Goal: Task Accomplishment & Management: Manage account settings

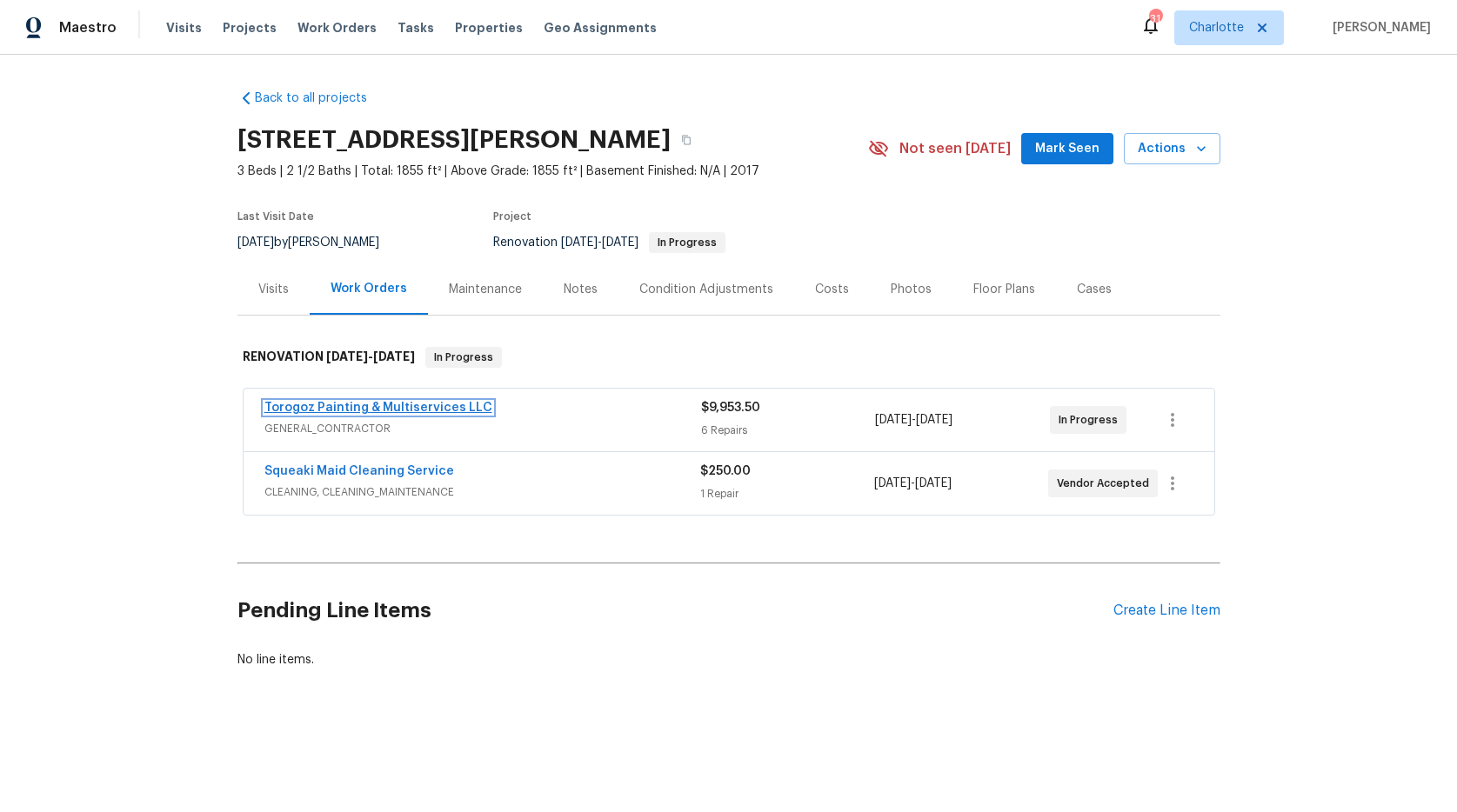
click at [326, 402] on link "Torogoz Painting & Multiservices LLC" at bounding box center [378, 408] width 228 height 12
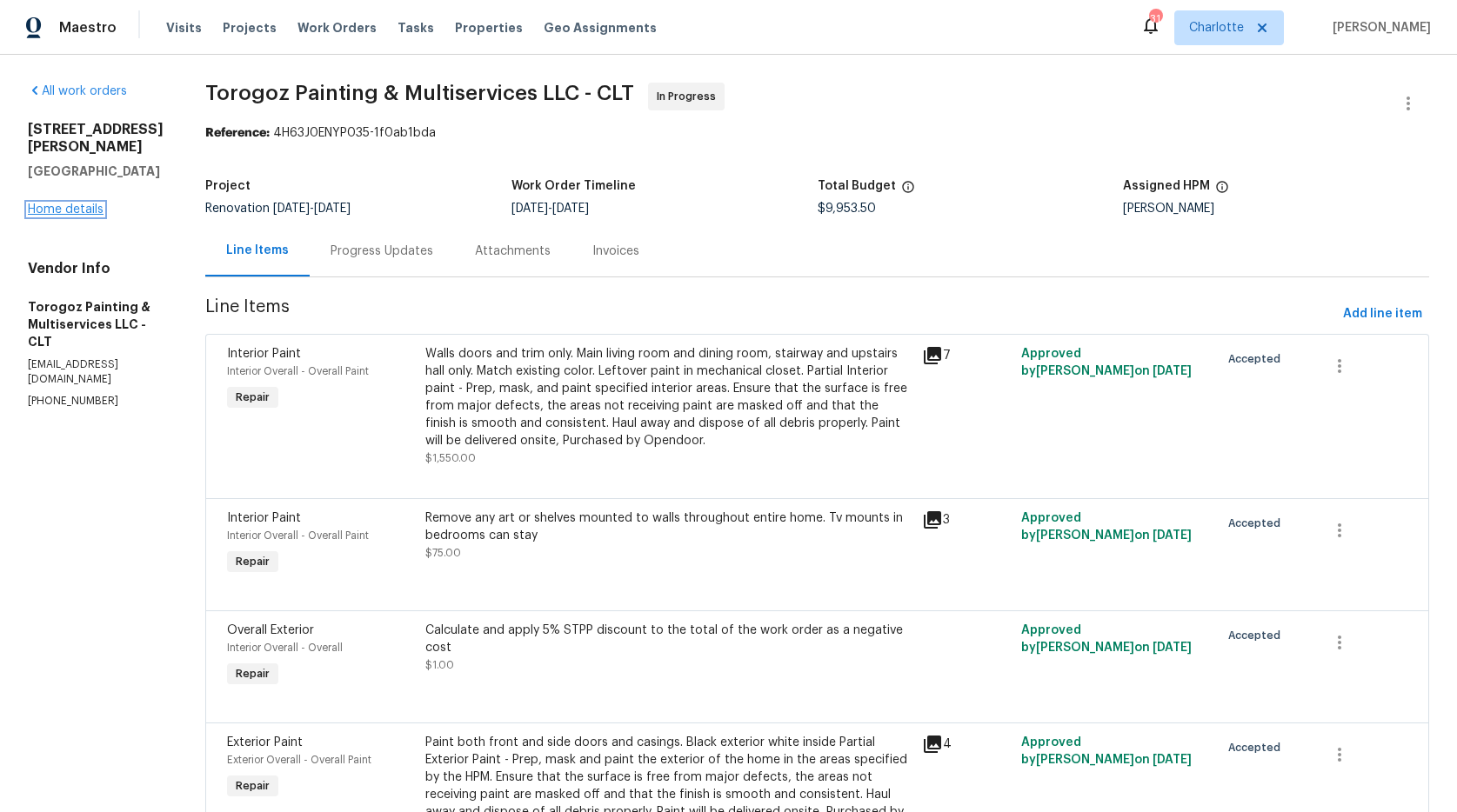
click at [52, 203] on link "Home details" at bounding box center [65, 209] width 75 height 12
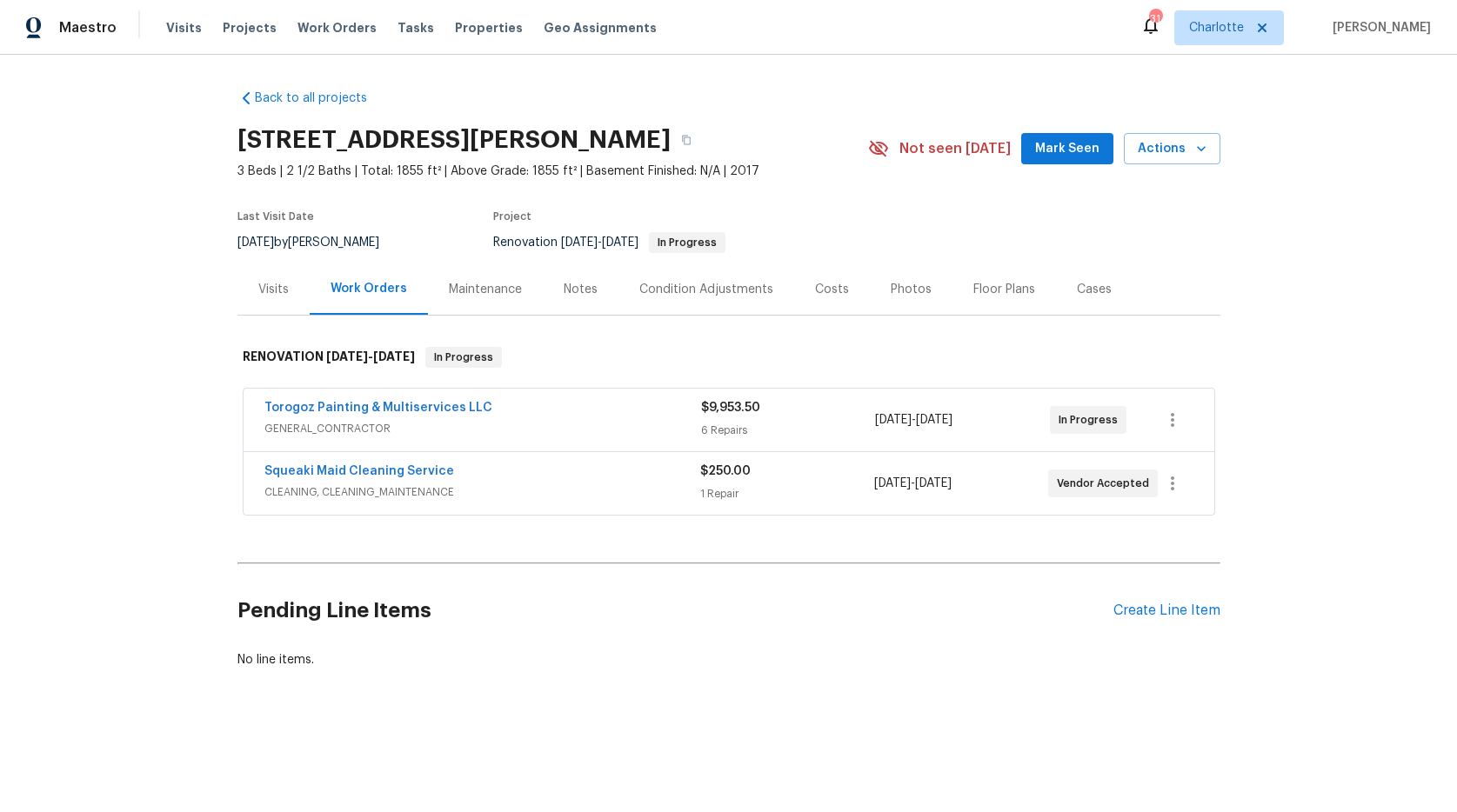
click at [574, 292] on div "Notes" at bounding box center [581, 289] width 34 height 18
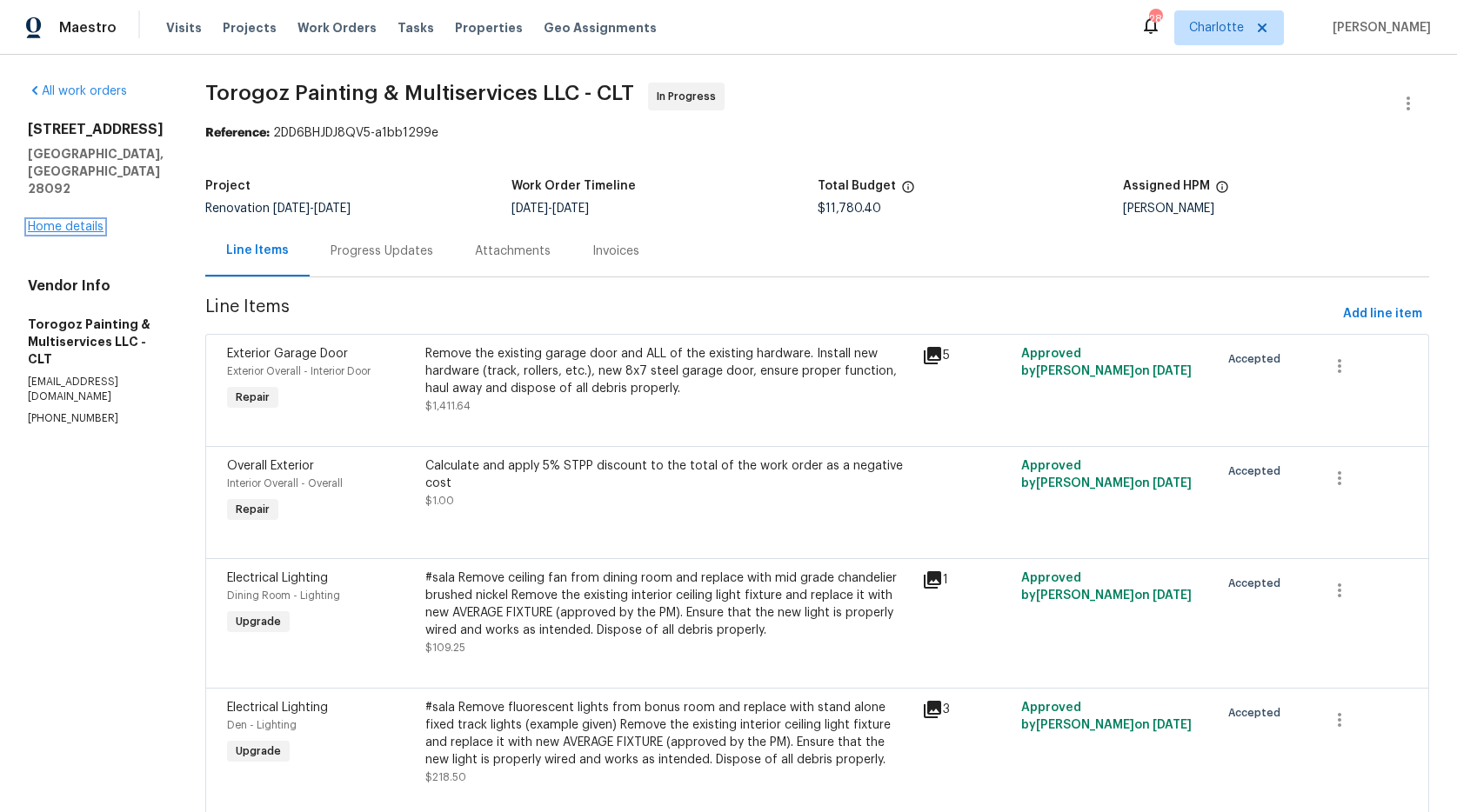
click at [69, 221] on link "Home details" at bounding box center [65, 227] width 75 height 12
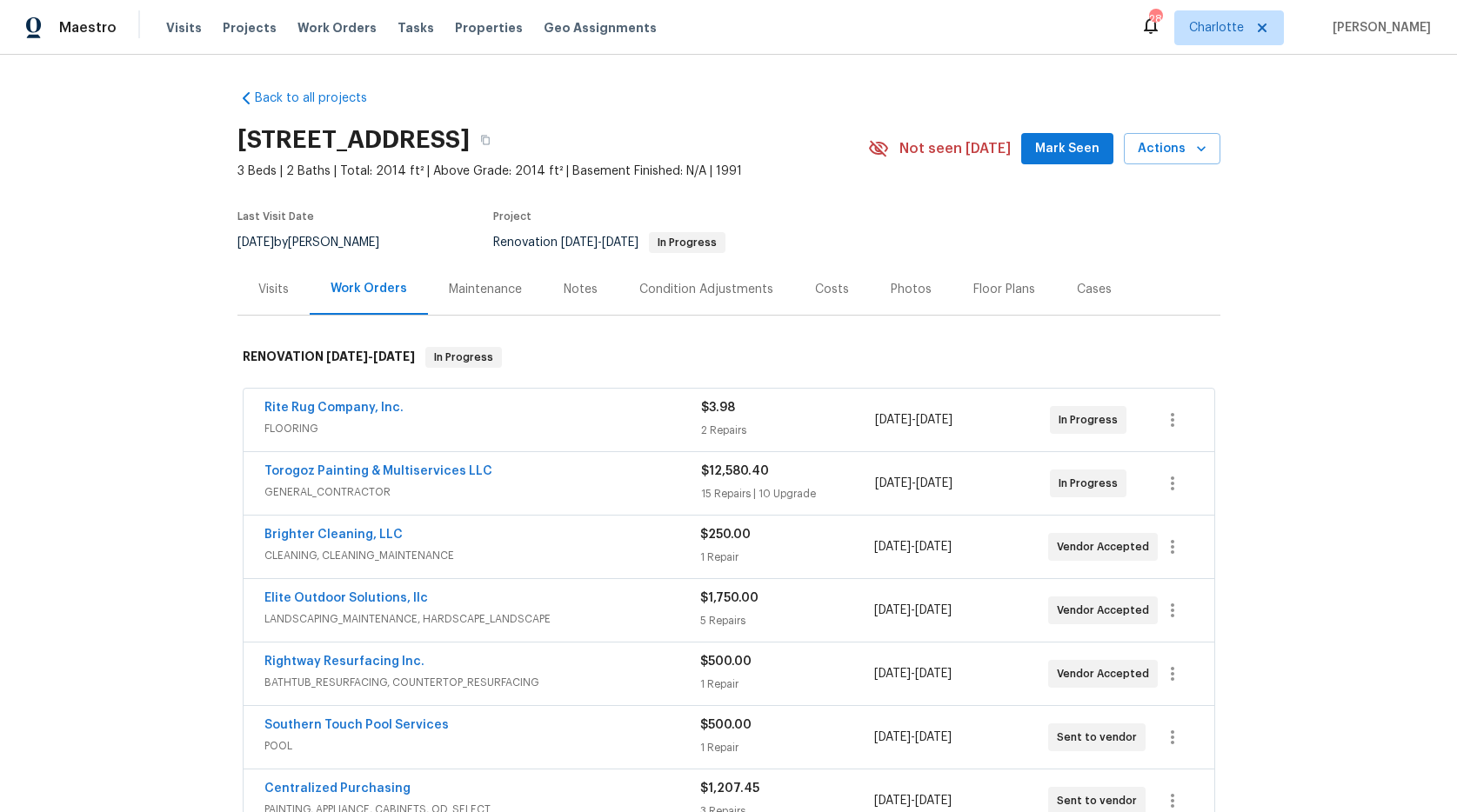
click at [564, 290] on div "Notes" at bounding box center [581, 289] width 34 height 18
click at [564, 287] on div "Notes" at bounding box center [581, 289] width 34 height 18
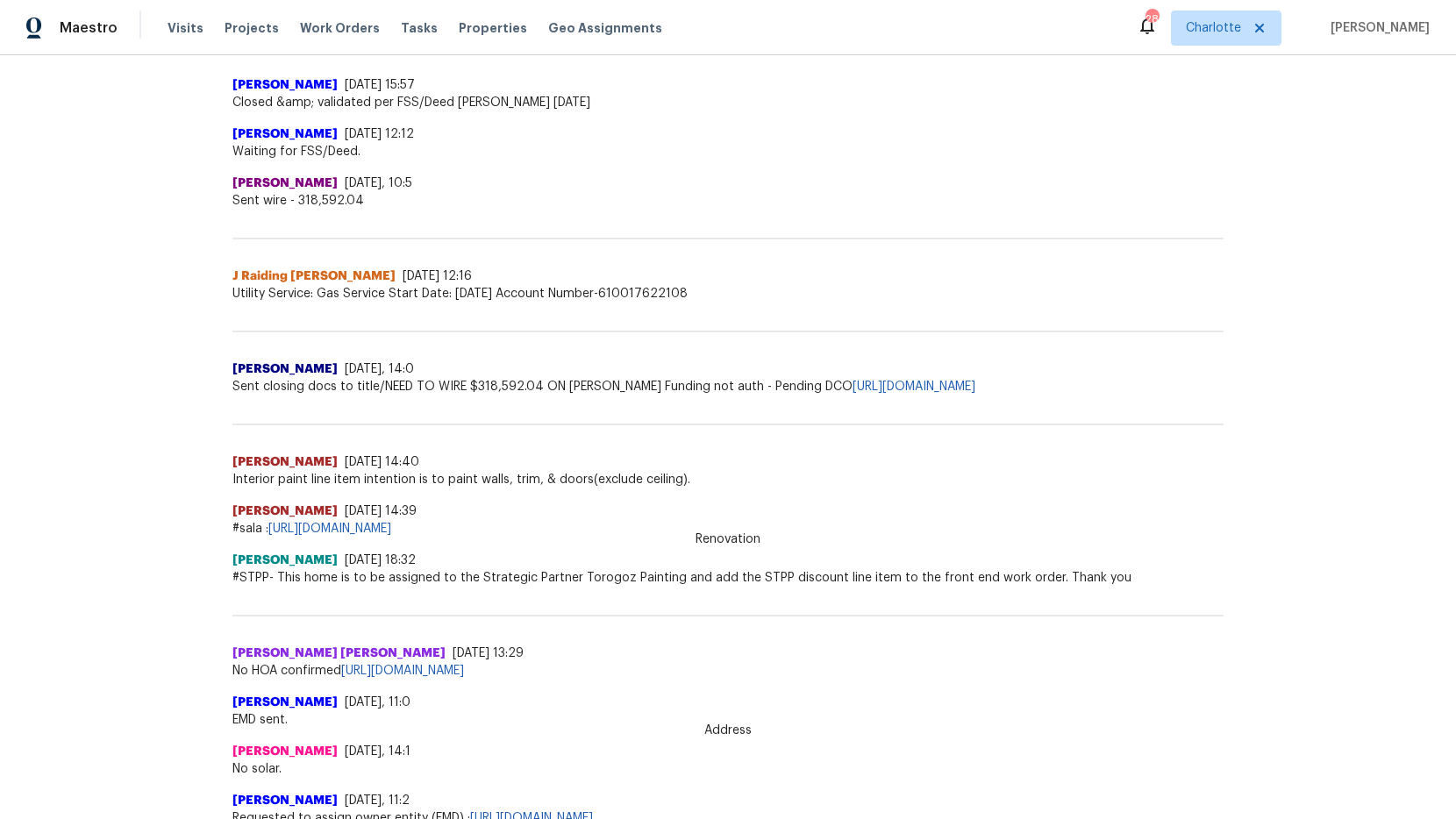
scroll to position [686, 0]
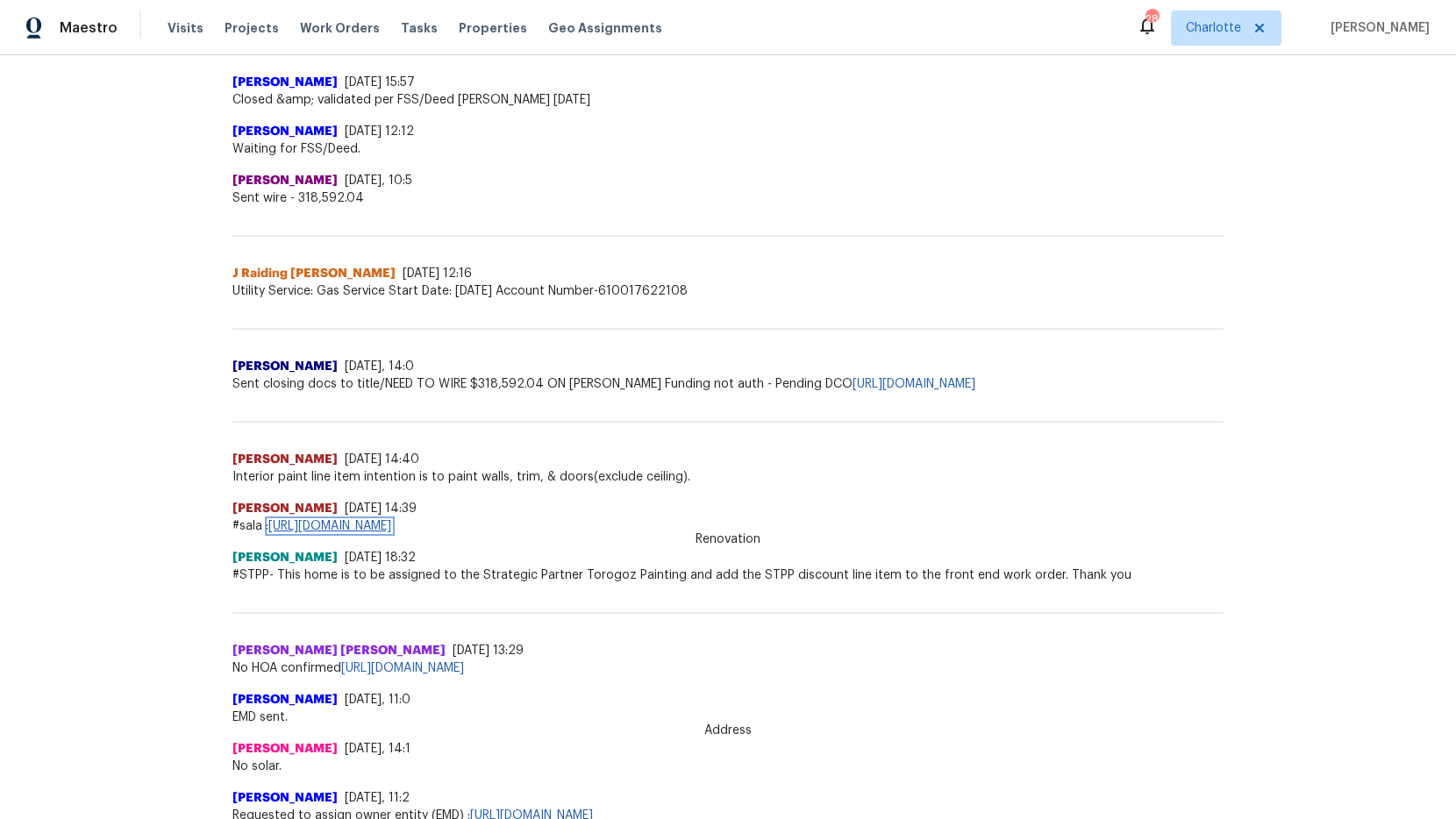
click at [336, 523] on link "https://docs.google.com/spreadsheets/d/1PKgq3gxCa_G3E4aq6NrrCbTl0KDQCKwcWezkrnj…" at bounding box center [329, 526] width 123 height 12
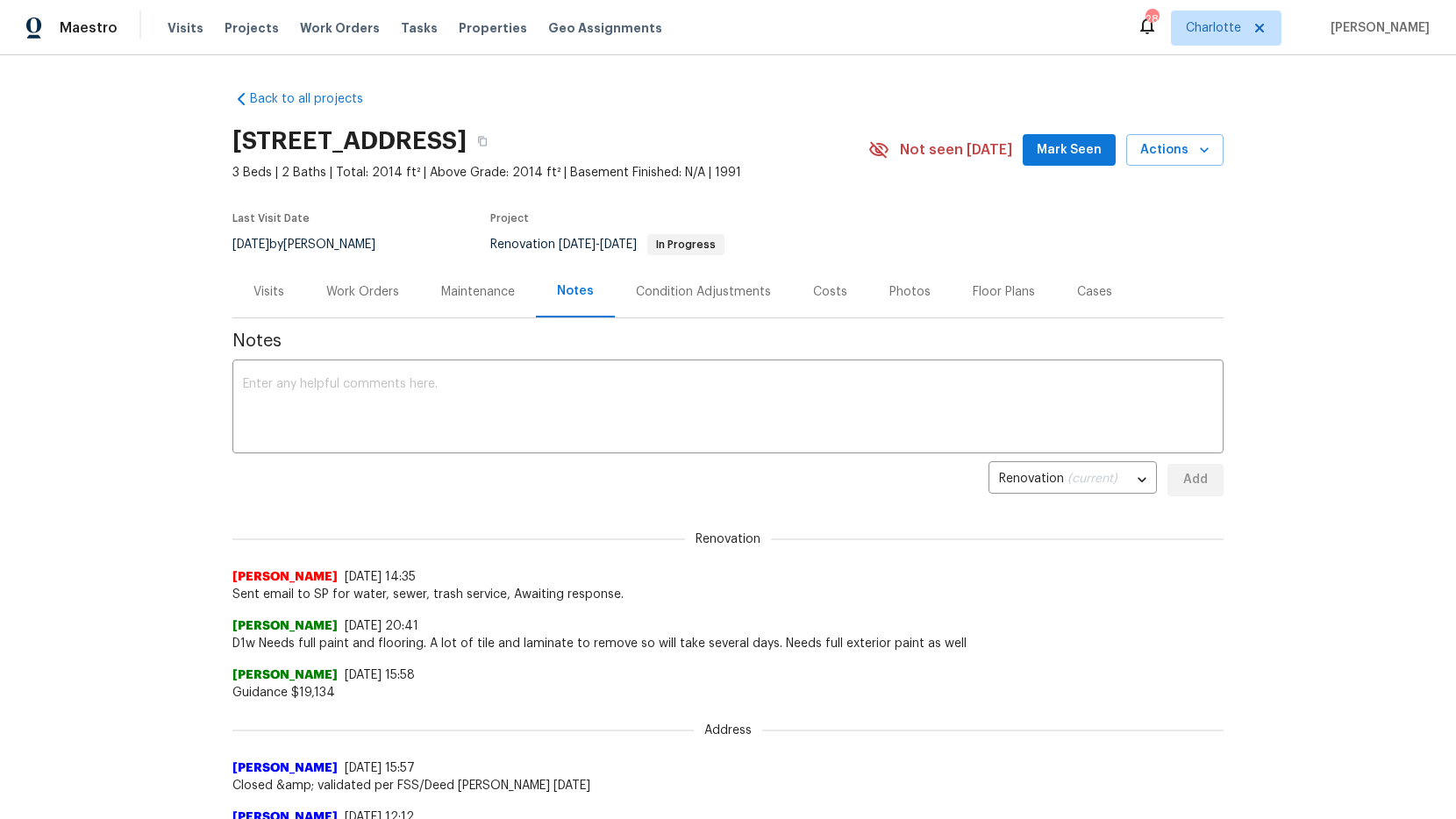
click at [357, 294] on div "Work Orders" at bounding box center [363, 291] width 73 height 18
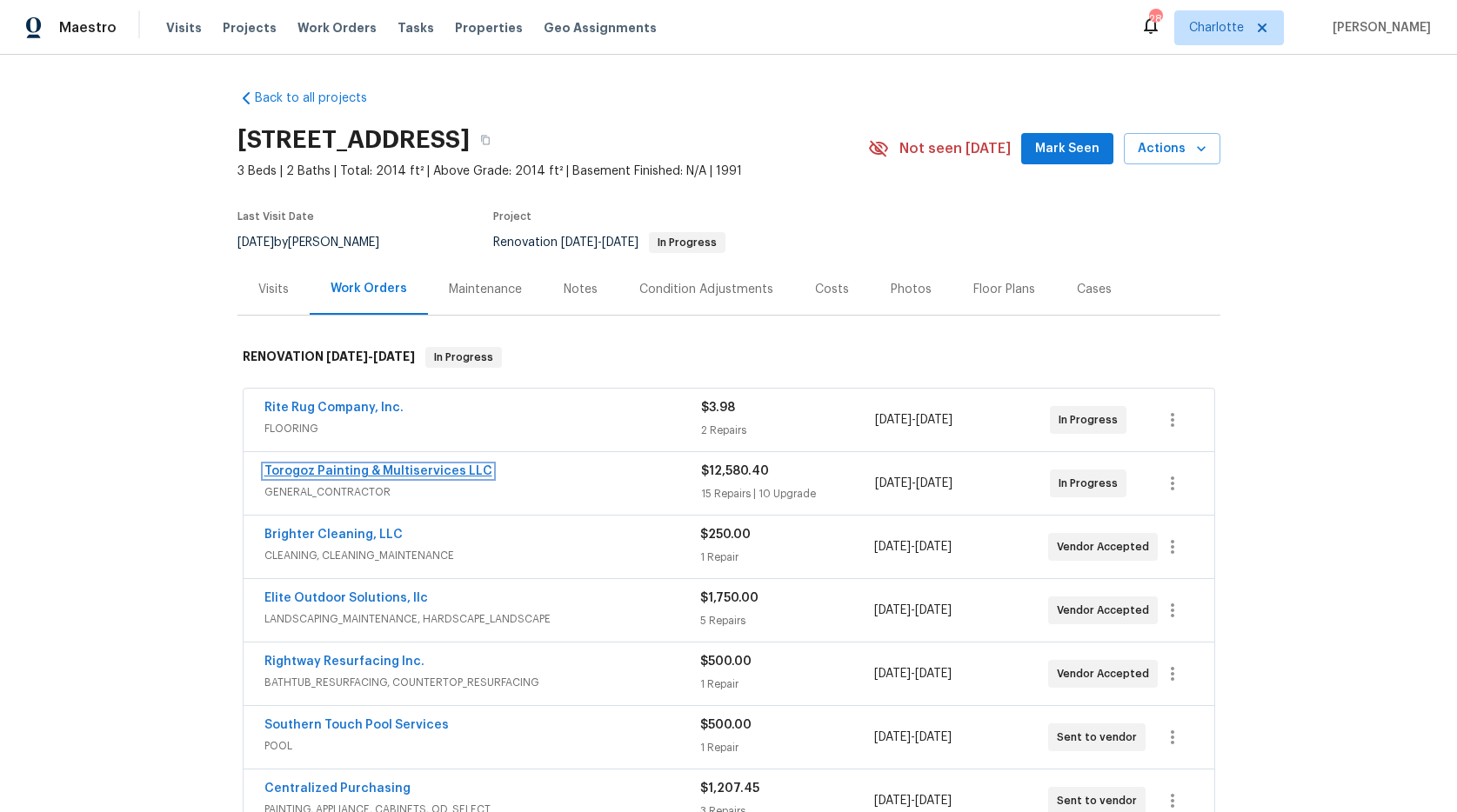
click at [323, 468] on link "Torogoz Painting & Multiservices LLC" at bounding box center [378, 471] width 228 height 12
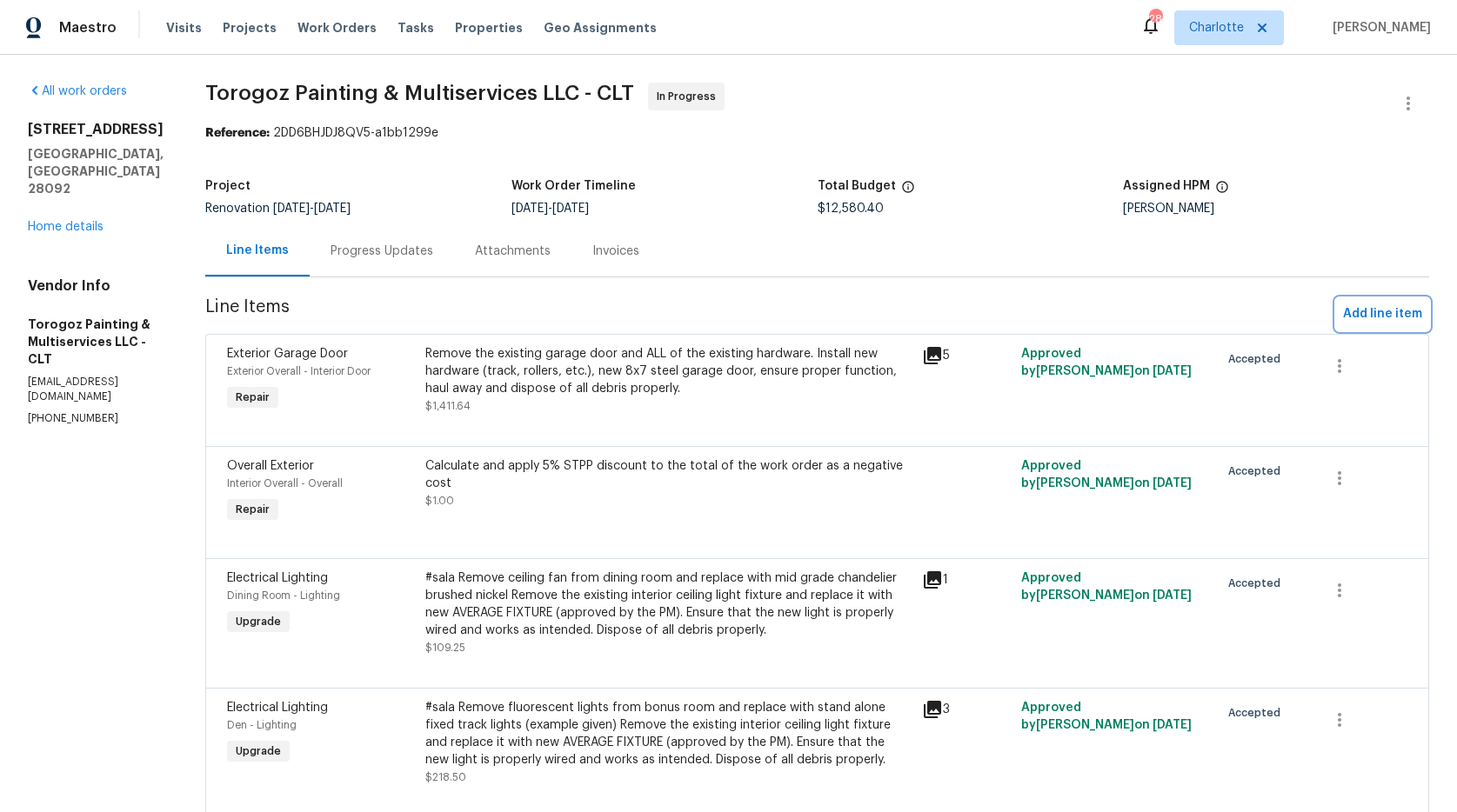
click at [1345, 308] on span "Add line item" at bounding box center [1383, 314] width 79 height 21
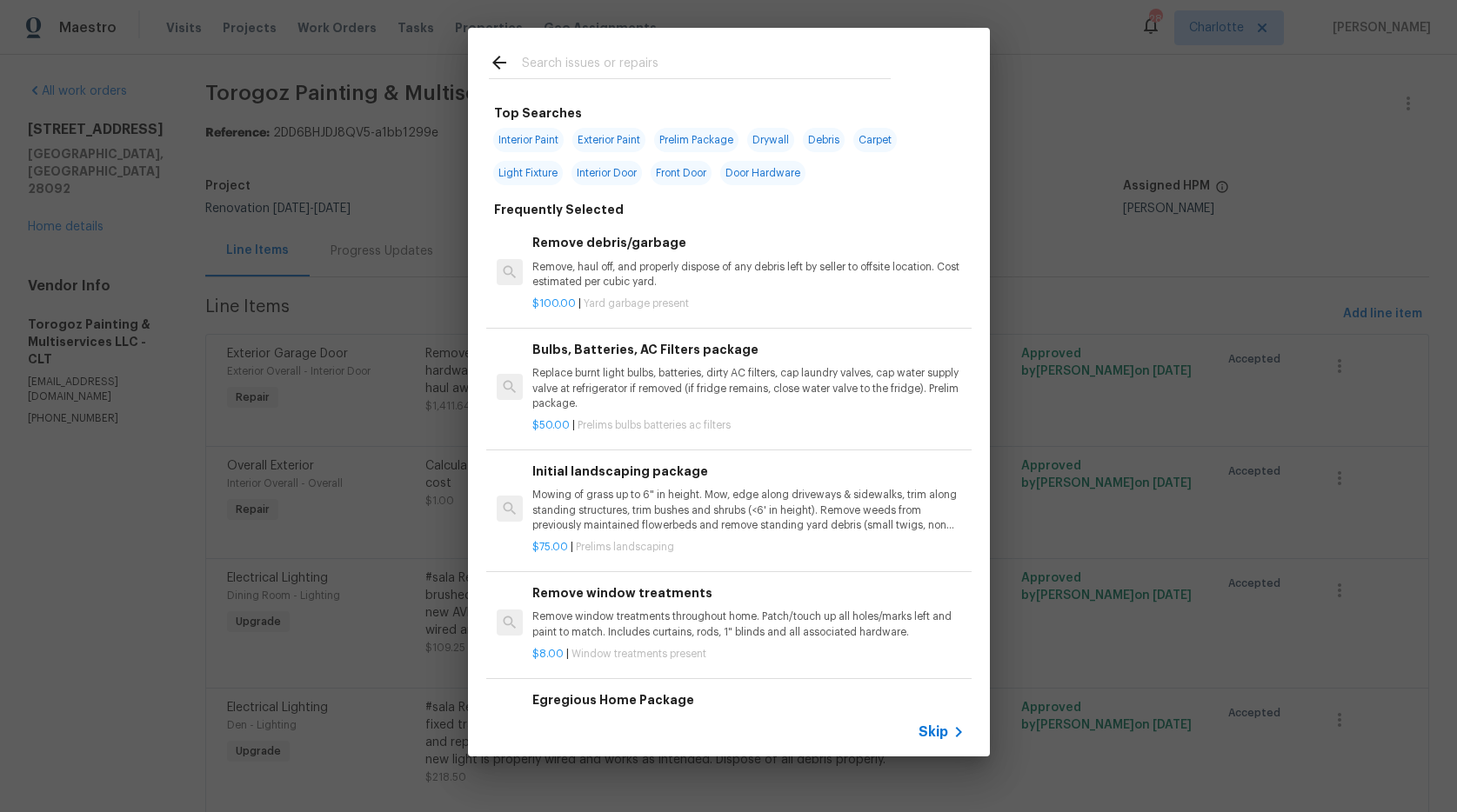
click at [635, 61] on input "text" at bounding box center [706, 65] width 369 height 26
click at [751, 170] on span "Door Hardware" at bounding box center [763, 173] width 85 height 24
type input "Door Hardware"
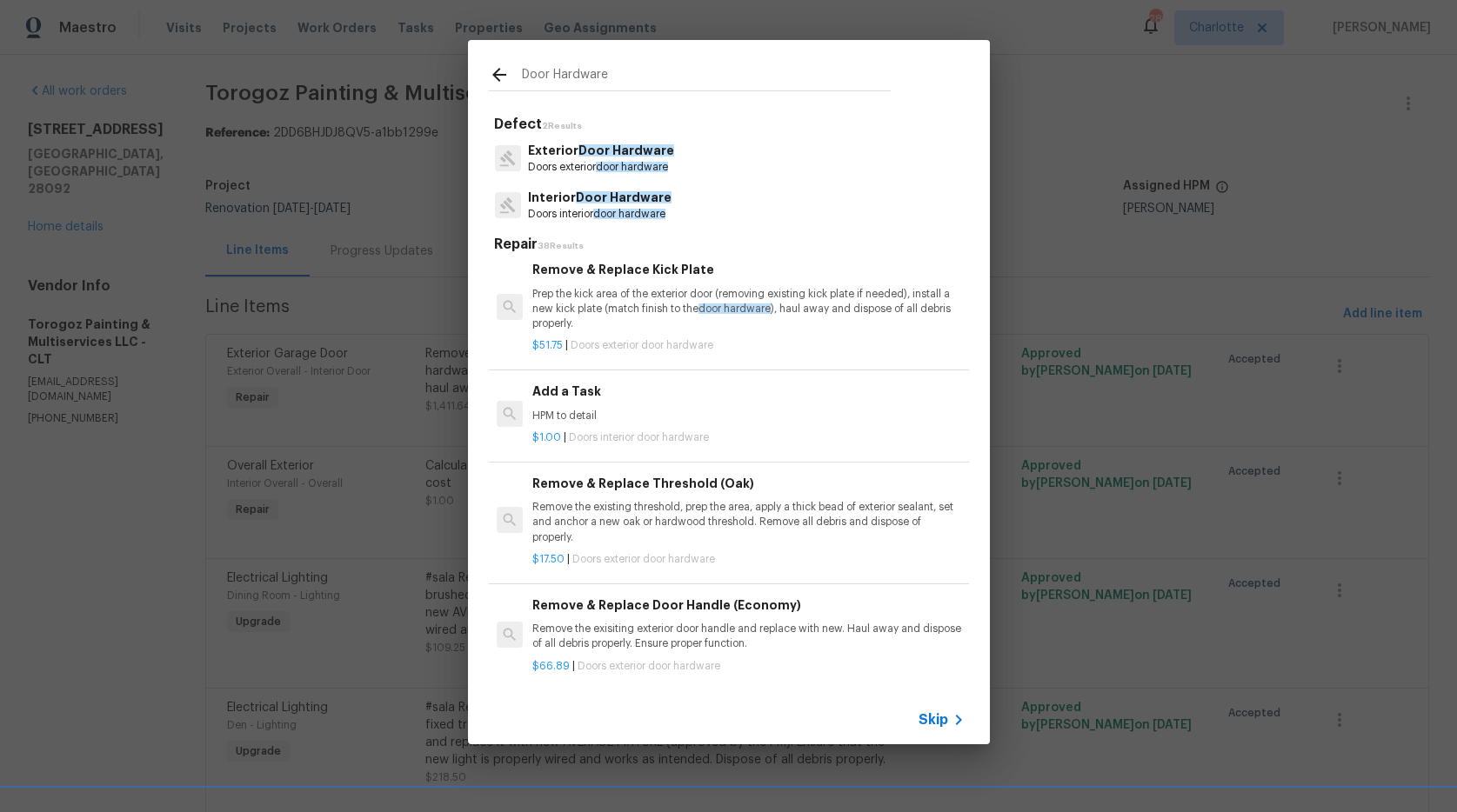
scroll to position [88, 0]
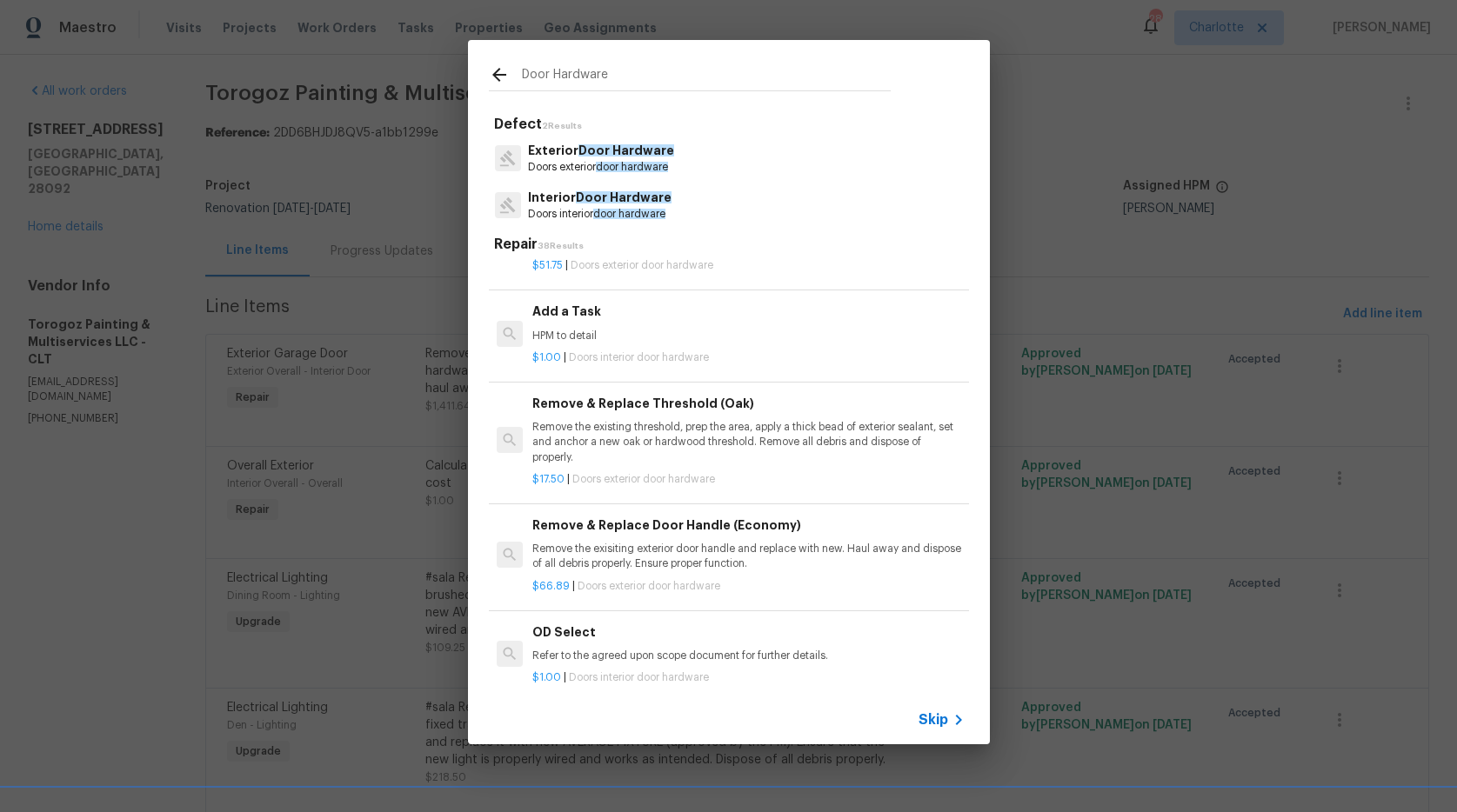
click at [594, 210] on p "Doors interior door hardware" at bounding box center [599, 215] width 143 height 15
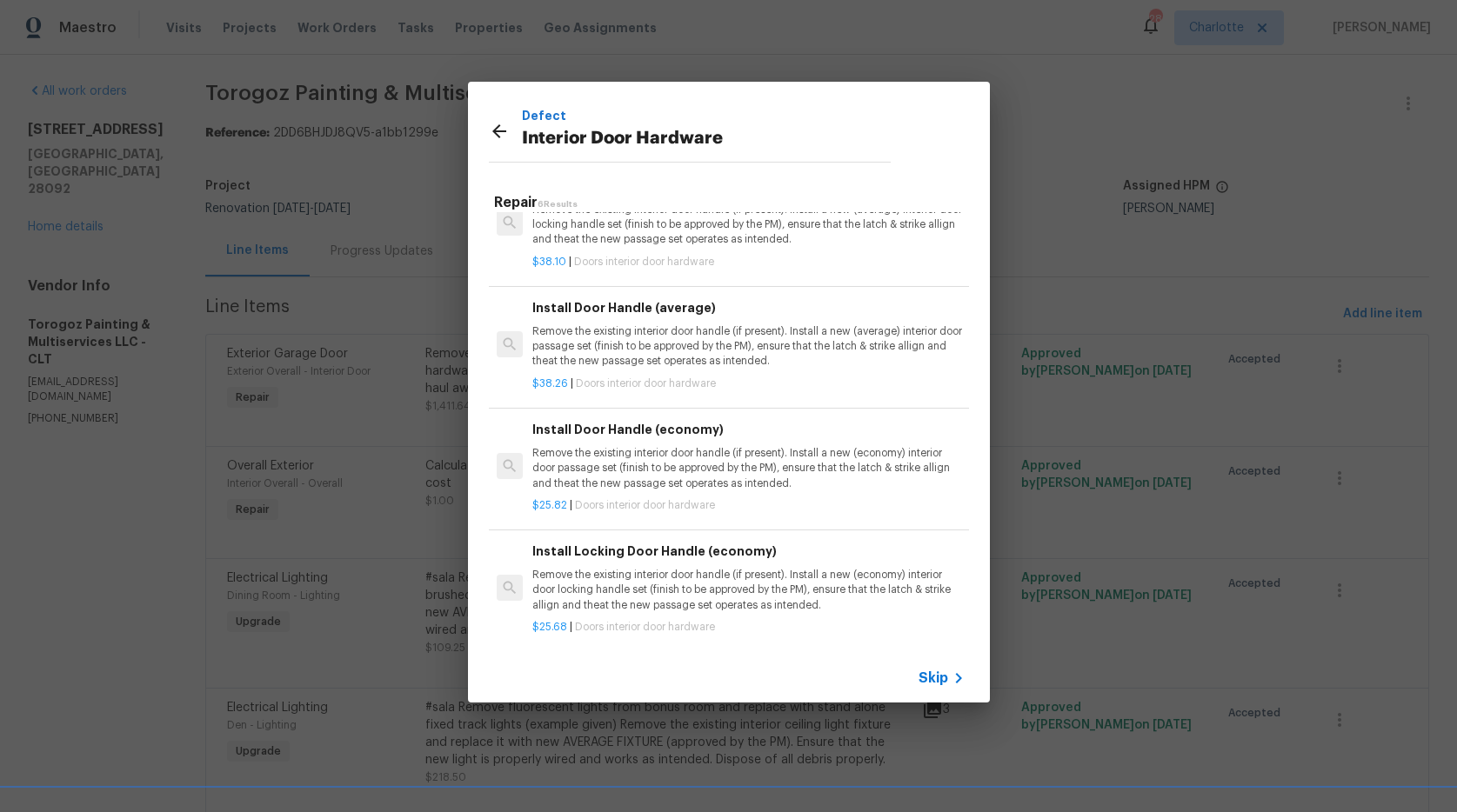
scroll to position [252, 0]
click at [590, 442] on p "Remove the existing interior door handle (if present). Install a new (economy) …" at bounding box center [748, 465] width 431 height 45
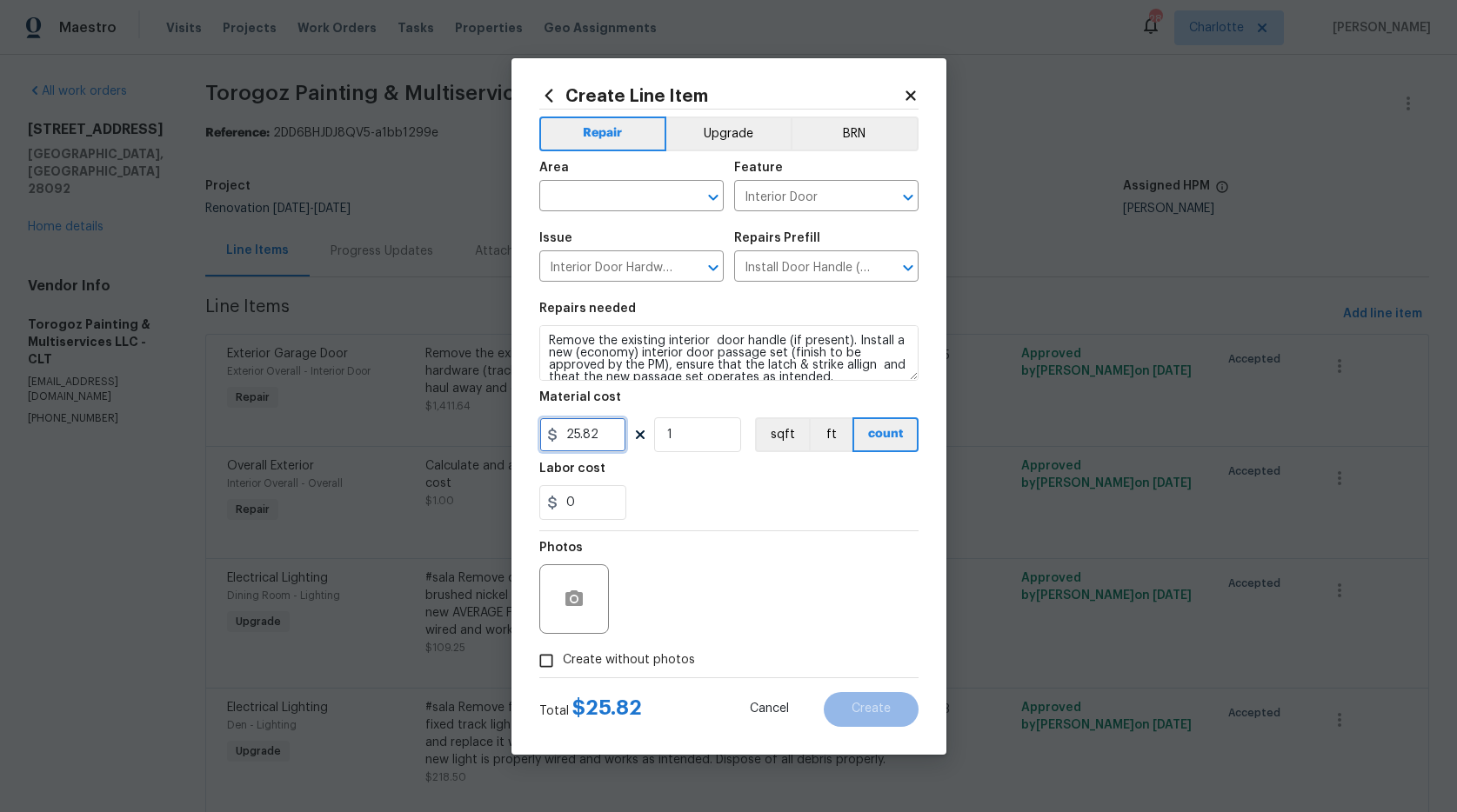
drag, startPoint x: 602, startPoint y: 432, endPoint x: 467, endPoint y: 411, distance: 136.6
click at [467, 411] on div "Create Line Item Repair Upgrade BRN Area ​ Feature Interior Door ​ Issue Interi…" at bounding box center [728, 406] width 1457 height 812
type input "35"
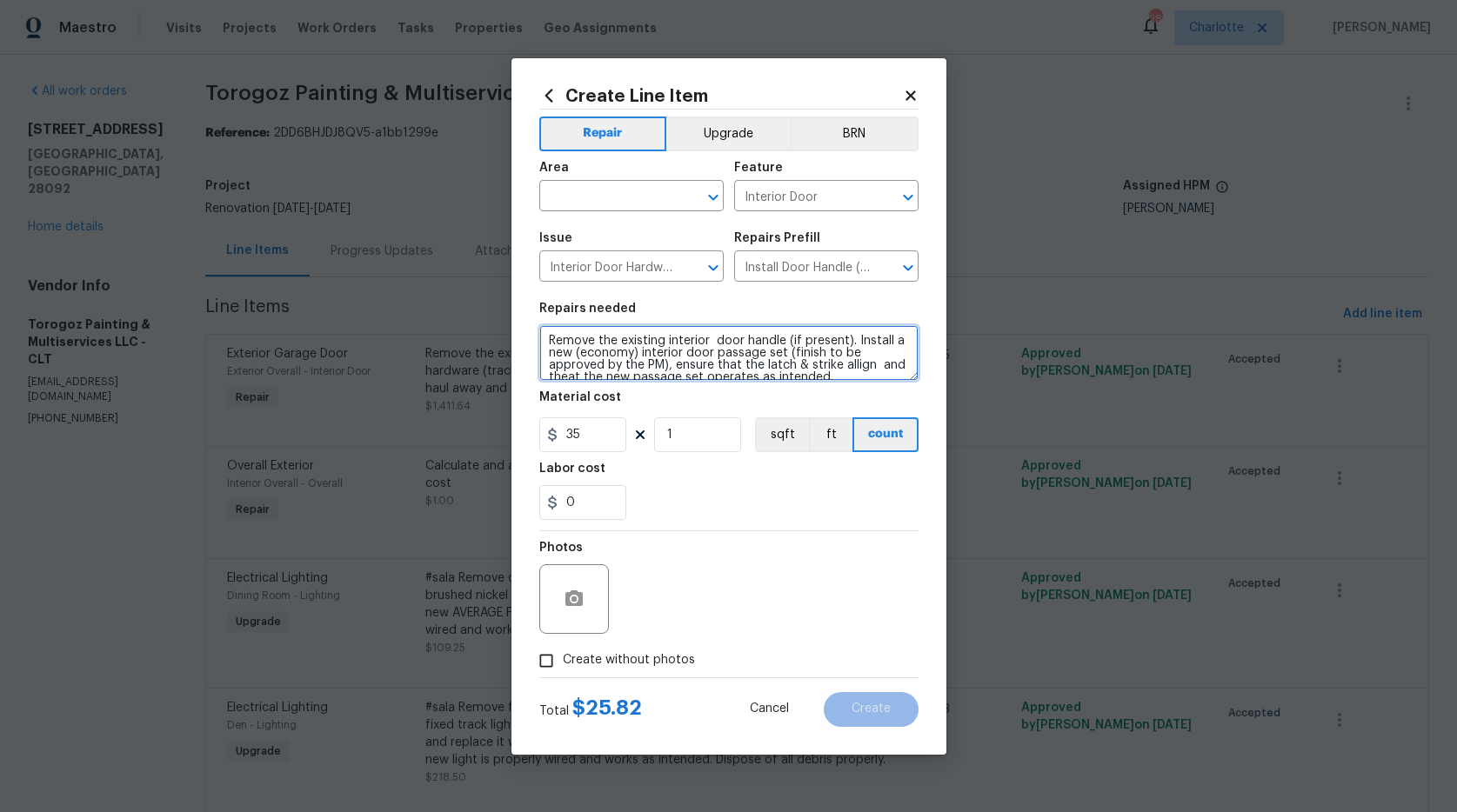
click at [784, 341] on textarea "Remove the existing interior door handle (if present). Install a new (economy) …" at bounding box center [728, 353] width 379 height 56
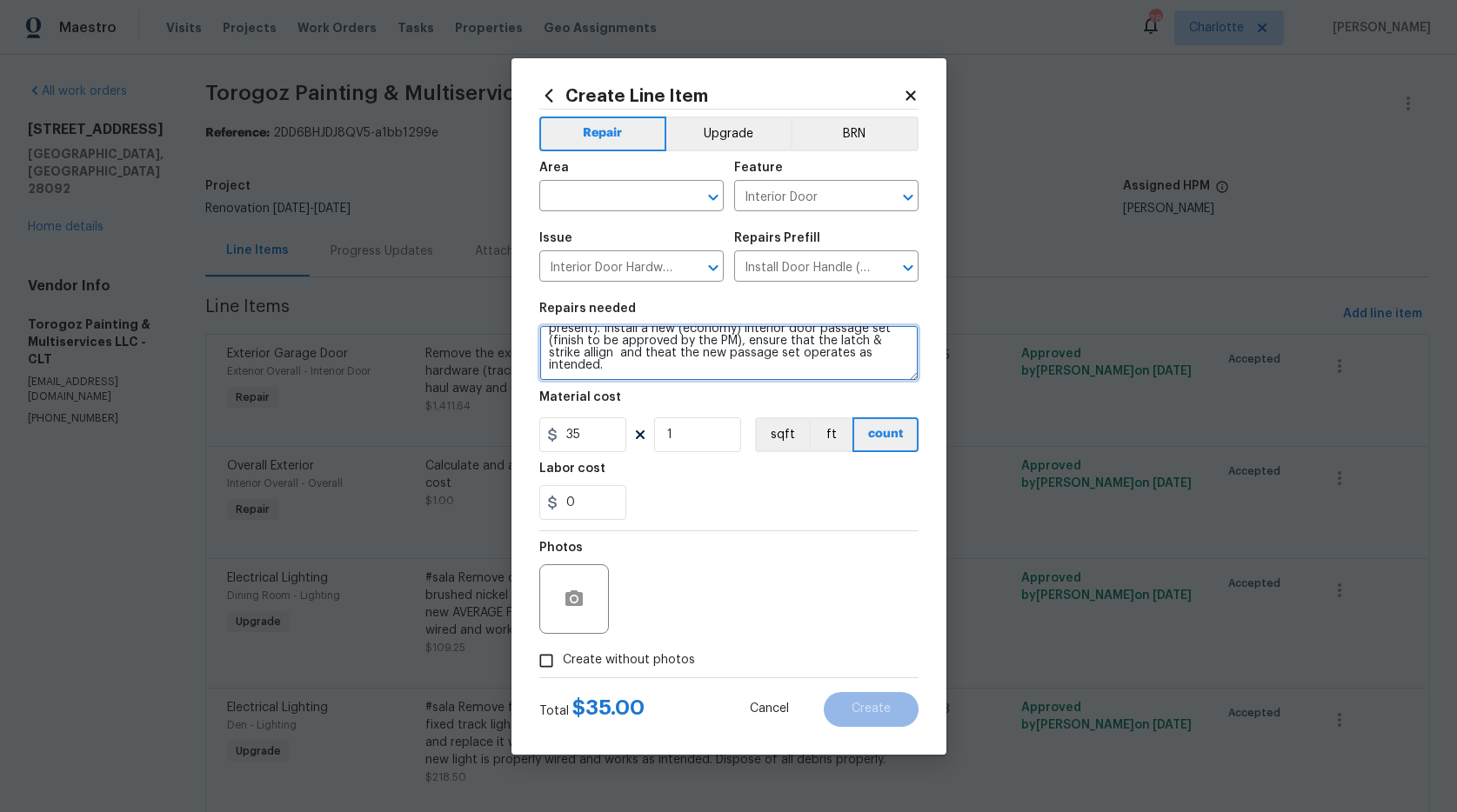
drag, startPoint x: 732, startPoint y: 365, endPoint x: 554, endPoint y: 347, distance: 178.9
click at [554, 347] on textarea "Remove the existing interior door handle and hinges (if present). Install a new…" at bounding box center [728, 353] width 379 height 56
click at [887, 340] on textarea "Remove the existing interior door handle and hinges (if present). Install a new…" at bounding box center [728, 353] width 379 height 56
click at [851, 343] on textarea "Remove the existing interior door handle and hinges (if present). Install a new…" at bounding box center [728, 353] width 379 height 56
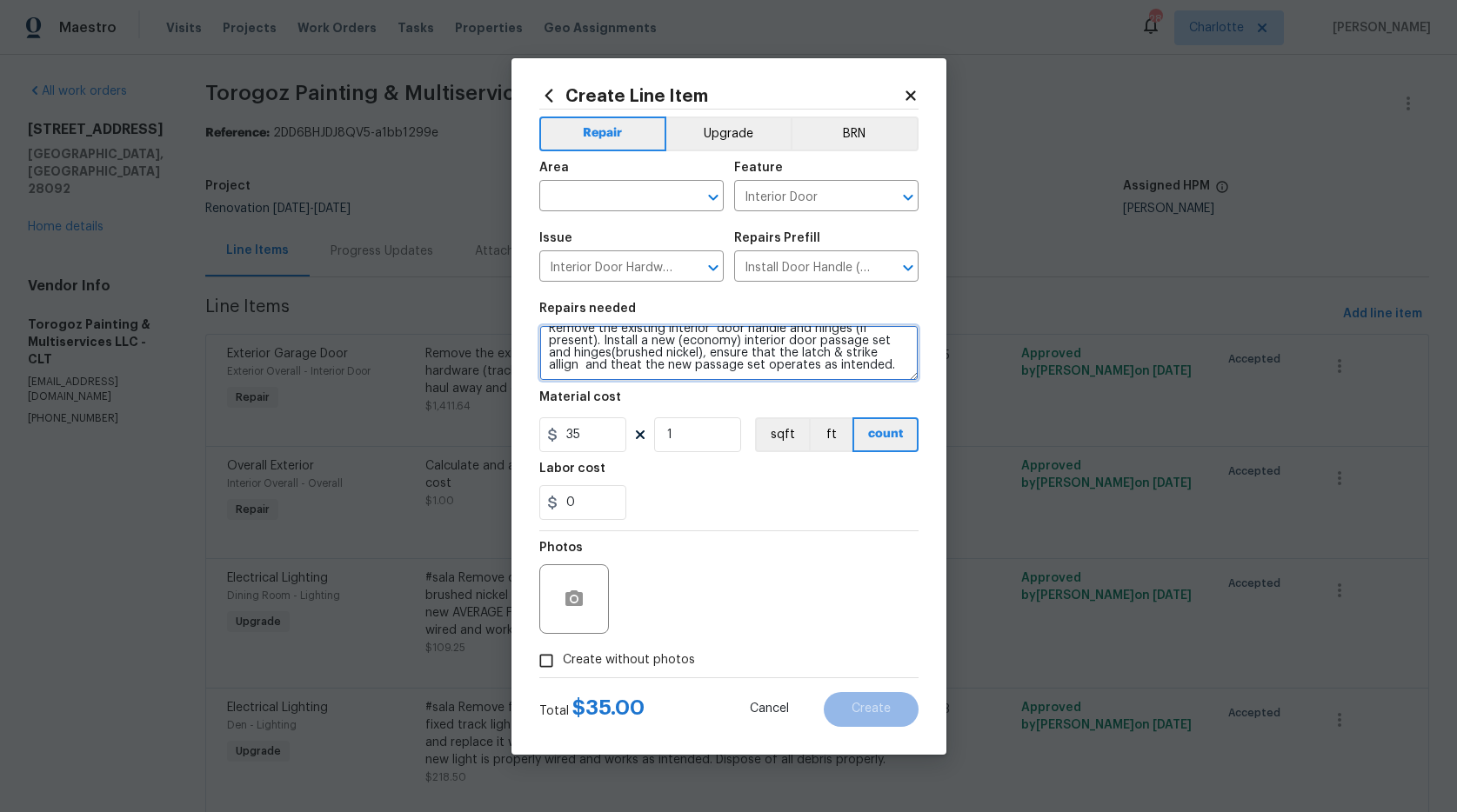
click at [851, 343] on textarea "Remove the existing interior door handle and hinges (if present). Install a new…" at bounding box center [728, 353] width 379 height 56
click at [850, 342] on textarea "Remove the existing interior door handle and hinges (if present). Install a new…" at bounding box center [728, 353] width 379 height 56
click at [846, 352] on textarea "Remove the existing interior door handle and hinges (if present). Install a new…" at bounding box center [728, 353] width 379 height 56
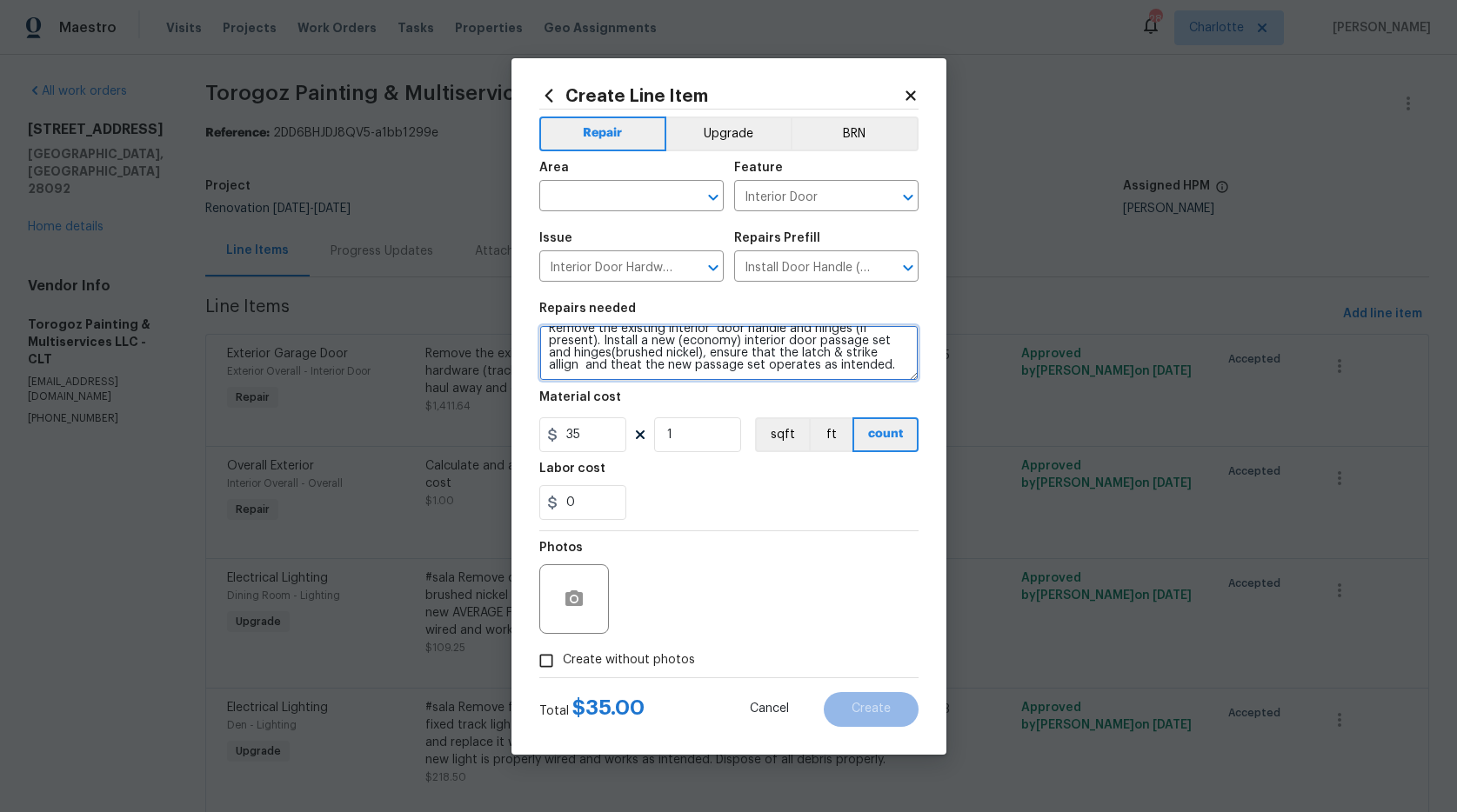
click at [848, 342] on textarea "Remove the existing interior door handle and hinges (if present). Install a new…" at bounding box center [728, 353] width 379 height 56
type textarea "Remove the existing interior door handle and hinges (if present). Install a new…"
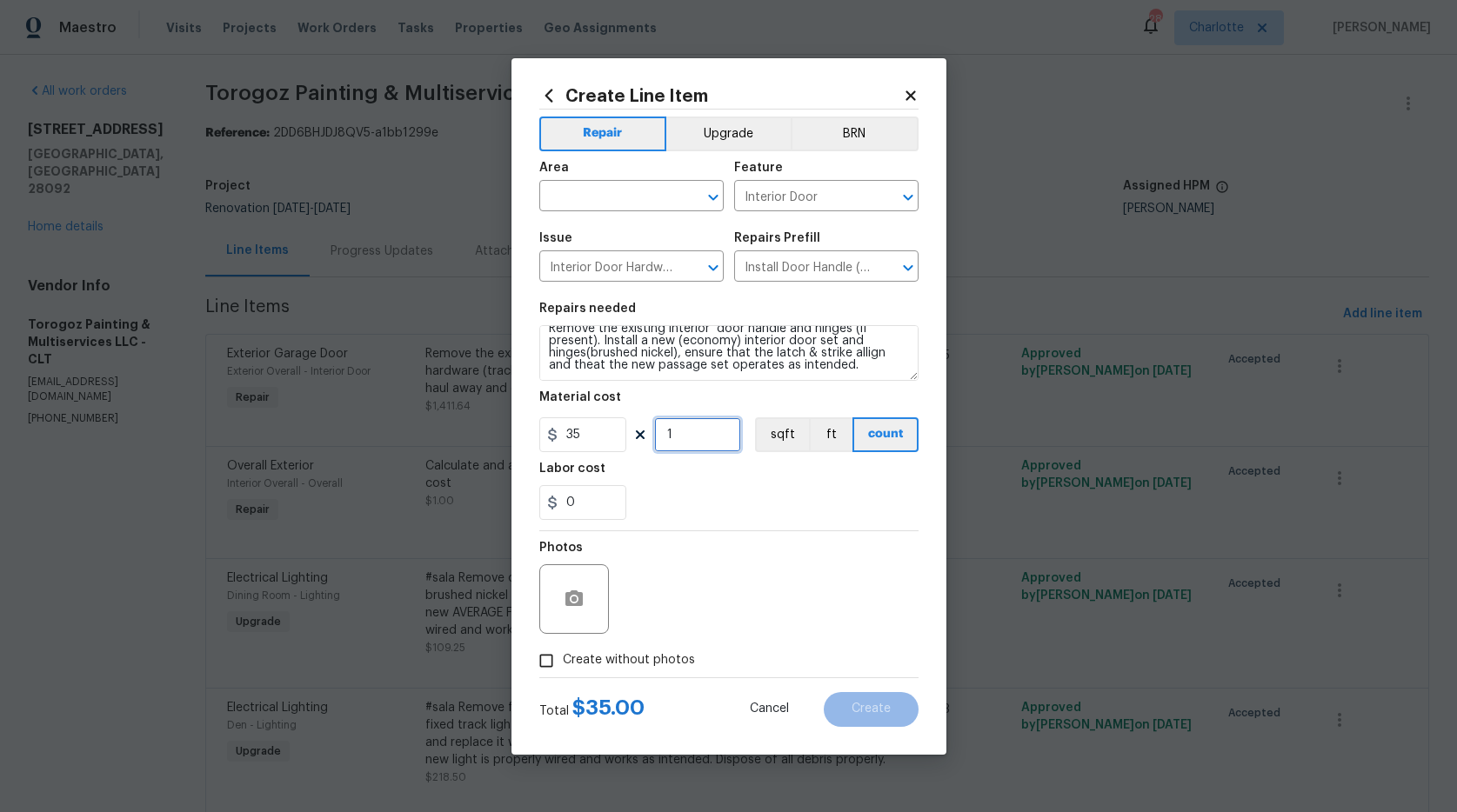
drag, startPoint x: 686, startPoint y: 437, endPoint x: 664, endPoint y: 439, distance: 22.1
click at [664, 439] on input "1" at bounding box center [698, 434] width 87 height 34
click at [691, 434] on input "1" at bounding box center [698, 434] width 87 height 34
type input "15"
click at [767, 524] on section "Repairs needed Remove the existing interior door handle and hinges (if present)…" at bounding box center [728, 412] width 379 height 239
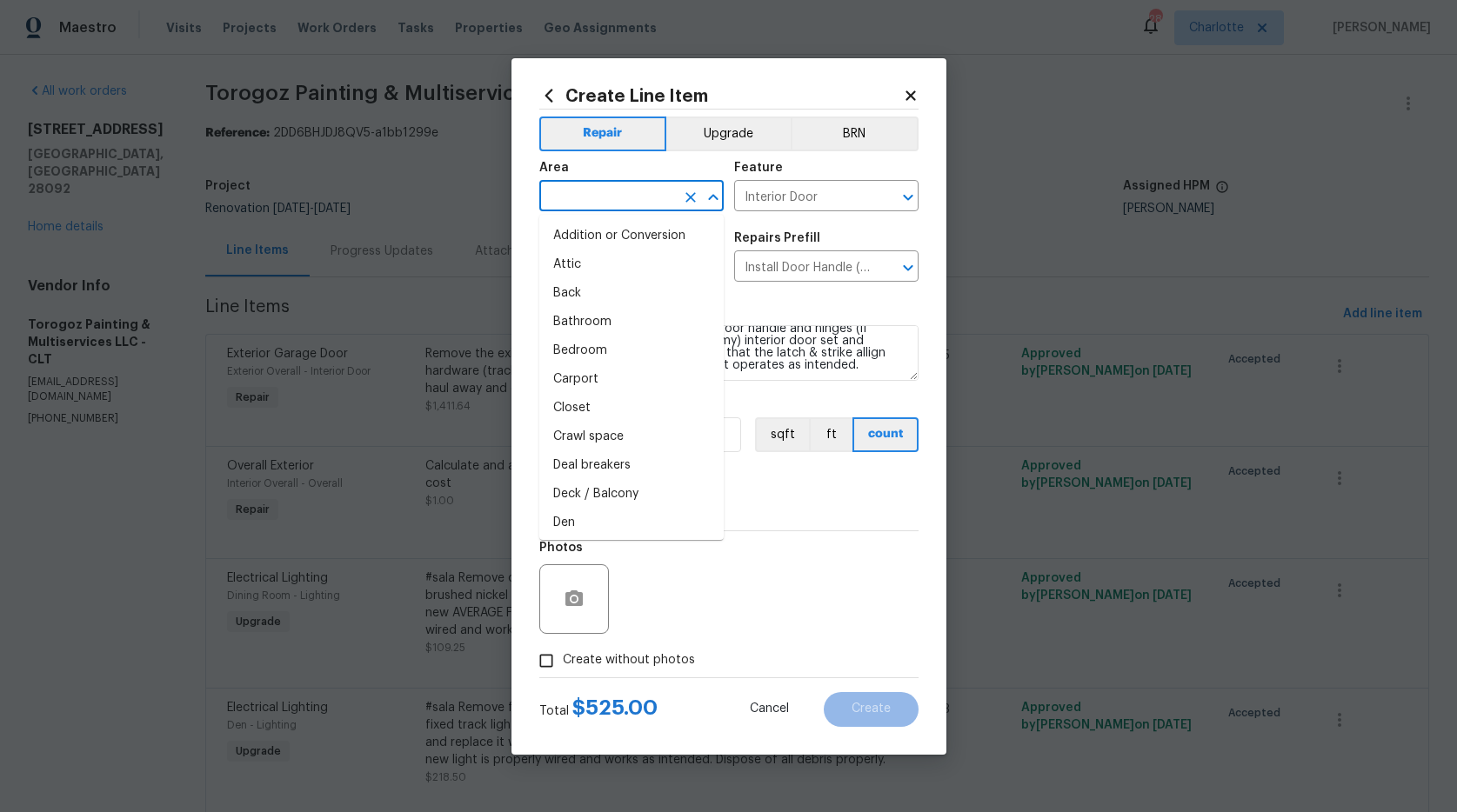
click at [631, 199] on input "text" at bounding box center [607, 197] width 136 height 27
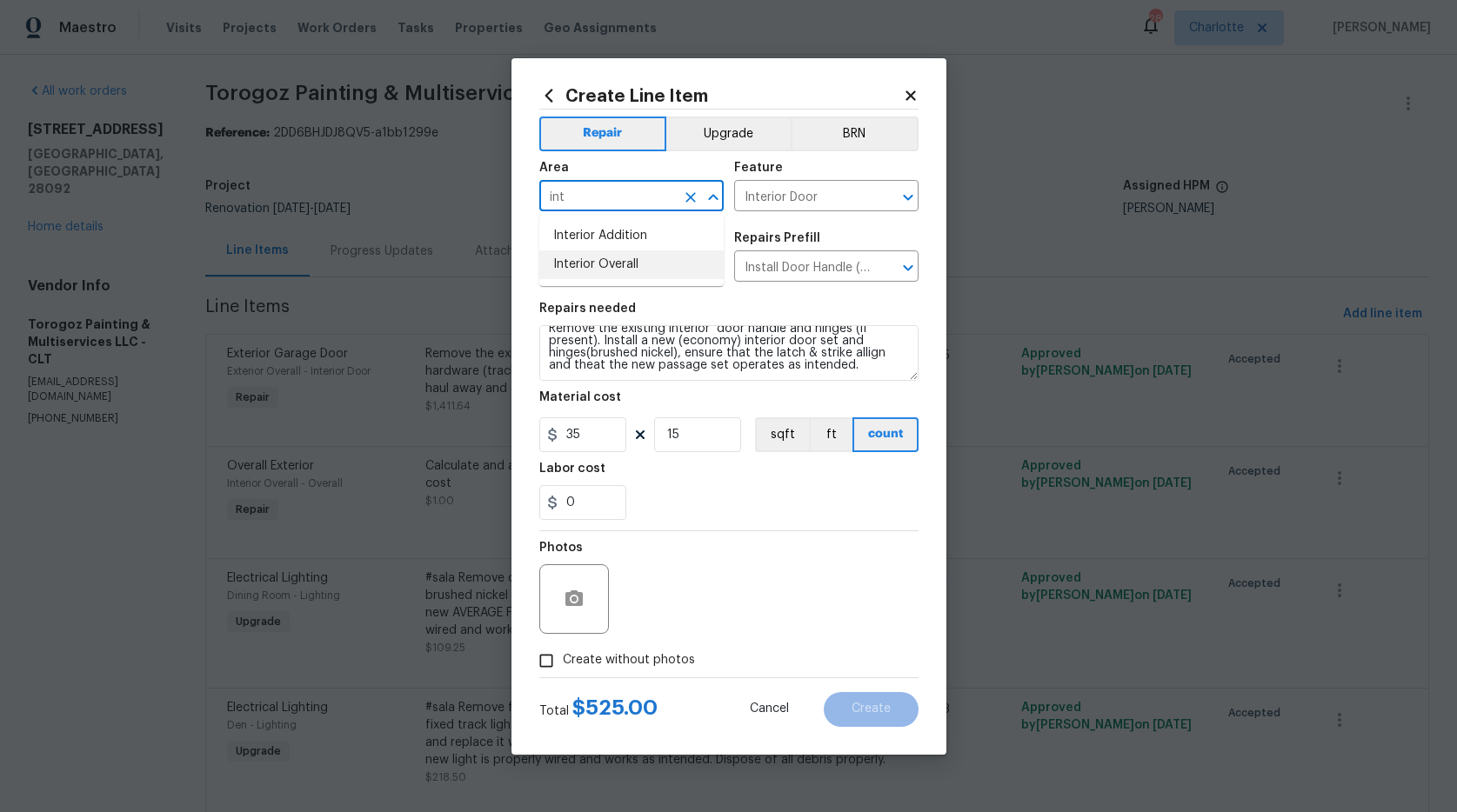
click at [579, 261] on li "Interior Overall" at bounding box center [631, 265] width 184 height 29
type input "Interior Overall"
click at [755, 120] on button "Upgrade" at bounding box center [728, 133] width 125 height 34
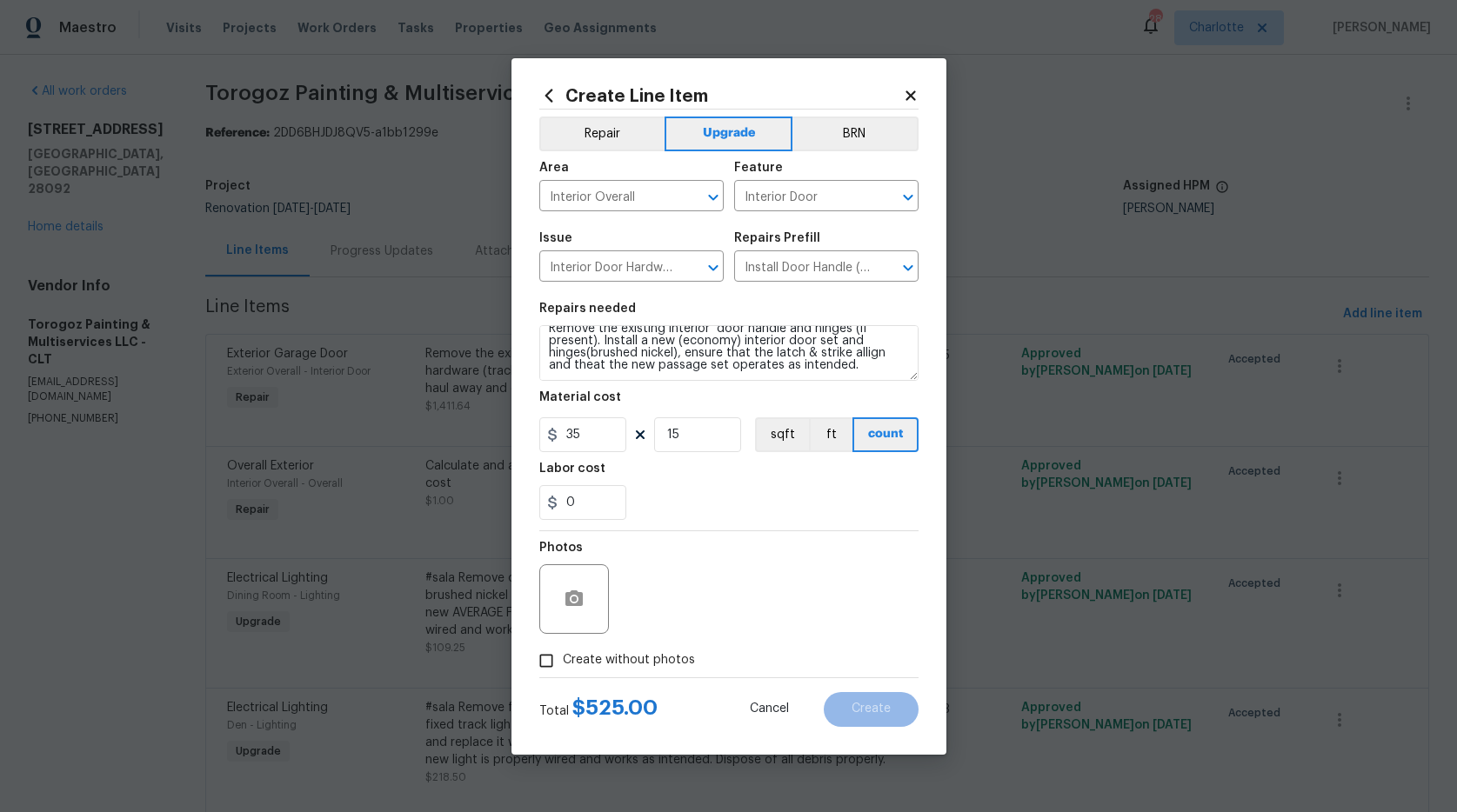
click at [826, 645] on div "Create without photos" at bounding box center [728, 661] width 379 height 33
click at [595, 658] on span "Create without photos" at bounding box center [629, 661] width 132 height 19
click at [563, 658] on input "Create without photos" at bounding box center [546, 661] width 33 height 33
checkbox input "true"
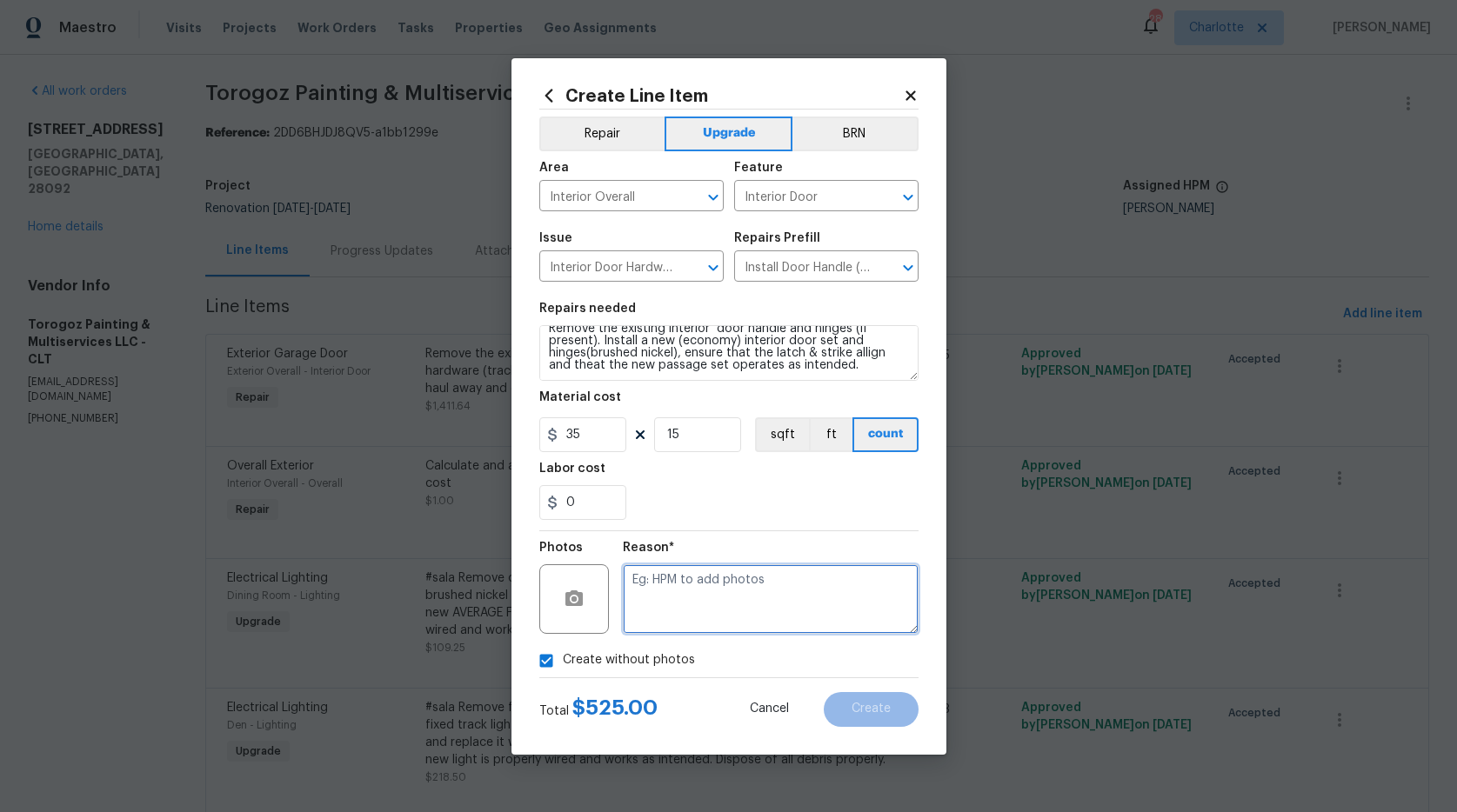
click at [677, 603] on textarea at bounding box center [770, 599] width 295 height 70
type textarea "na"
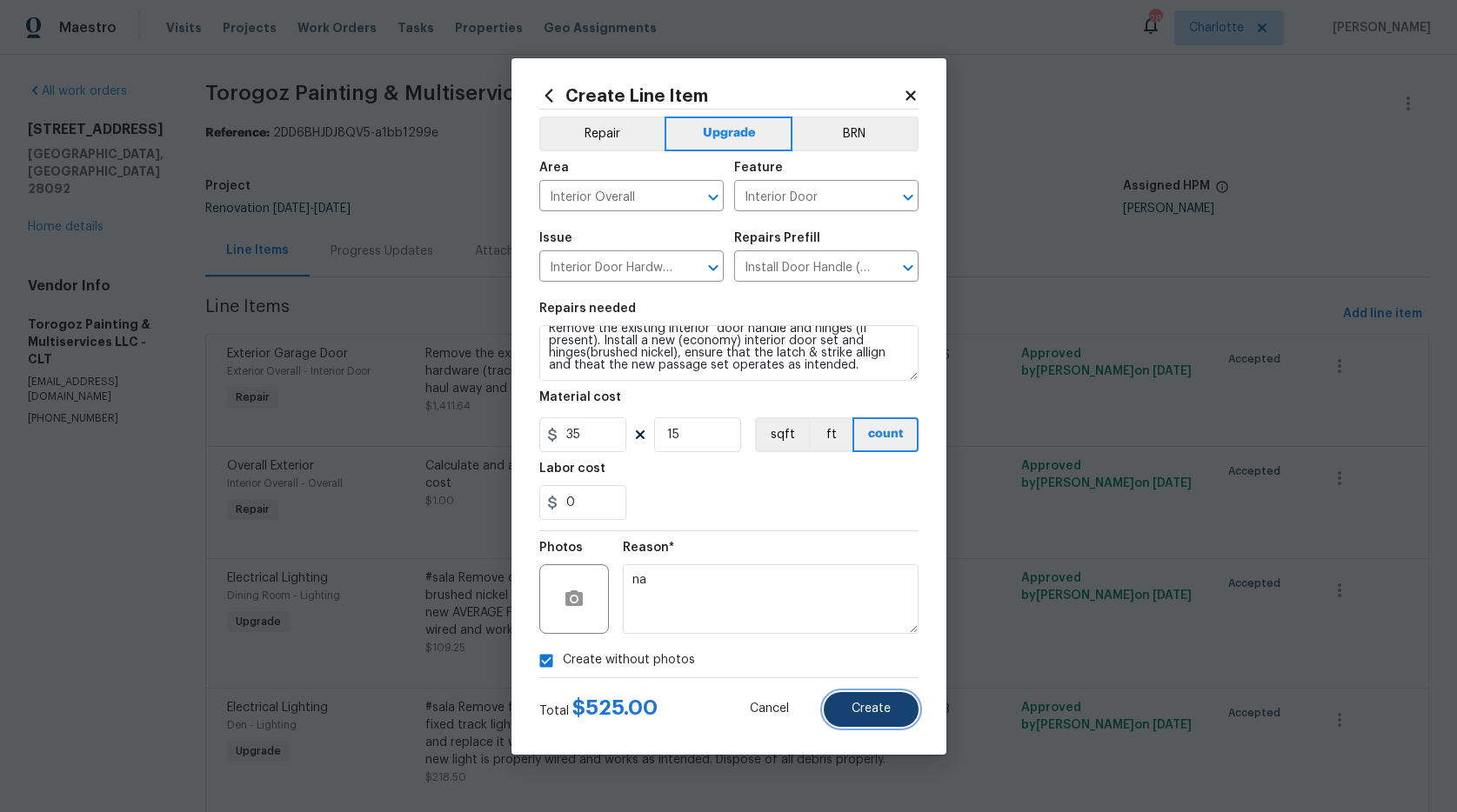
click at [846, 701] on button "Create" at bounding box center [872, 709] width 95 height 34
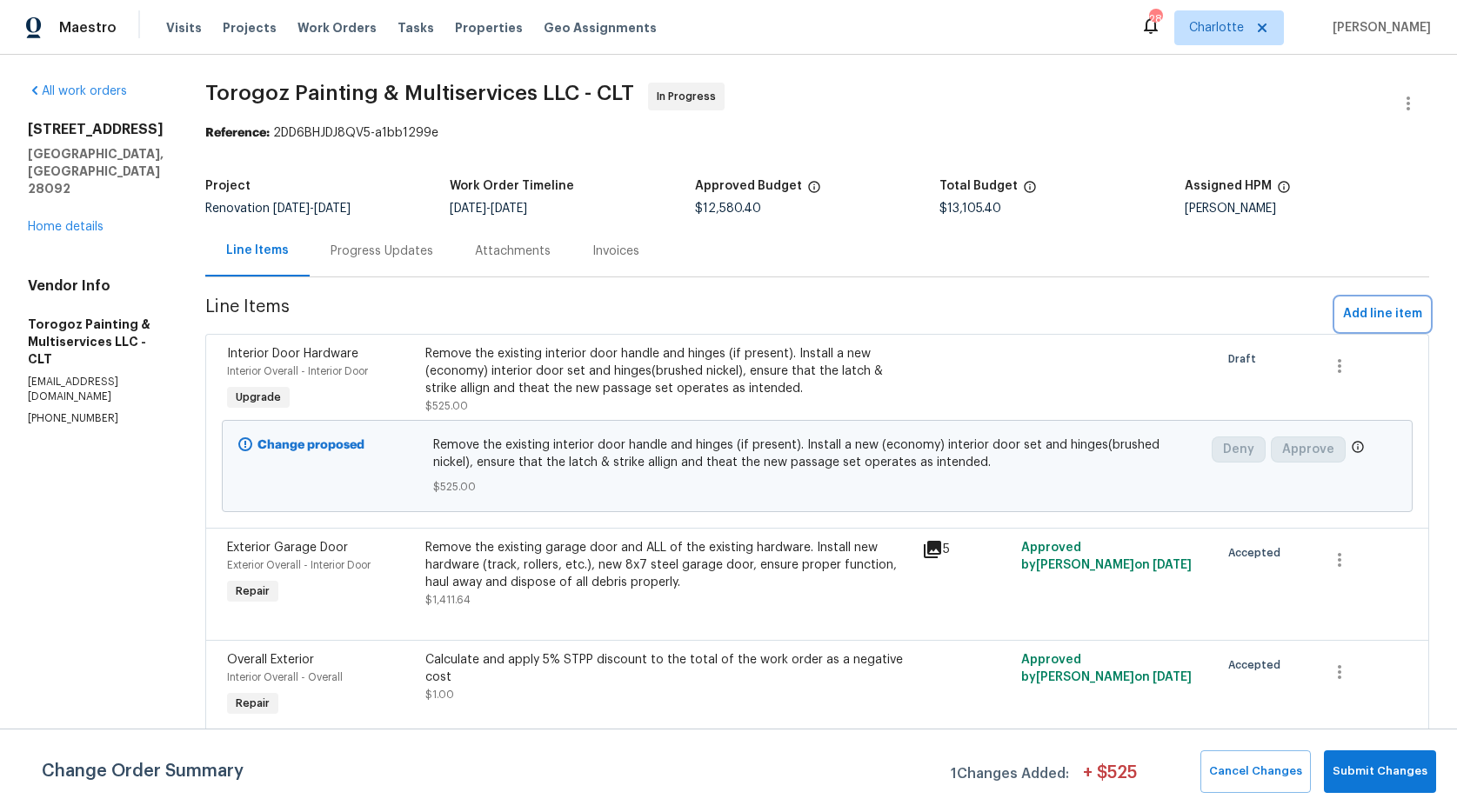
click at [1344, 310] on span "Add line item" at bounding box center [1383, 314] width 79 height 21
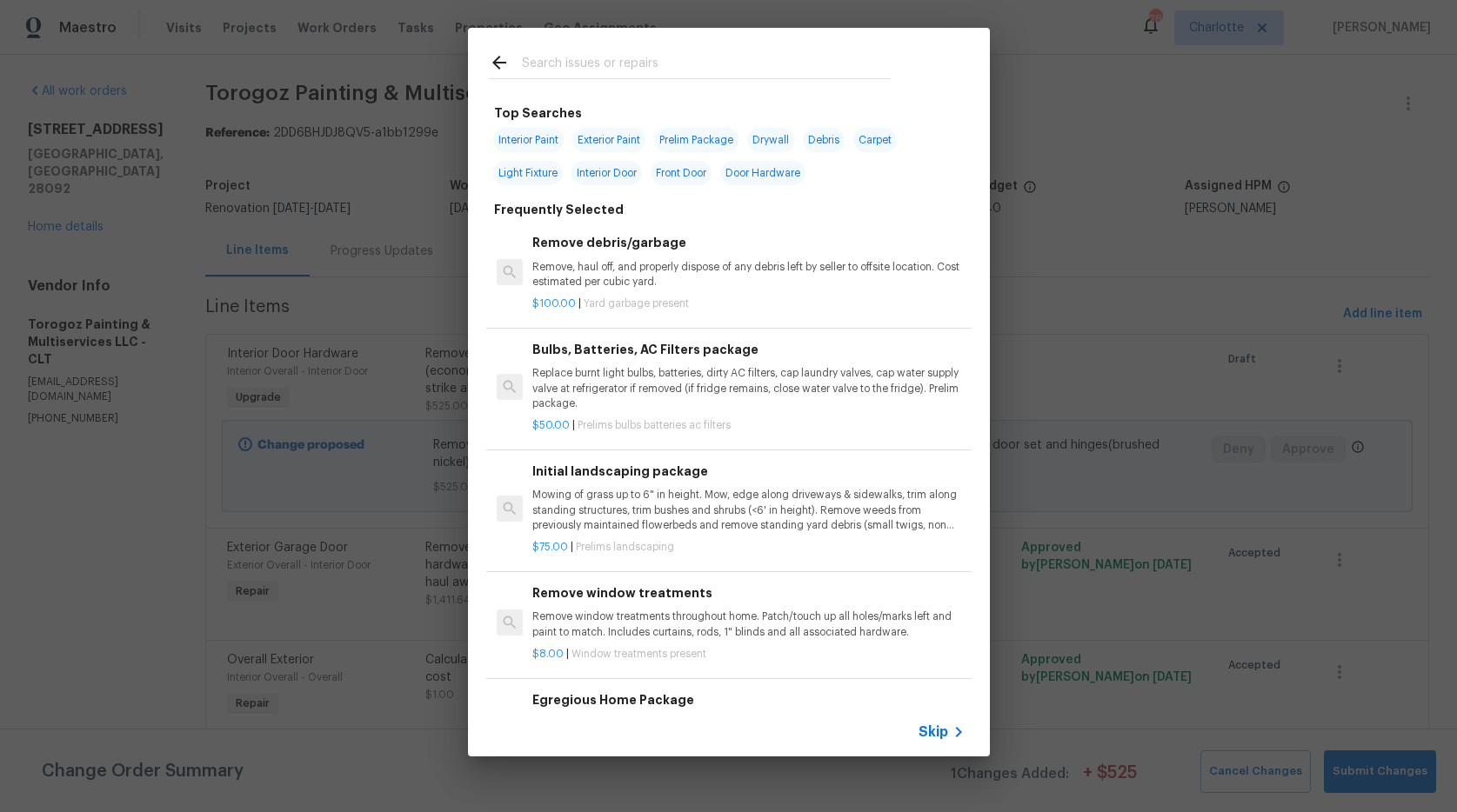
click at [562, 57] on input "text" at bounding box center [706, 65] width 369 height 26
click at [772, 176] on span "Door Hardware" at bounding box center [763, 173] width 85 height 24
type input "Door Hardware"
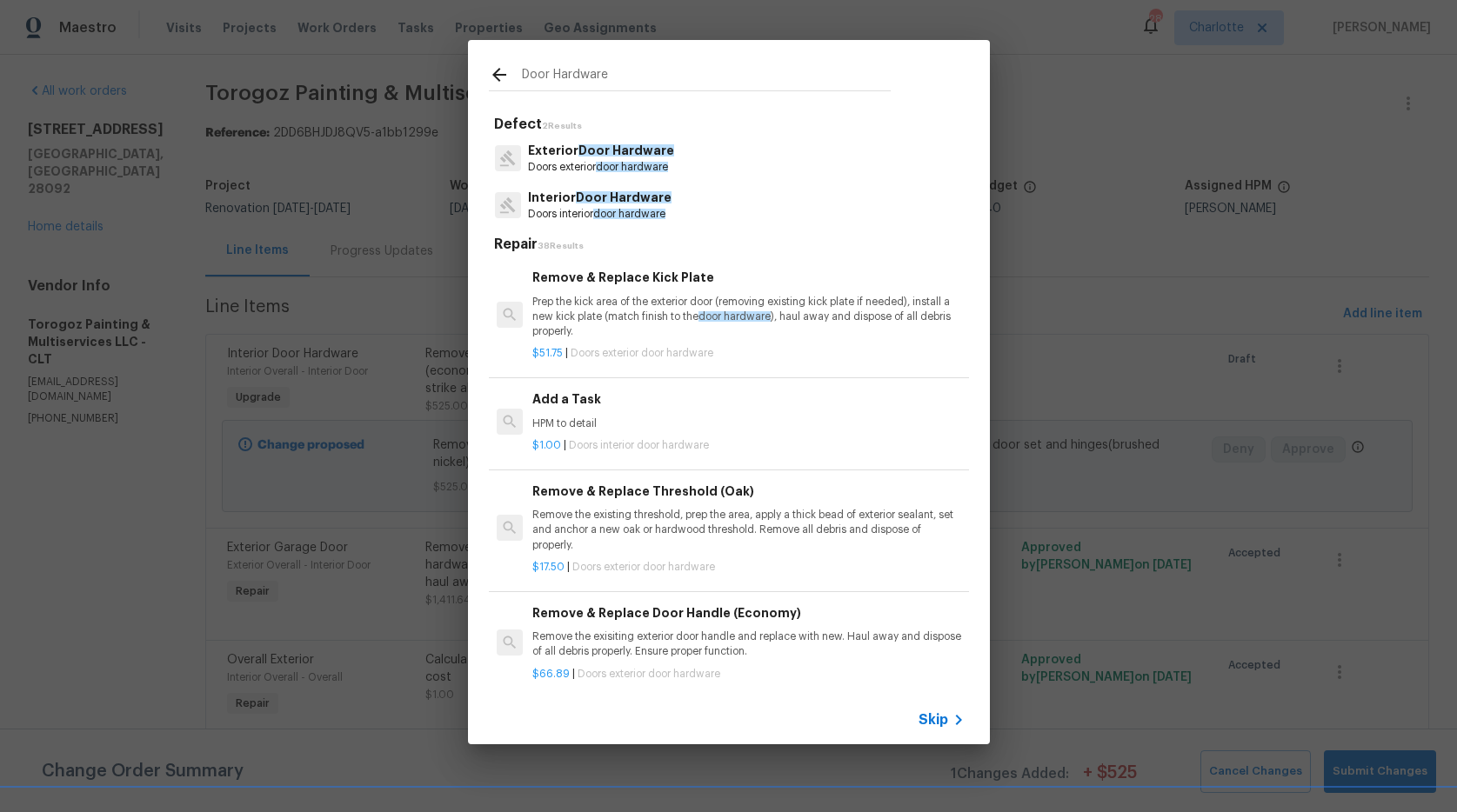
click at [584, 167] on p "Doors exterior door hardware" at bounding box center [600, 167] width 146 height 15
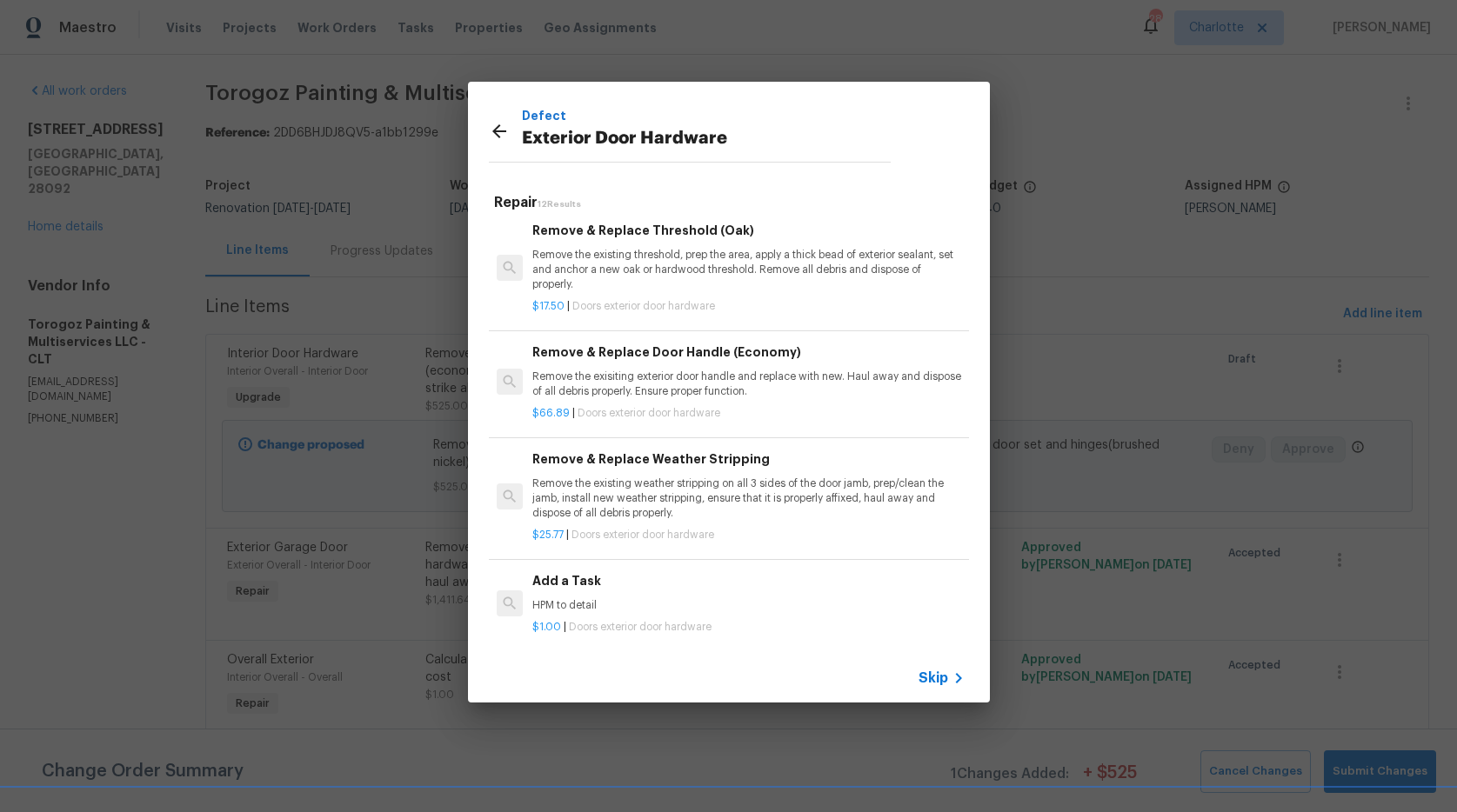
scroll to position [129, 0]
click at [610, 381] on p "Remove the exisiting exterior door handle and replace with new. Haul away and d…" at bounding box center [748, 383] width 431 height 30
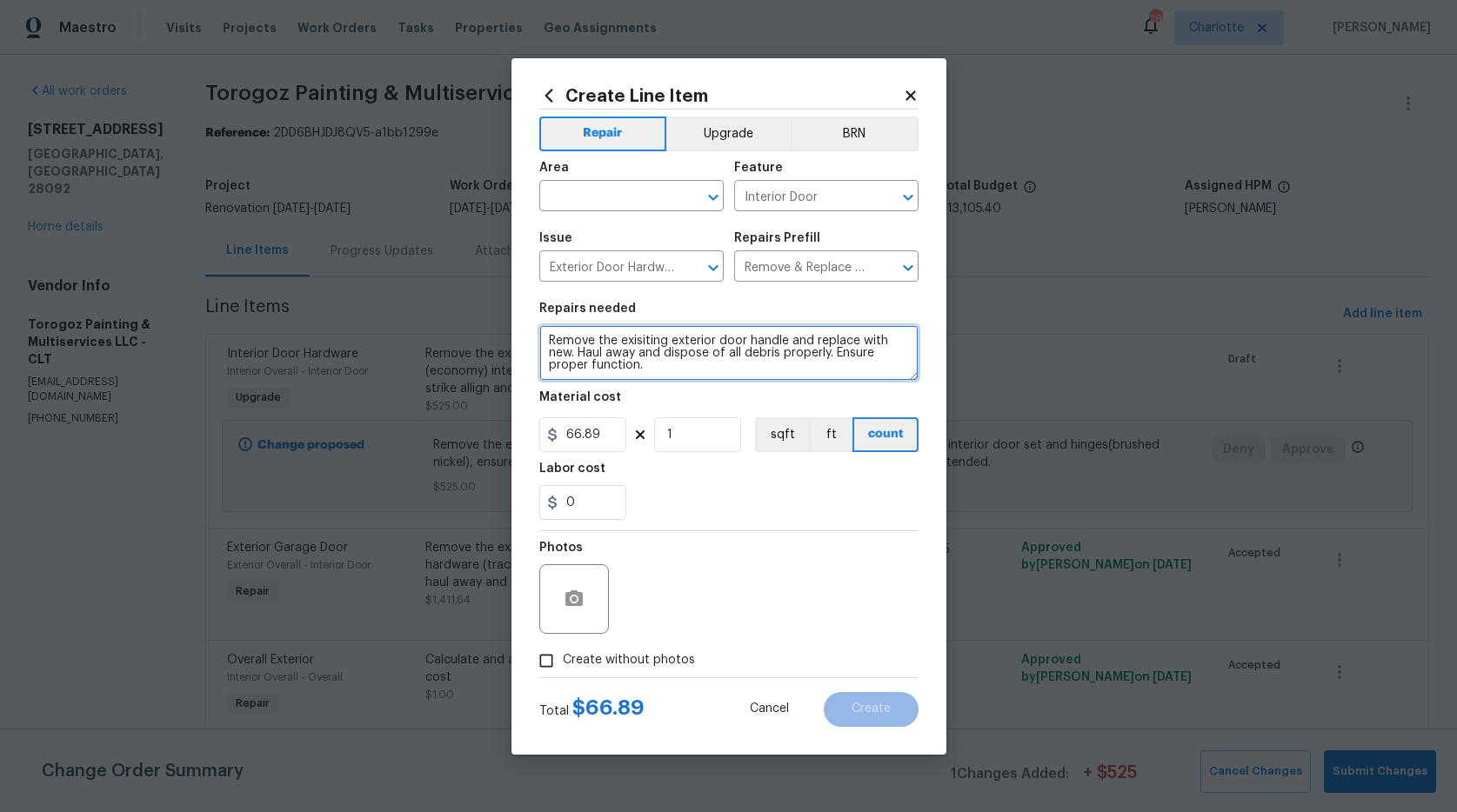
click at [786, 335] on textarea "Remove the exisiting exterior door handle and replace with new. Haul away and d…" at bounding box center [728, 353] width 379 height 56
type textarea "Remove the exisiting exterior door handle & lock and replace with new. Haul awa…"
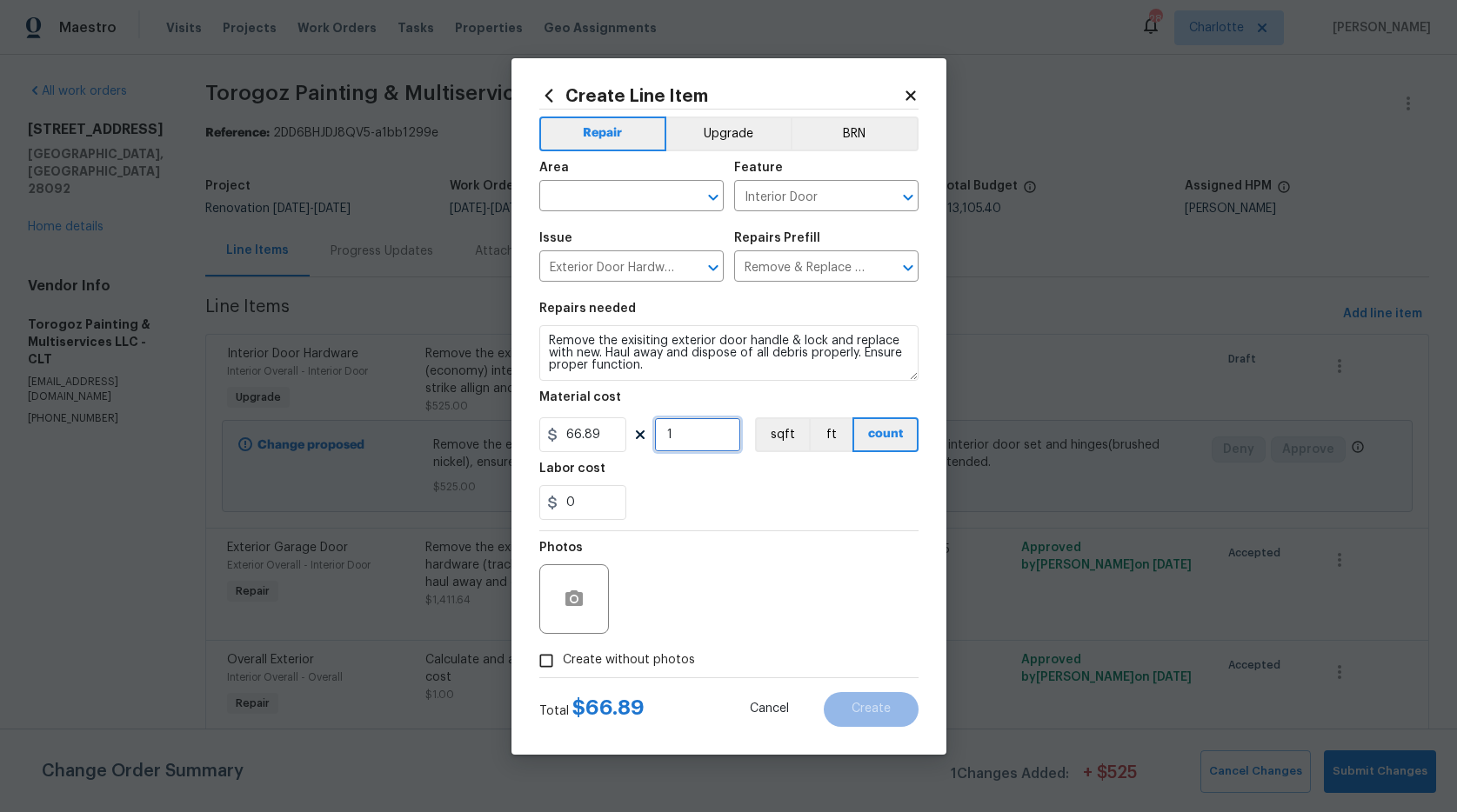
drag, startPoint x: 668, startPoint y: 429, endPoint x: 646, endPoint y: 428, distance: 22.0
click at [646, 428] on div "66.89 1 sqft ft count" at bounding box center [728, 434] width 379 height 34
type input "3"
click at [707, 483] on div "Labor cost" at bounding box center [728, 474] width 379 height 22
click at [573, 196] on input "text" at bounding box center [607, 197] width 136 height 27
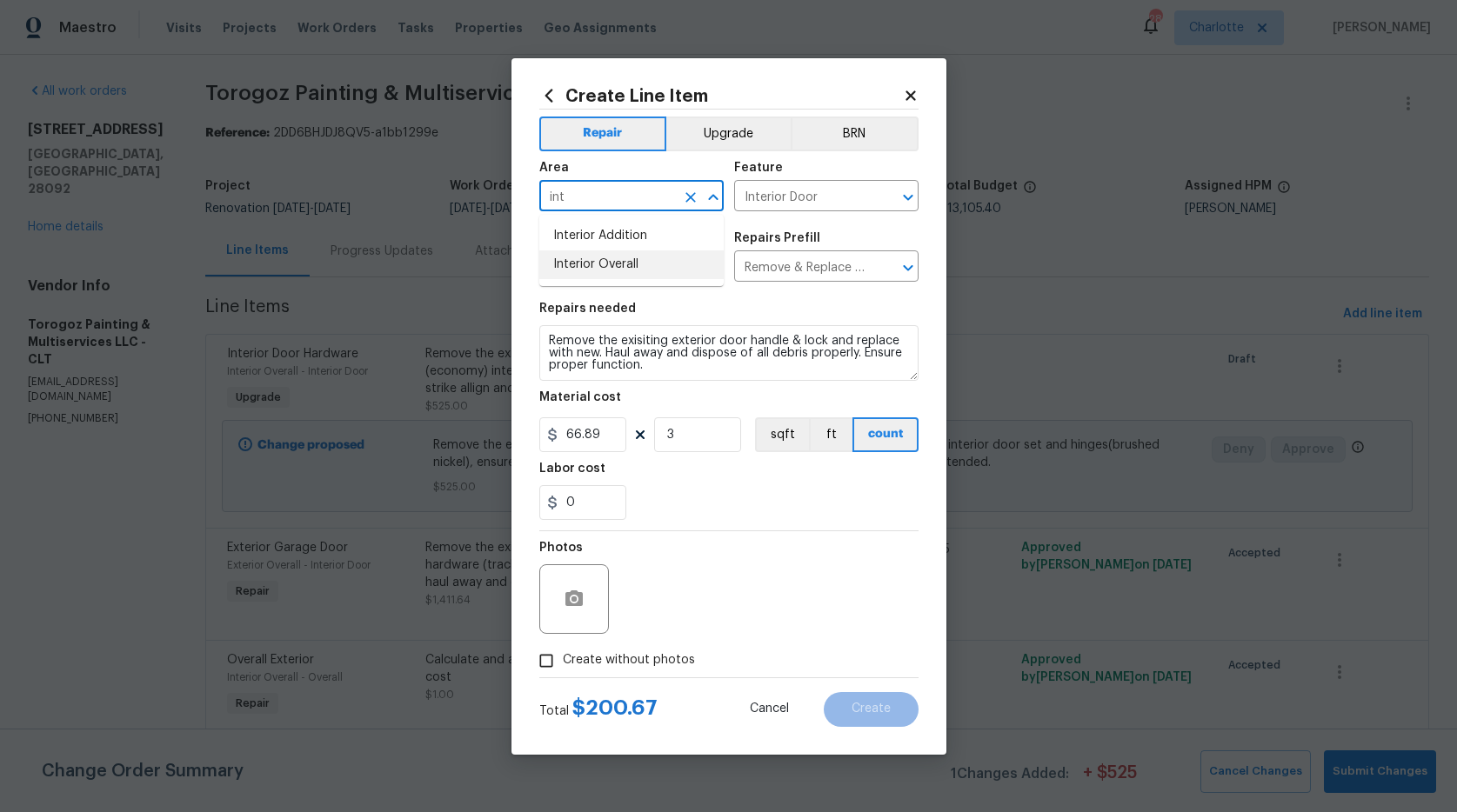
click at [674, 271] on li "Interior Overall" at bounding box center [631, 265] width 184 height 29
type input "Interior Overall"
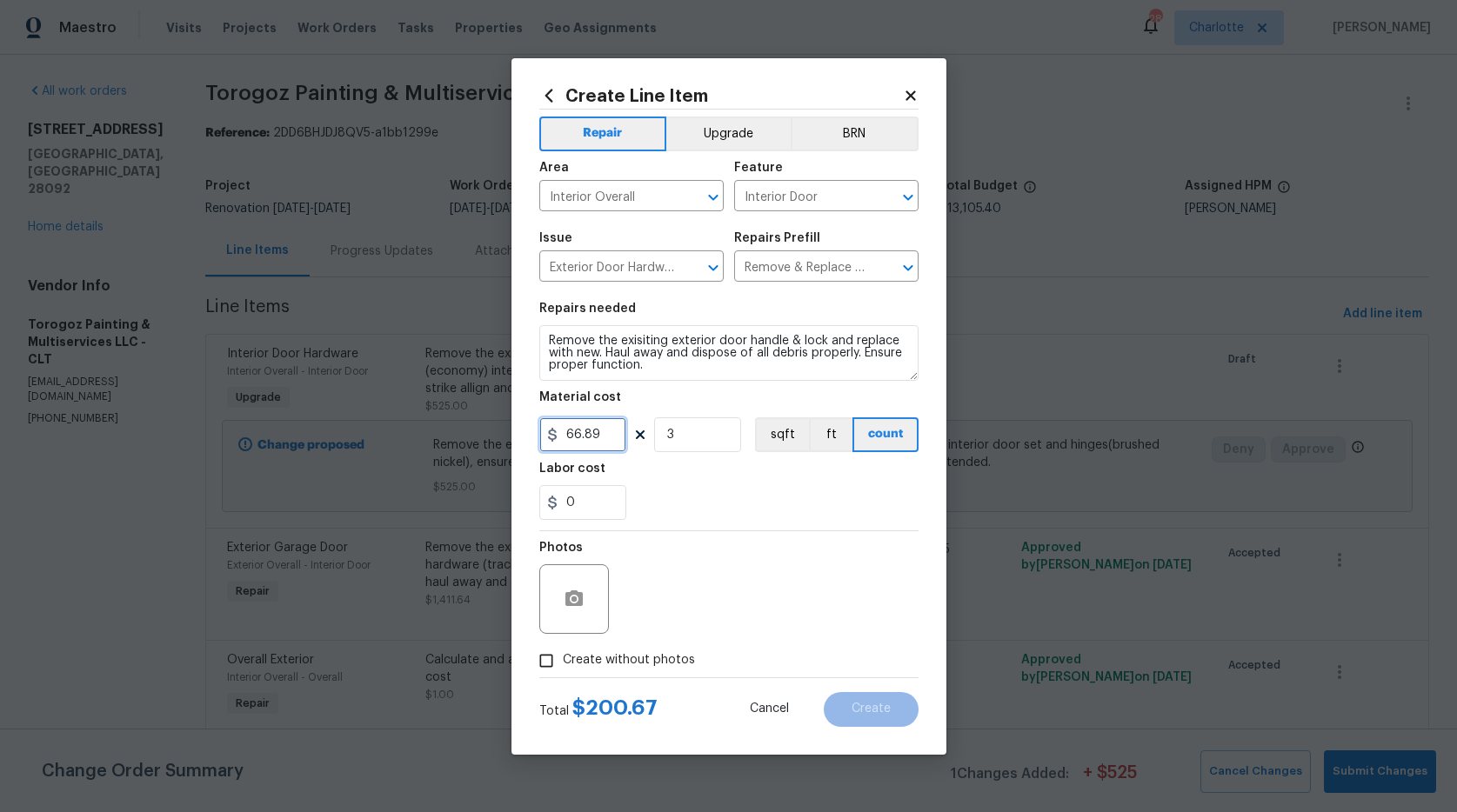
drag, startPoint x: 611, startPoint y: 434, endPoint x: 550, endPoint y: 436, distance: 61.0
click at [550, 436] on div "66.89" at bounding box center [583, 434] width 87 height 34
click at [655, 486] on div "0" at bounding box center [728, 502] width 379 height 34
drag, startPoint x: 585, startPoint y: 430, endPoint x: 464, endPoint y: 415, distance: 121.9
click at [465, 415] on div "Create Line Item Repair Upgrade BRN Area Interior Overall ​ Feature Interior Do…" at bounding box center [728, 406] width 1457 height 812
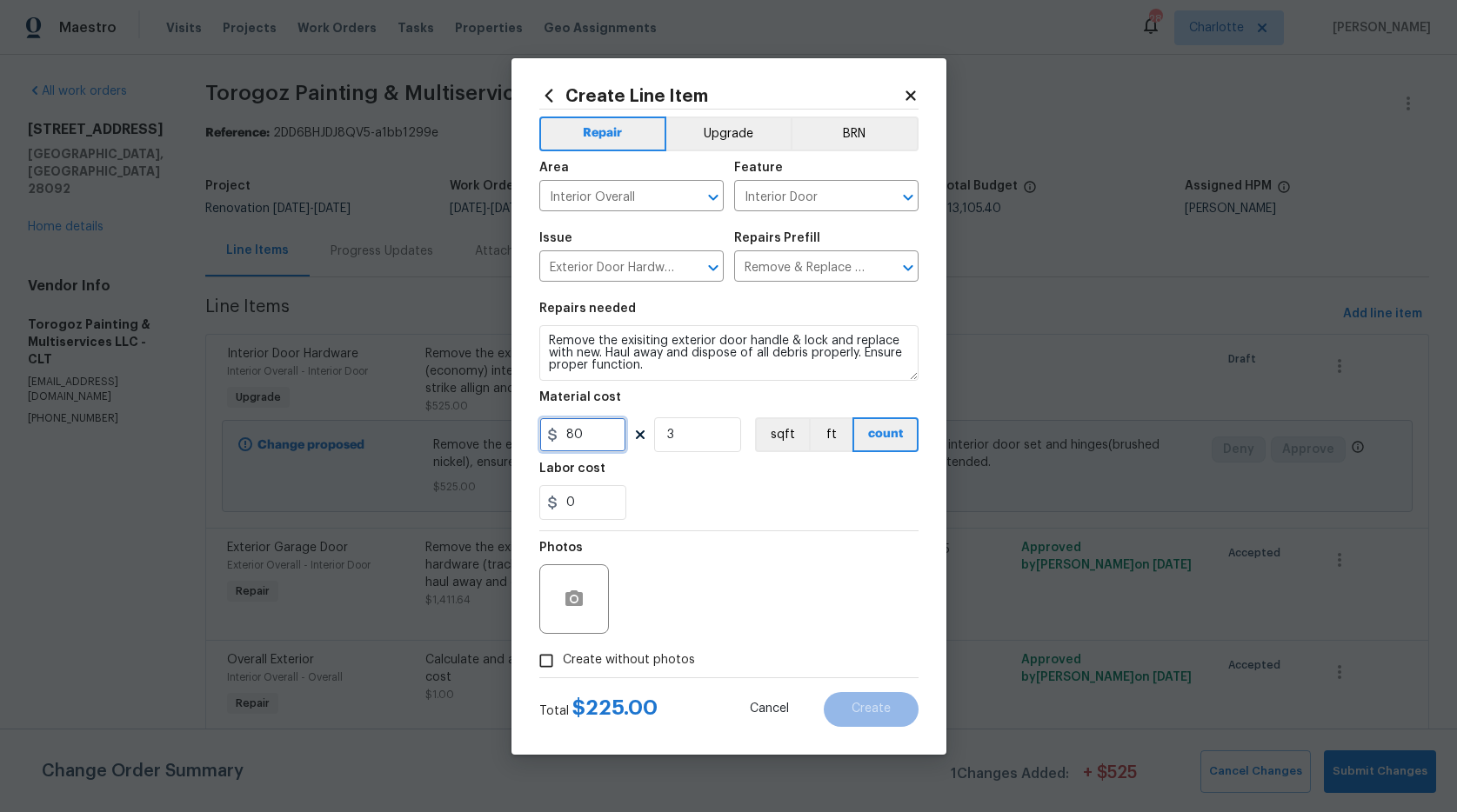
type input "80"
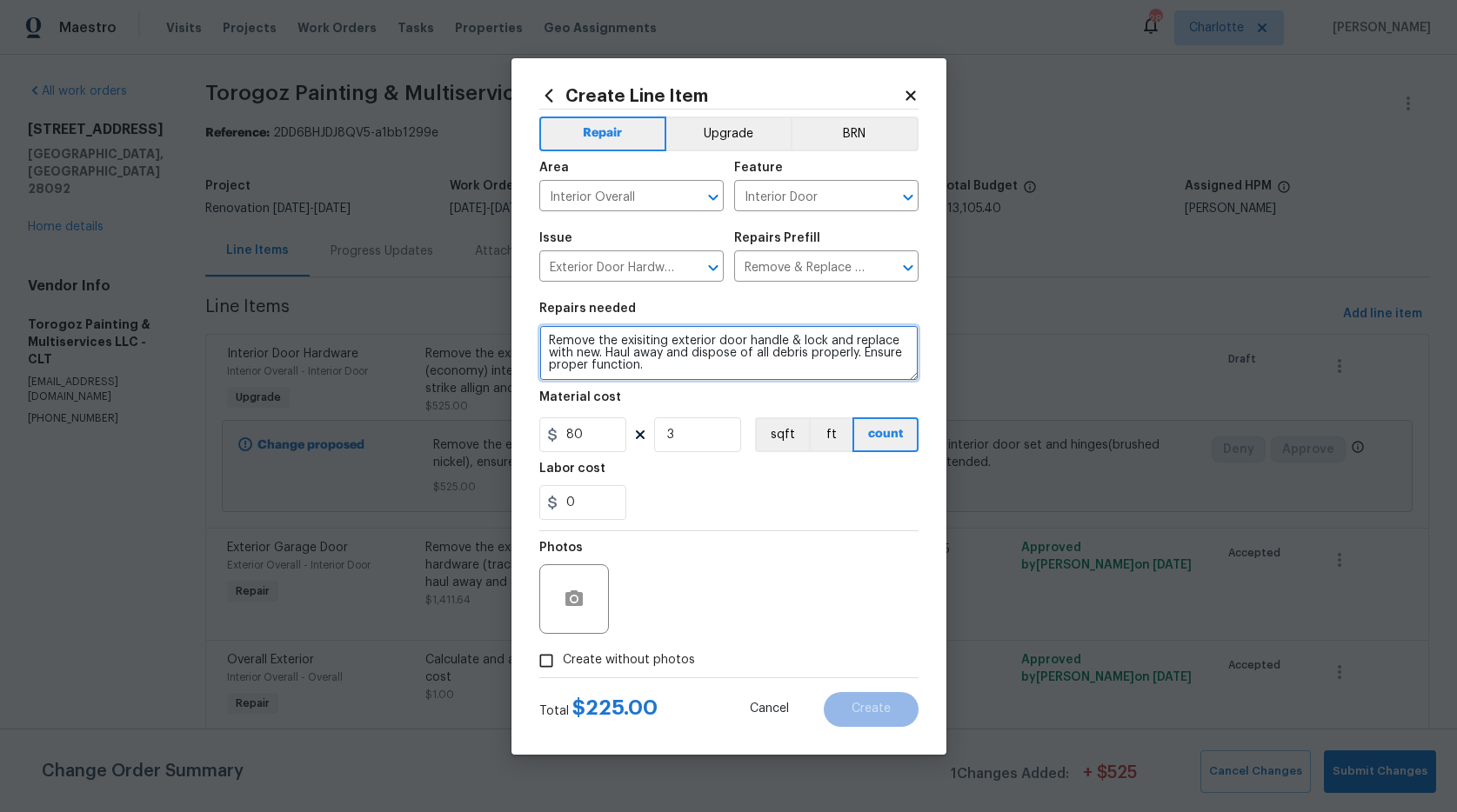
click at [824, 341] on textarea "Remove the exisiting exterior door handle & lock and replace with new. Haul awa…" at bounding box center [728, 353] width 379 height 56
type textarea "Remove the exisiting exterior door handle & lock & hinges and replace with new.…"
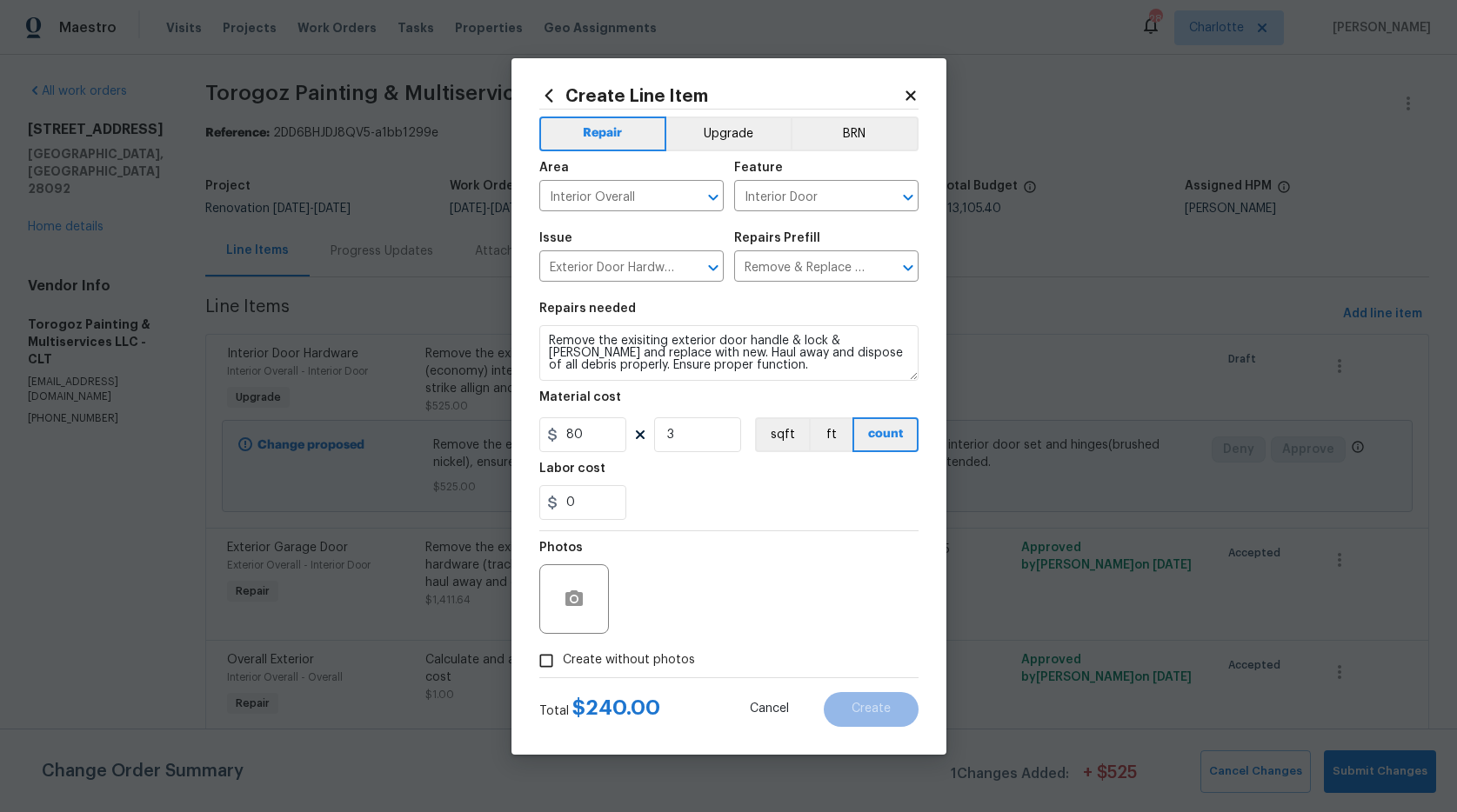
click at [607, 656] on span "Create without photos" at bounding box center [629, 661] width 132 height 19
click at [563, 656] on input "Create without photos" at bounding box center [546, 661] width 33 height 33
checkbox input "true"
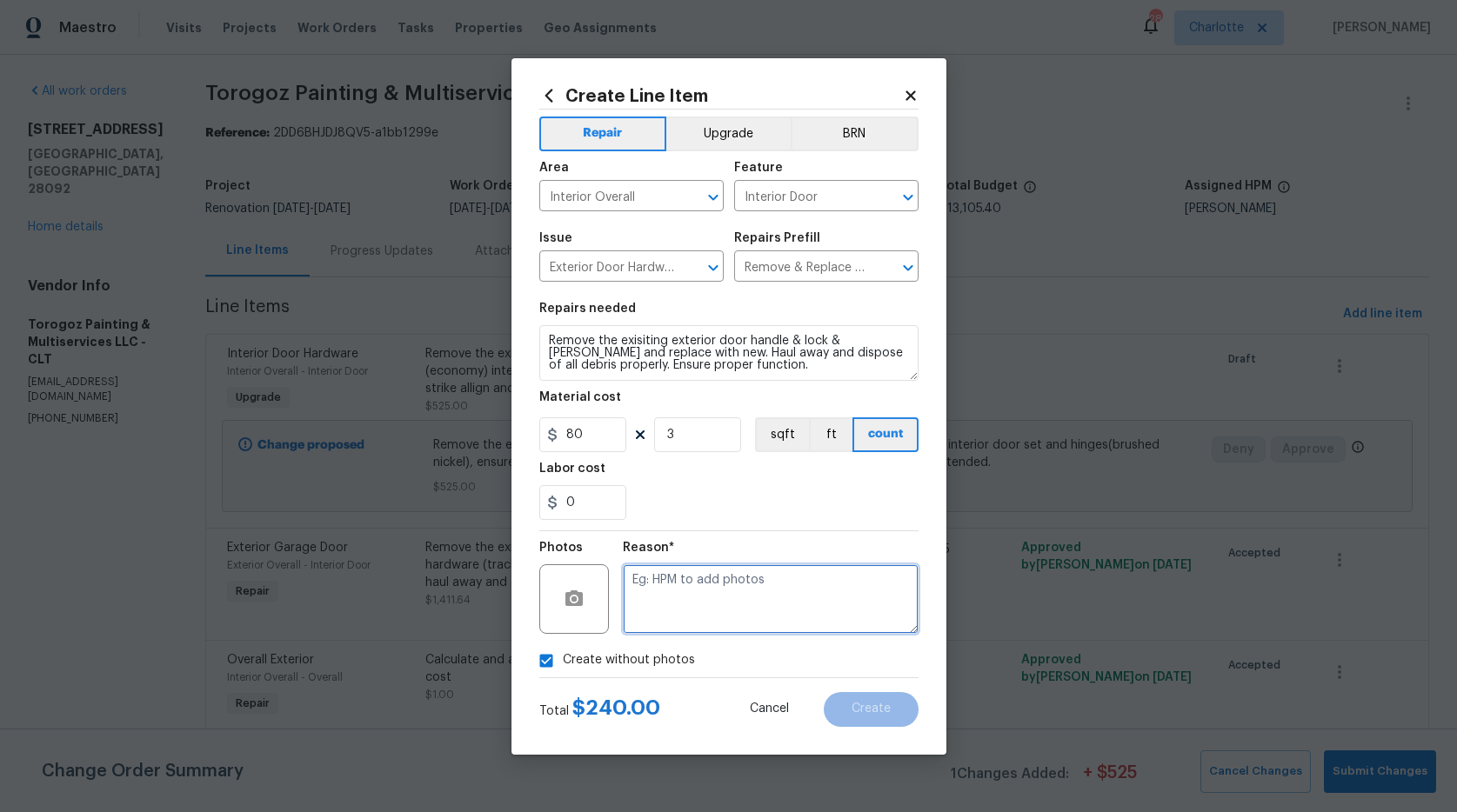
click at [746, 594] on textarea at bounding box center [770, 599] width 295 height 70
type textarea "na"
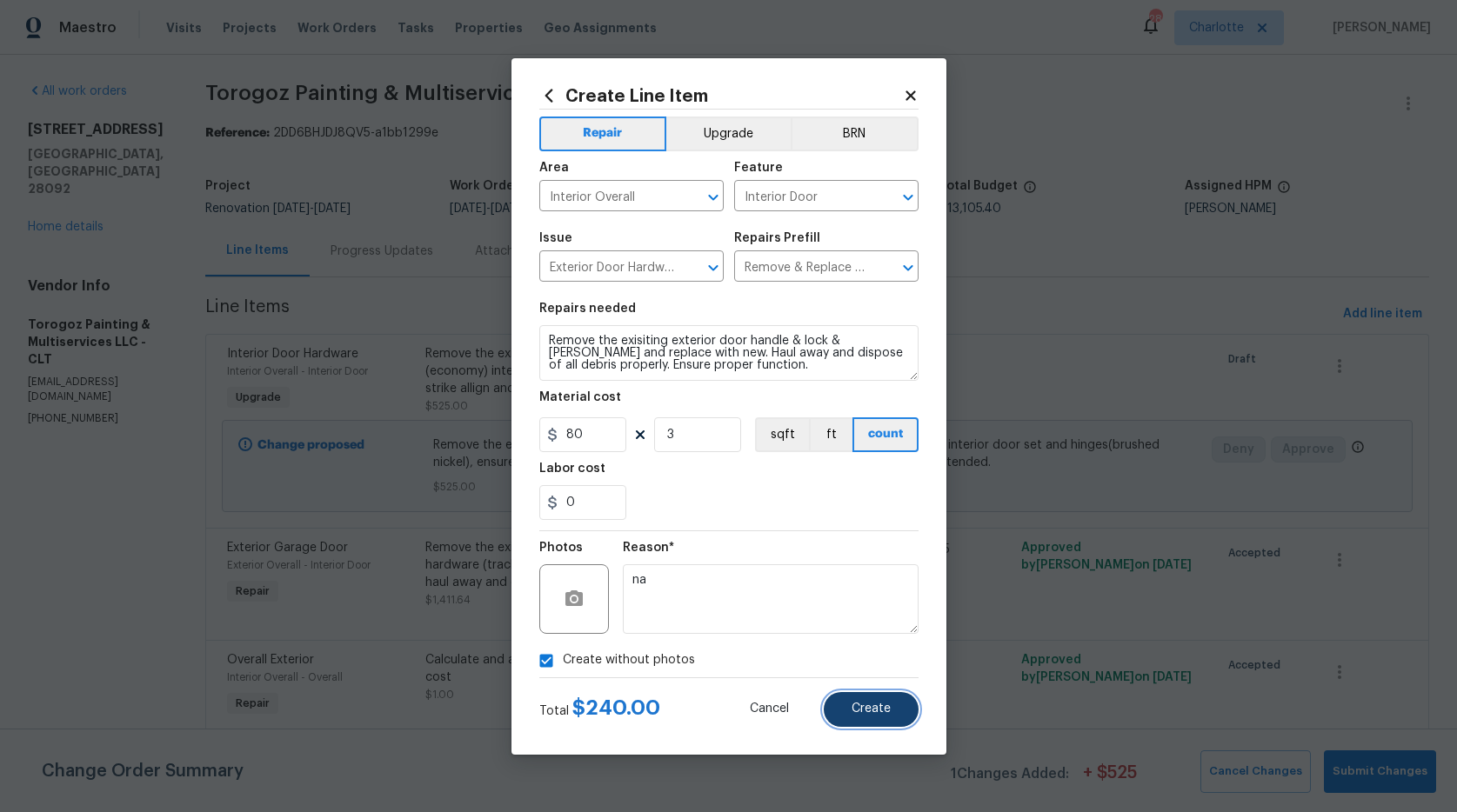
click at [850, 698] on button "Create" at bounding box center [872, 709] width 95 height 34
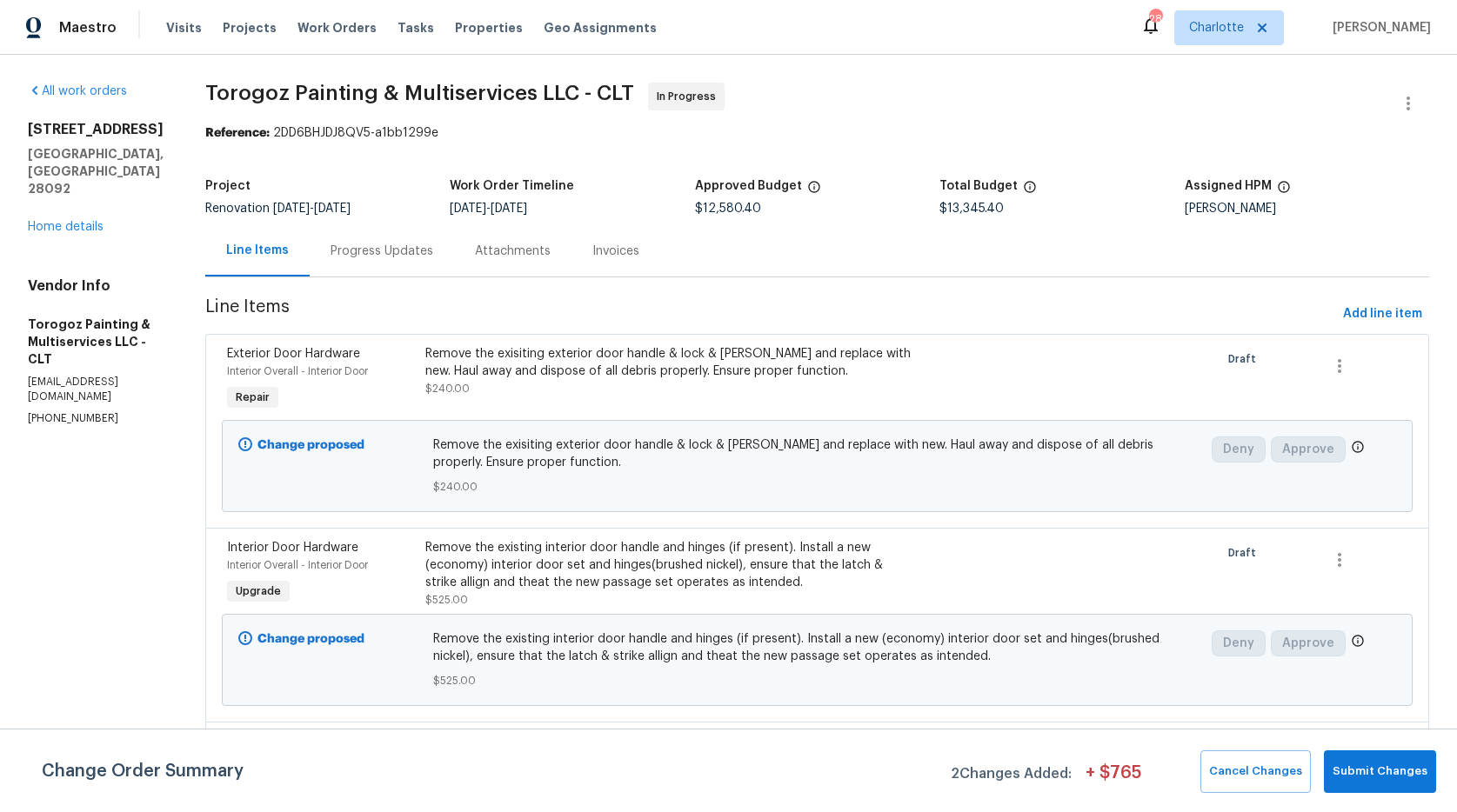
click at [626, 375] on div "Remove the exisiting exterior door handle & lock & hinges and replace with new.…" at bounding box center [668, 362] width 485 height 34
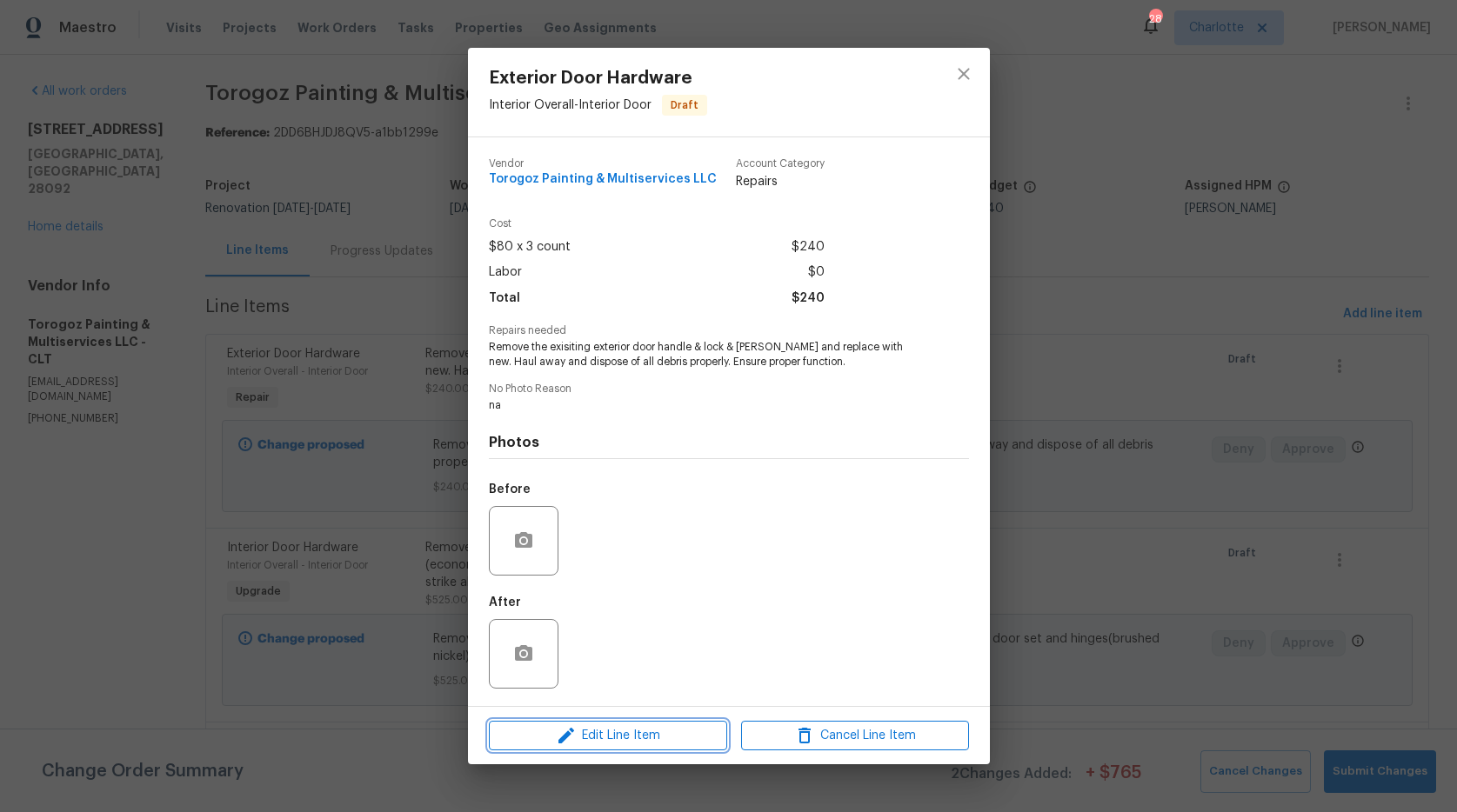
click at [619, 730] on span "Edit Line Item" at bounding box center [608, 736] width 228 height 21
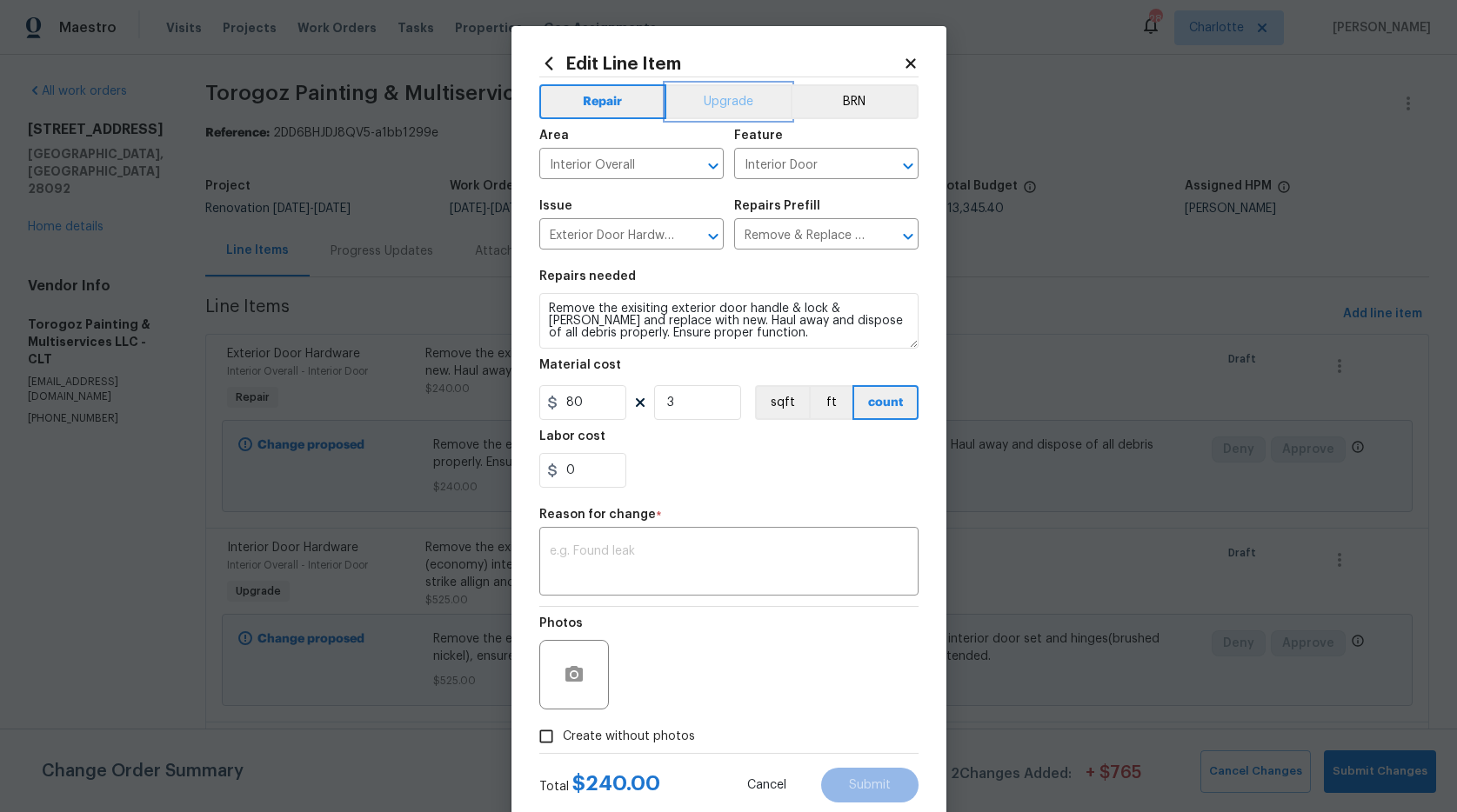
click at [715, 101] on button "Upgrade" at bounding box center [728, 101] width 125 height 34
click at [633, 736] on span "Create without photos" at bounding box center [629, 738] width 132 height 19
click at [563, 736] on input "Create without photos" at bounding box center [546, 737] width 33 height 33
click at [633, 736] on span "Create without photos" at bounding box center [629, 738] width 132 height 19
click at [563, 736] on input "Create without photos" at bounding box center [546, 737] width 33 height 33
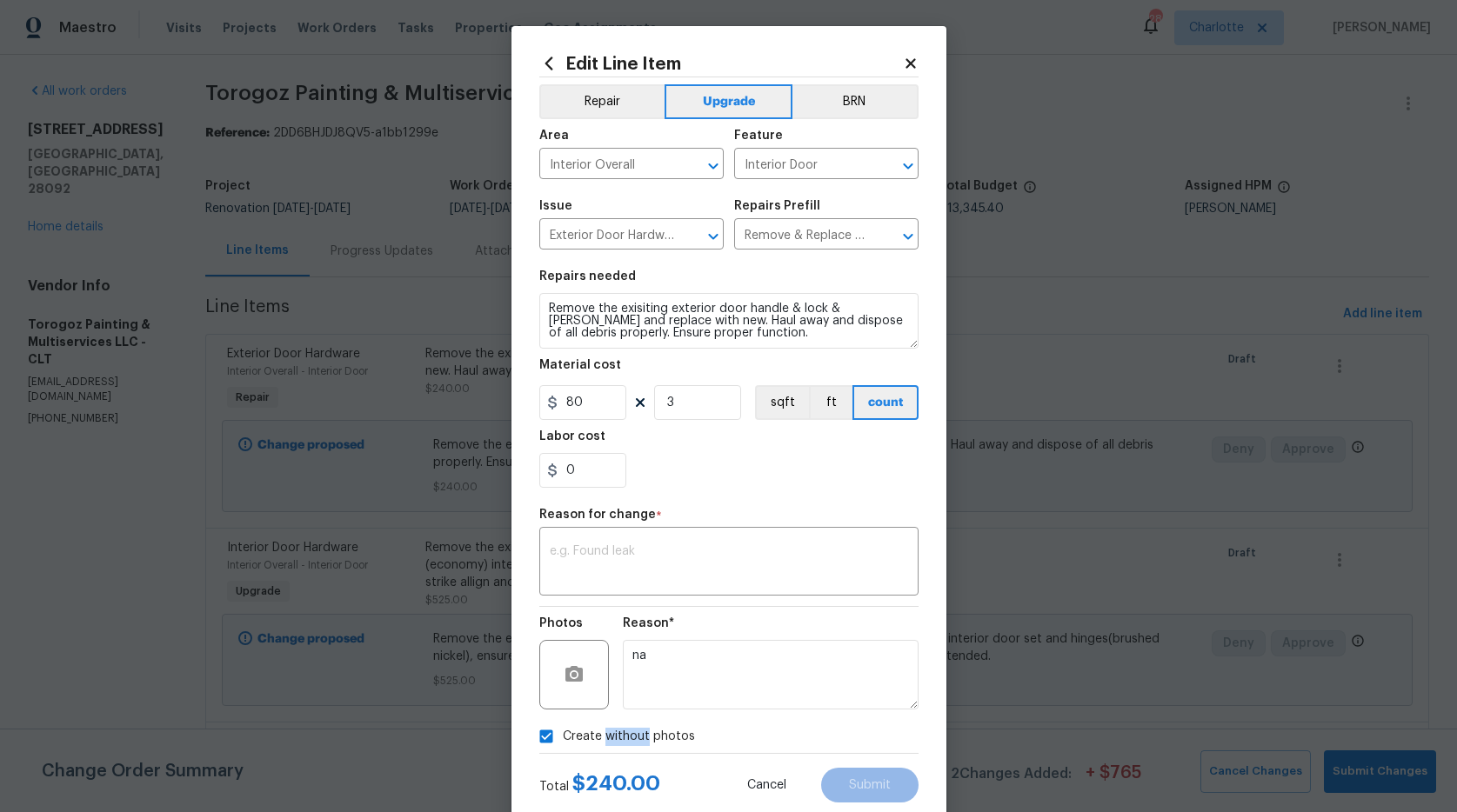
checkbox input "false"
click at [650, 551] on textarea at bounding box center [729, 563] width 359 height 36
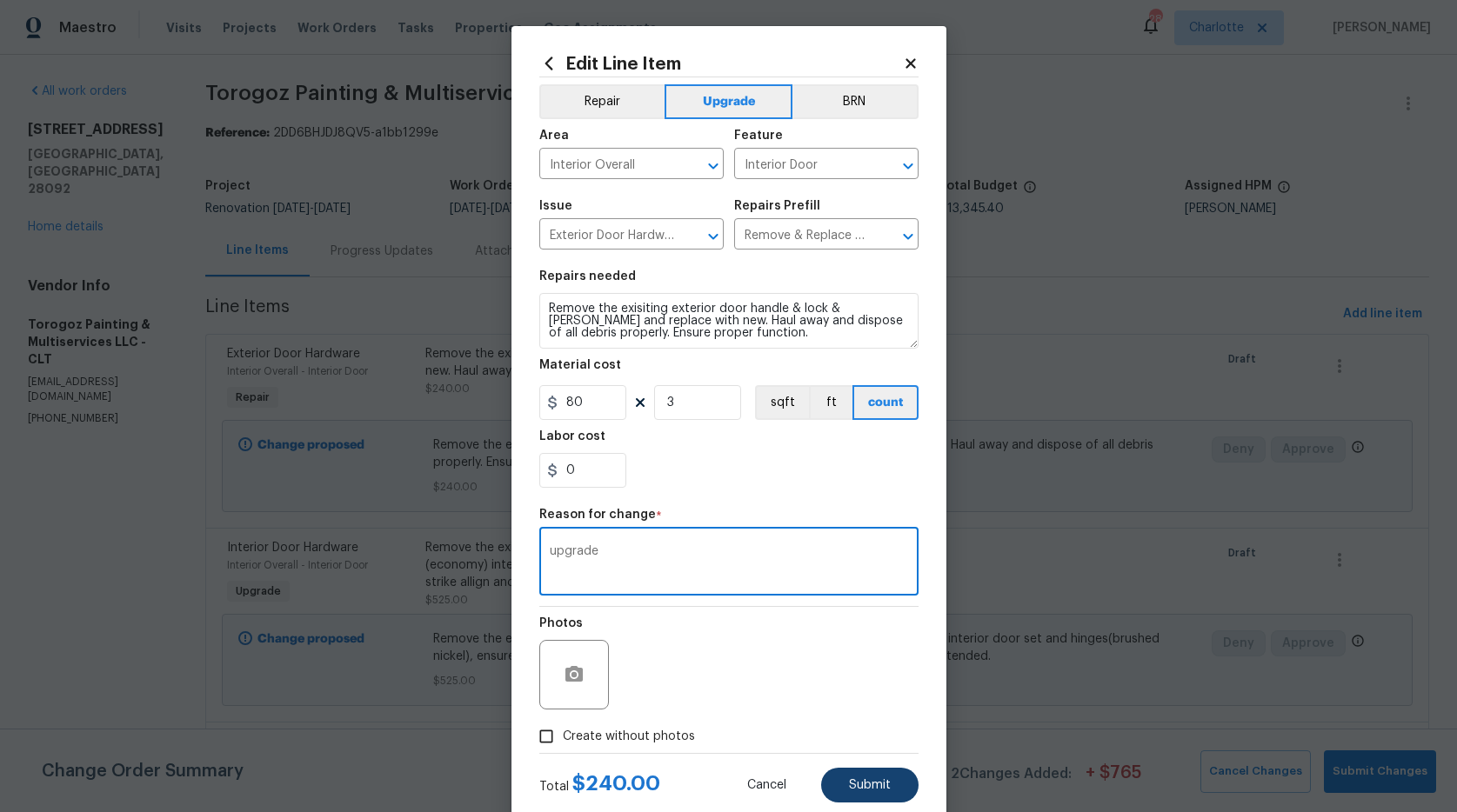
type textarea "upgrade"
click at [873, 786] on span "Submit" at bounding box center [870, 786] width 42 height 13
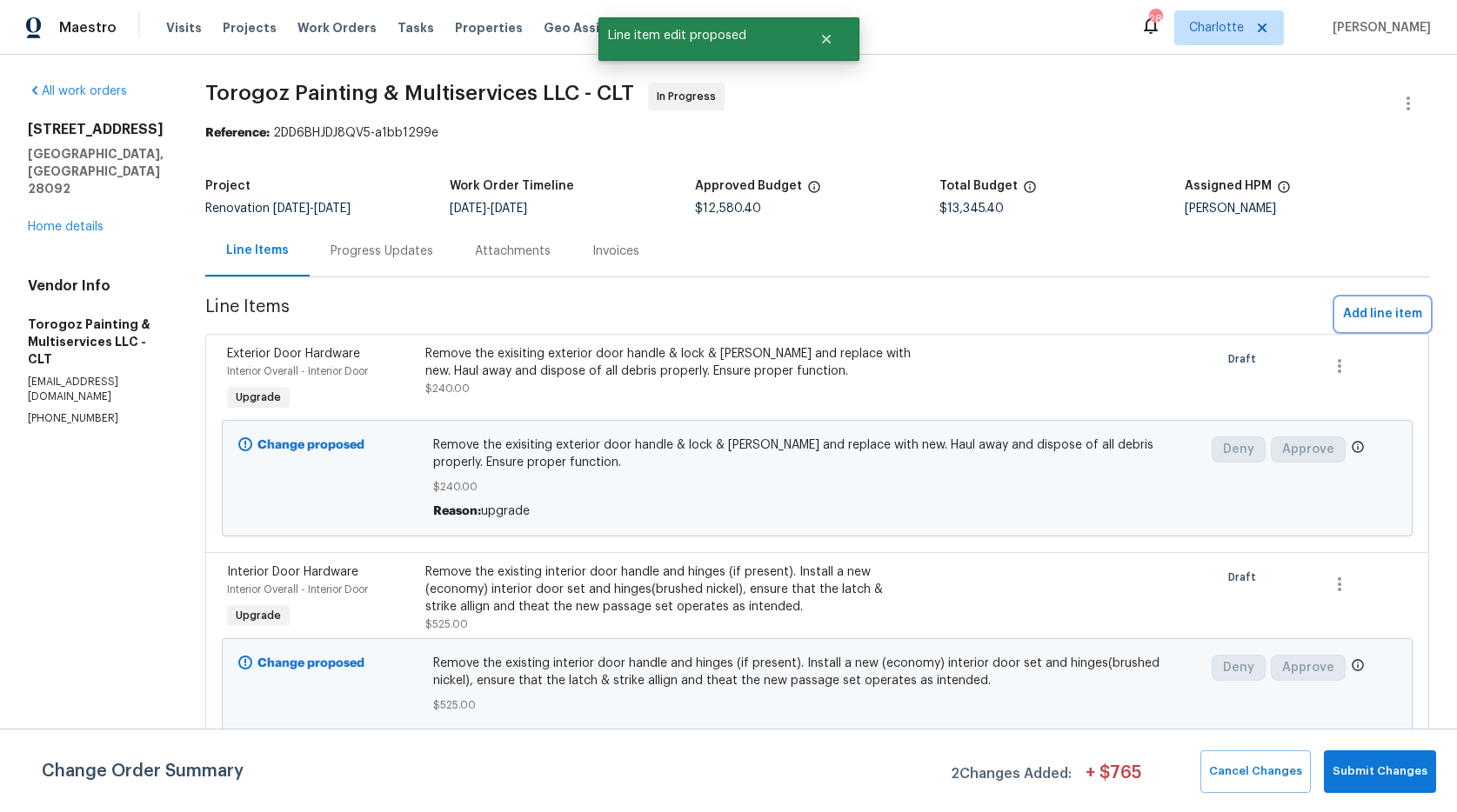
click at [1363, 314] on span "Add line item" at bounding box center [1383, 314] width 79 height 21
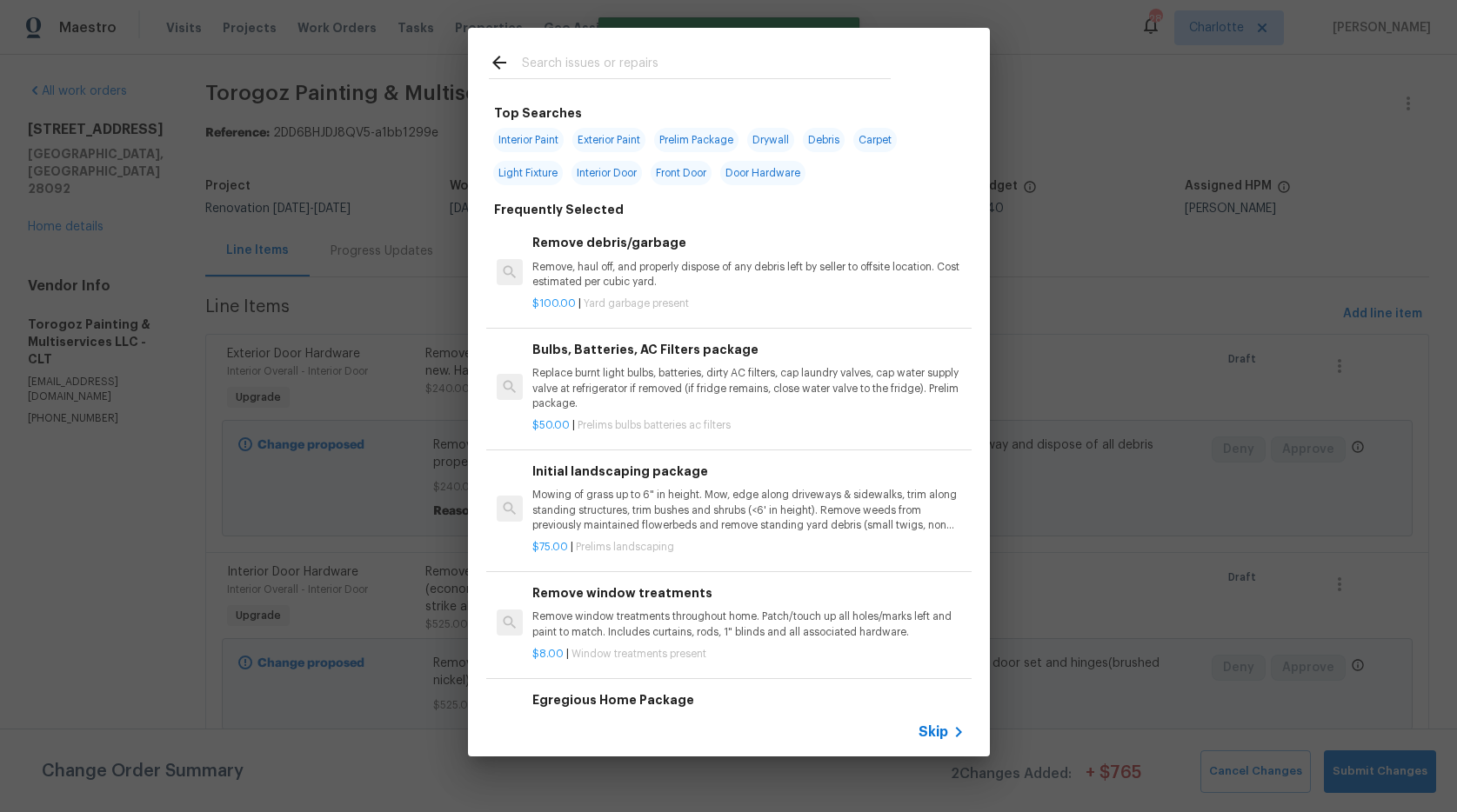
click at [615, 66] on input "text" at bounding box center [706, 65] width 369 height 26
click at [797, 171] on span "Door Hardware" at bounding box center [763, 173] width 85 height 24
type input "Door Hardware"
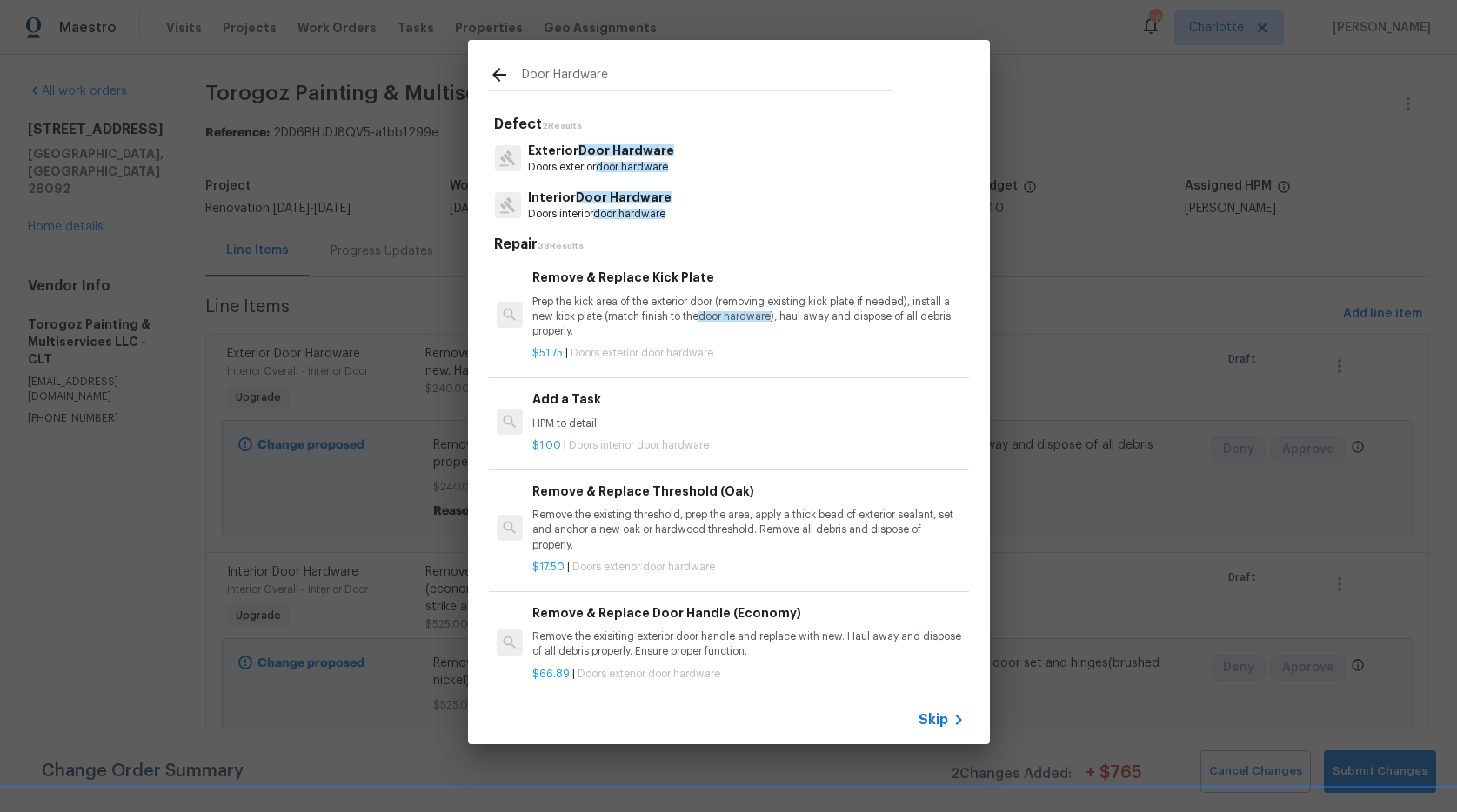
click at [595, 147] on span "Door Hardware" at bounding box center [626, 150] width 96 height 12
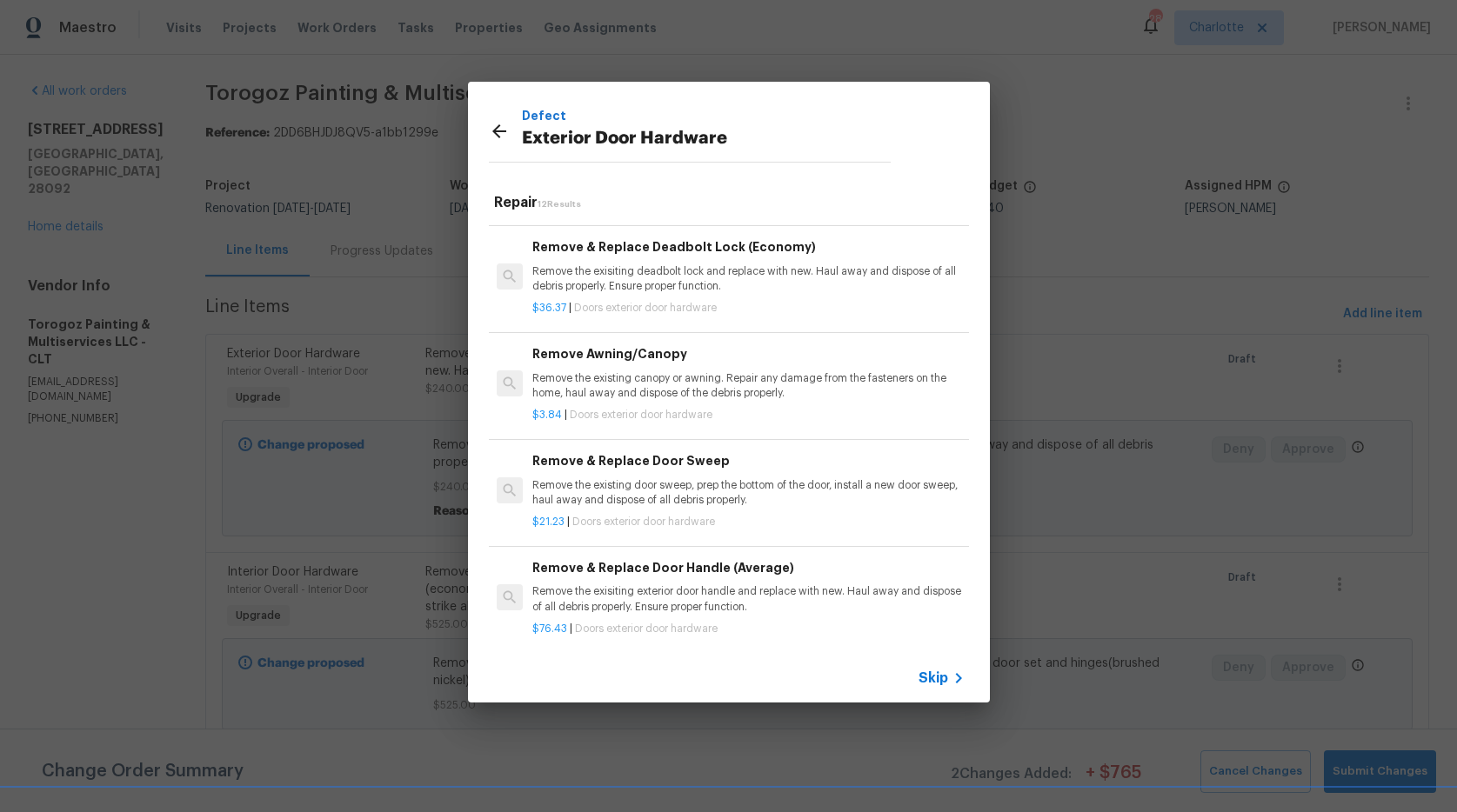
scroll to position [878, 0]
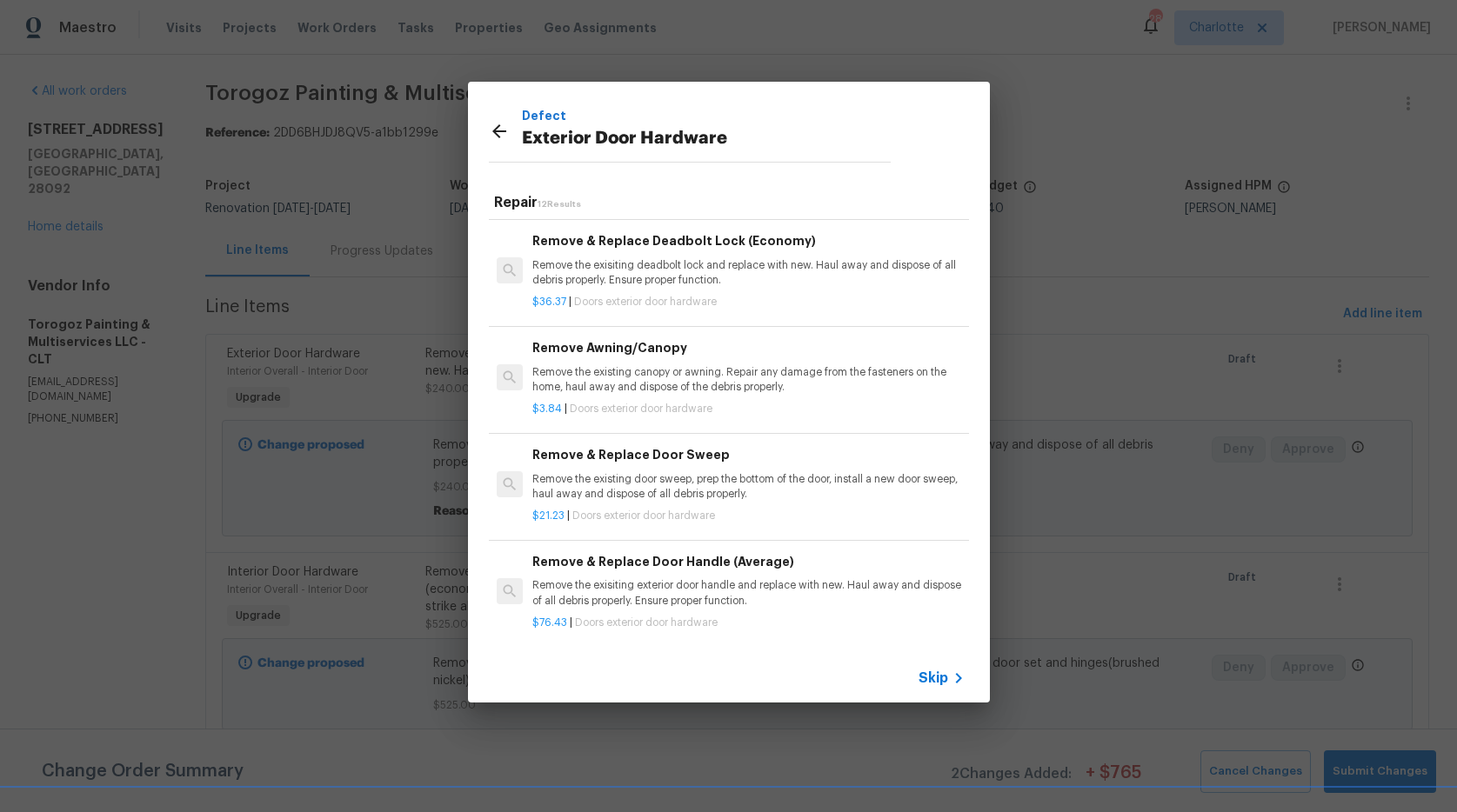
click at [645, 581] on p "Remove the exisiting exterior door handle and replace with new. Haul away and d…" at bounding box center [748, 594] width 431 height 30
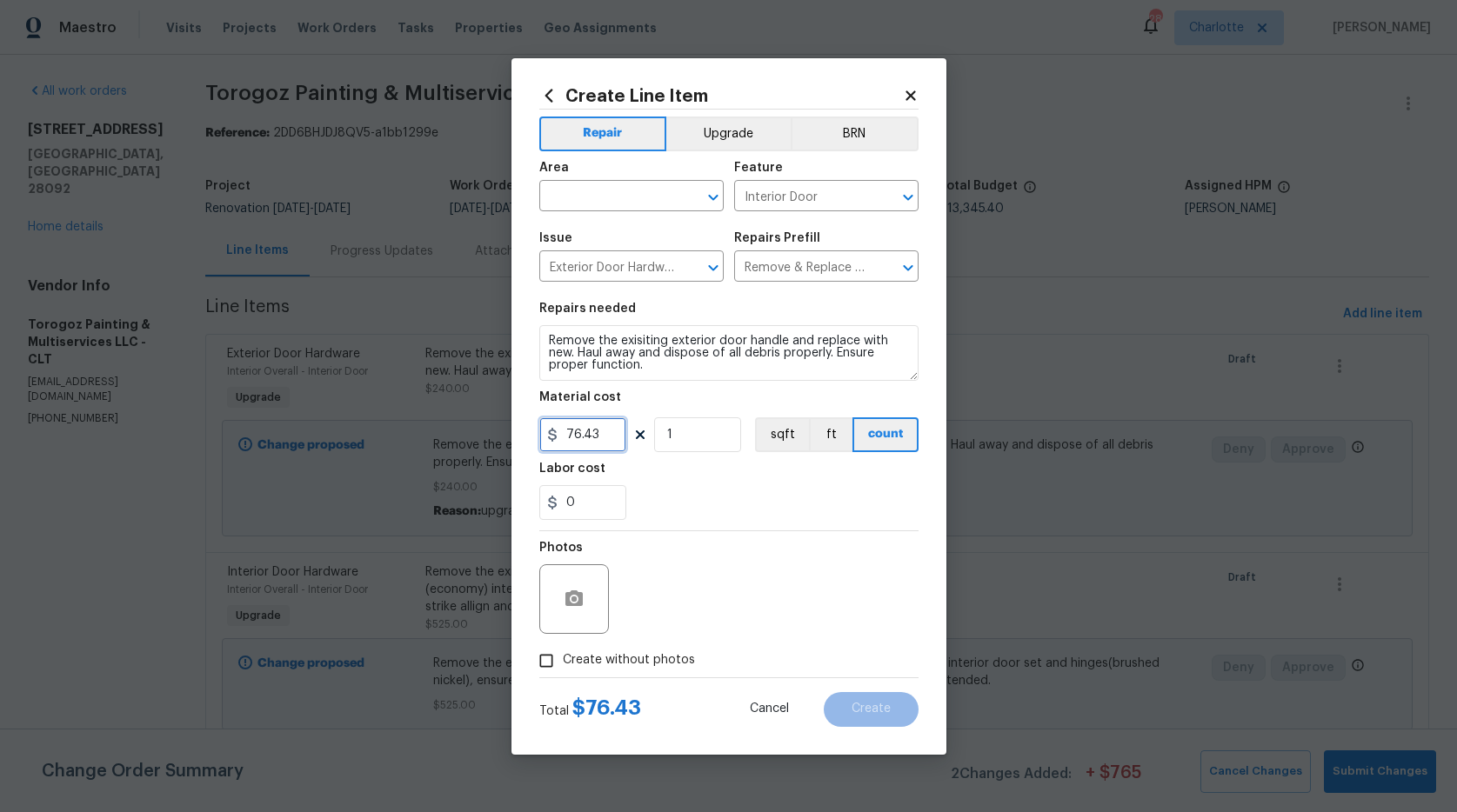
drag, startPoint x: 601, startPoint y: 431, endPoint x: 471, endPoint y: 402, distance: 133.2
click at [498, 416] on div "Create Line Item Repair Upgrade BRN Area ​ Feature Interior Door ​ Issue Exteri…" at bounding box center [728, 406] width 1457 height 812
type input "150"
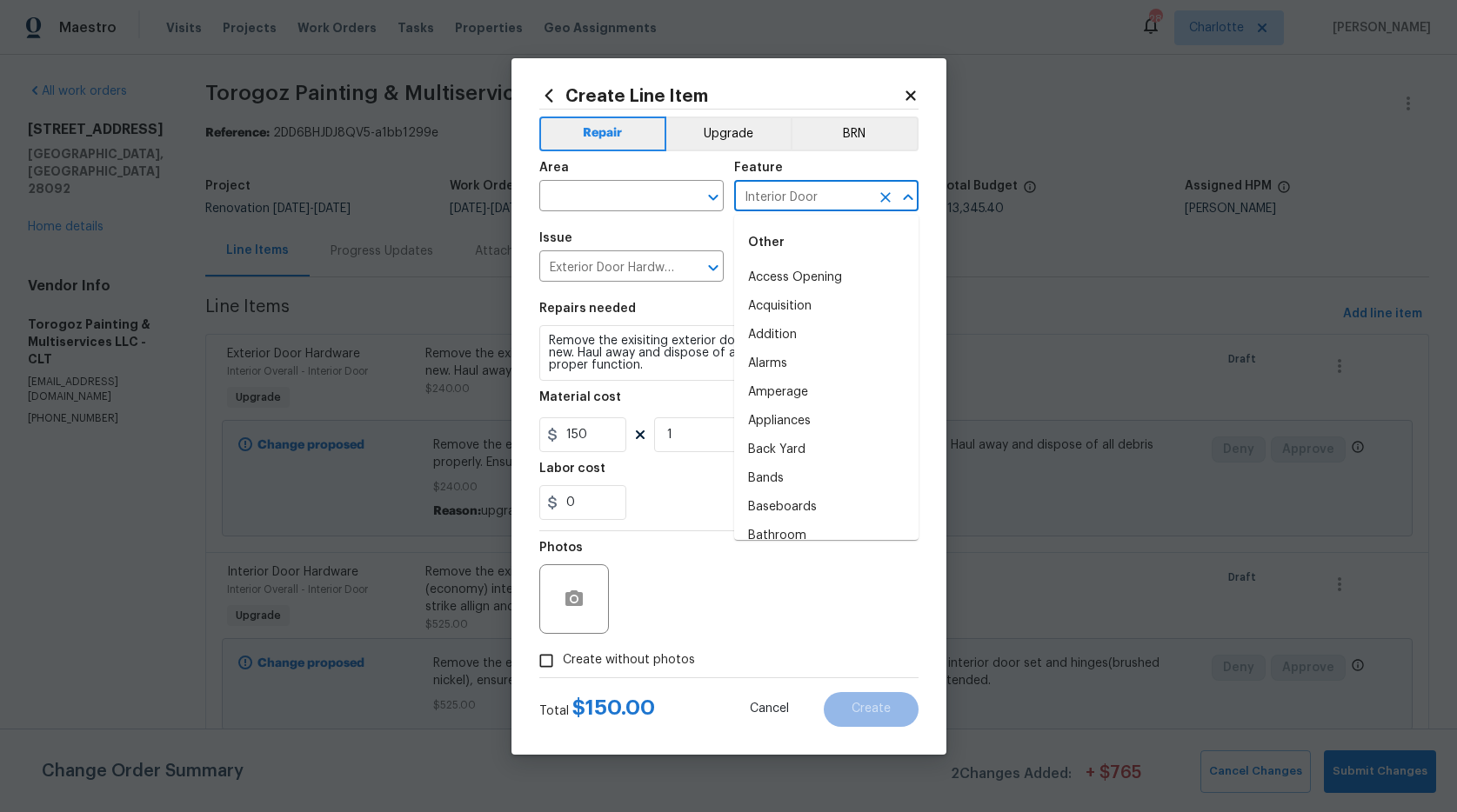
click at [800, 194] on input "Interior Door" at bounding box center [802, 197] width 136 height 27
click at [760, 361] on li "Front Door" at bounding box center [826, 363] width 184 height 29
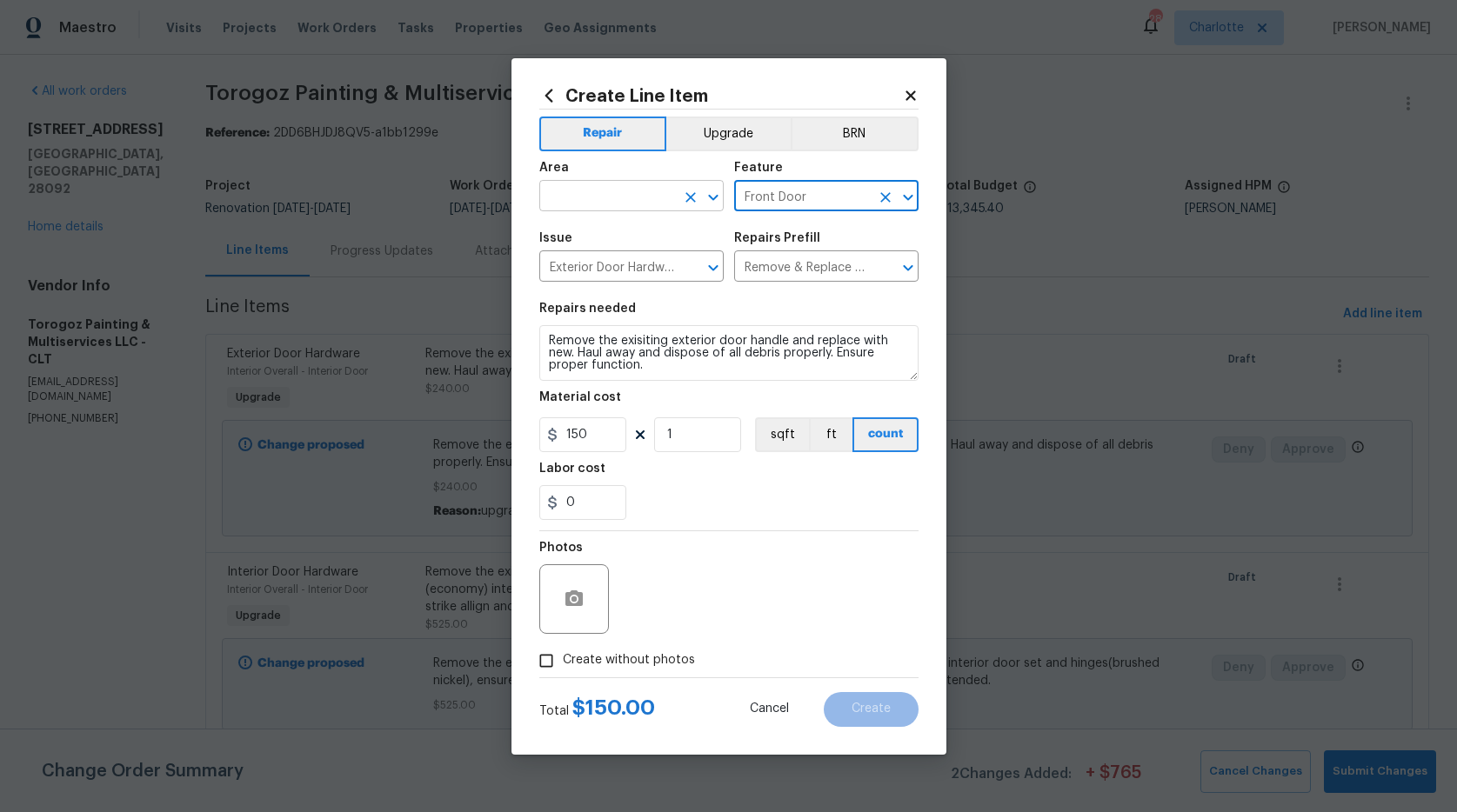
type input "Front Door"
click at [613, 205] on input "text" at bounding box center [607, 197] width 136 height 27
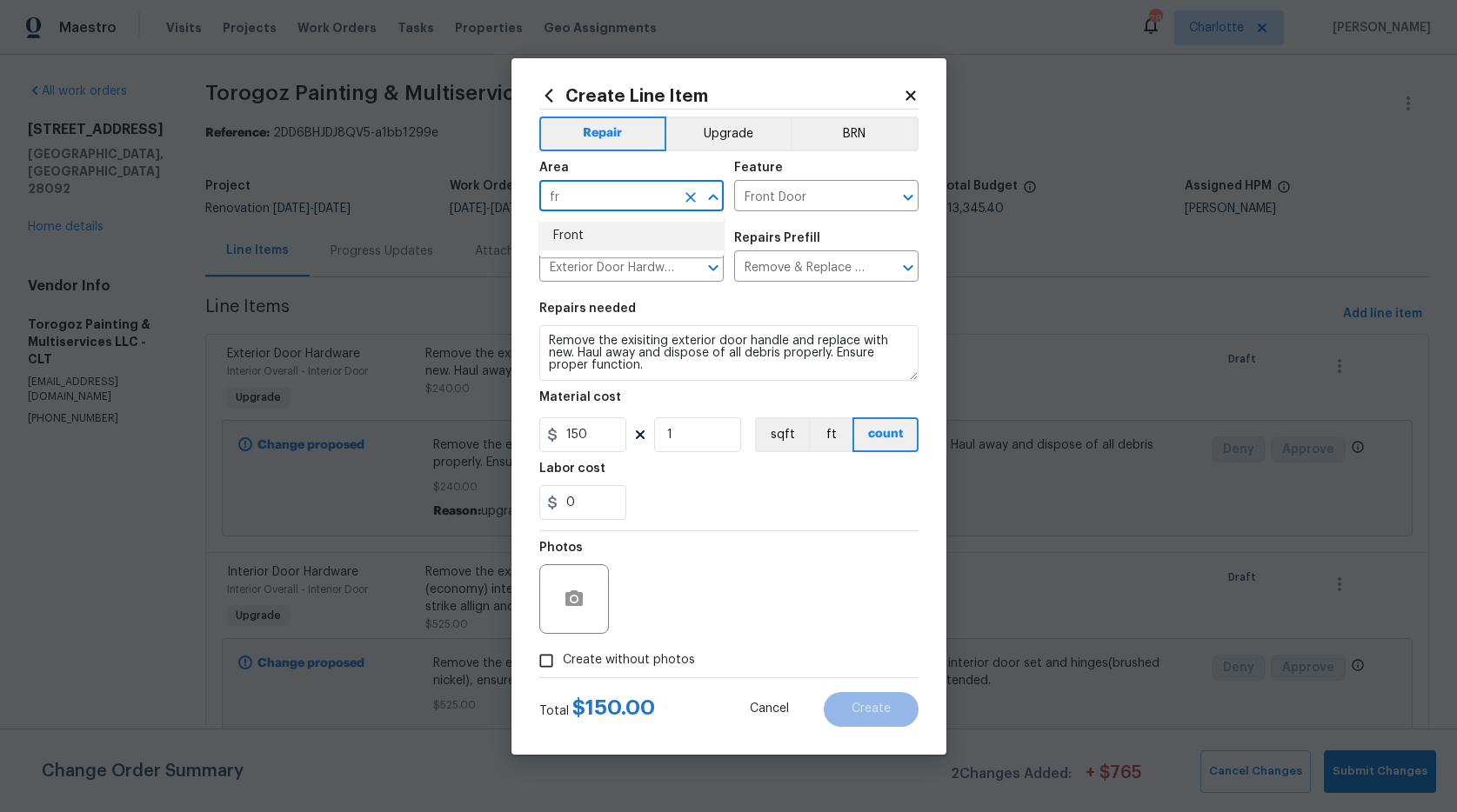
click at [615, 236] on li "Front" at bounding box center [631, 236] width 184 height 29
type input "Front"
click at [580, 596] on icon "button" at bounding box center [574, 598] width 18 height 16
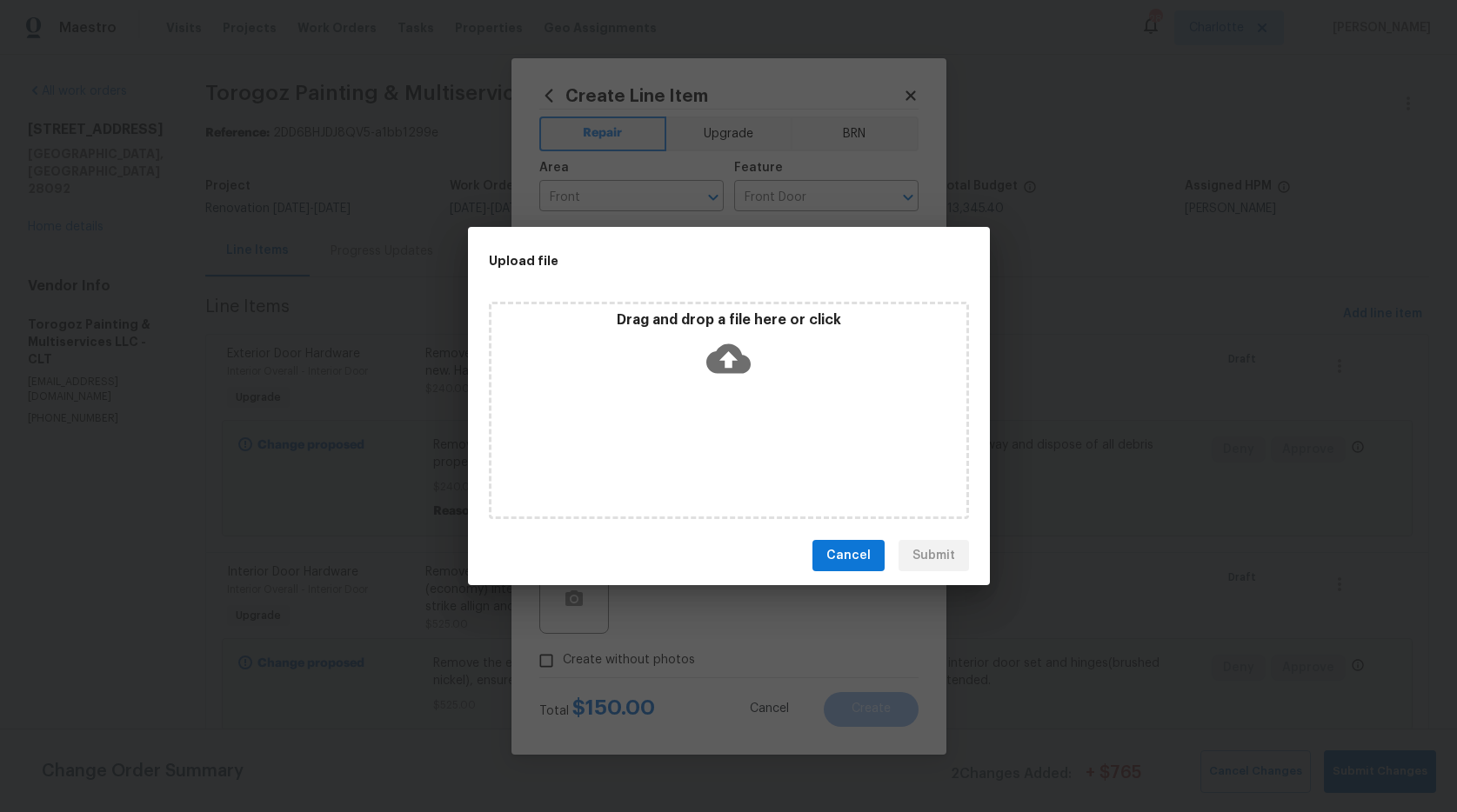
click at [734, 351] on icon at bounding box center [728, 360] width 45 height 30
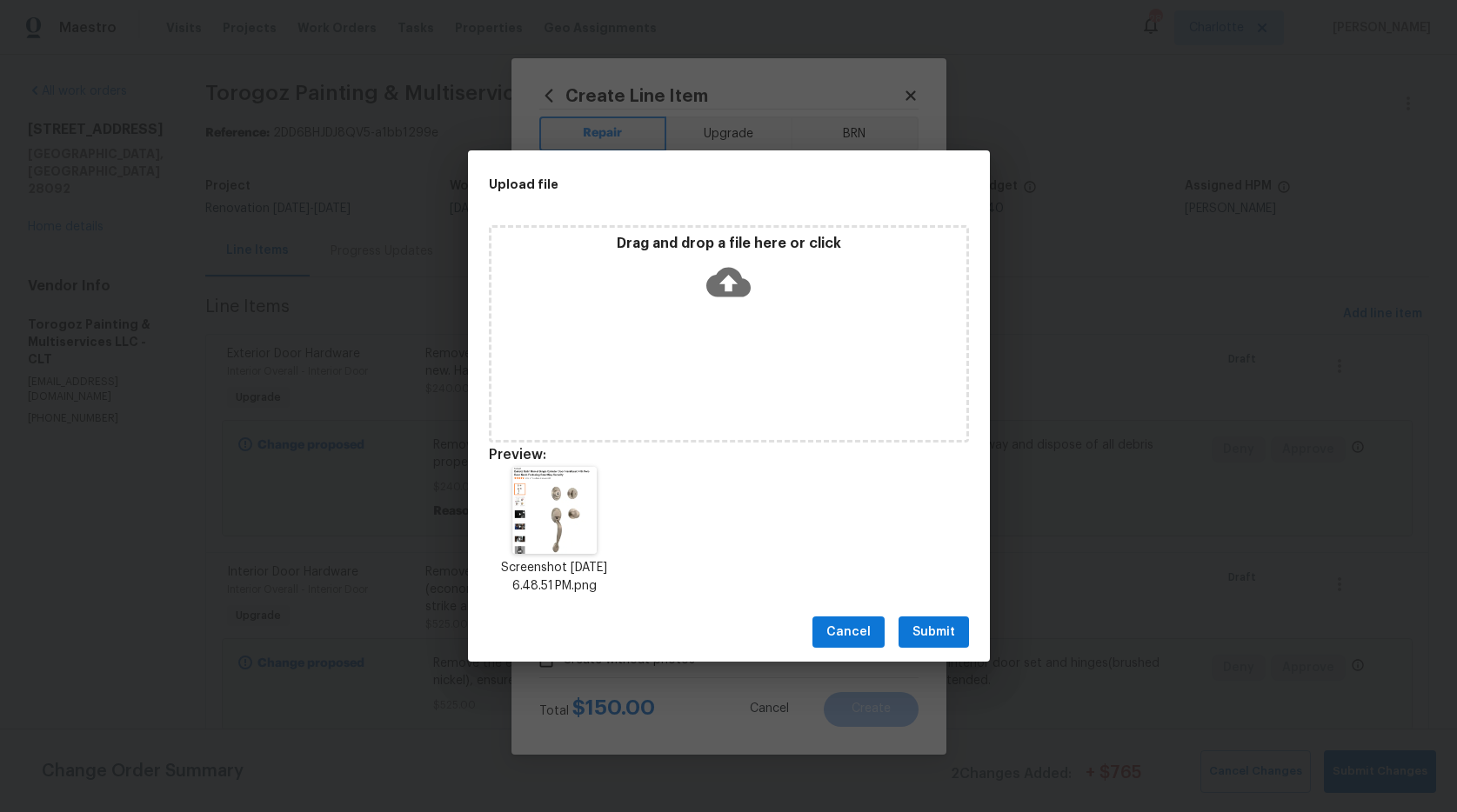
click at [935, 634] on span "Submit" at bounding box center [934, 632] width 43 height 21
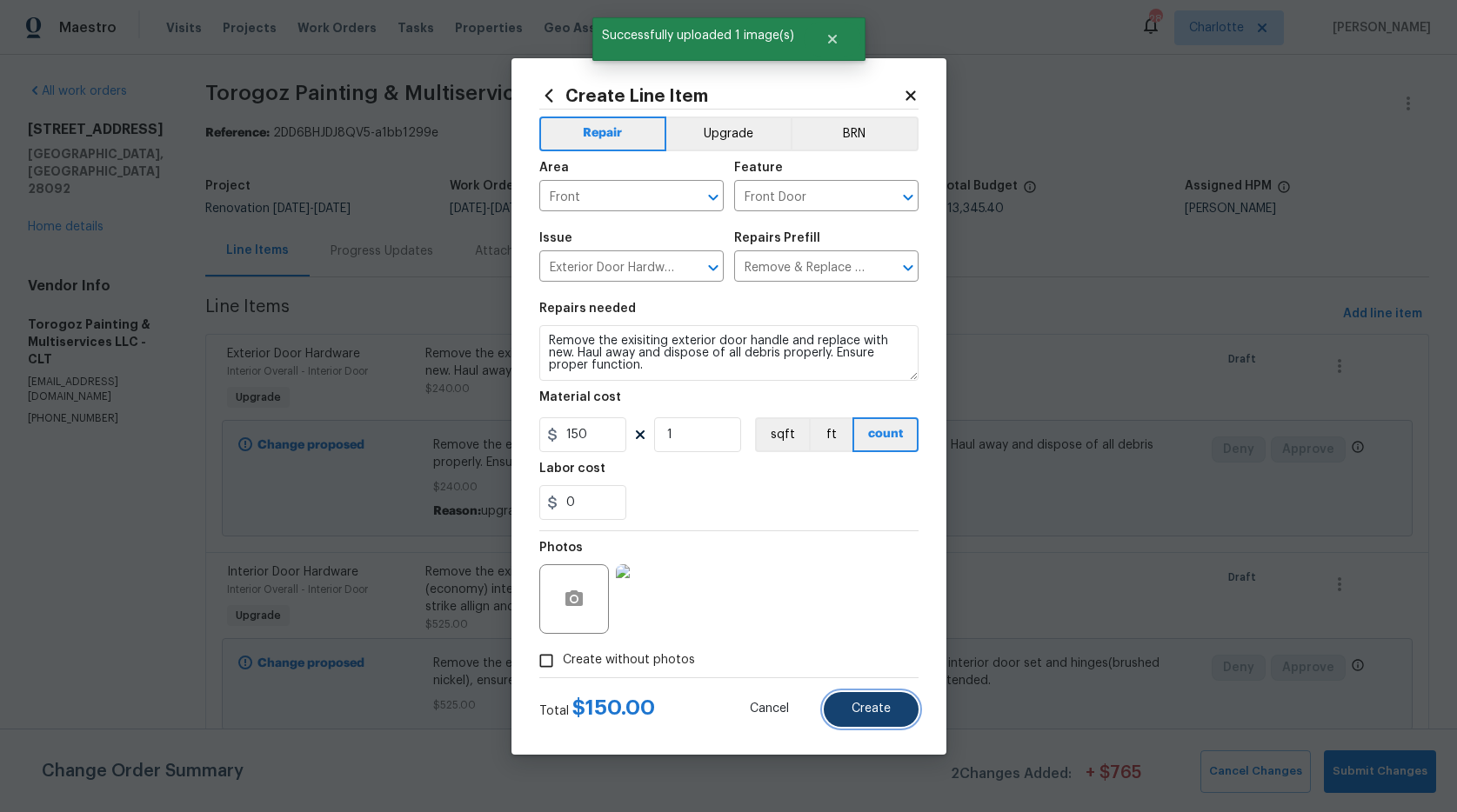
click at [840, 700] on button "Create" at bounding box center [872, 709] width 95 height 34
type input "0"
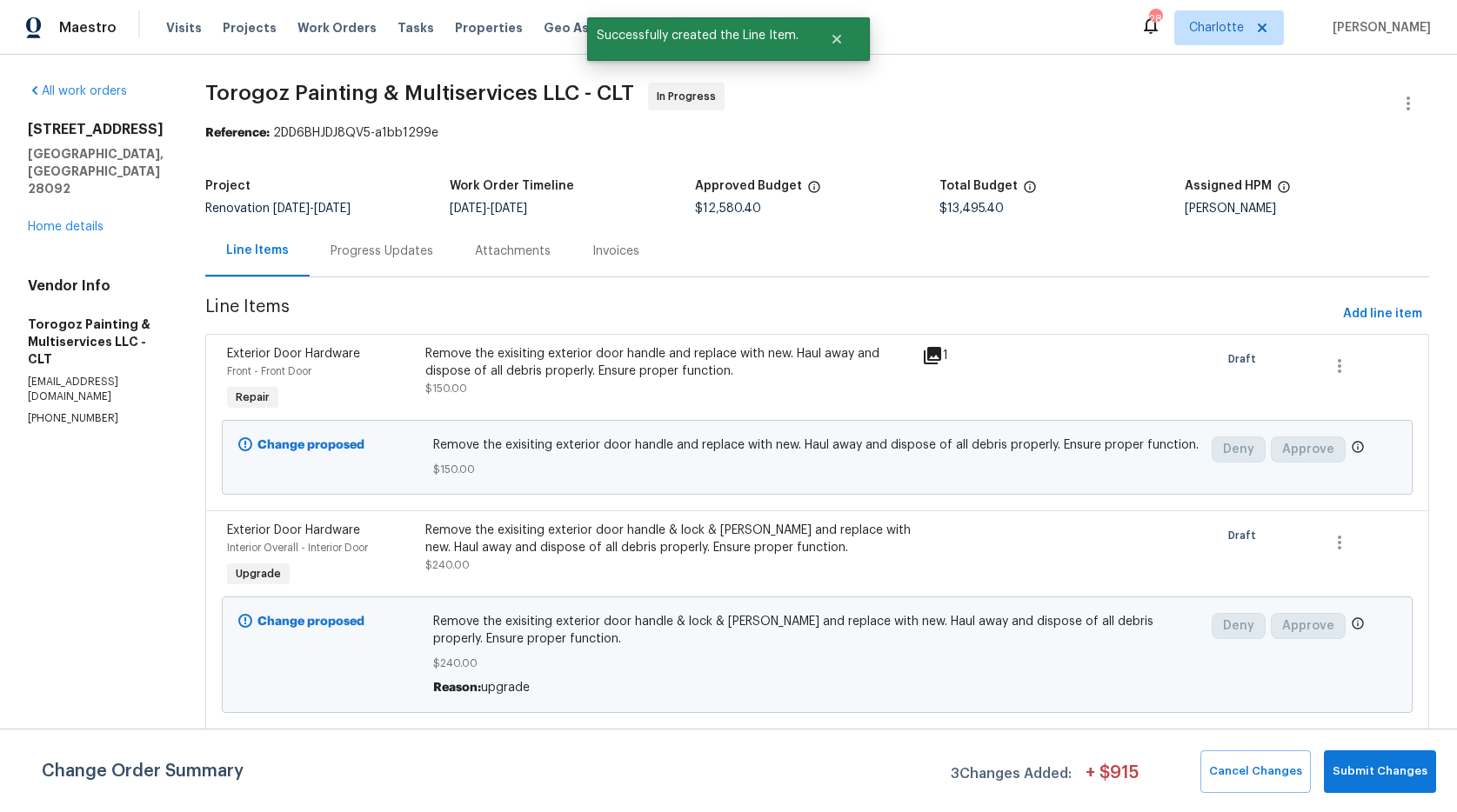
click at [643, 384] on div "Remove the exisiting exterior door handle and replace with new. Haul away and d…" at bounding box center [668, 372] width 485 height 52
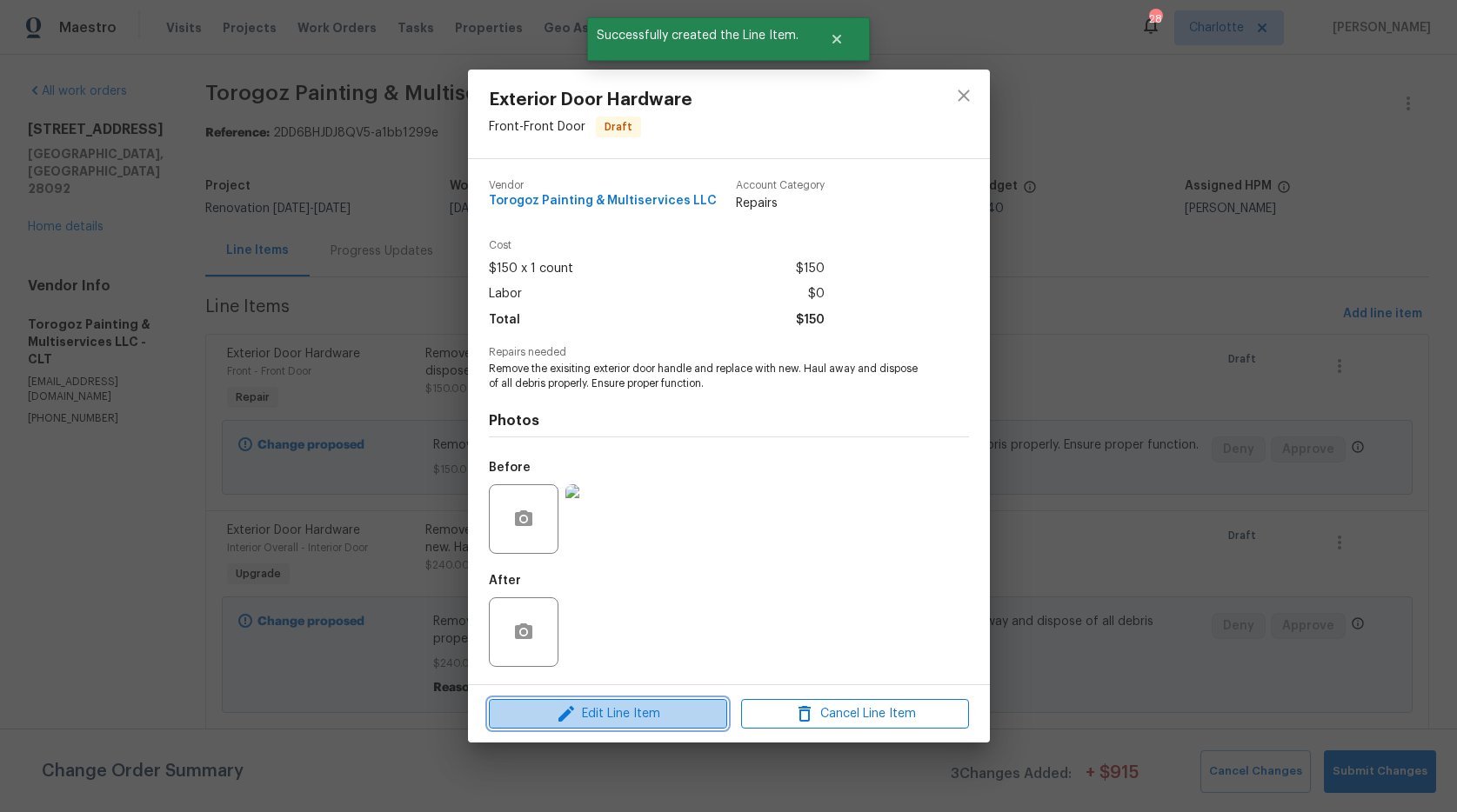
click at [676, 715] on span "Edit Line Item" at bounding box center [608, 714] width 228 height 21
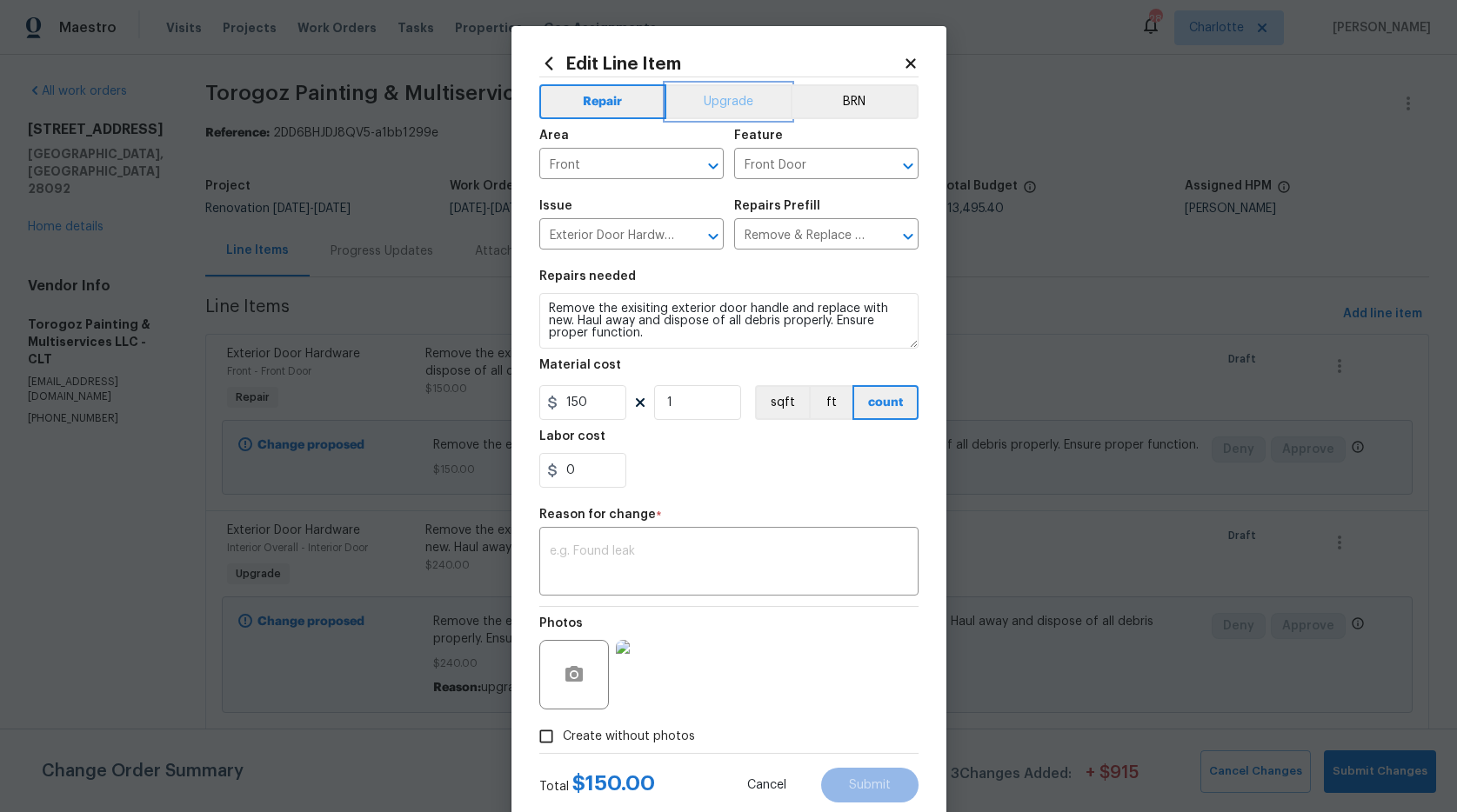
click at [709, 105] on button "Upgrade" at bounding box center [728, 101] width 125 height 34
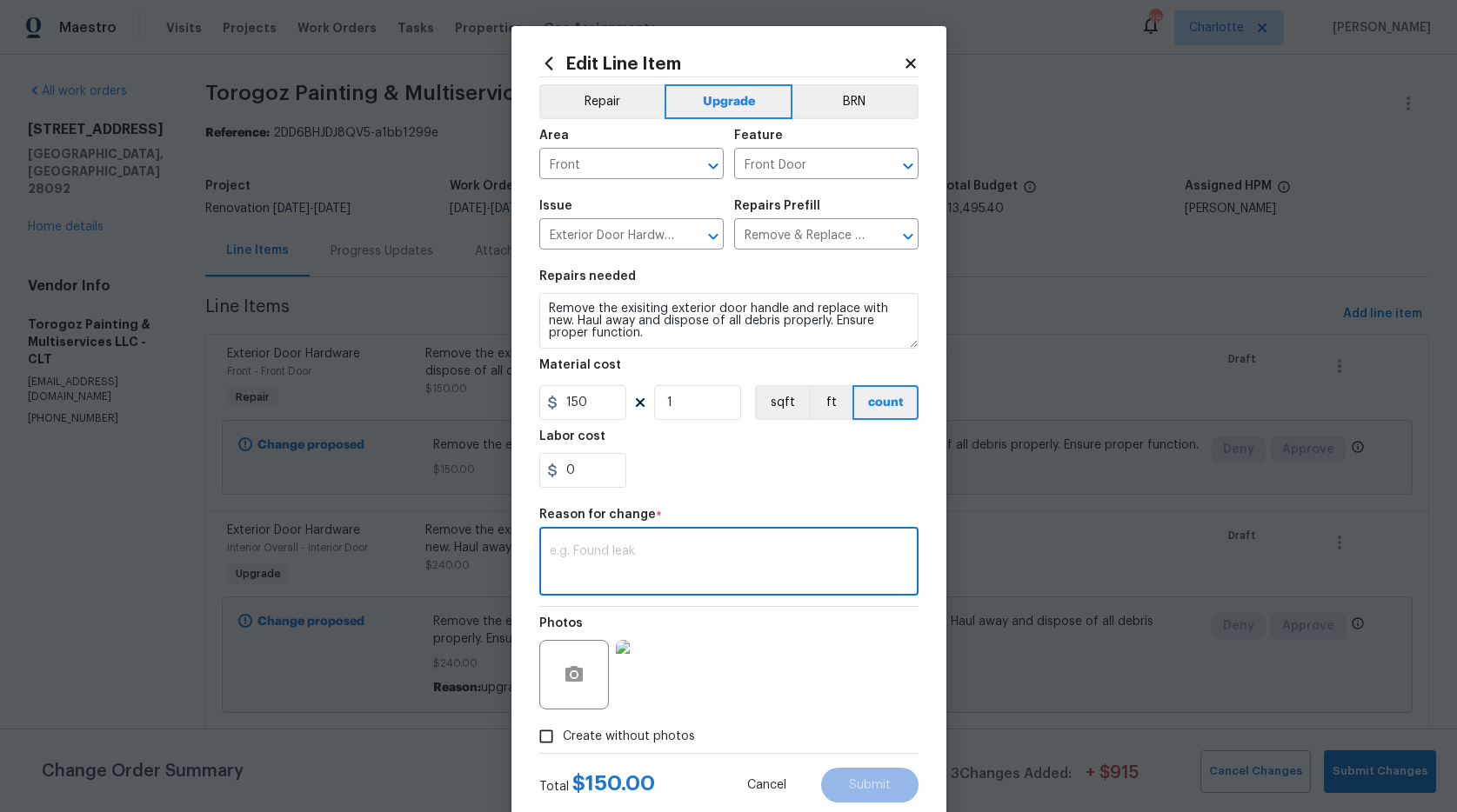
click at [711, 563] on textarea at bounding box center [729, 563] width 359 height 36
type textarea "upgrade"
click at [859, 781] on span "Submit" at bounding box center [870, 786] width 42 height 13
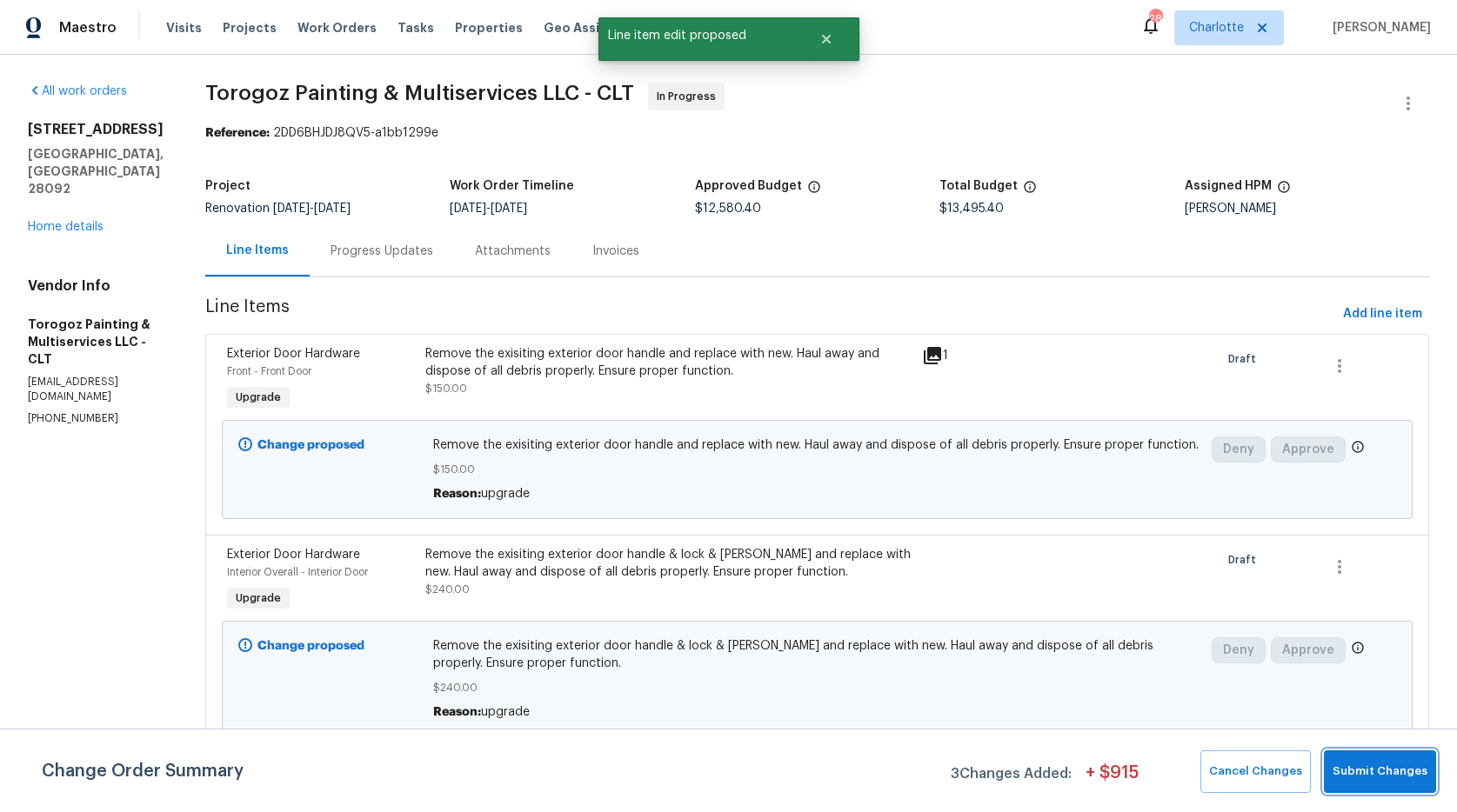
click at [1359, 760] on button "Submit Changes" at bounding box center [1380, 772] width 112 height 43
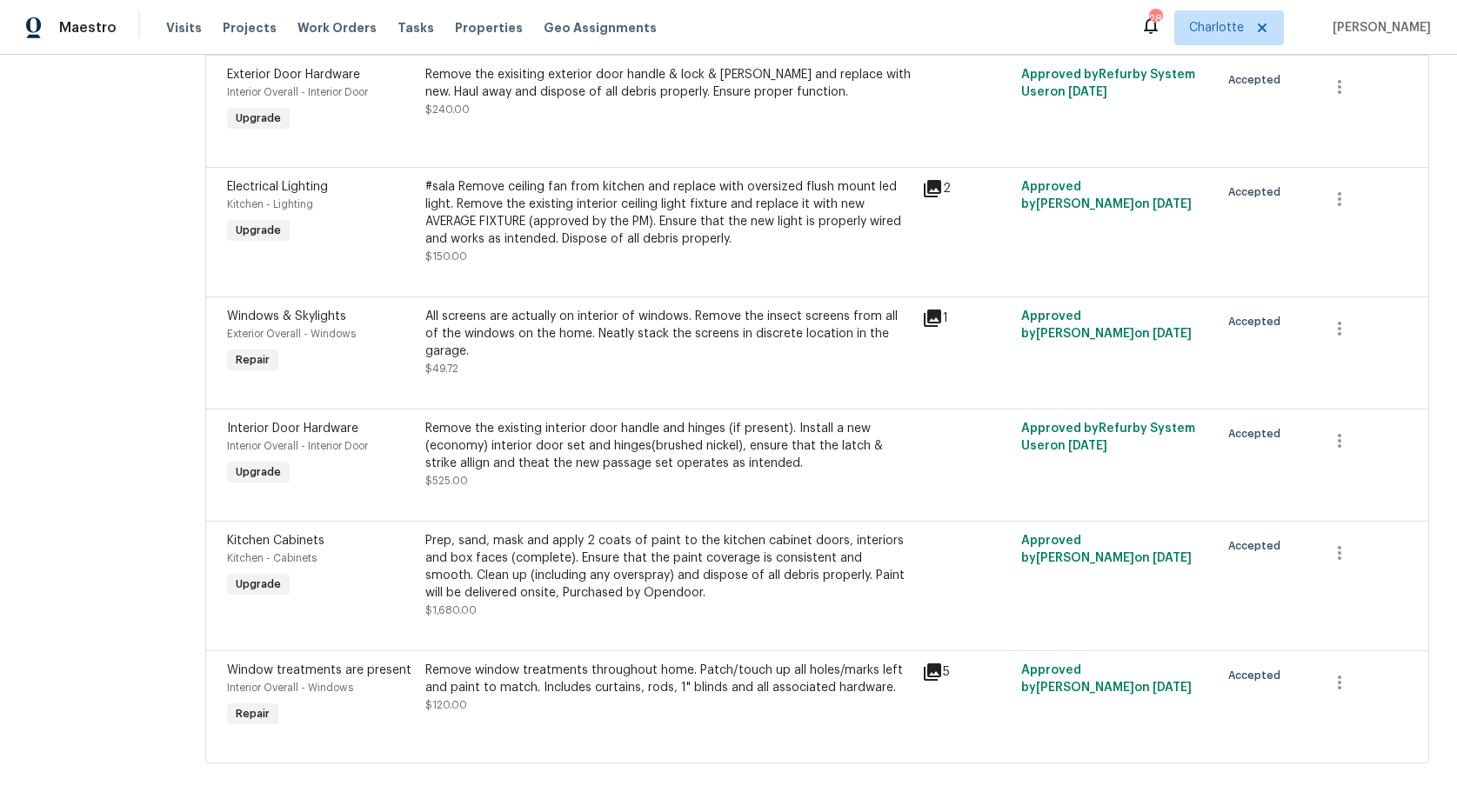
scroll to position [0, 0]
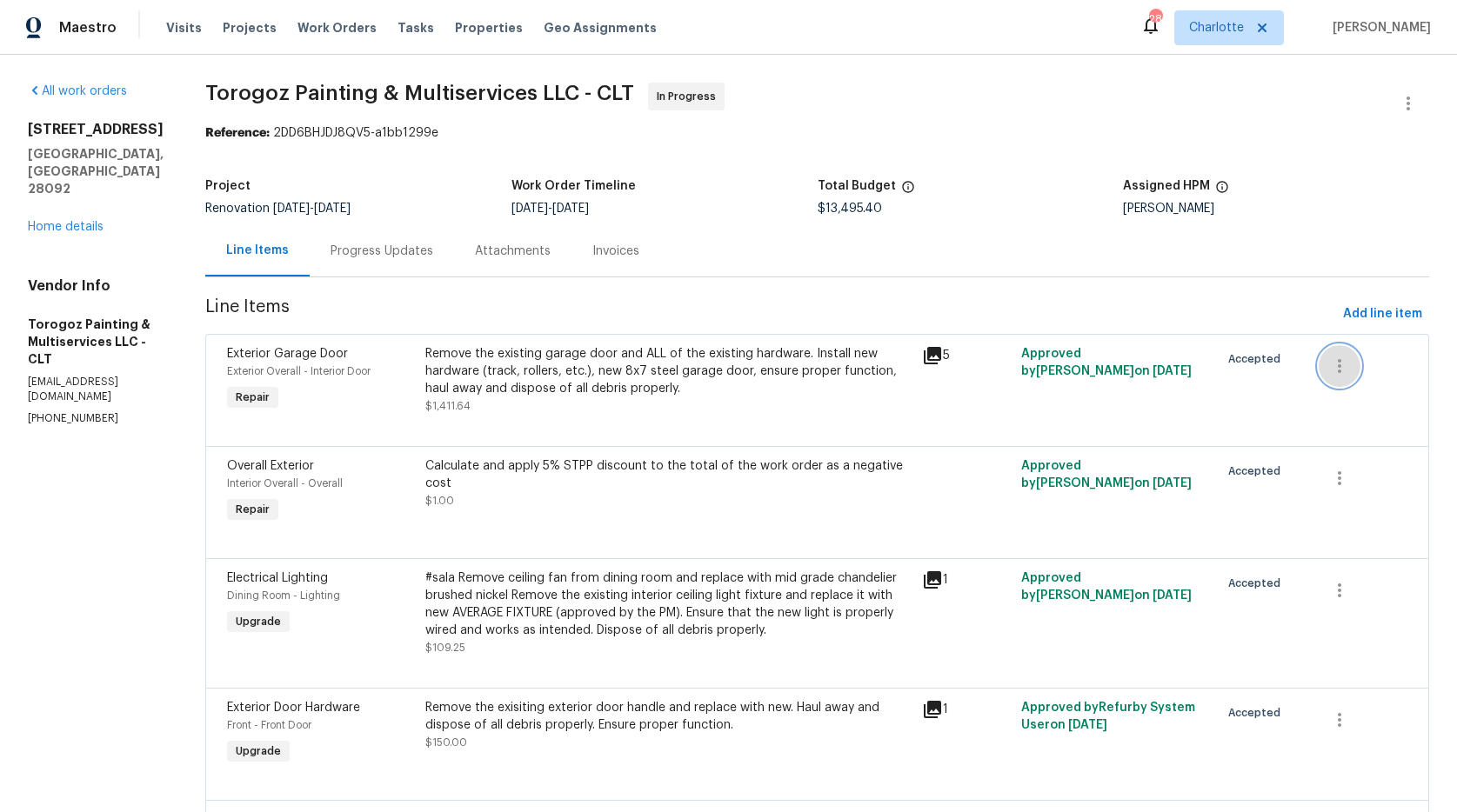
click at [1330, 362] on icon "button" at bounding box center [1340, 366] width 20 height 20
click at [1332, 366] on li "Cancel" at bounding box center [1344, 366] width 67 height 29
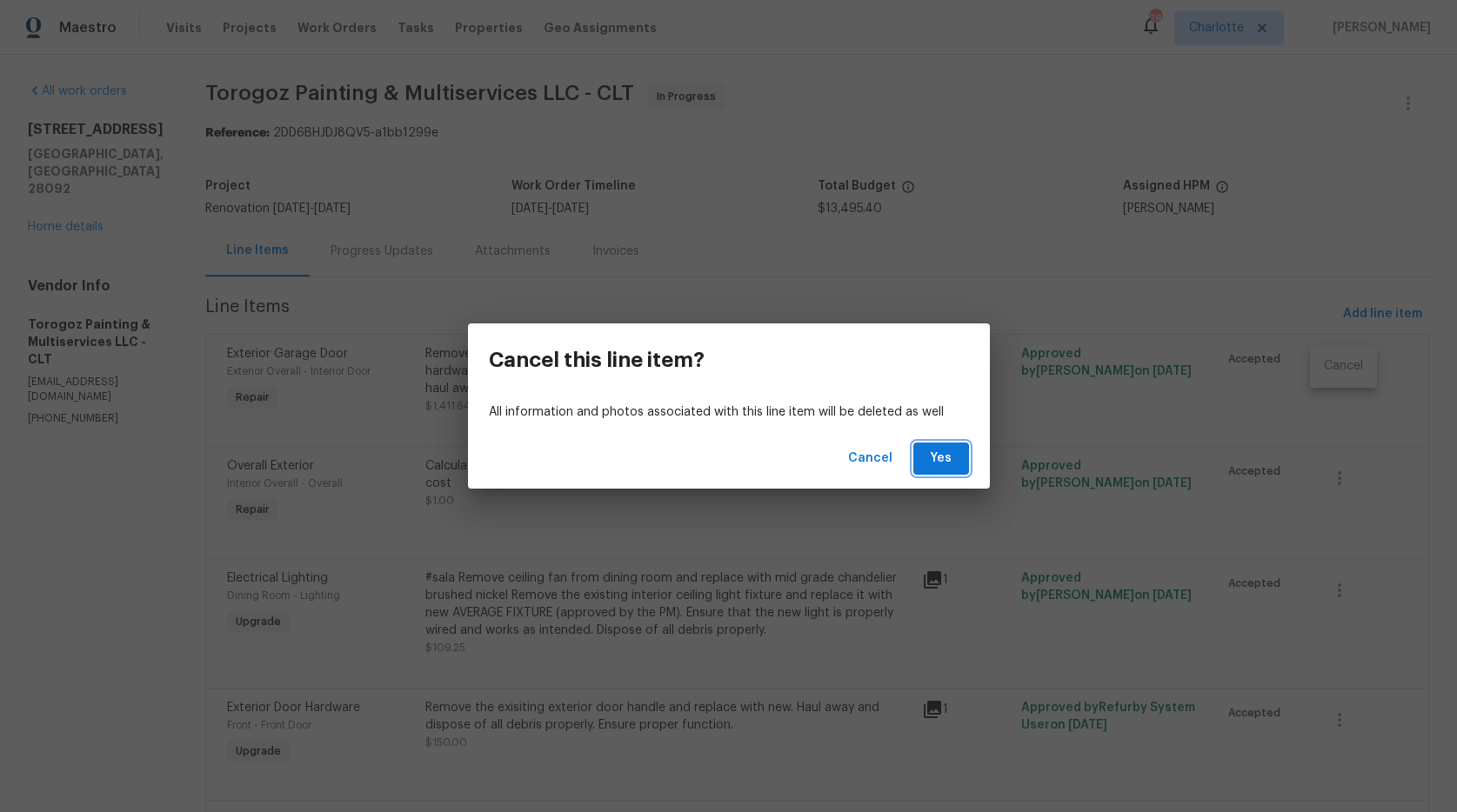
click at [953, 457] on span "Yes" at bounding box center [941, 458] width 28 height 21
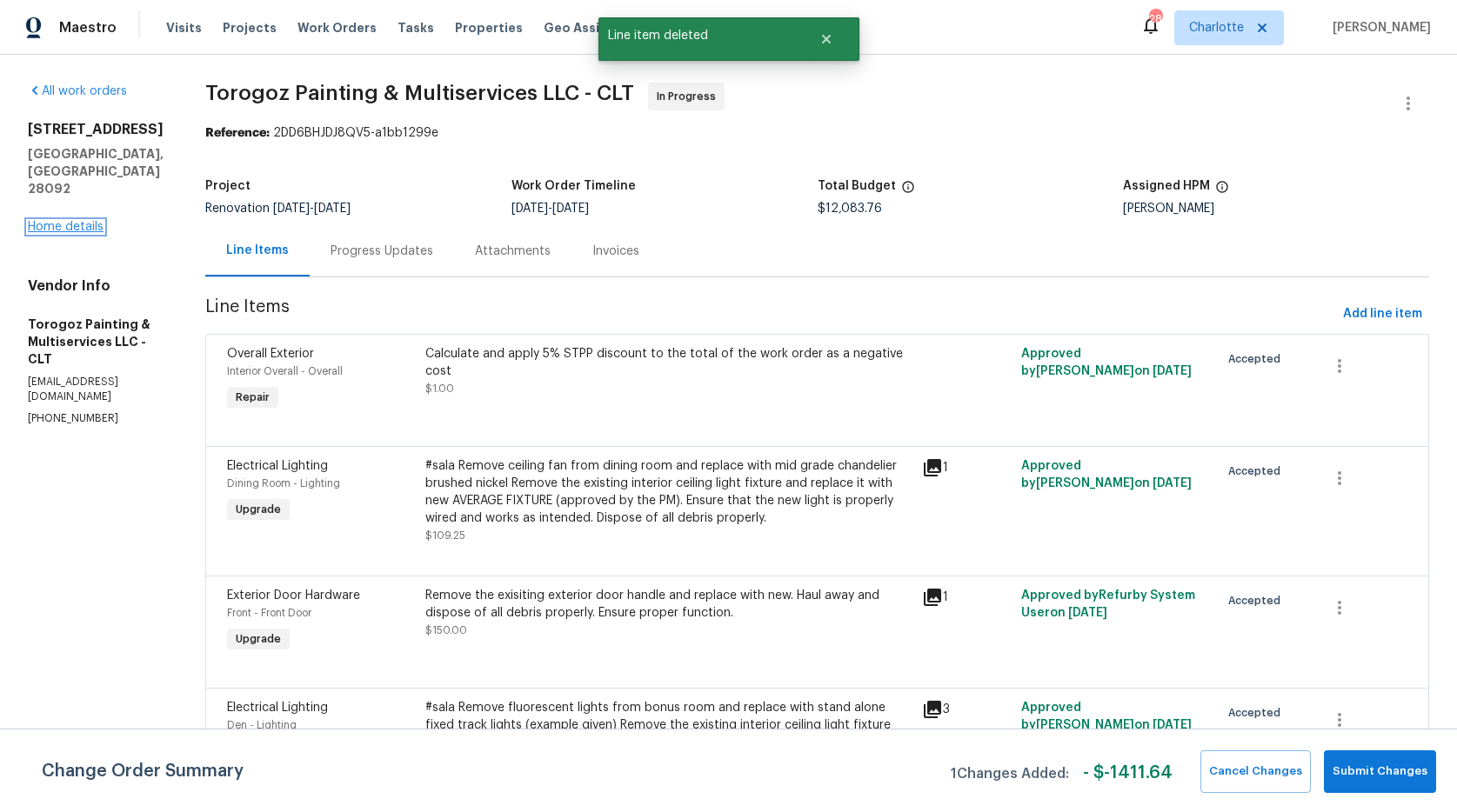
click at [82, 221] on link "Home details" at bounding box center [65, 227] width 75 height 12
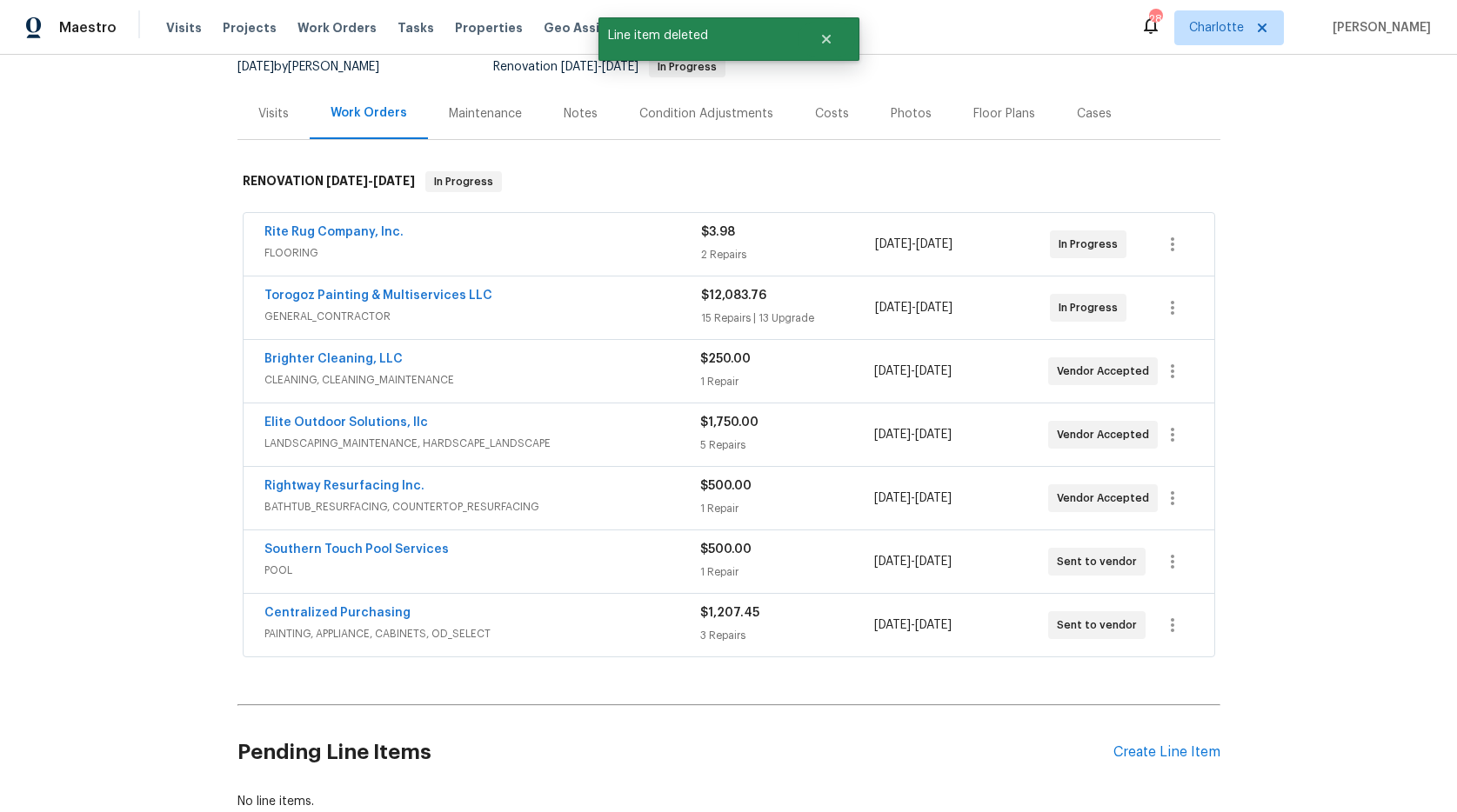
scroll to position [306, 0]
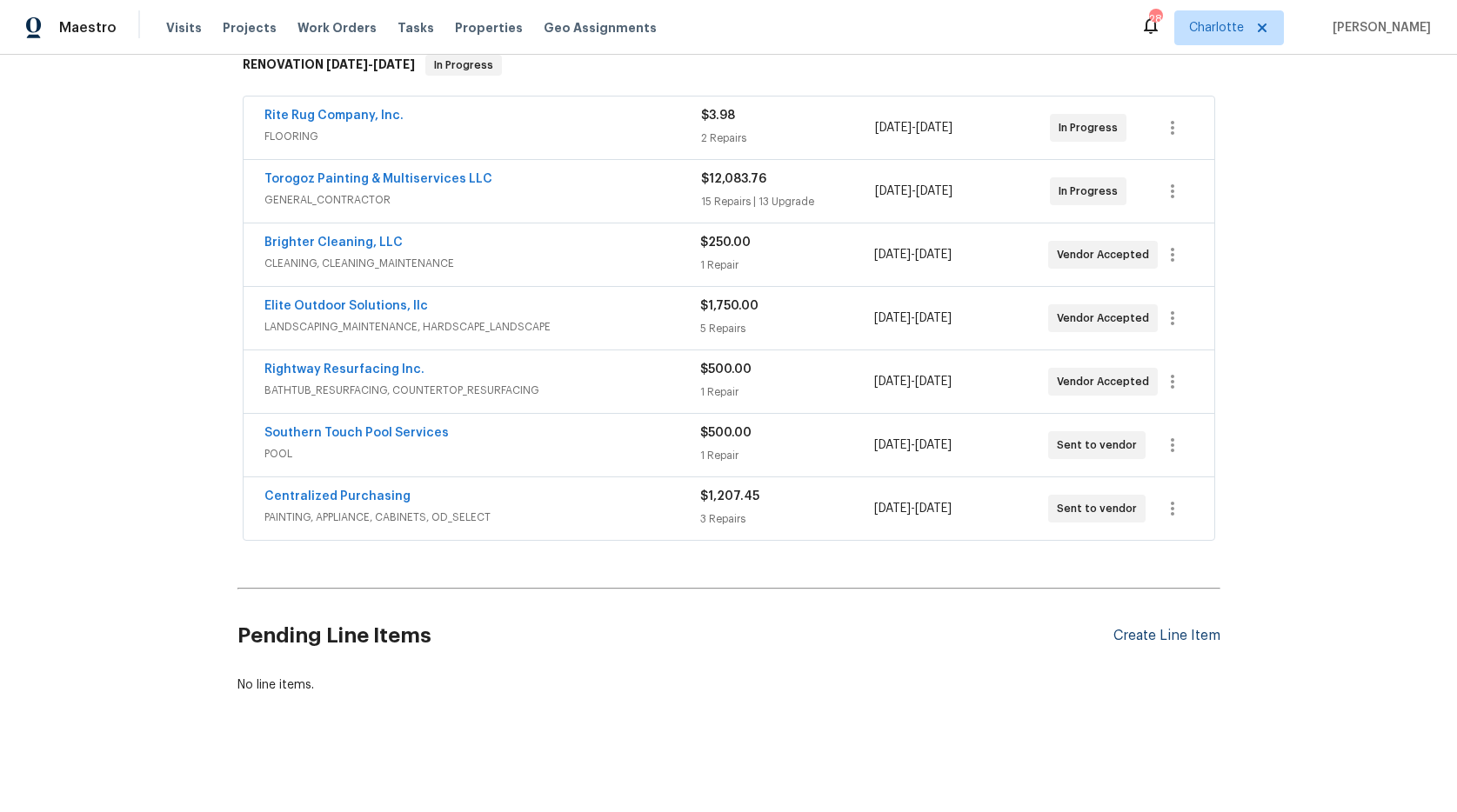
click at [1132, 628] on div "Create Line Item" at bounding box center [1166, 636] width 107 height 17
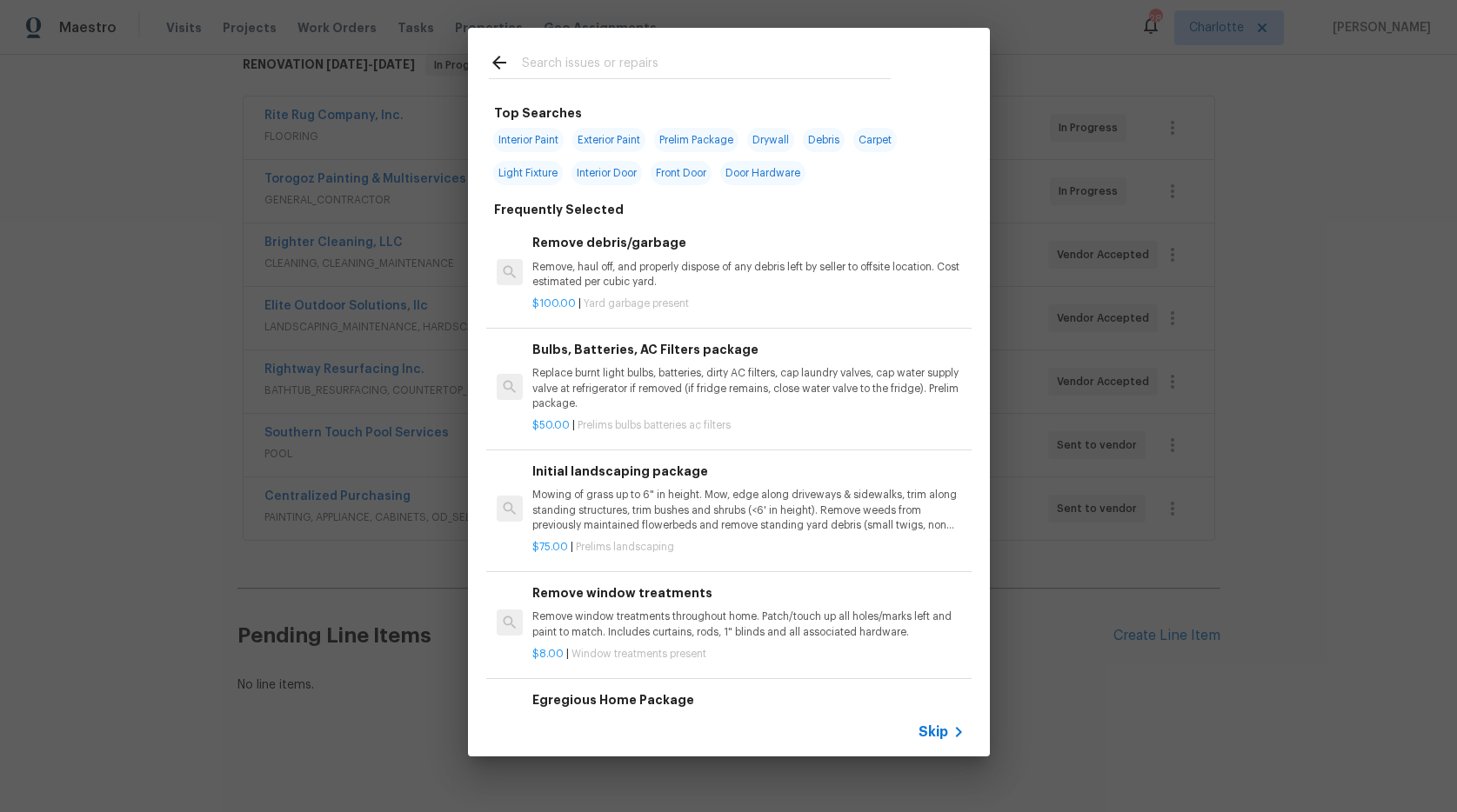
click at [593, 60] on input "text" at bounding box center [706, 65] width 369 height 26
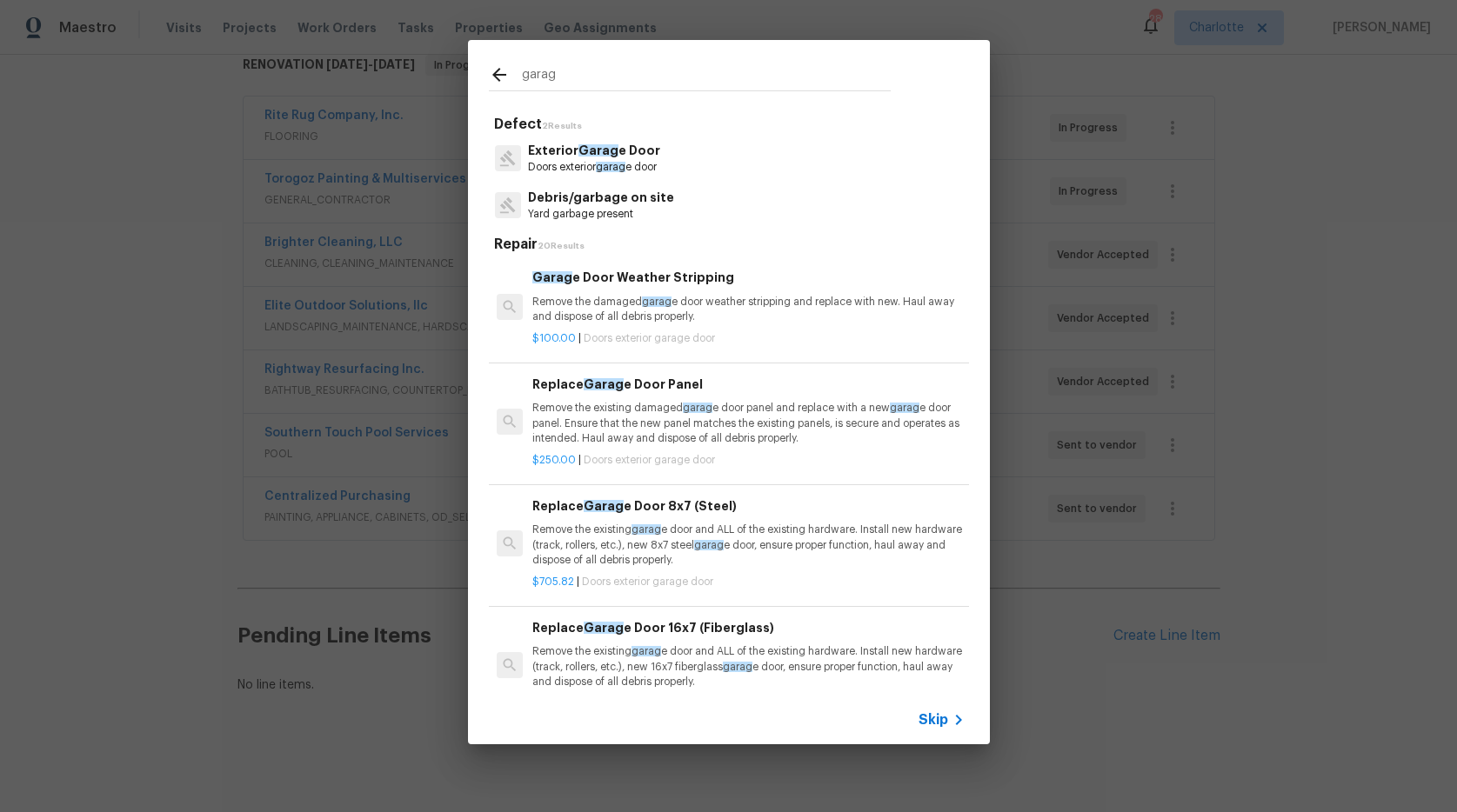
type input "garag"
click at [610, 157] on p "Exterior Garag e Door" at bounding box center [594, 151] width 132 height 19
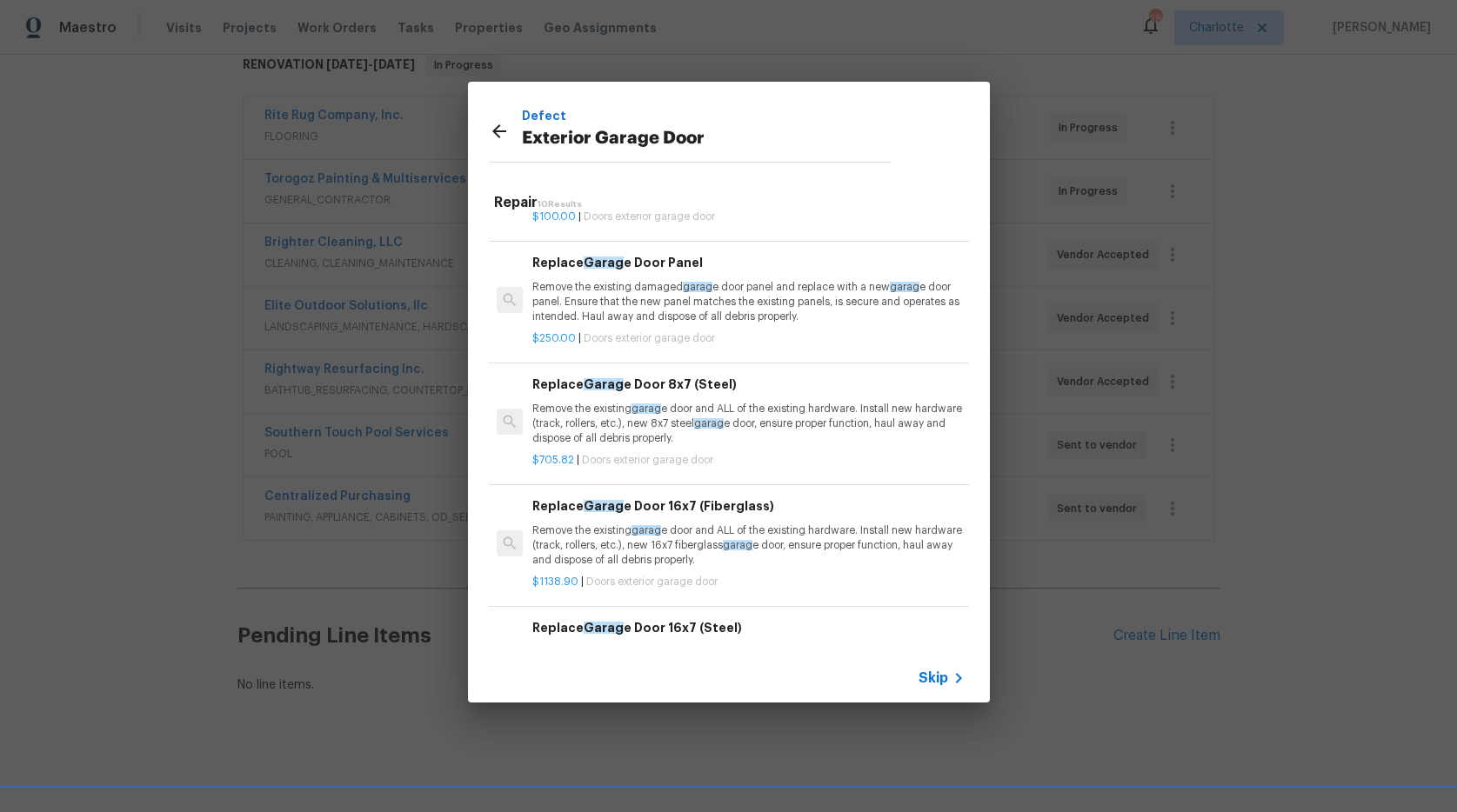
scroll to position [99, 0]
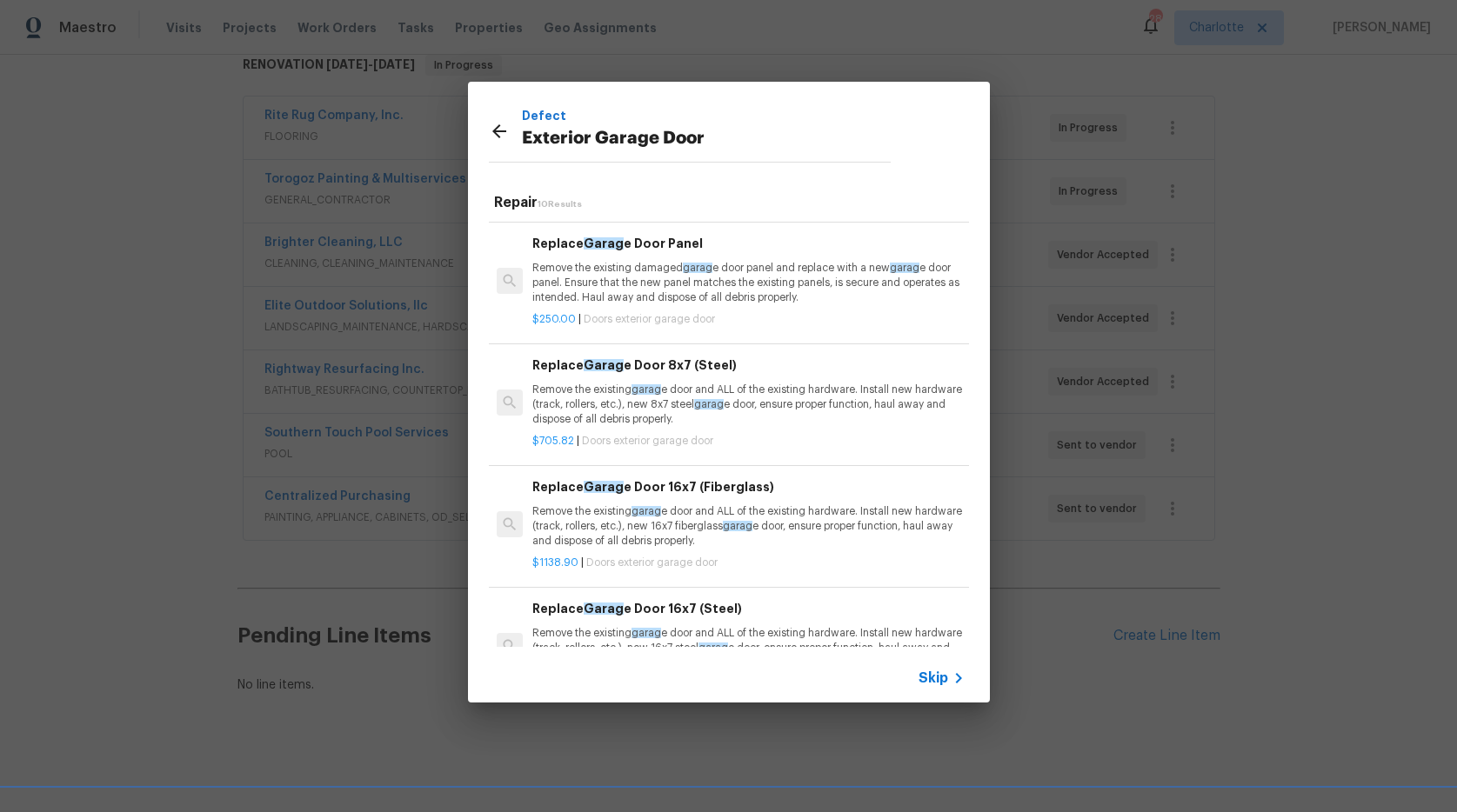
click at [670, 403] on p "Remove the existing garag e door and ALL of the existing hardware. Install new …" at bounding box center [748, 405] width 431 height 45
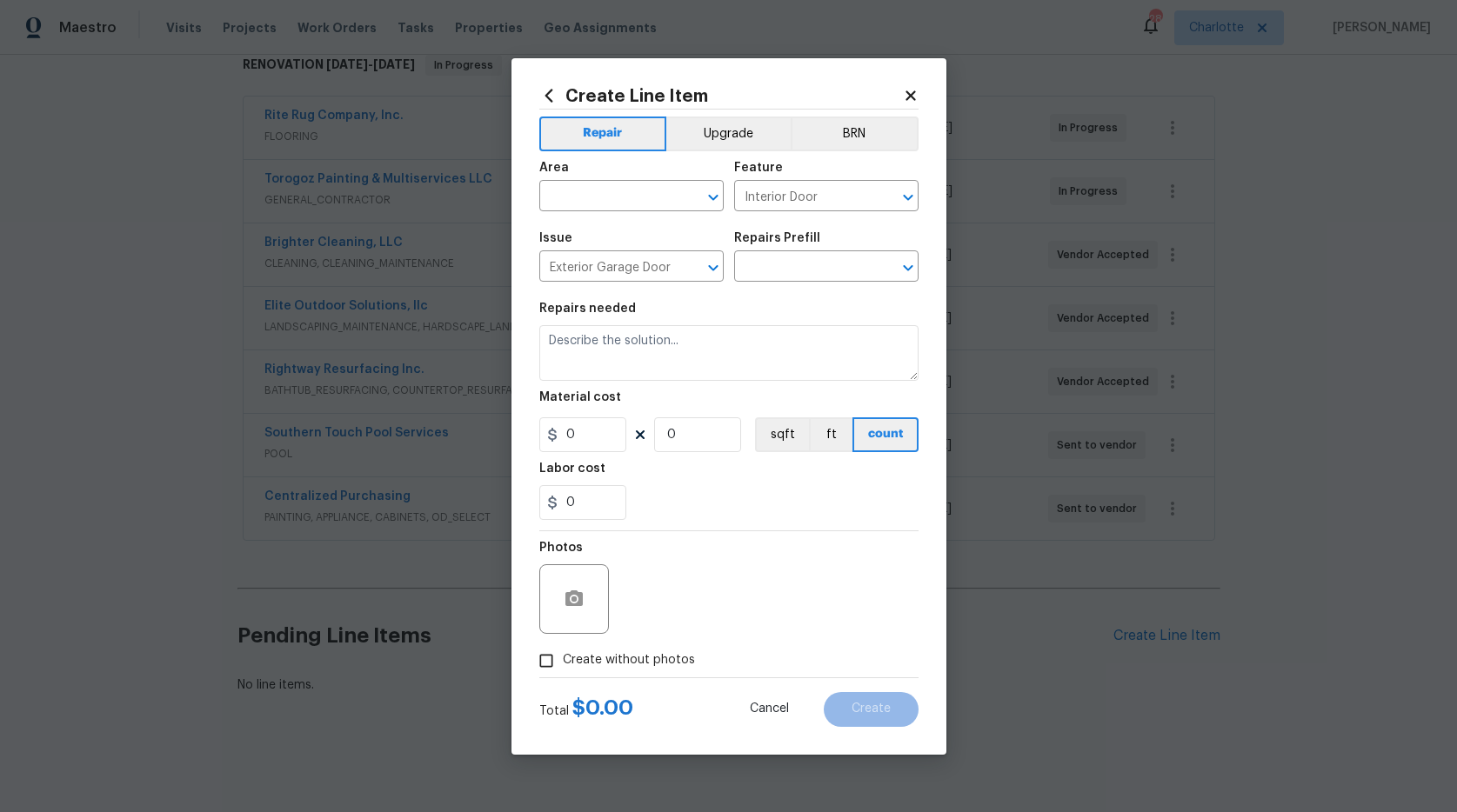
type textarea "Remove the existing garage door and ALL of the existing hardware. Install new h…"
type input "1"
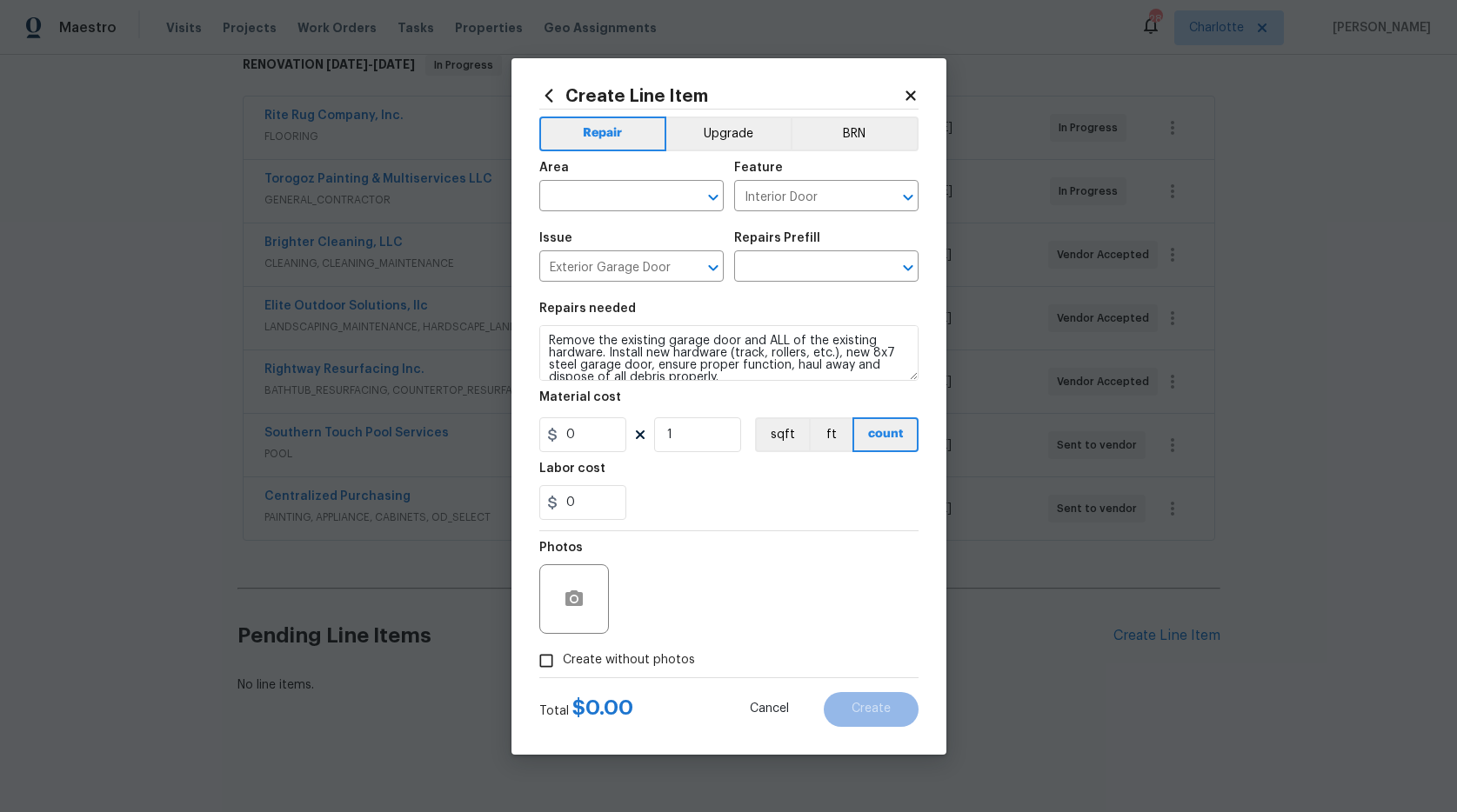
type input "Replace Garage Door 8x7 (Steel) $705.82"
type input "705.82"
drag, startPoint x: 695, startPoint y: 443, endPoint x: 591, endPoint y: 424, distance: 105.7
click at [591, 424] on div "705.82 1 sqft ft count" at bounding box center [728, 434] width 379 height 34
type input "2"
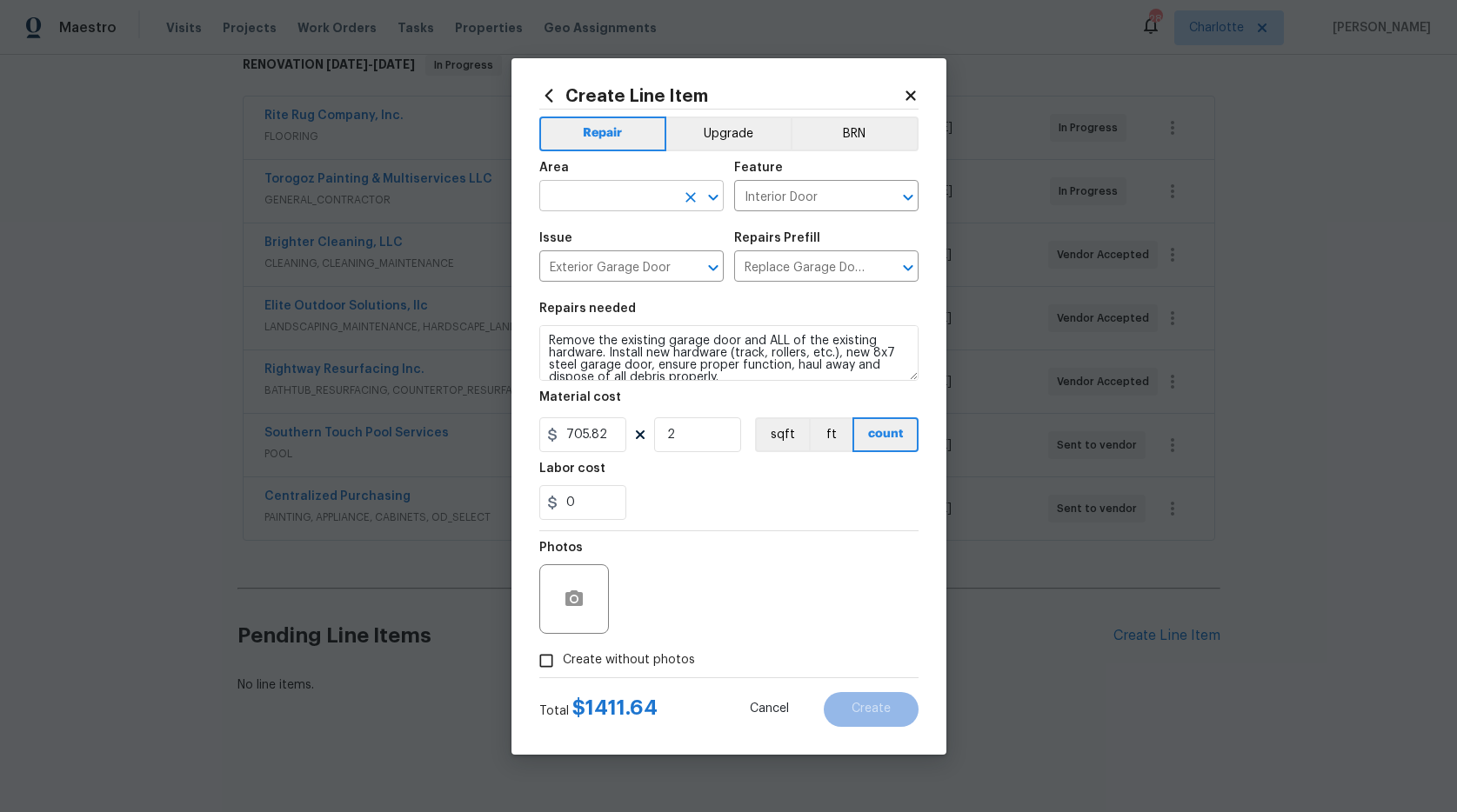
click at [594, 199] on input "text" at bounding box center [607, 197] width 136 height 27
click at [602, 237] on li "Garage" at bounding box center [631, 236] width 184 height 29
type input "Garage"
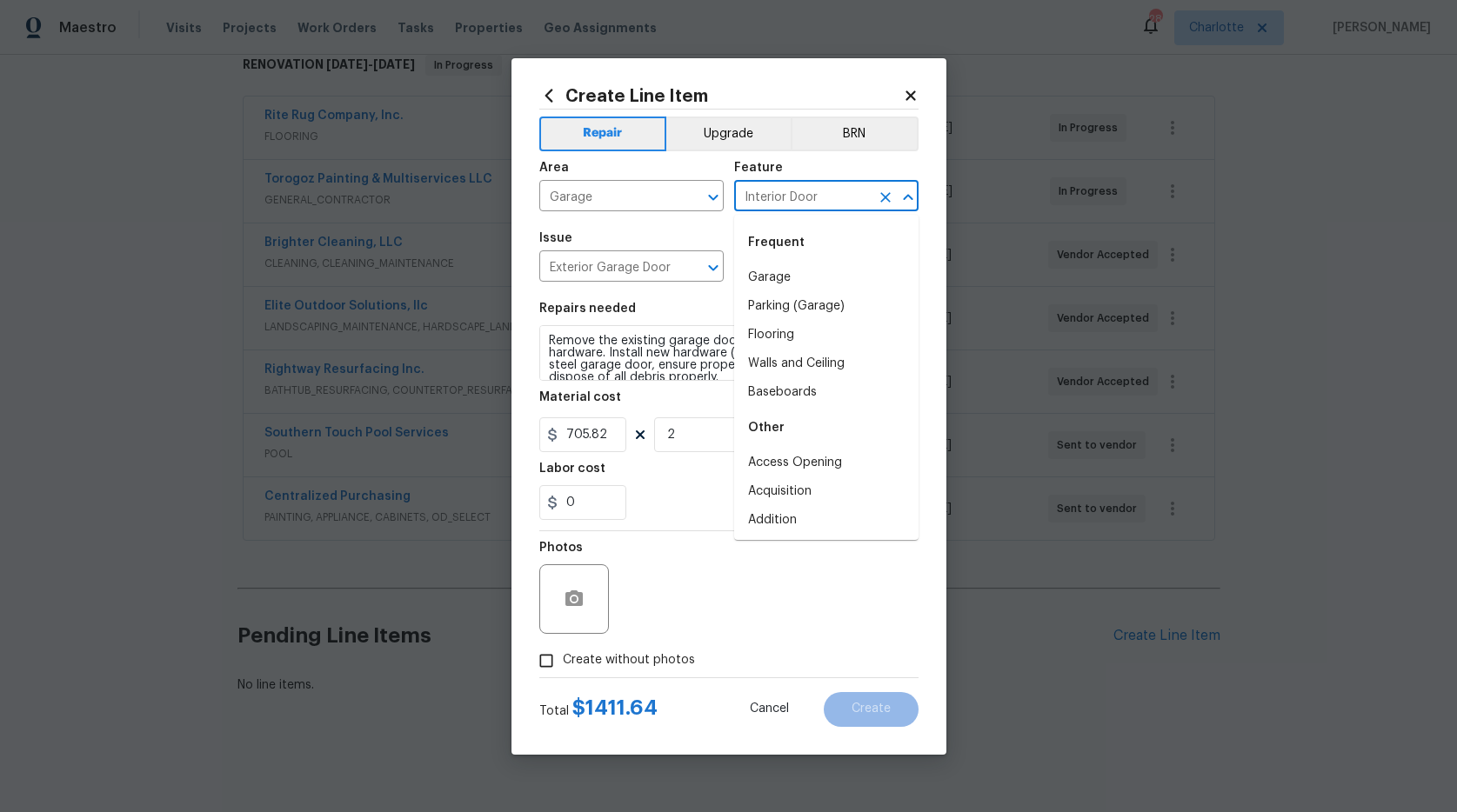
click at [784, 203] on input "Interior Door" at bounding box center [802, 197] width 136 height 27
click at [780, 278] on li "Garage" at bounding box center [826, 278] width 184 height 29
type input "Garage"
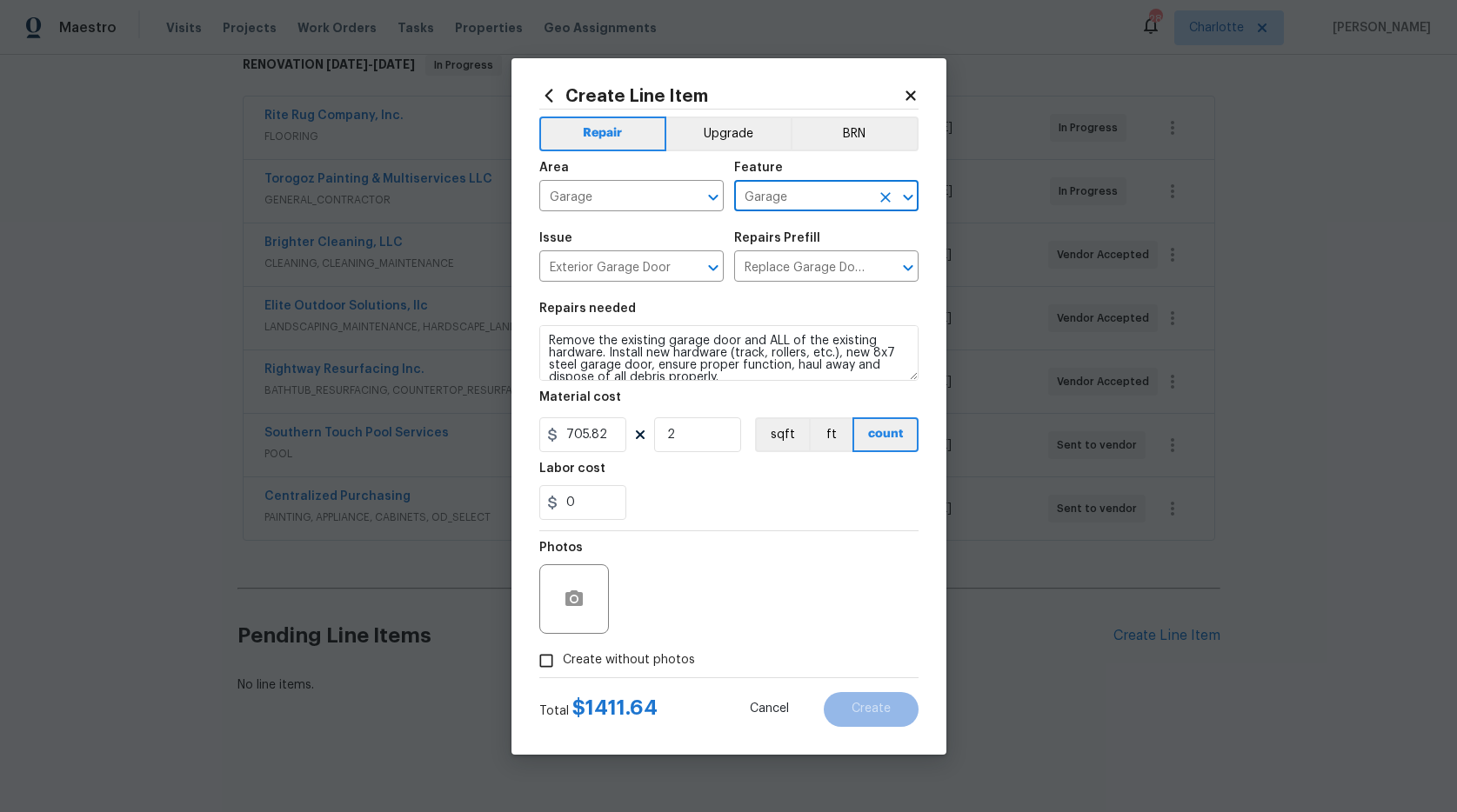
click at [571, 654] on span "Create without photos" at bounding box center [629, 661] width 132 height 19
click at [563, 654] on input "Create without photos" at bounding box center [546, 661] width 33 height 33
checkbox input "true"
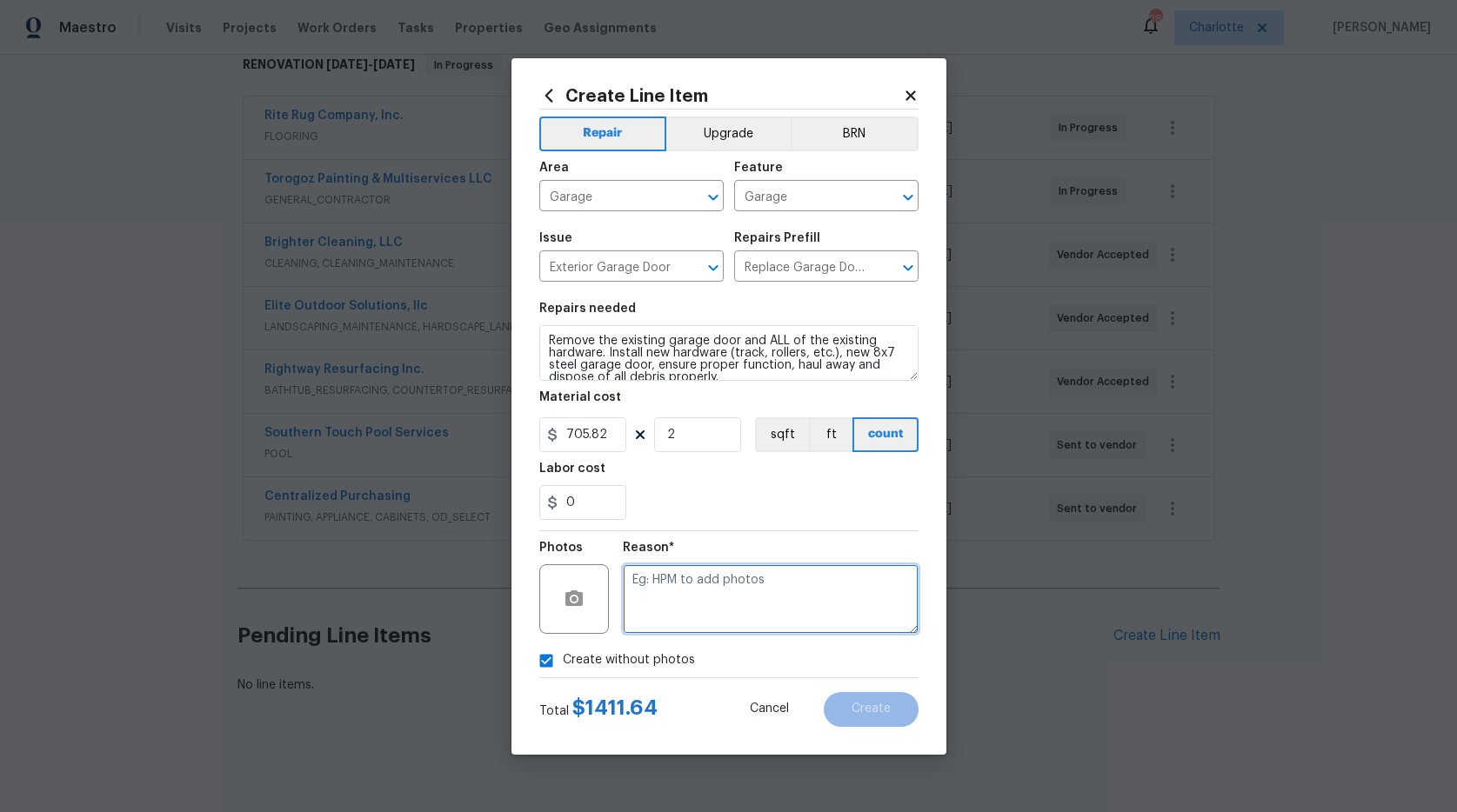
click at [659, 606] on textarea at bounding box center [770, 599] width 295 height 70
type textarea "na"
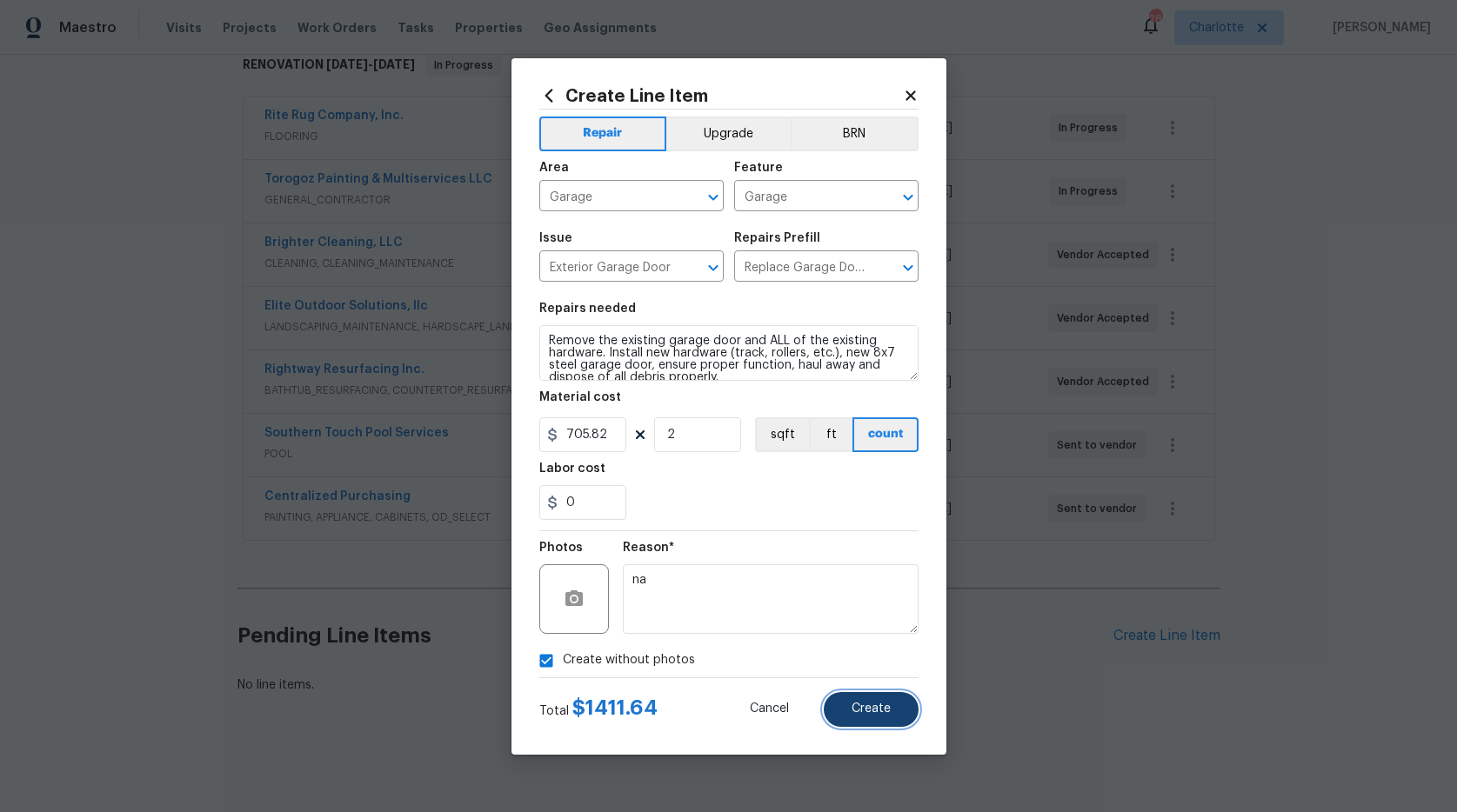
click at [850, 724] on button "Create" at bounding box center [872, 709] width 95 height 34
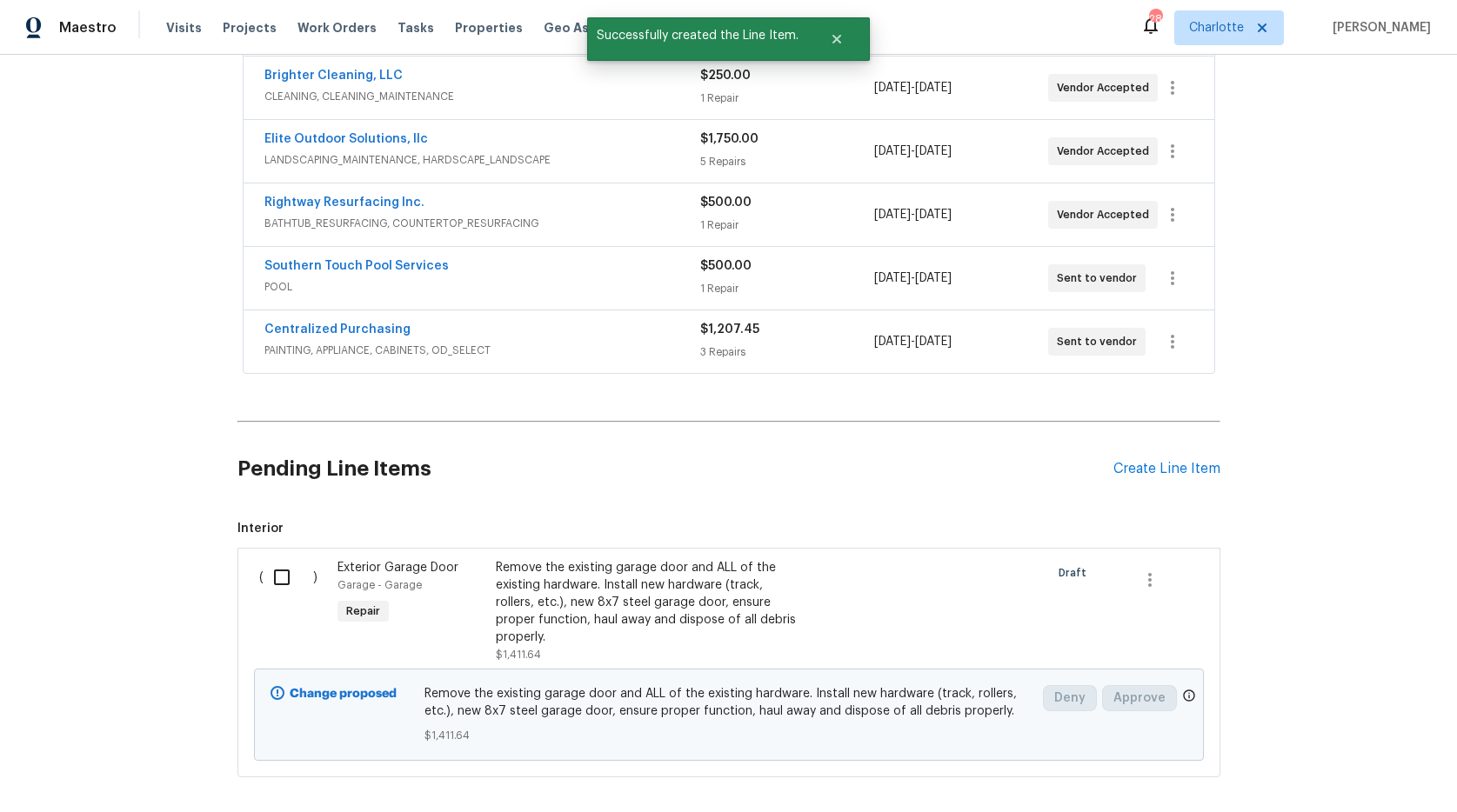
scroll to position [556, 0]
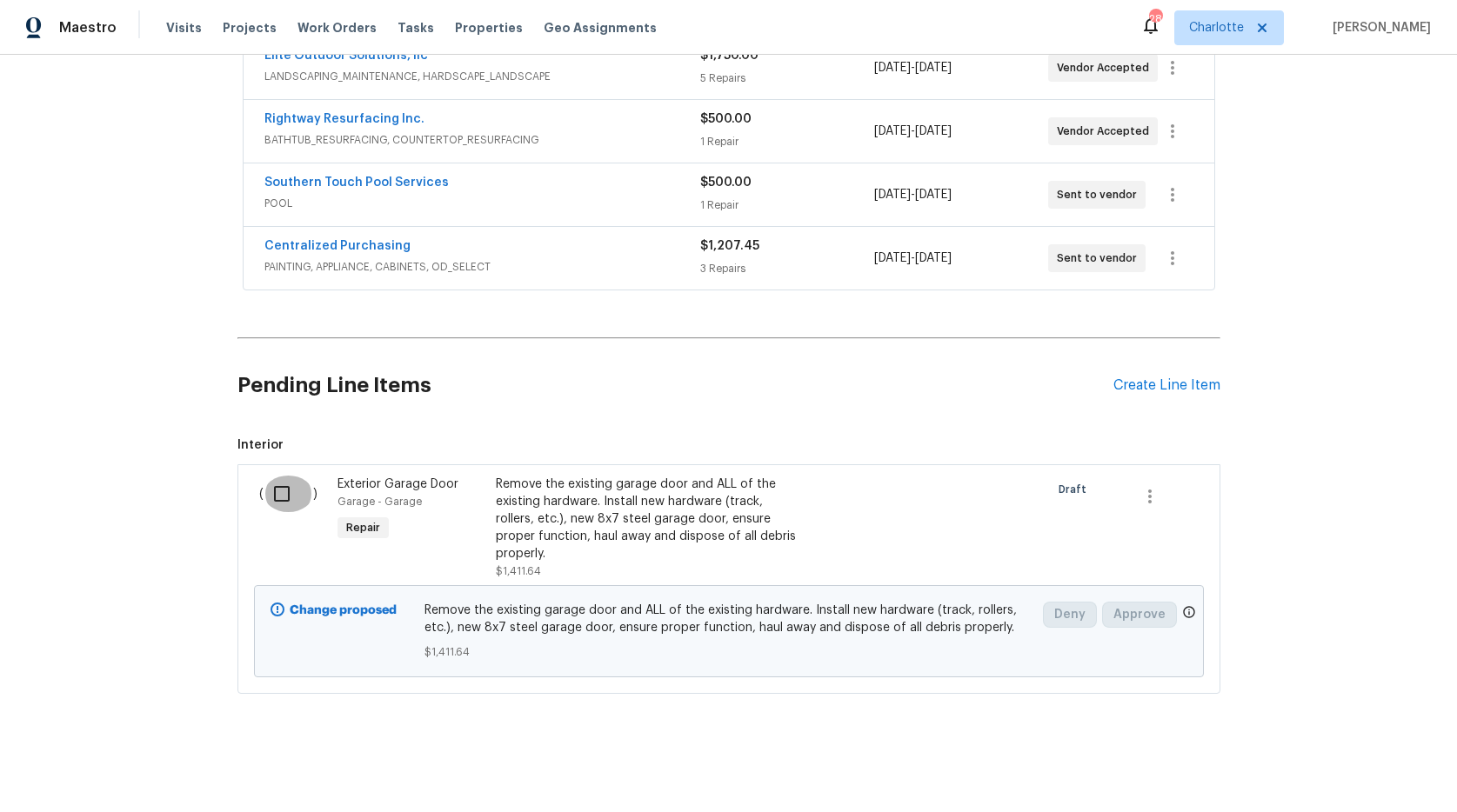
click at [273, 481] on input "checkbox" at bounding box center [288, 493] width 49 height 36
click at [1359, 766] on span "Create Work Order" at bounding box center [1358, 768] width 116 height 21
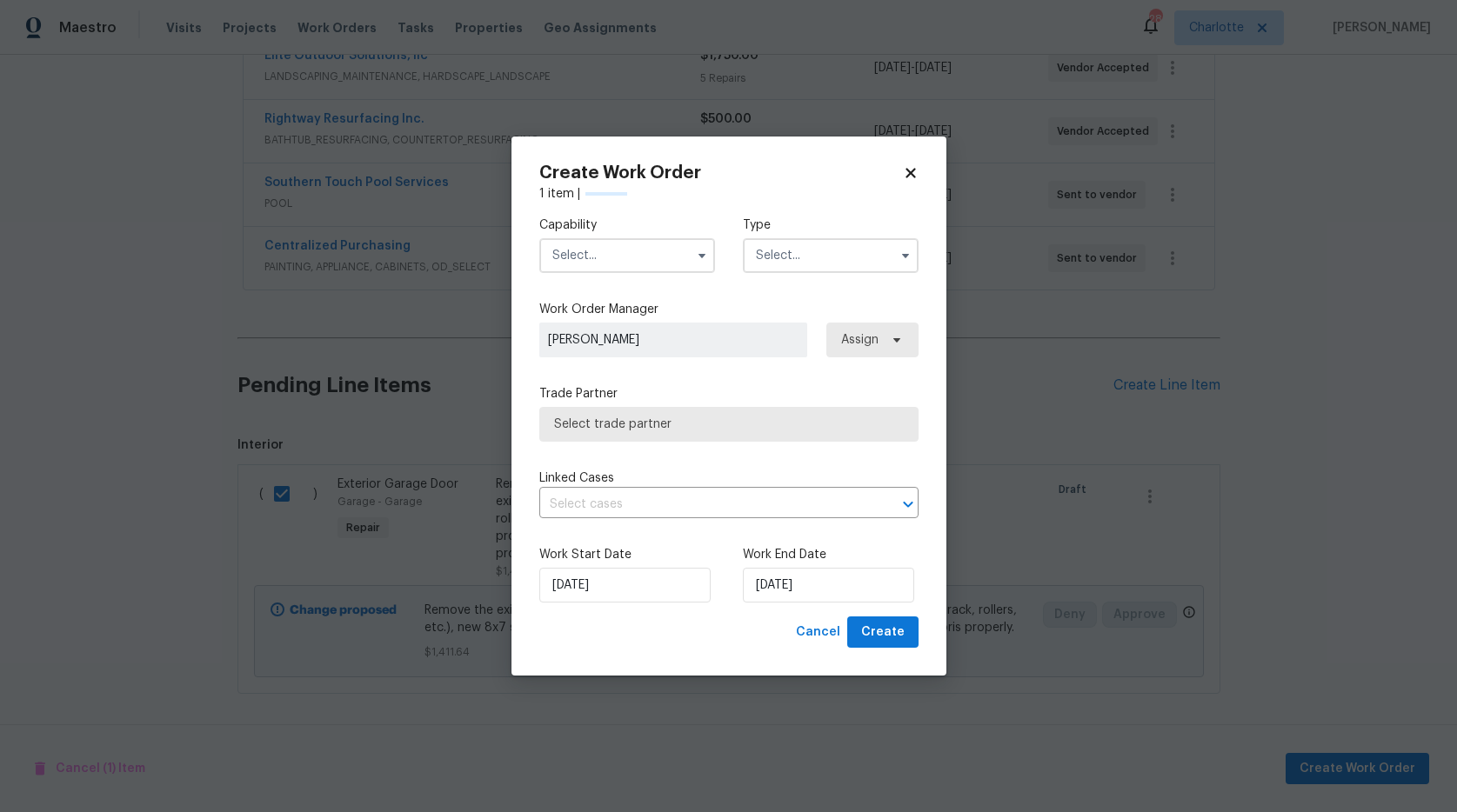
checkbox input "false"
click at [787, 592] on input "[DATE]" at bounding box center [829, 584] width 171 height 34
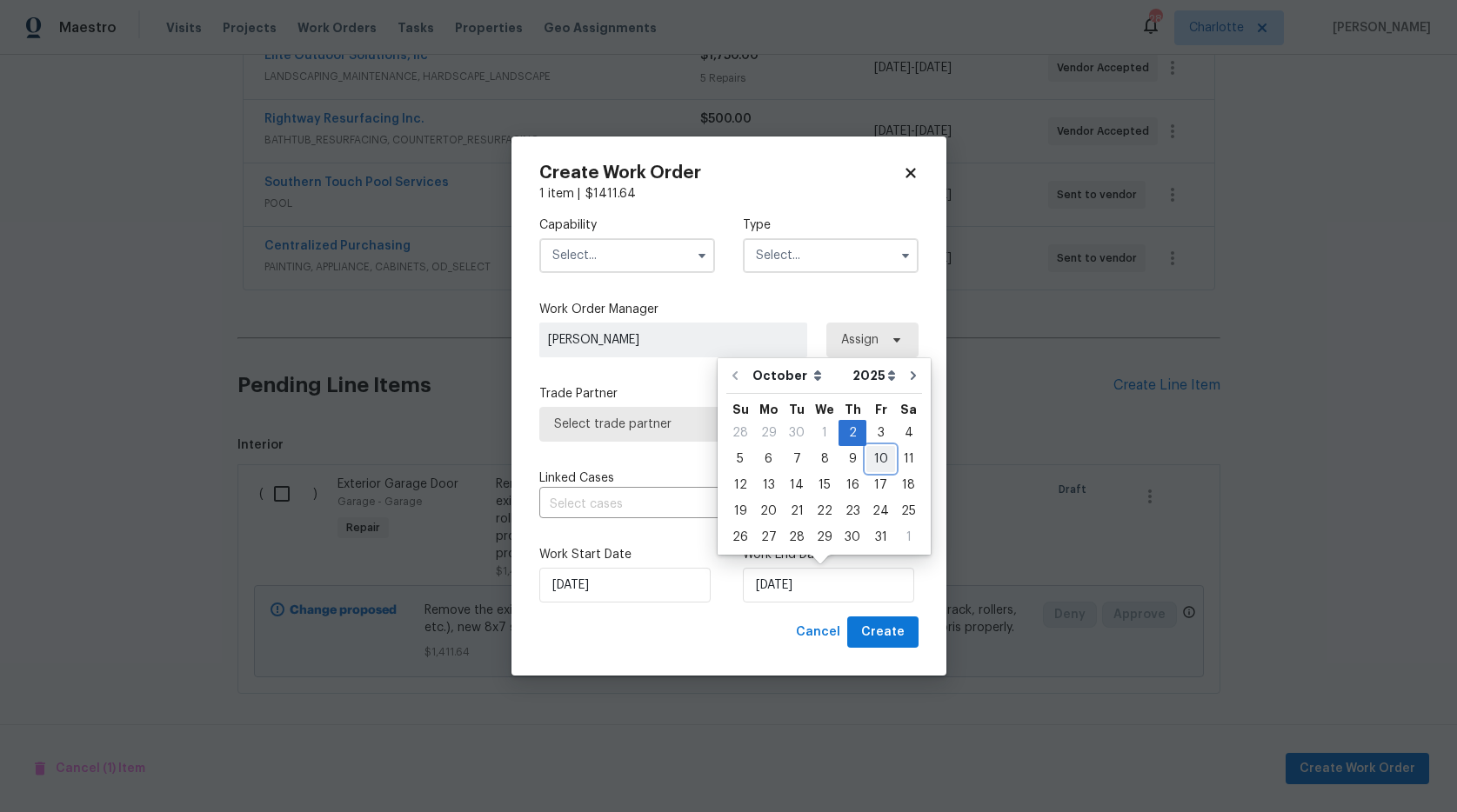
click at [873, 454] on div "10" at bounding box center [881, 459] width 29 height 24
type input "[DATE]"
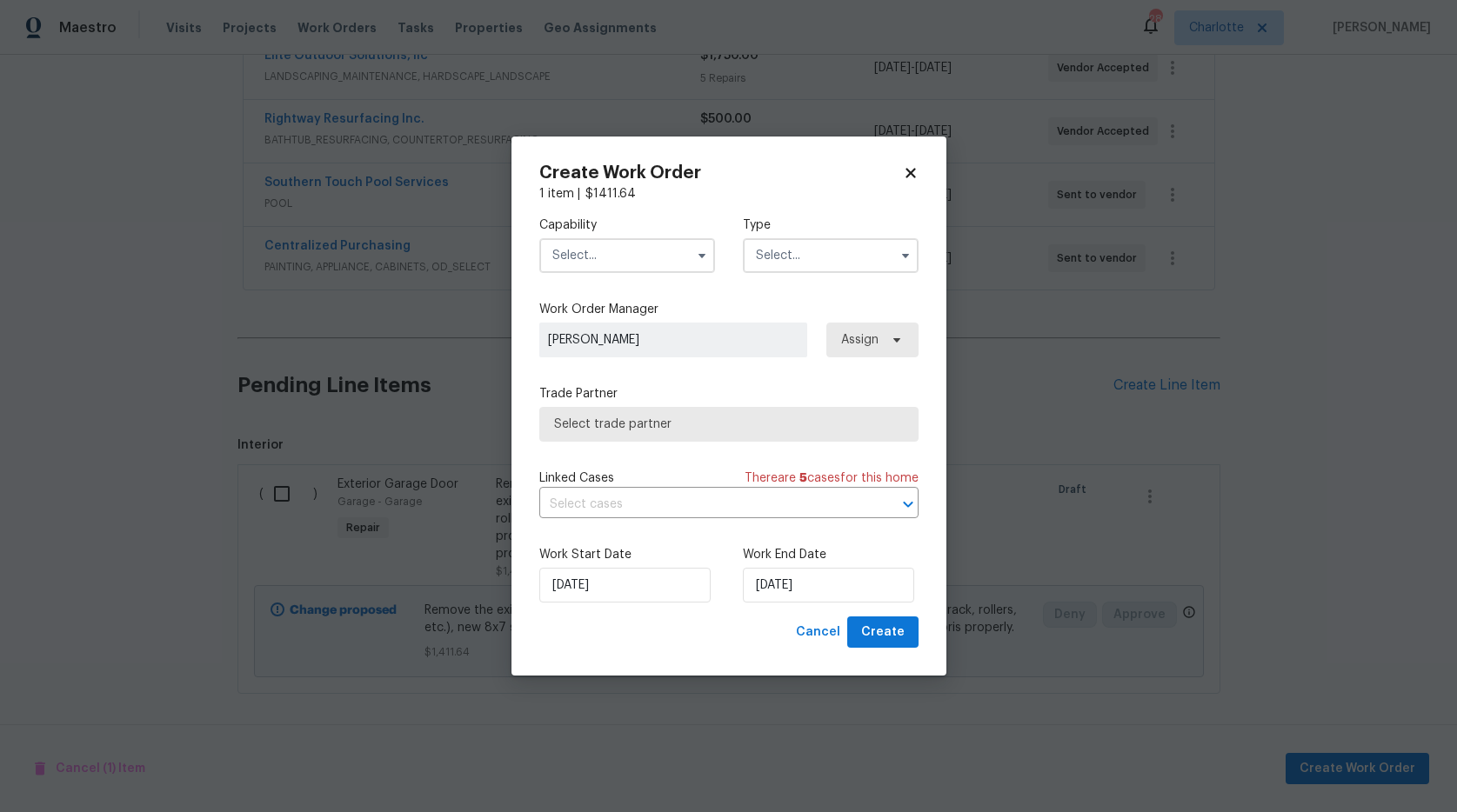
click at [581, 257] on input "text" at bounding box center [626, 255] width 176 height 34
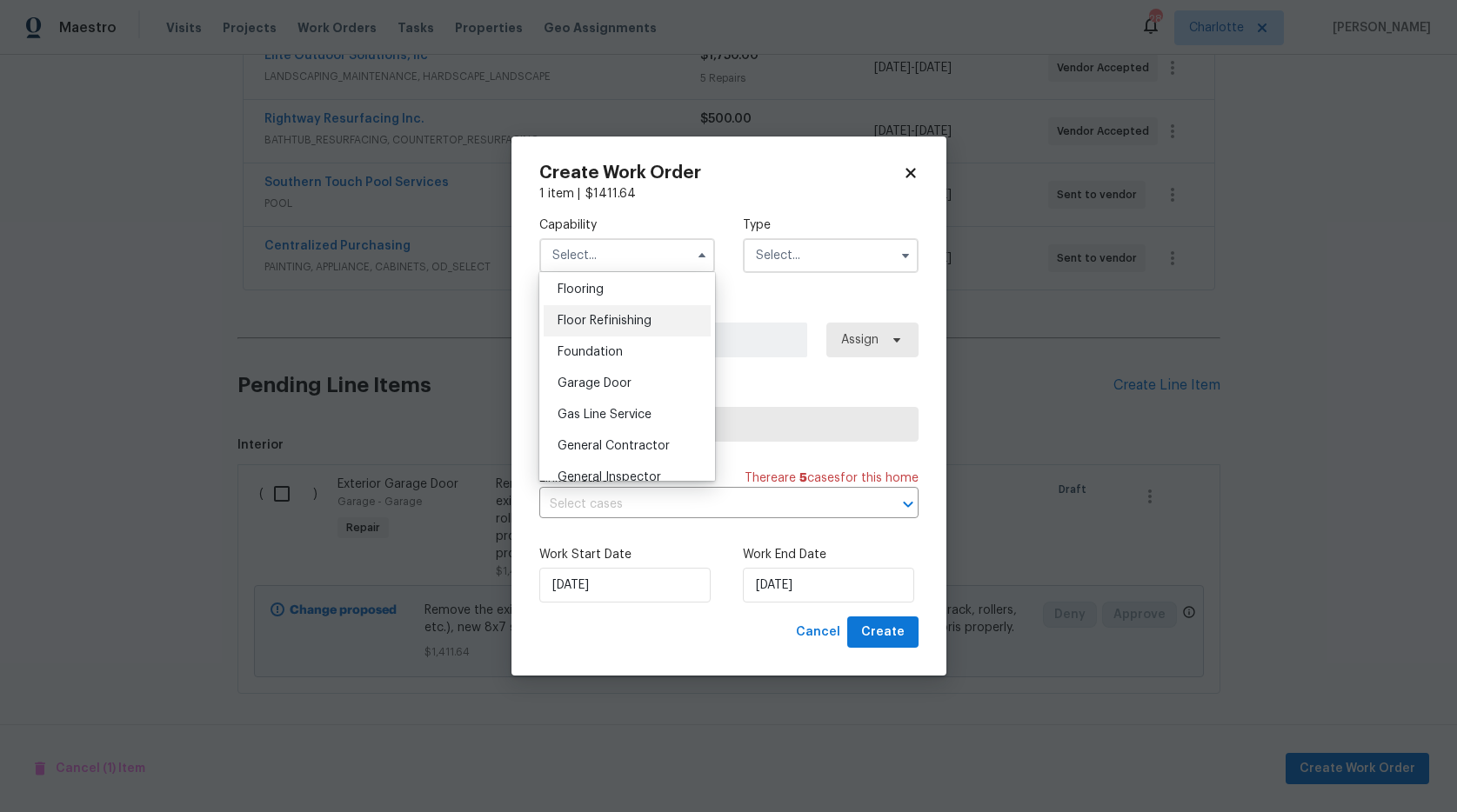
scroll to position [687, 0]
click at [597, 381] on span "Garage Door" at bounding box center [595, 374] width 74 height 12
type input "Garage Door"
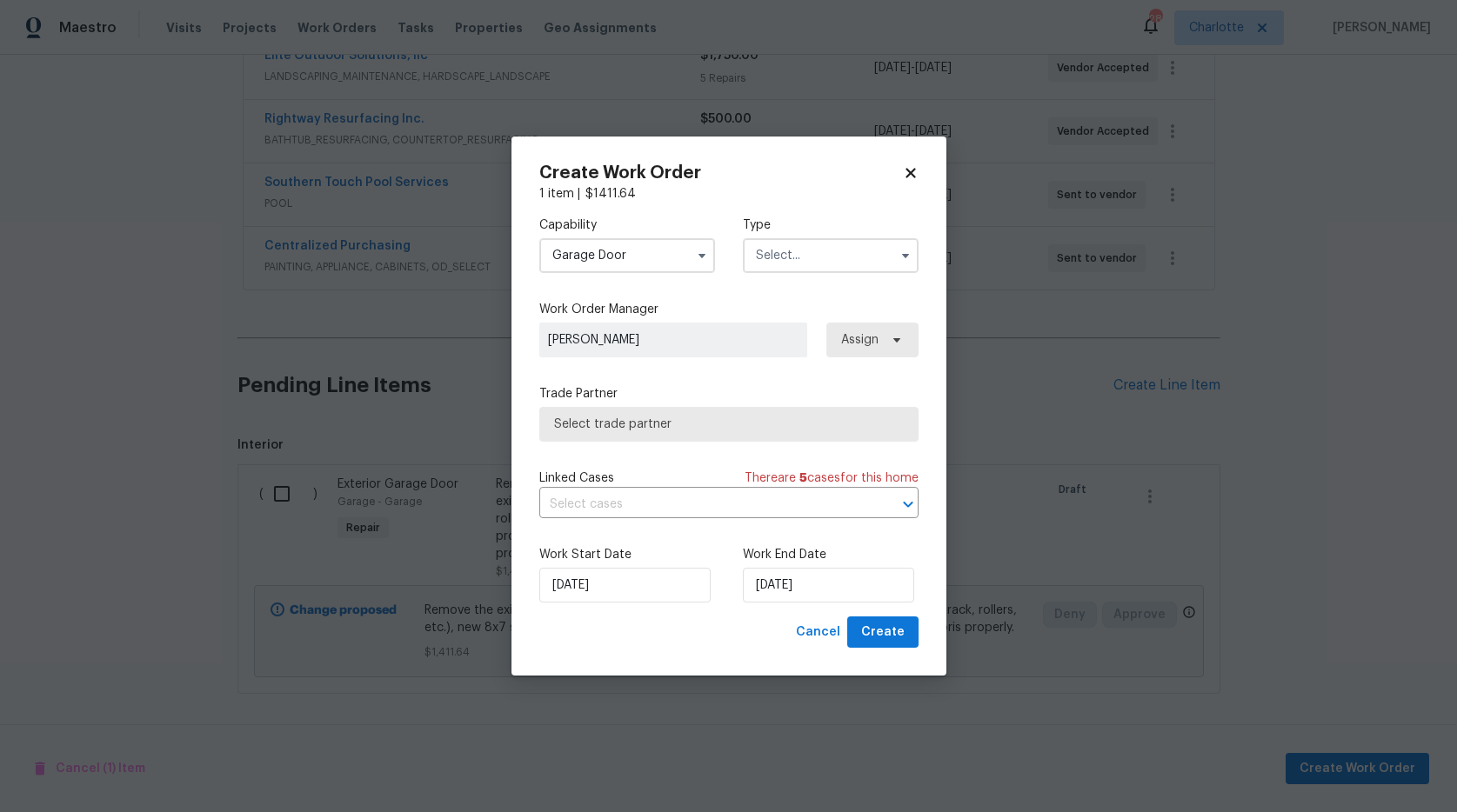
click at [793, 250] on input "text" at bounding box center [831, 255] width 176 height 34
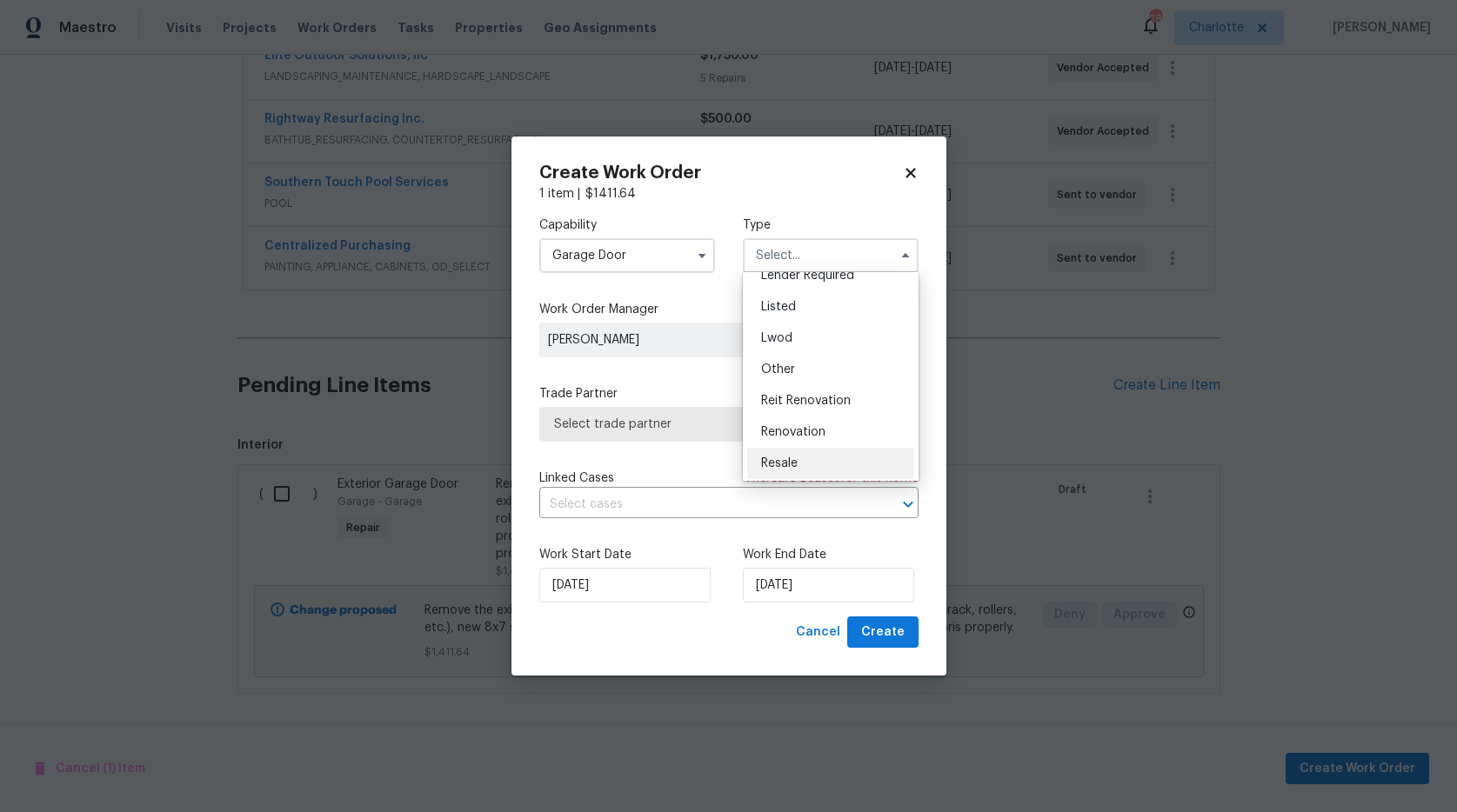
scroll to position [207, 0]
click at [814, 372] on span "Renovation" at bounding box center [793, 367] width 64 height 12
type input "Renovation"
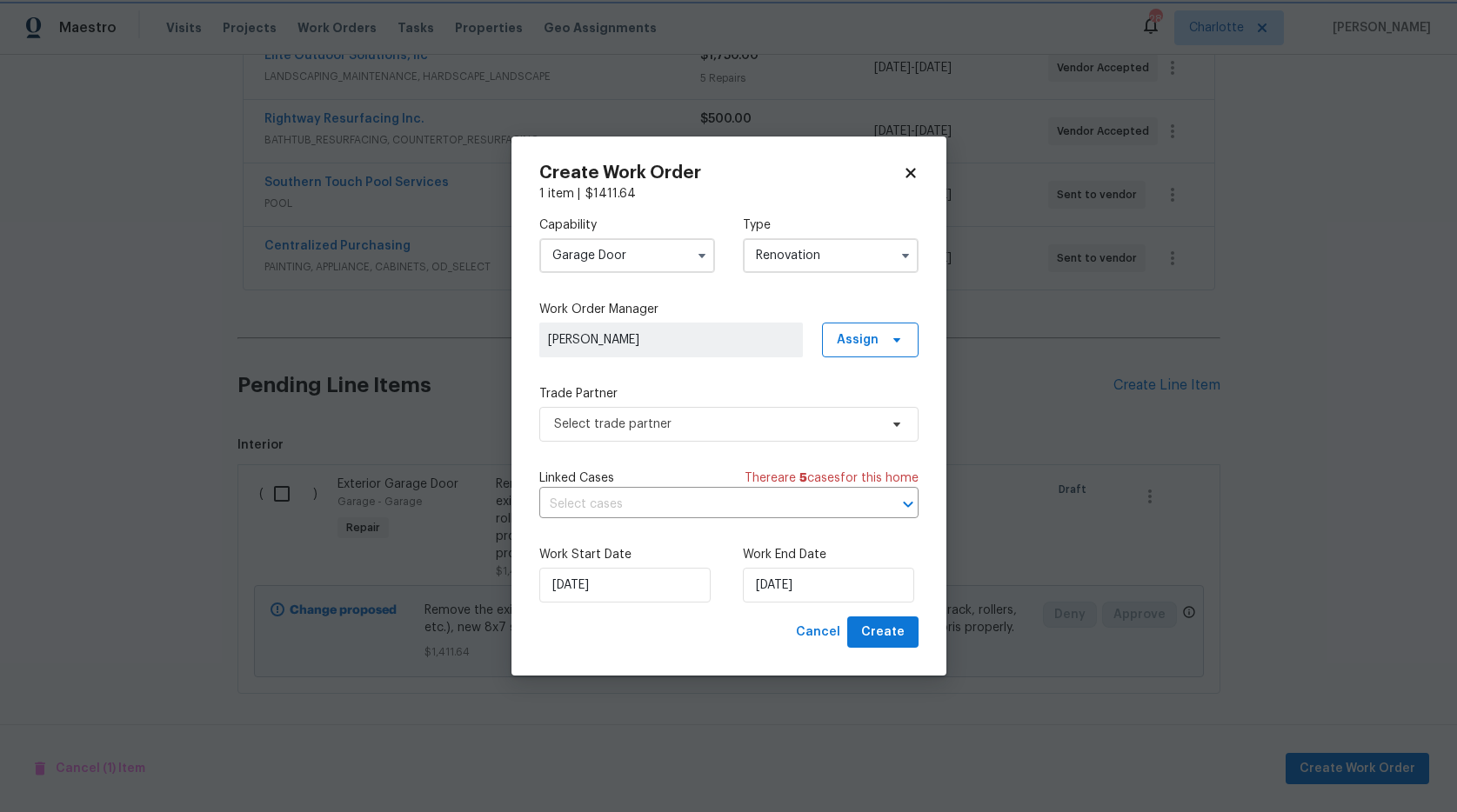
scroll to position [0, 0]
click at [652, 412] on span "Select trade partner" at bounding box center [728, 424] width 379 height 34
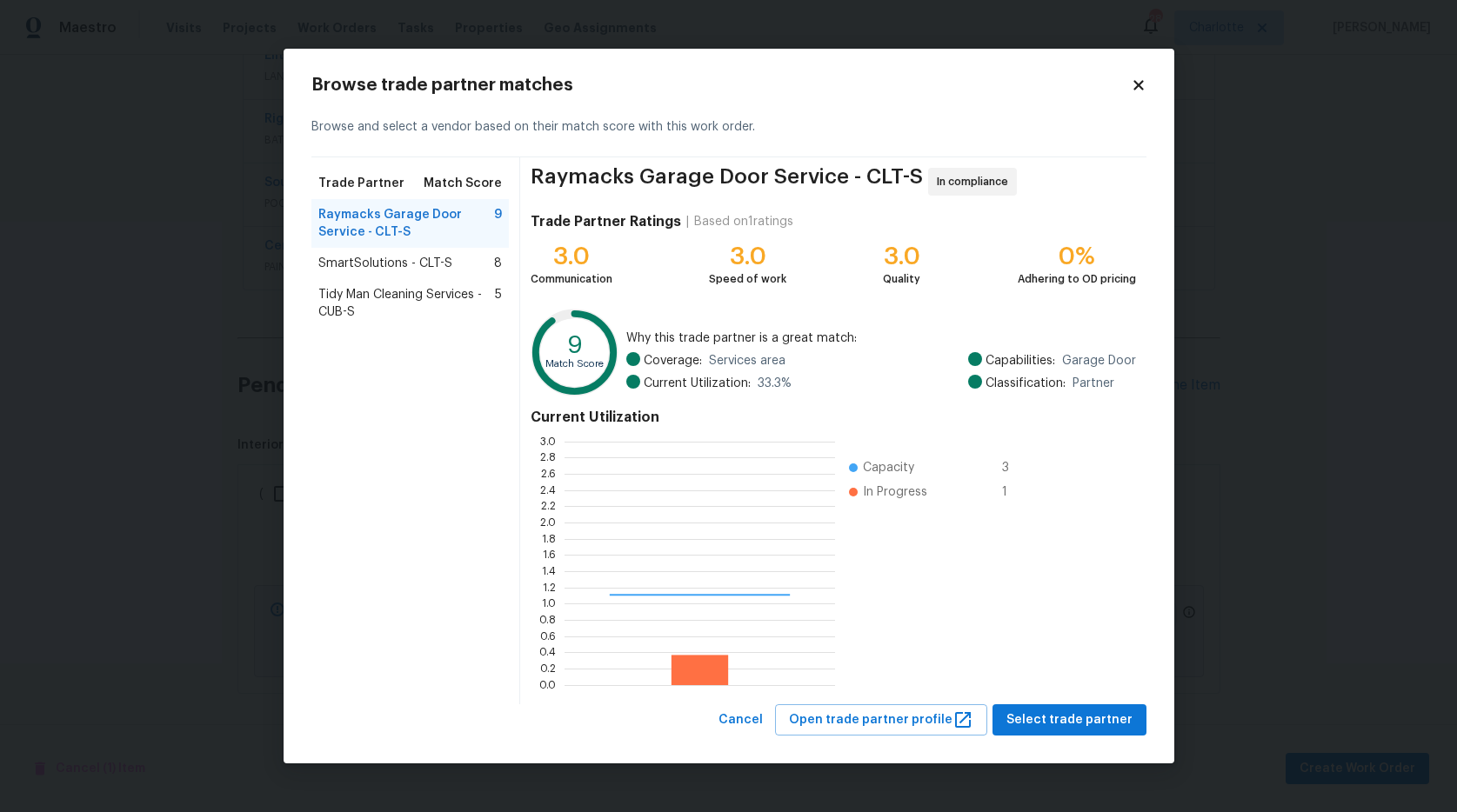
scroll to position [230, 258]
click at [334, 261] on span "SmartSolutions - CLT-S" at bounding box center [386, 263] width 134 height 18
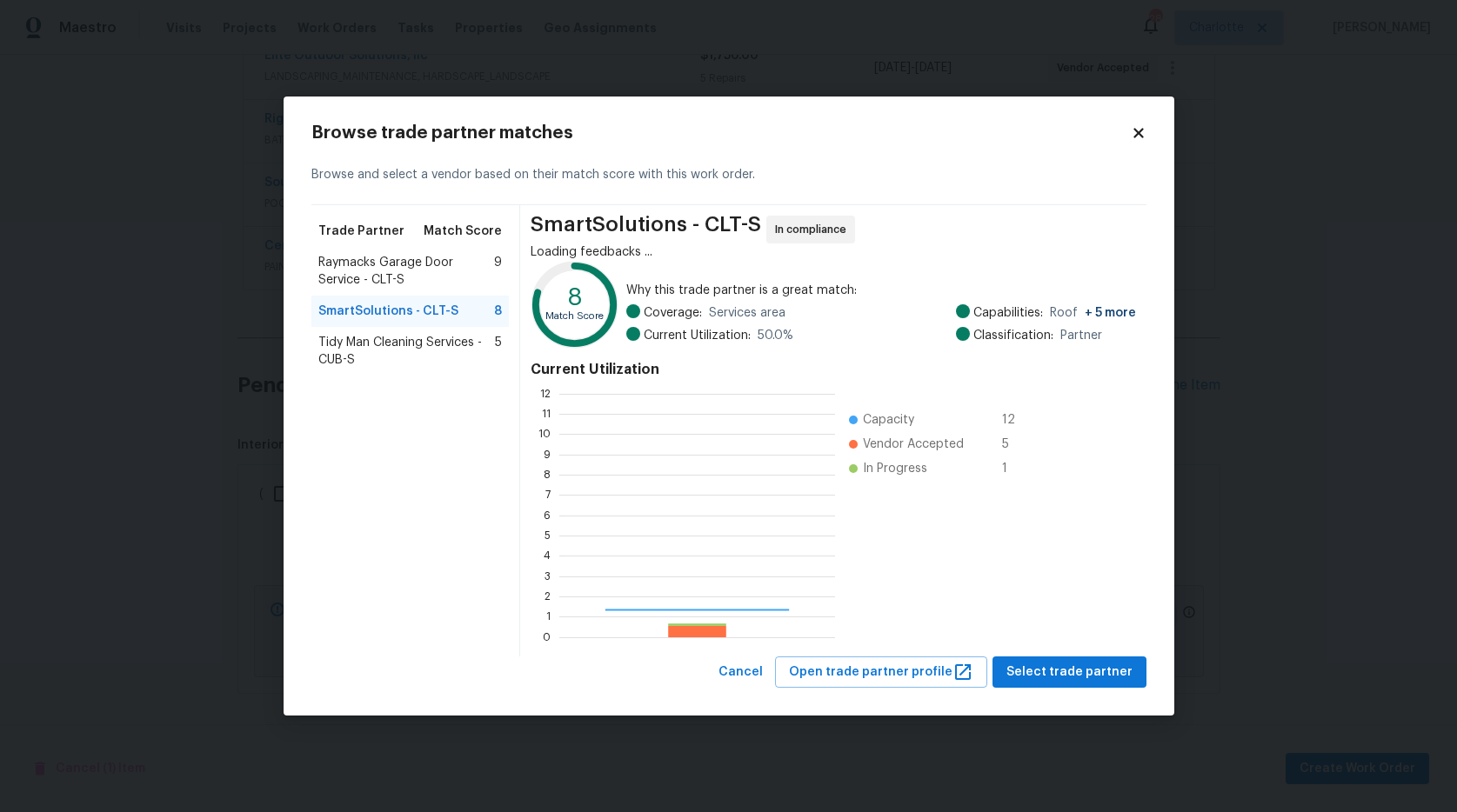
scroll to position [230, 263]
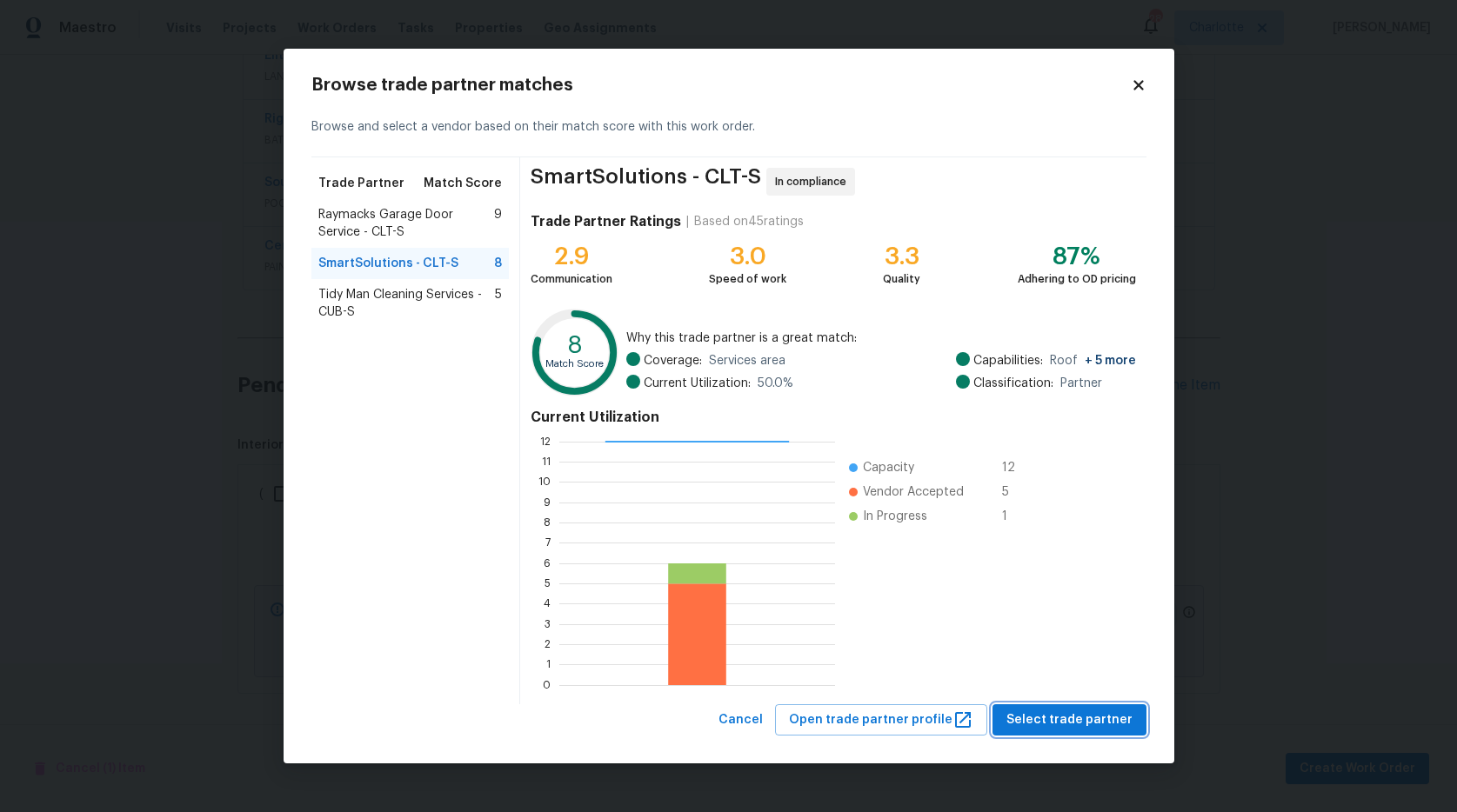
click at [1066, 715] on span "Select trade partner" at bounding box center [1070, 720] width 126 height 21
click at [1066, 715] on body "Maestro Visits Projects Work Orders Tasks Properties Geo Assignments 28 Charlot…" at bounding box center [728, 406] width 1457 height 812
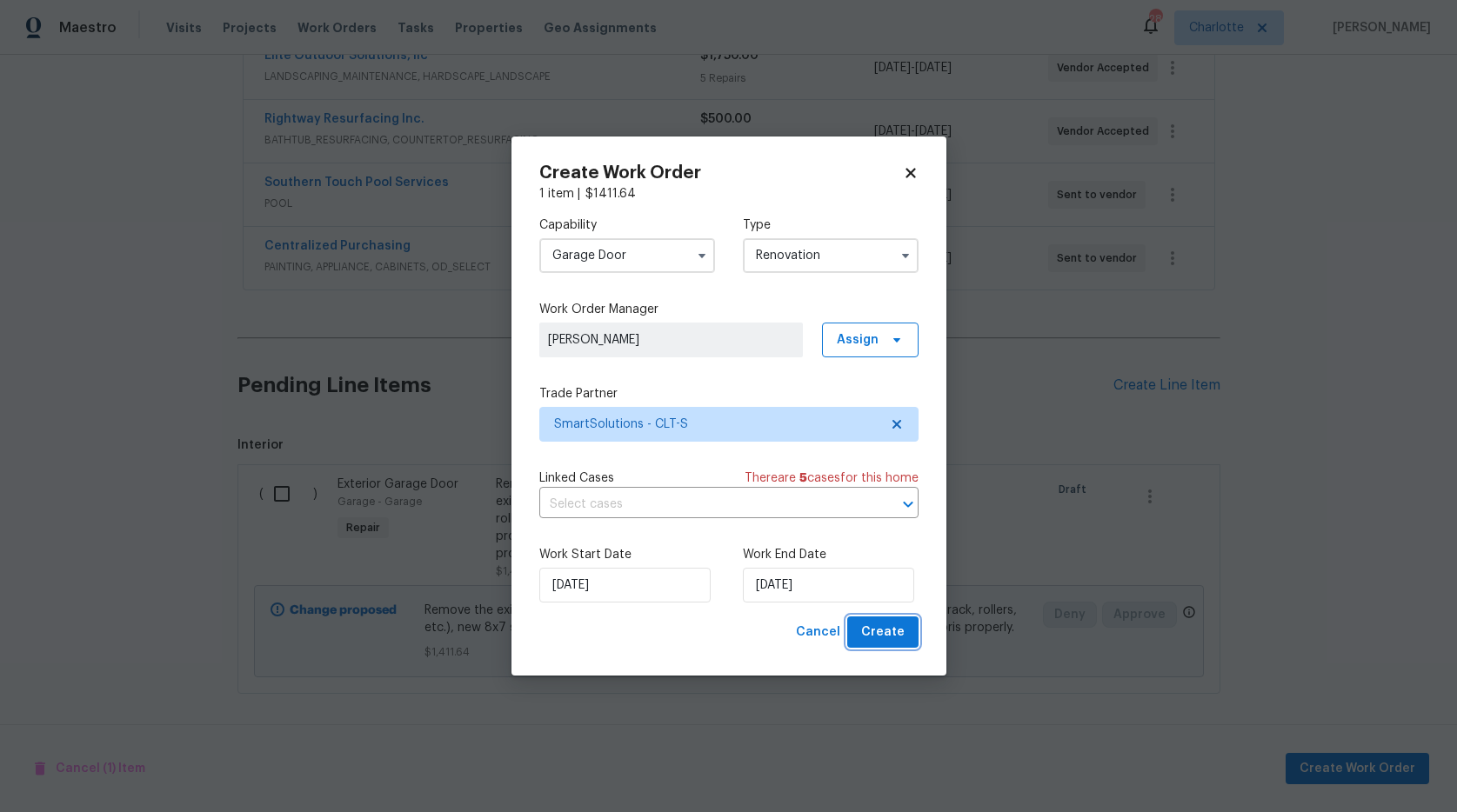
click at [886, 635] on span "Create" at bounding box center [883, 632] width 44 height 21
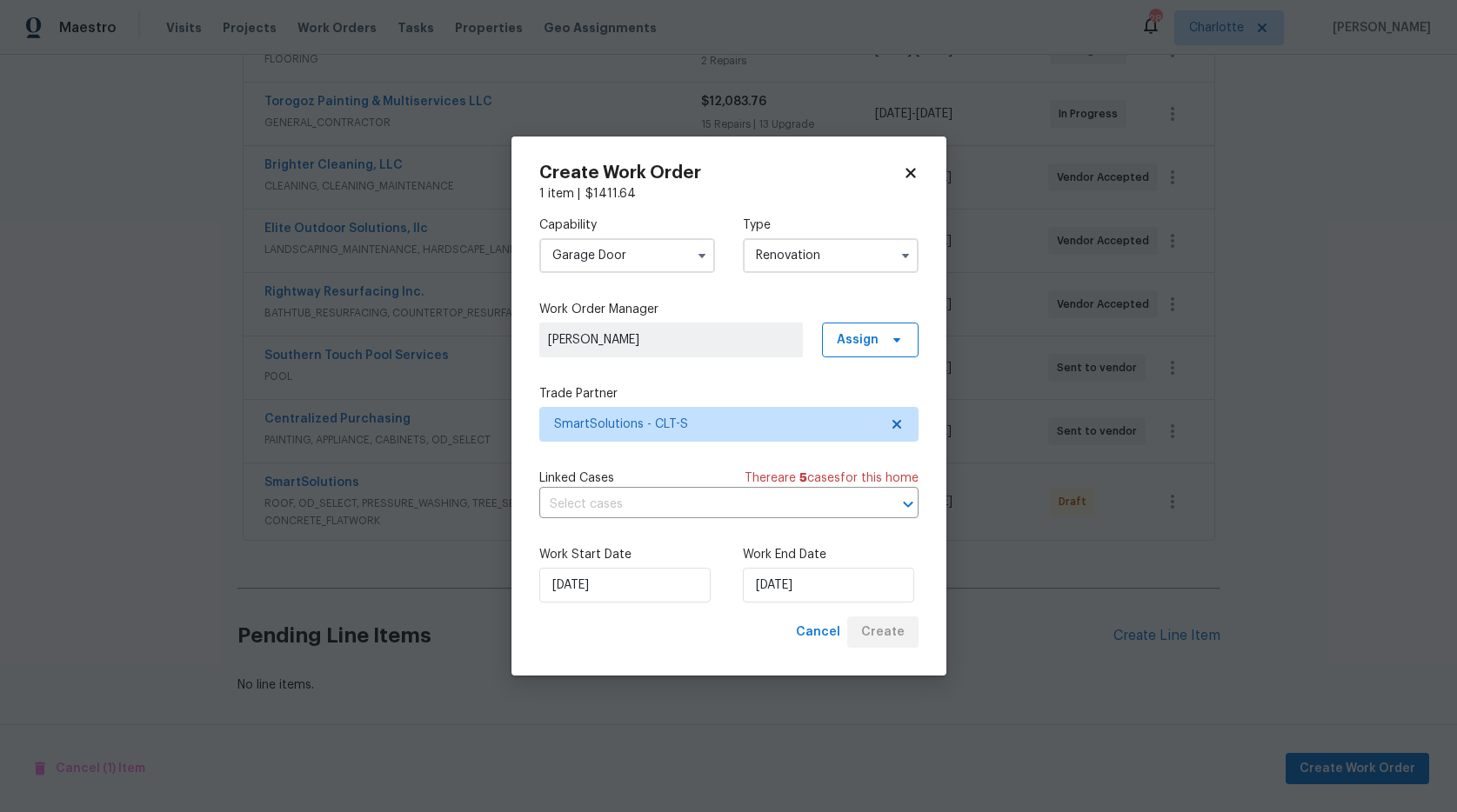
scroll to position [383, 0]
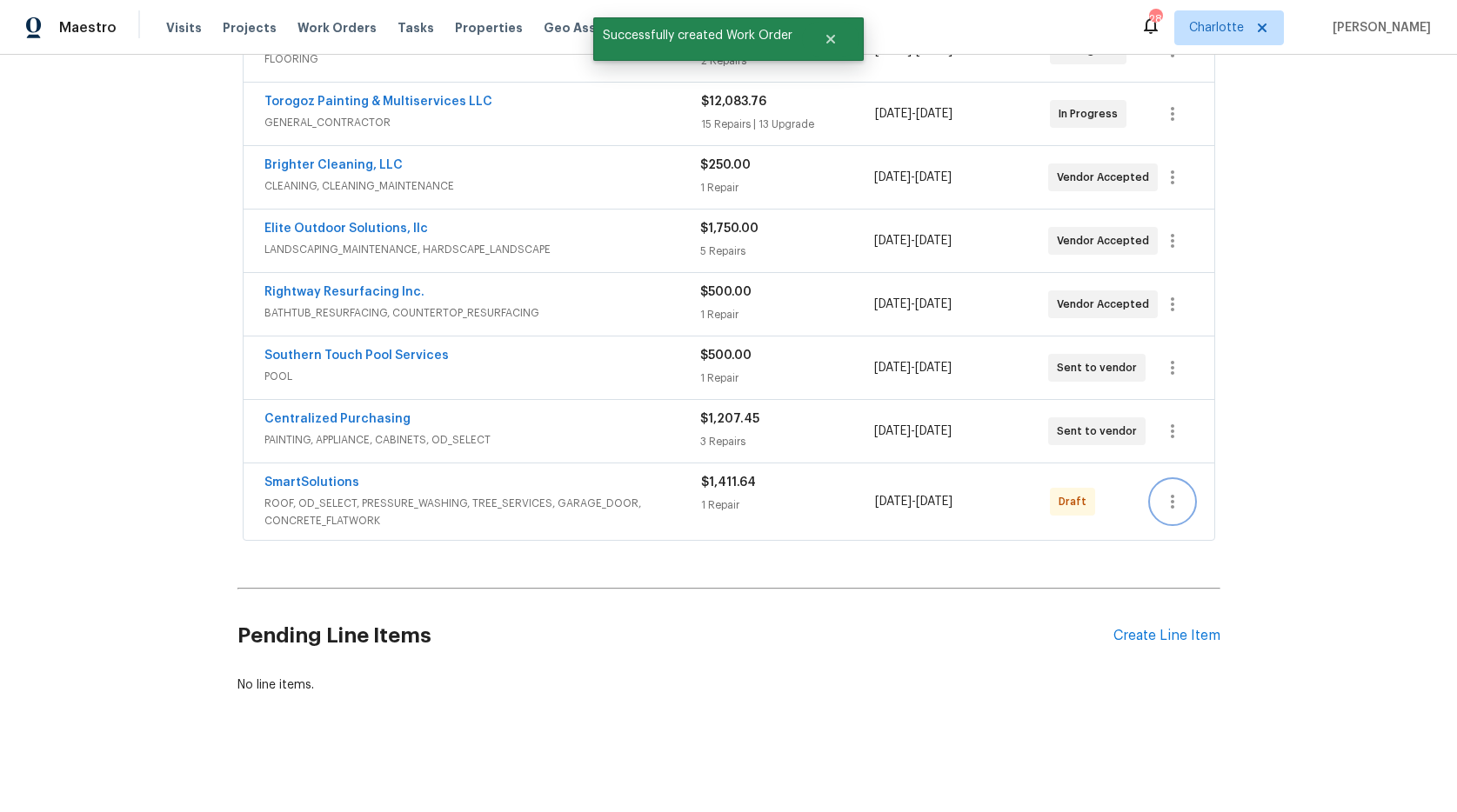
click at [1167, 491] on icon "button" at bounding box center [1173, 502] width 20 height 20
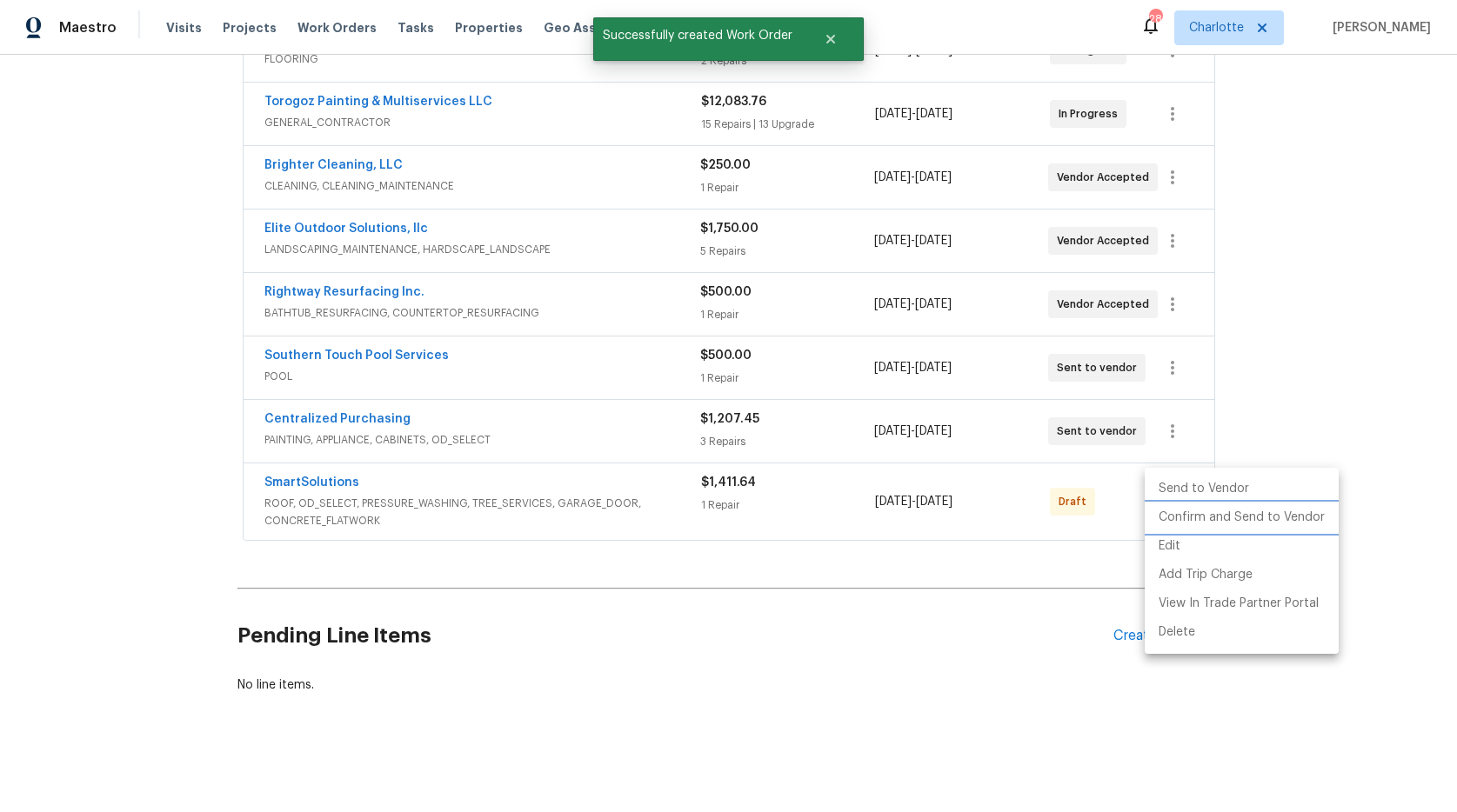
click at [1177, 512] on li "Confirm and Send to Vendor" at bounding box center [1241, 517] width 194 height 29
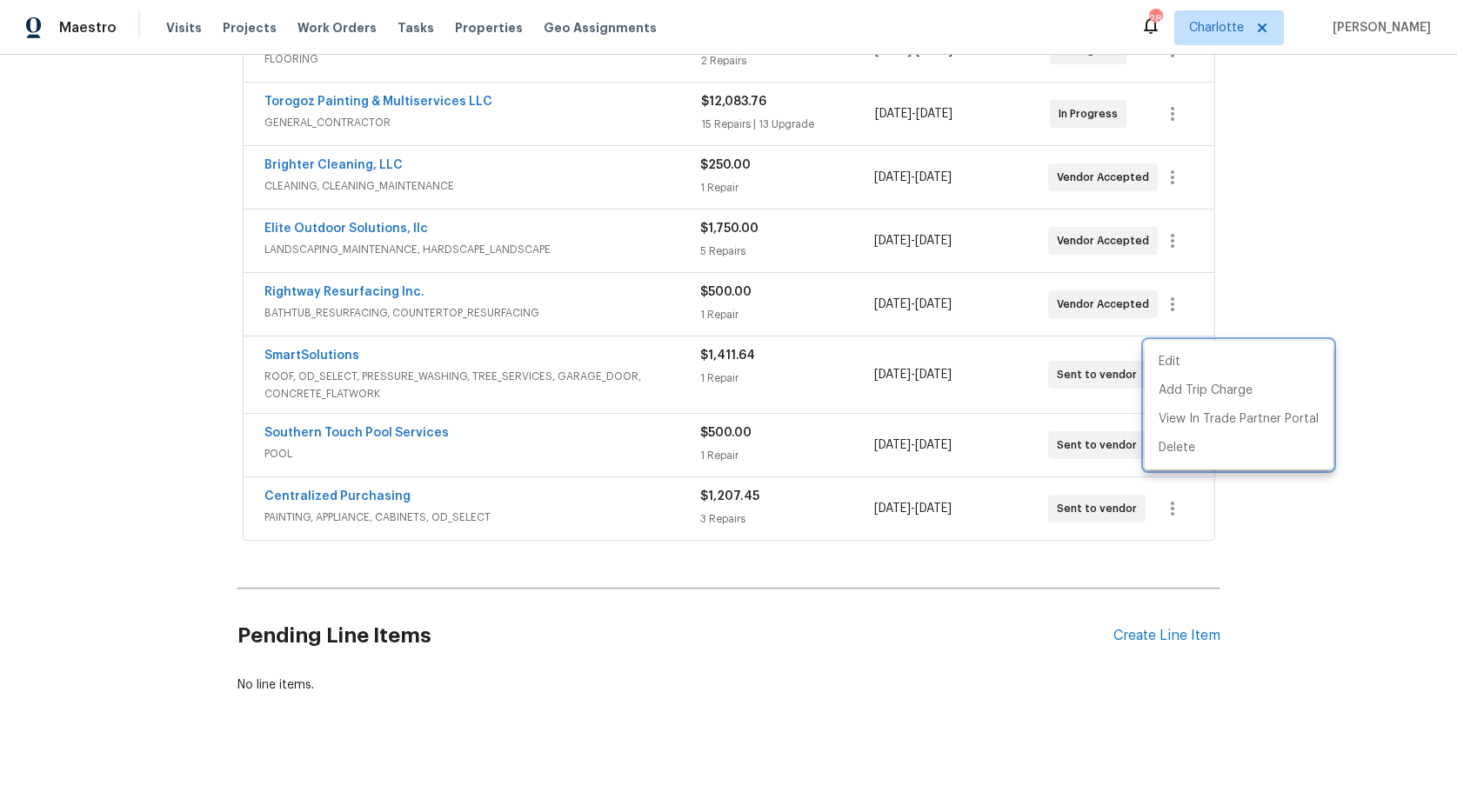
click at [1018, 559] on div at bounding box center [728, 406] width 1457 height 812
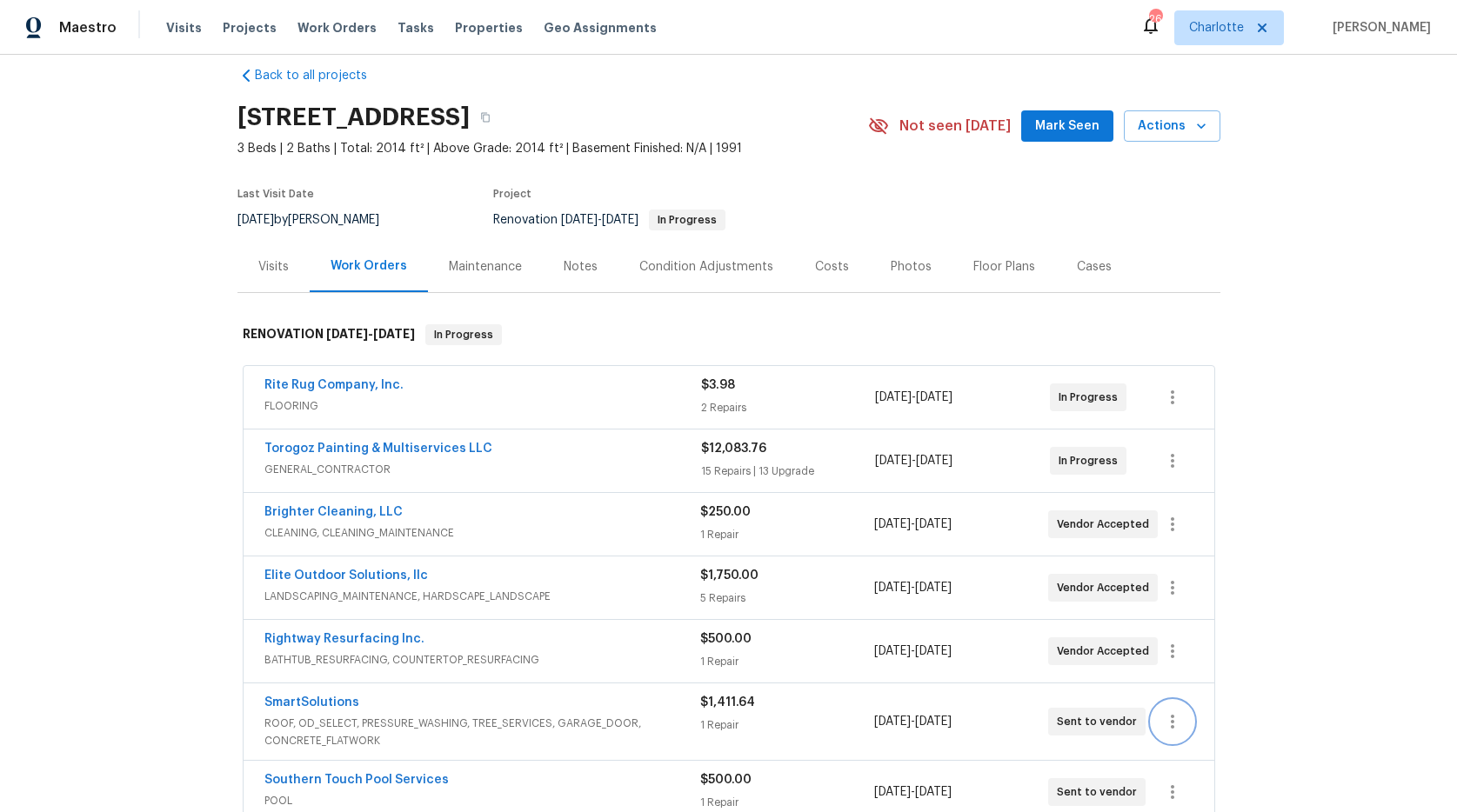
scroll to position [0, 0]
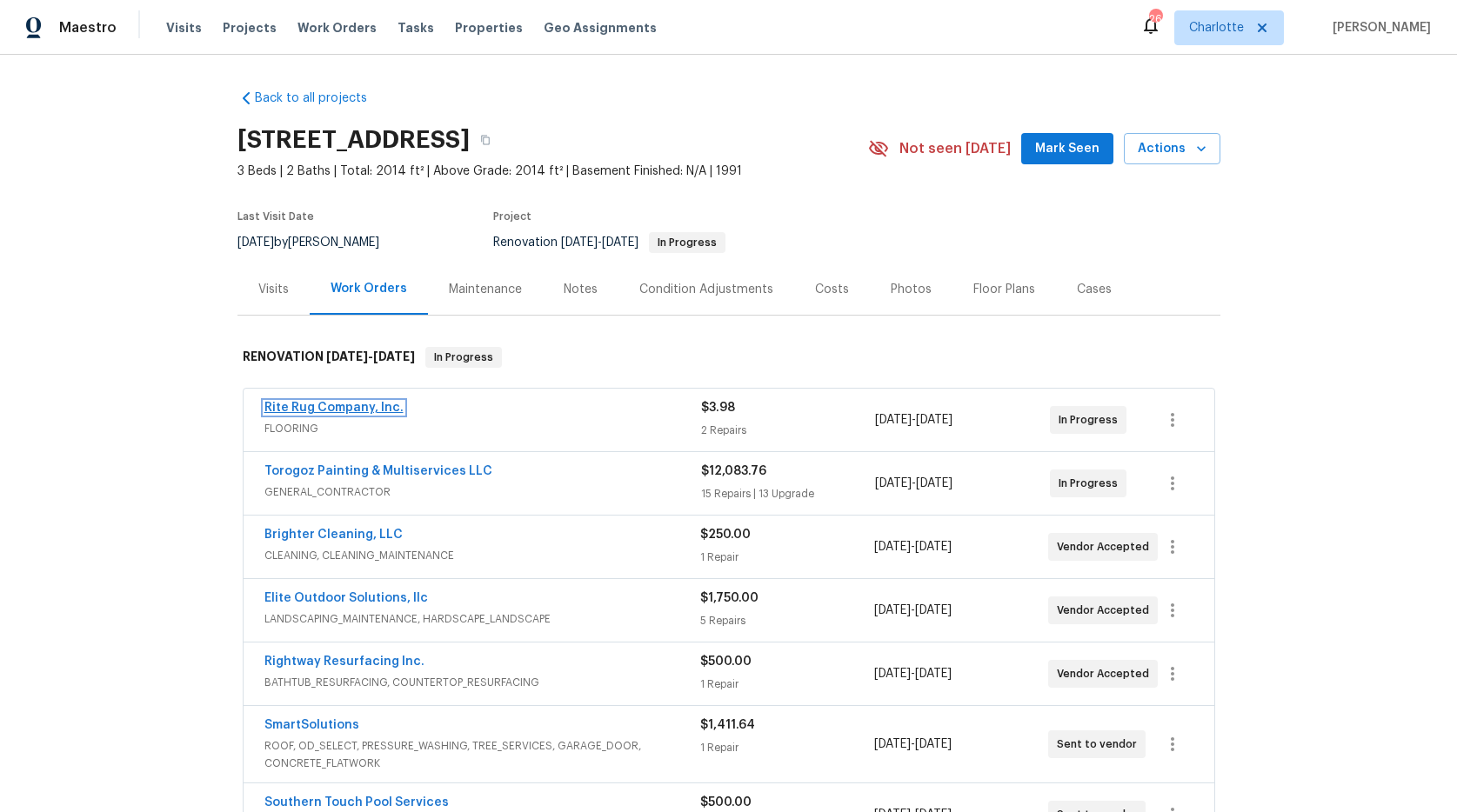
click at [283, 406] on link "Rite Rug Company, Inc." at bounding box center [335, 408] width 139 height 12
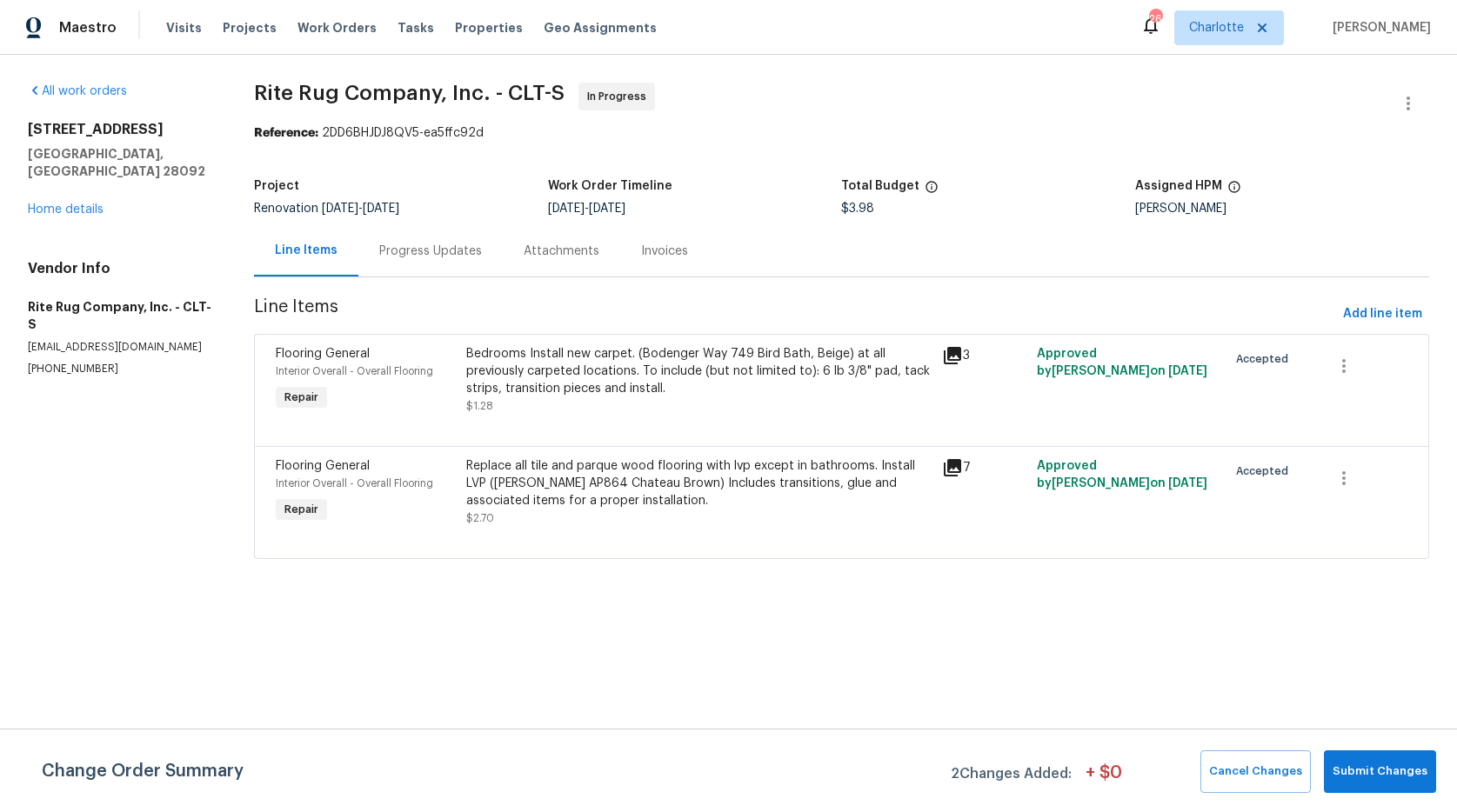
click at [402, 250] on div "Progress Updates" at bounding box center [430, 251] width 102 height 18
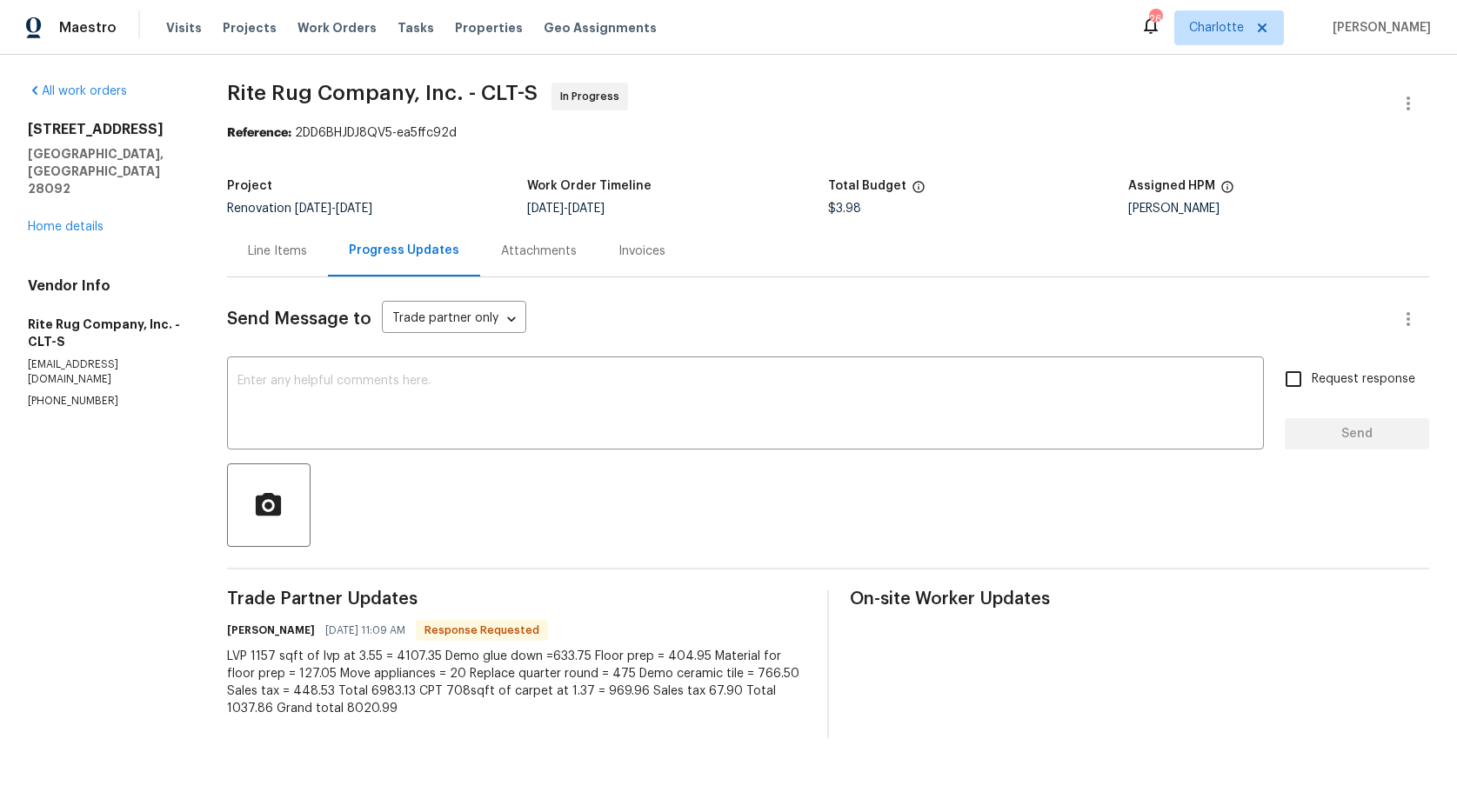
click at [269, 257] on div "Line Items" at bounding box center [278, 251] width 59 height 18
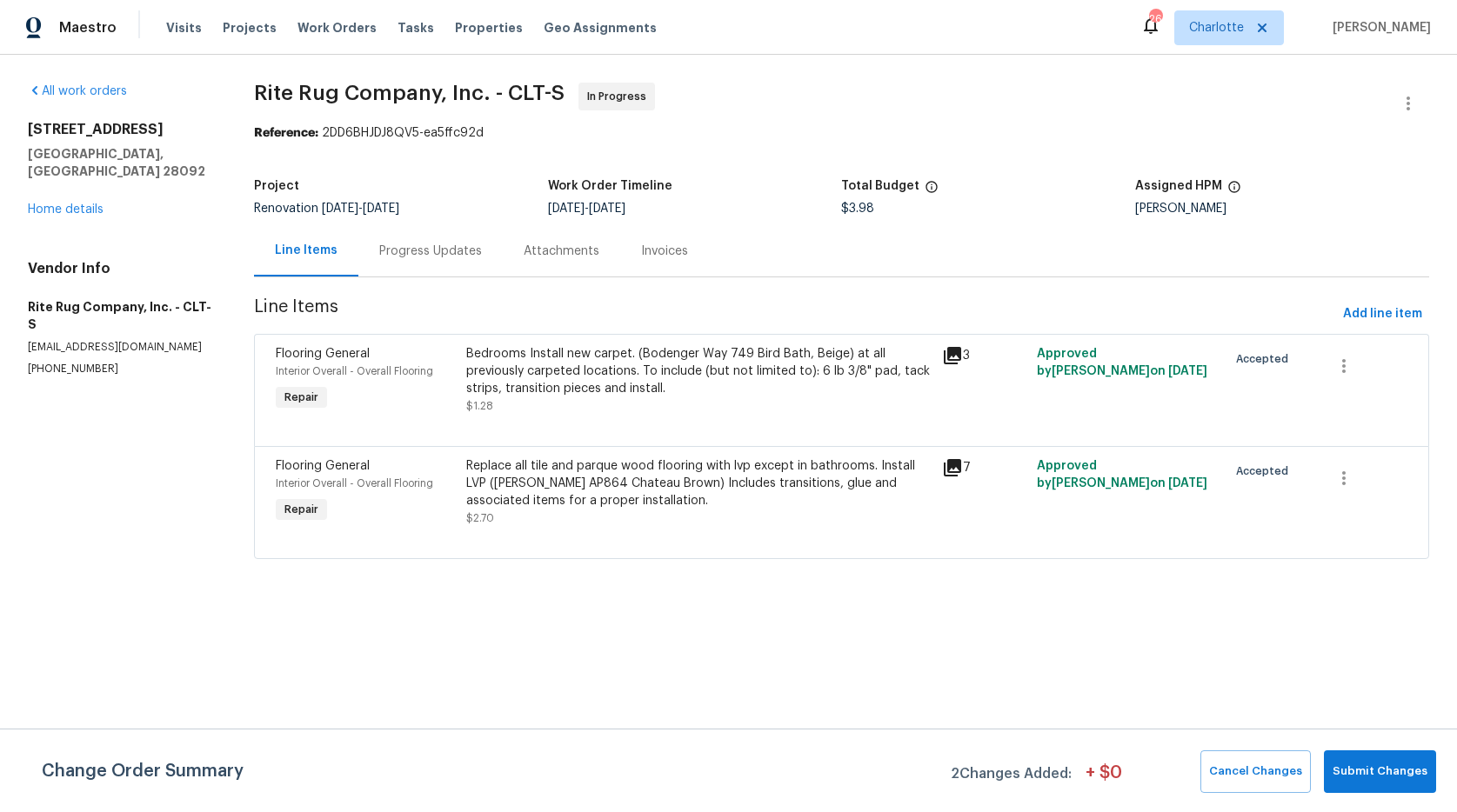
click at [500, 514] on div "Replace all tile and parque wood flooring with lvp except in bathrooms. Install…" at bounding box center [699, 491] width 466 height 70
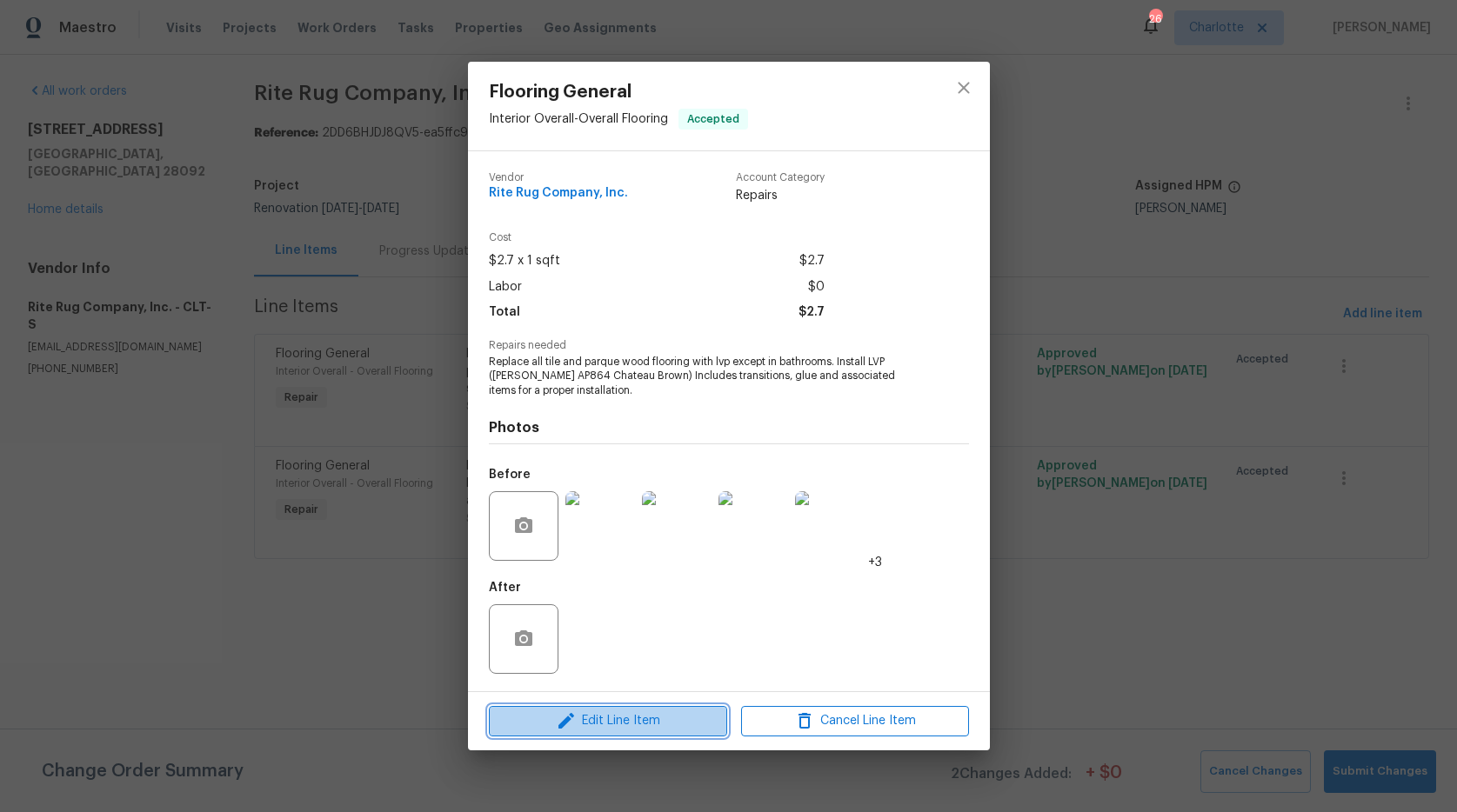
click at [581, 722] on span "Edit Line Item" at bounding box center [608, 721] width 228 height 21
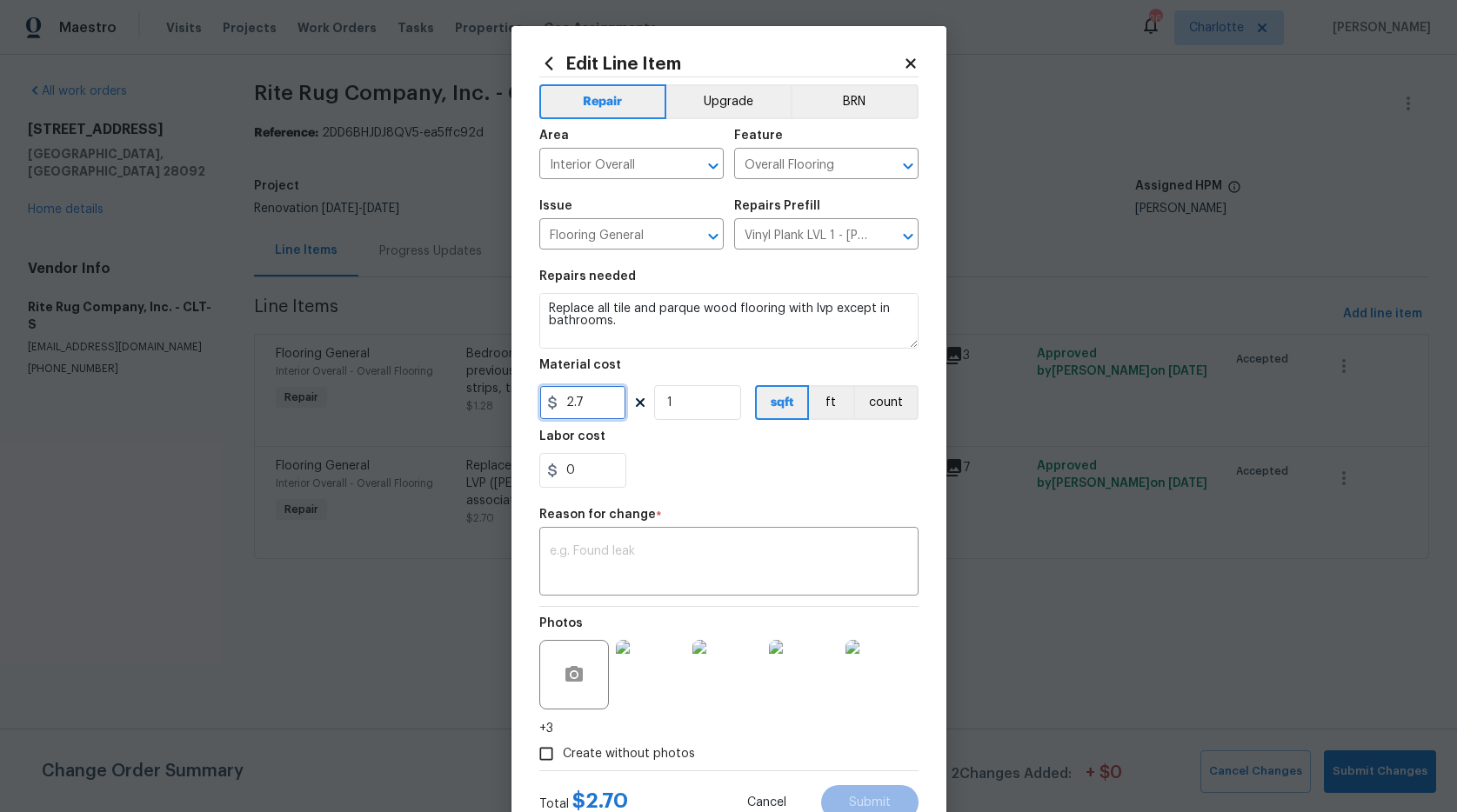
drag, startPoint x: 578, startPoint y: 402, endPoint x: 450, endPoint y: 380, distance: 129.9
click at [459, 385] on div "Edit Line Item Repair Upgrade BRN Area Interior Overall ​ Feature Overall Floor…" at bounding box center [728, 406] width 1457 height 812
type input "6983.13"
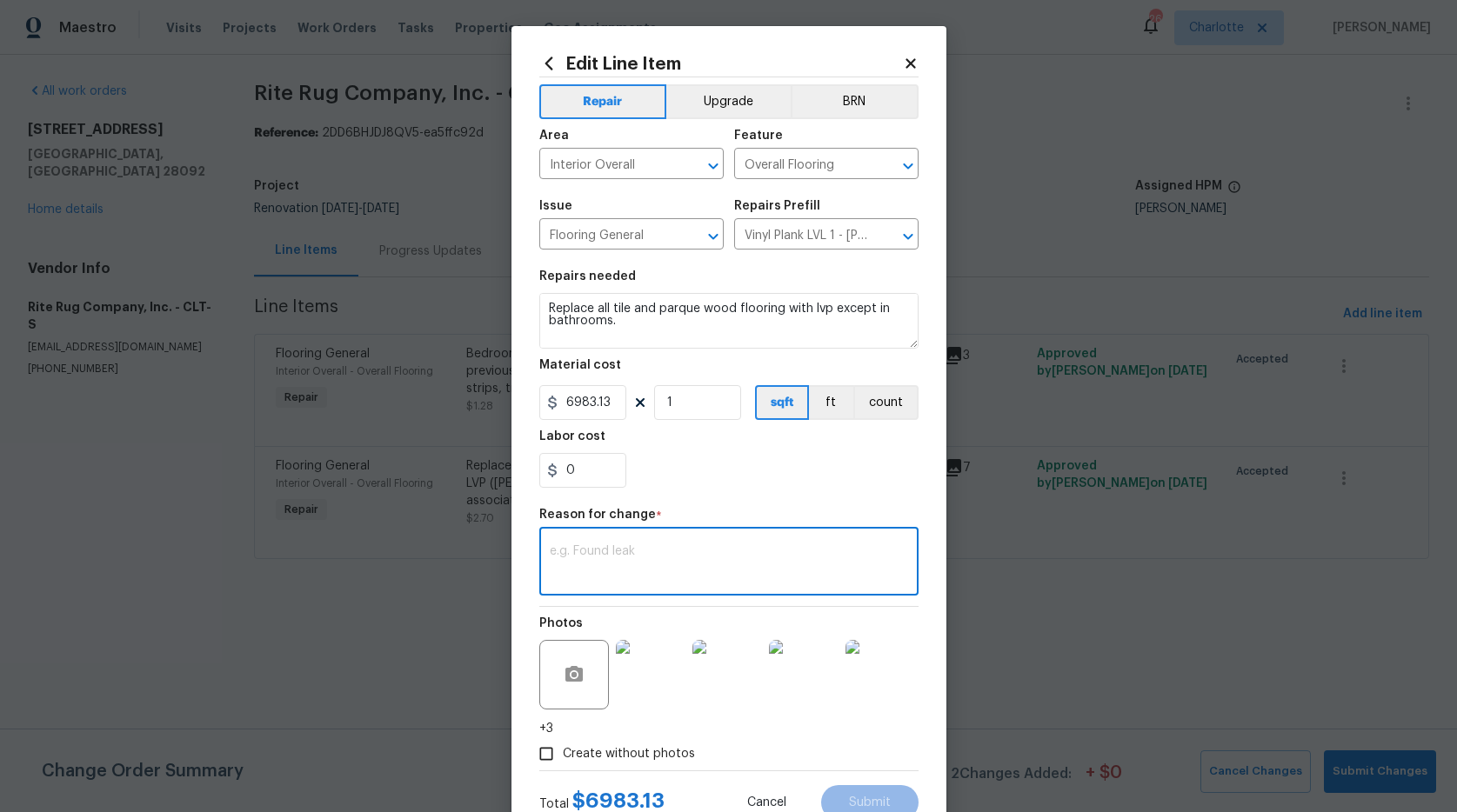
click at [584, 554] on textarea at bounding box center [729, 563] width 359 height 36
type textarea "quote"
click at [841, 791] on button "Submit" at bounding box center [870, 802] width 98 height 34
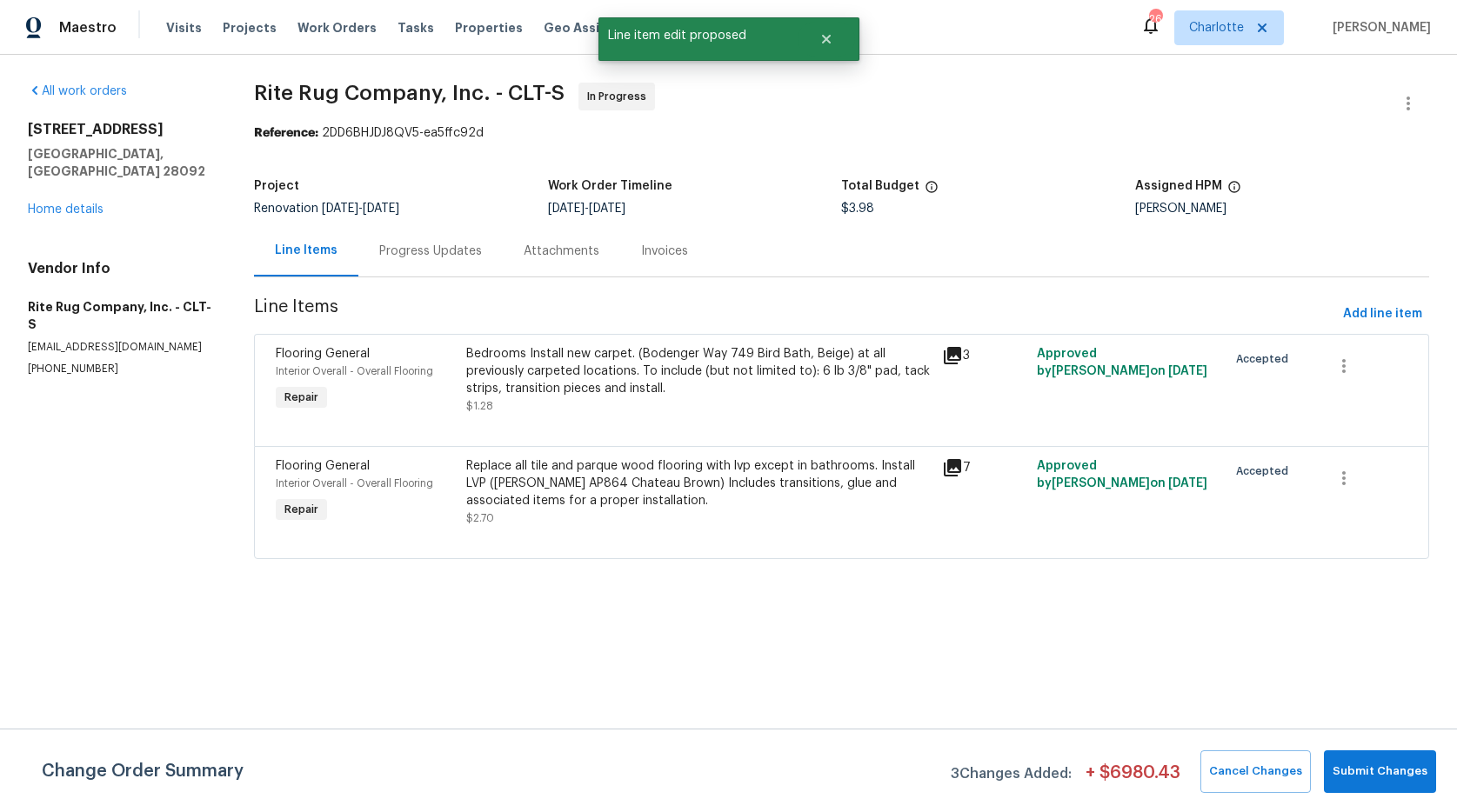
click at [421, 248] on div "Progress Updates" at bounding box center [430, 251] width 102 height 18
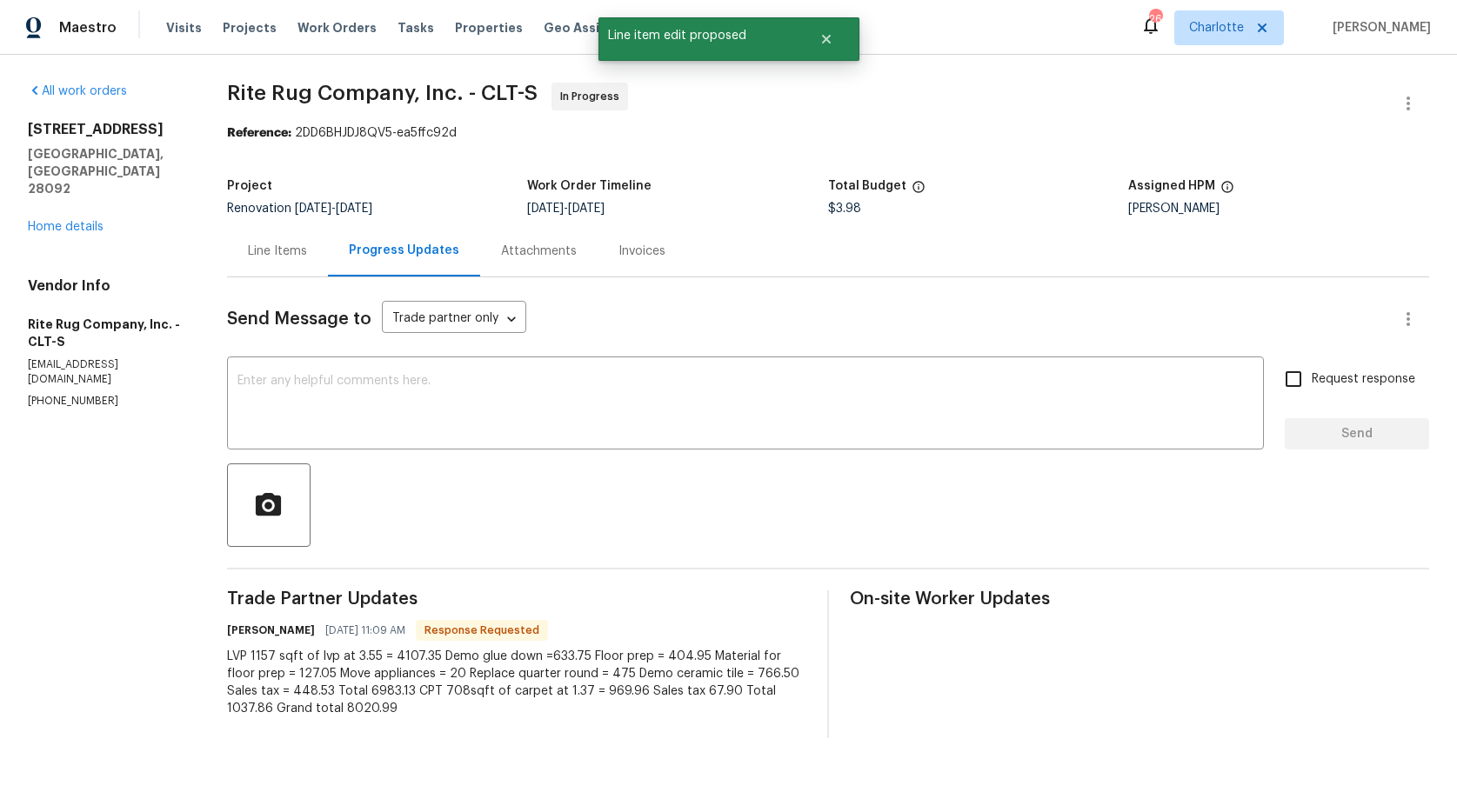
click at [289, 259] on div "Line Items" at bounding box center [278, 251] width 59 height 18
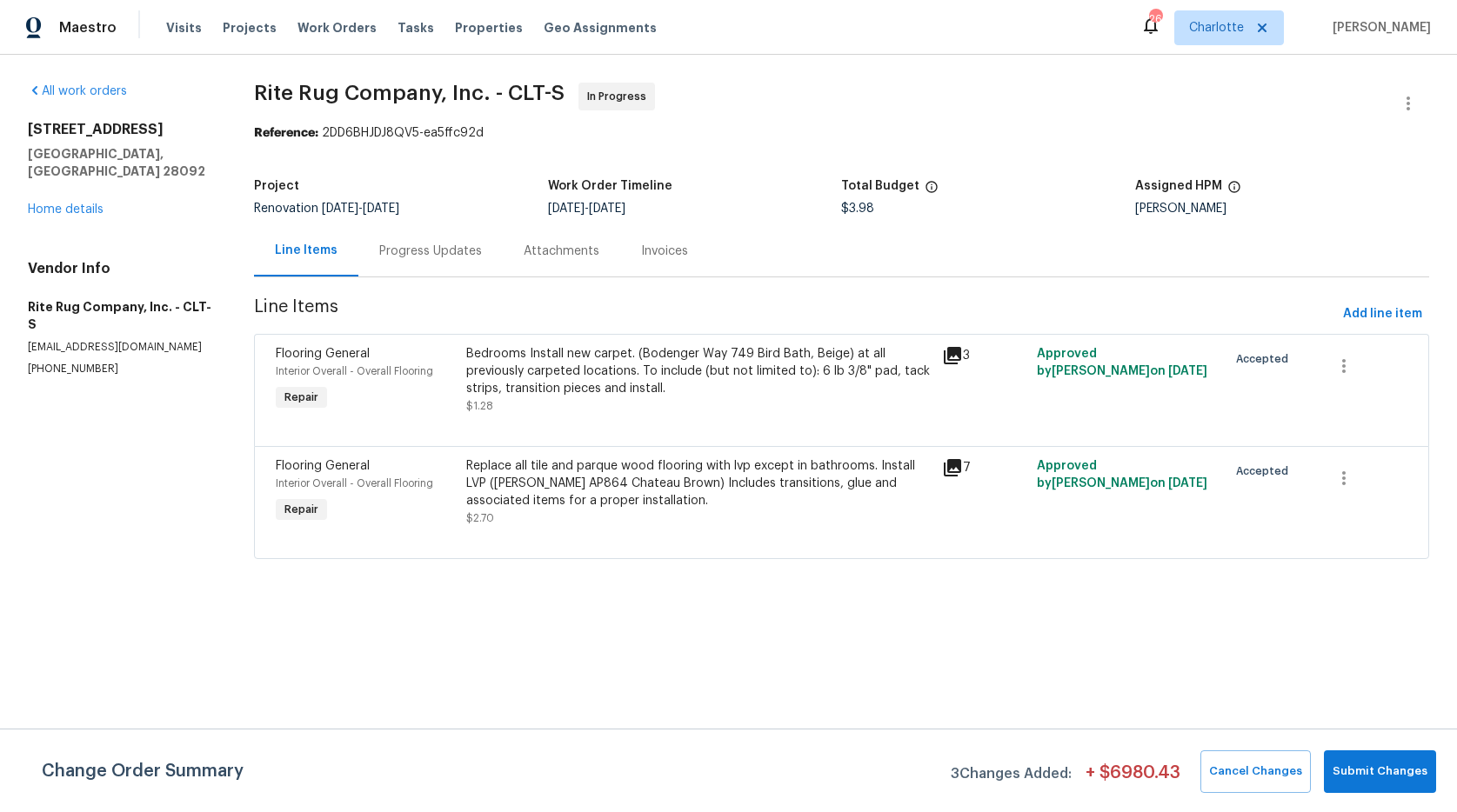
click at [552, 512] on div "Replace all tile and parque wood flooring with lvp except in bathrooms. Install…" at bounding box center [699, 491] width 466 height 70
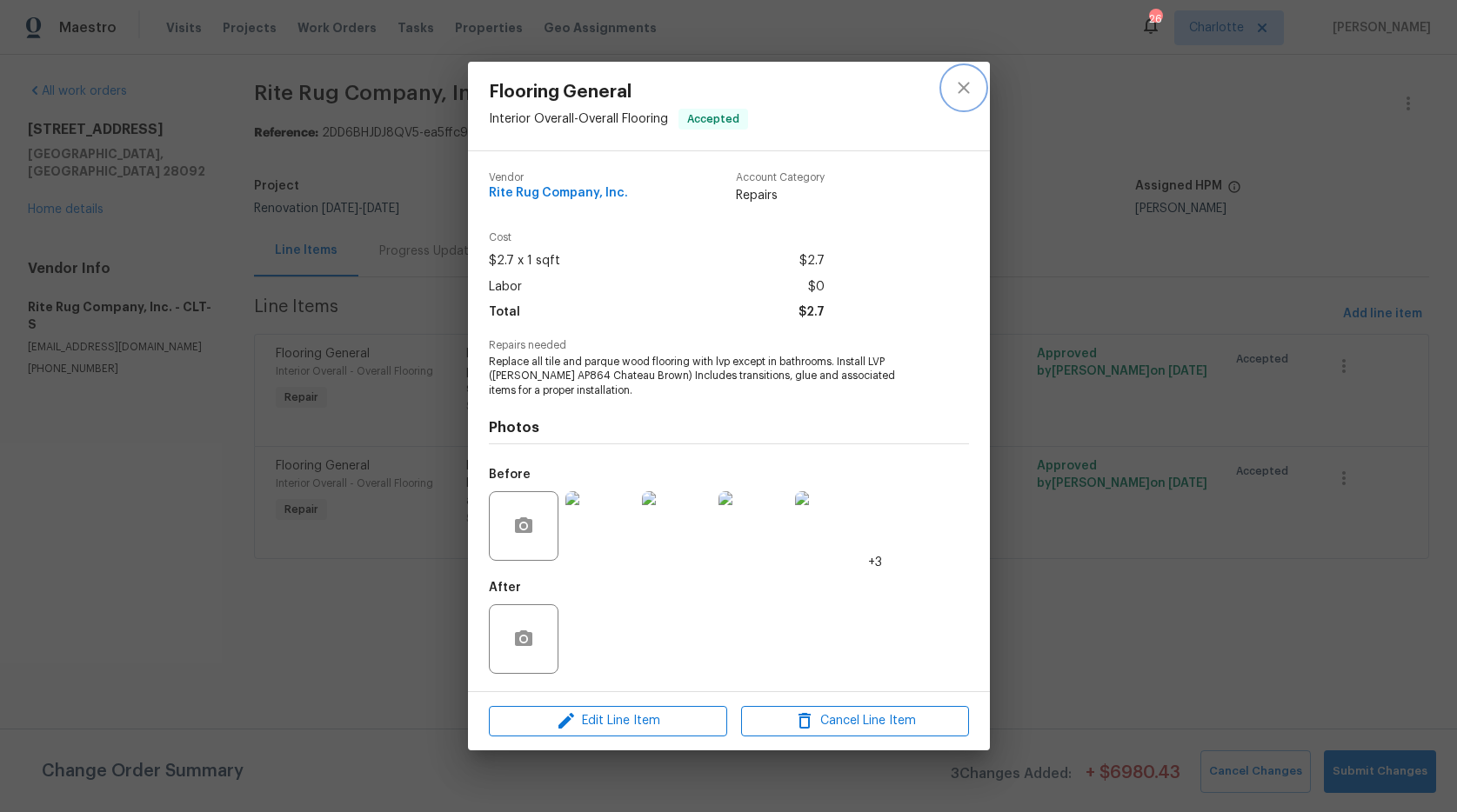
click at [962, 91] on icon "close" at bounding box center [964, 87] width 20 height 20
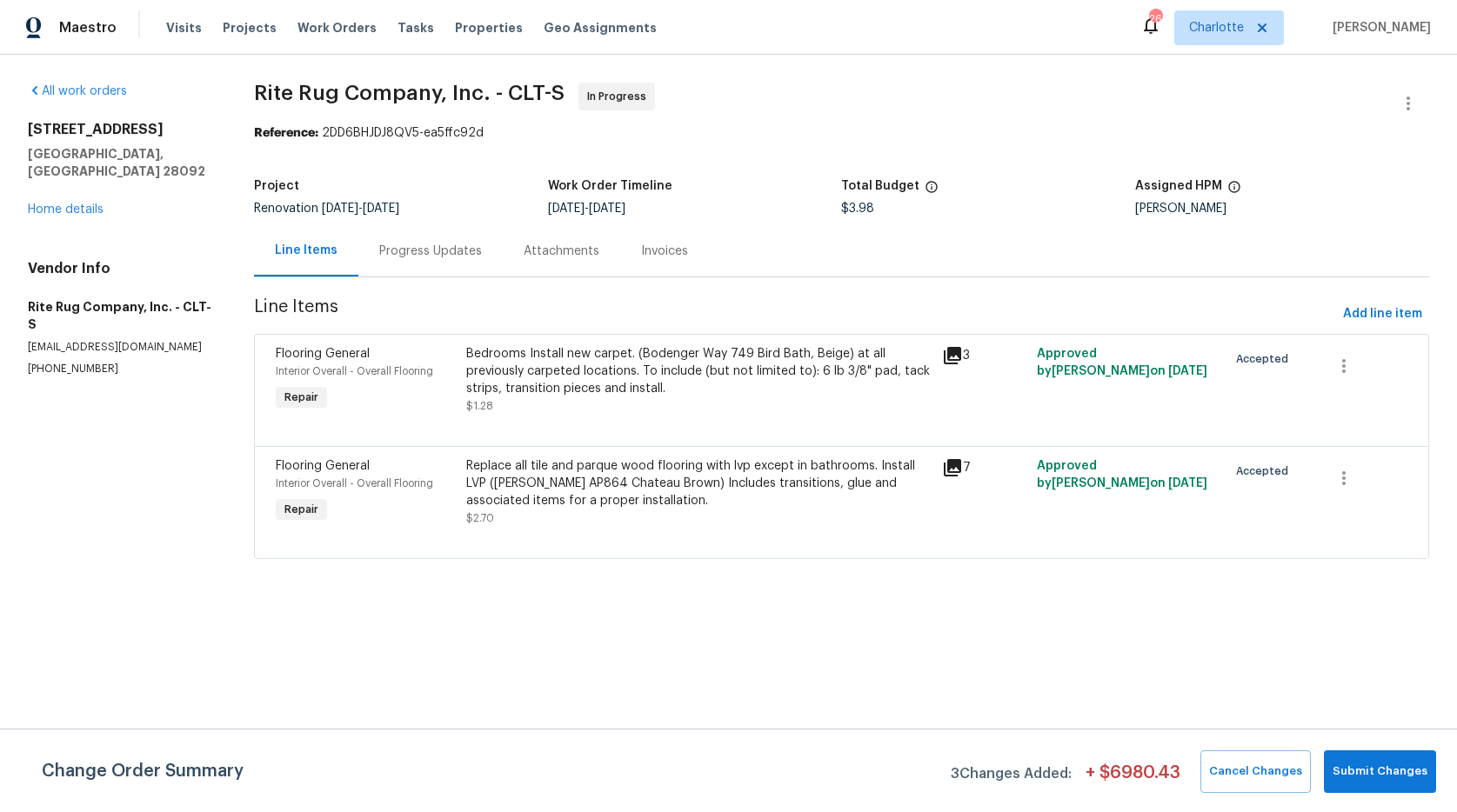
click at [451, 378] on div "Interior Overall - Overall Flooring" at bounding box center [366, 371] width 180 height 18
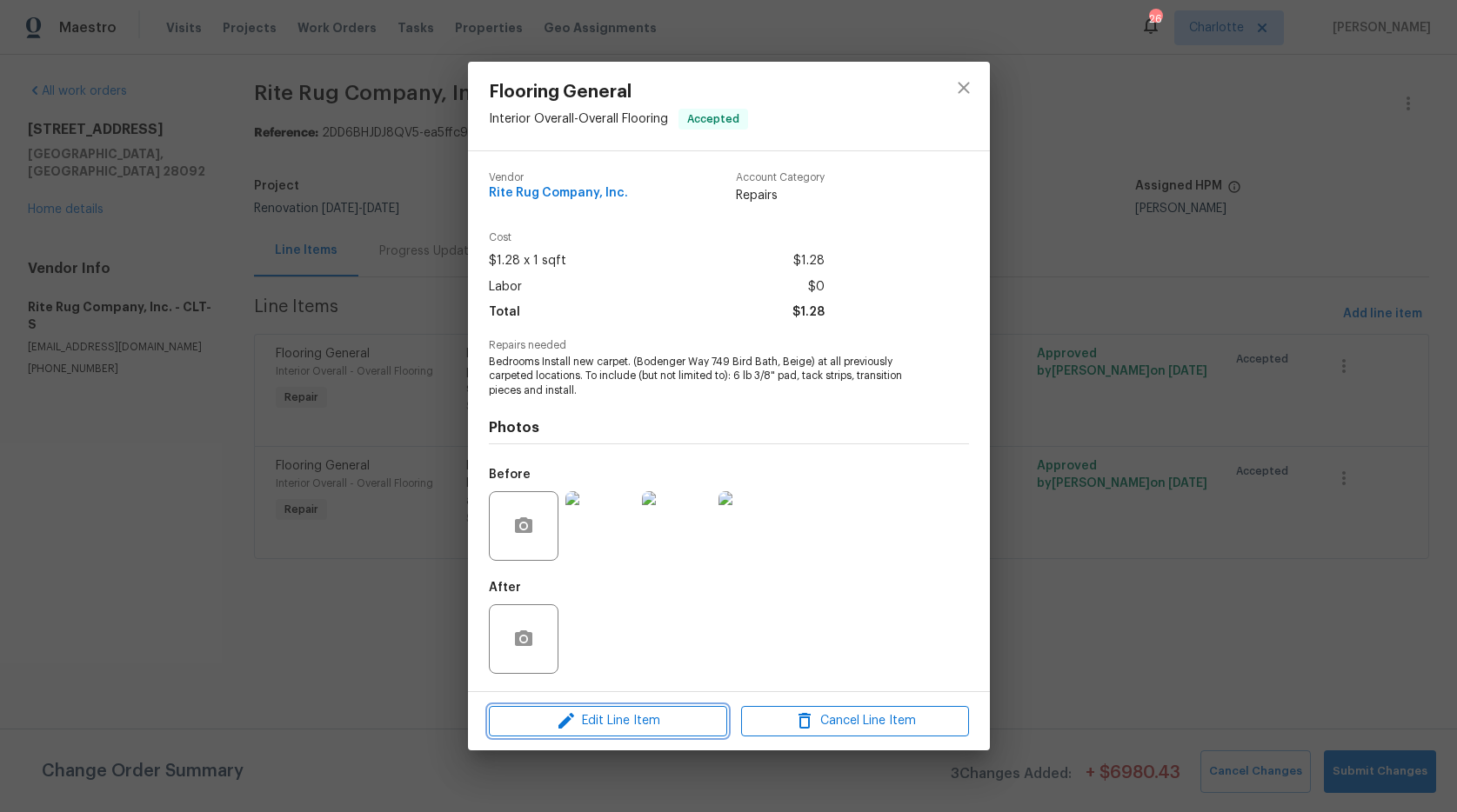
click at [596, 726] on span "Edit Line Item" at bounding box center [608, 721] width 228 height 21
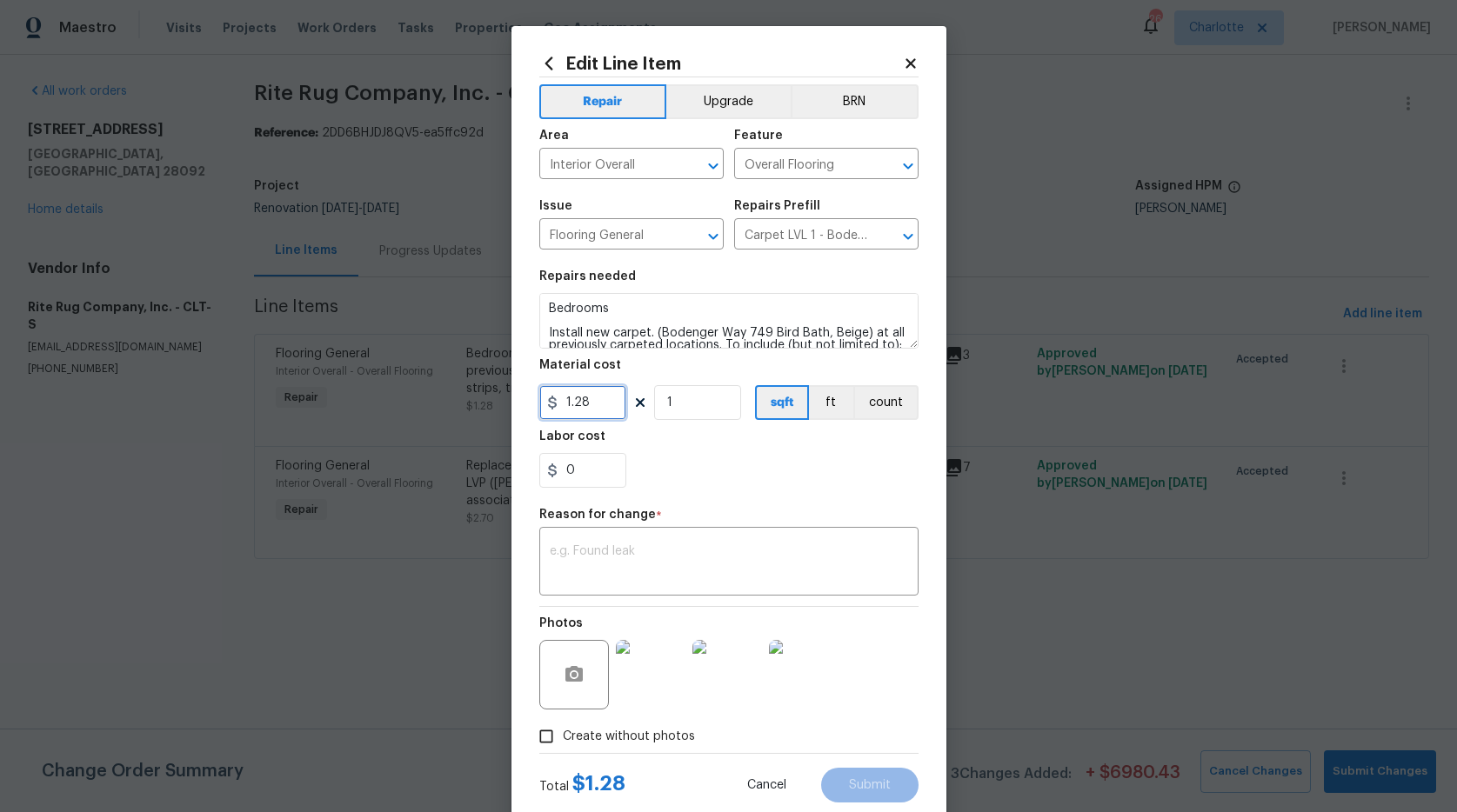
drag, startPoint x: 594, startPoint y: 397, endPoint x: 526, endPoint y: 385, distance: 69.1
click at [526, 386] on div "Edit Line Item Repair Upgrade BRN Area Interior Overall ​ Feature Overall Floor…" at bounding box center [729, 428] width 435 height 805
type input "1037.86"
click at [658, 561] on textarea at bounding box center [729, 563] width 359 height 36
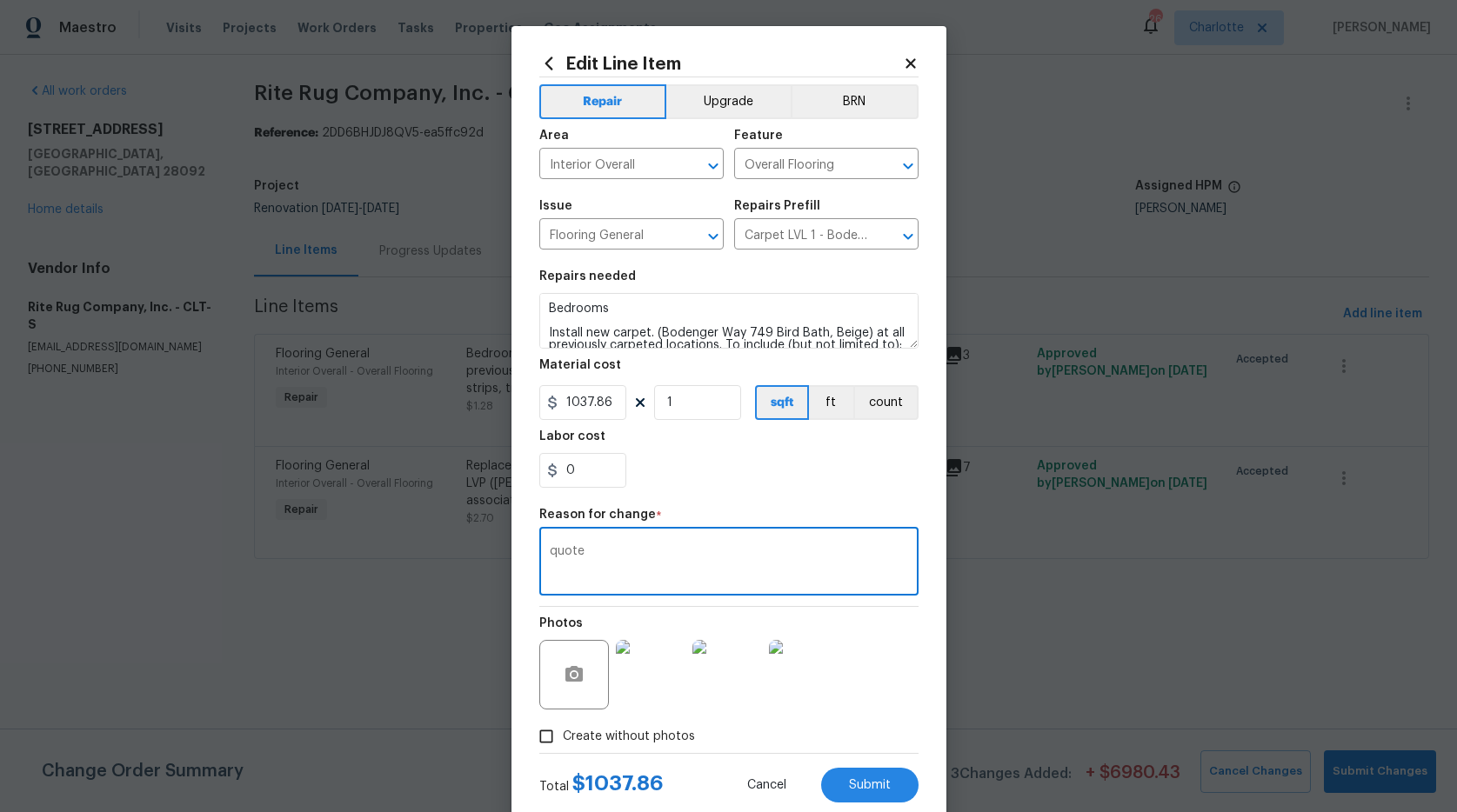
type textarea "quote"
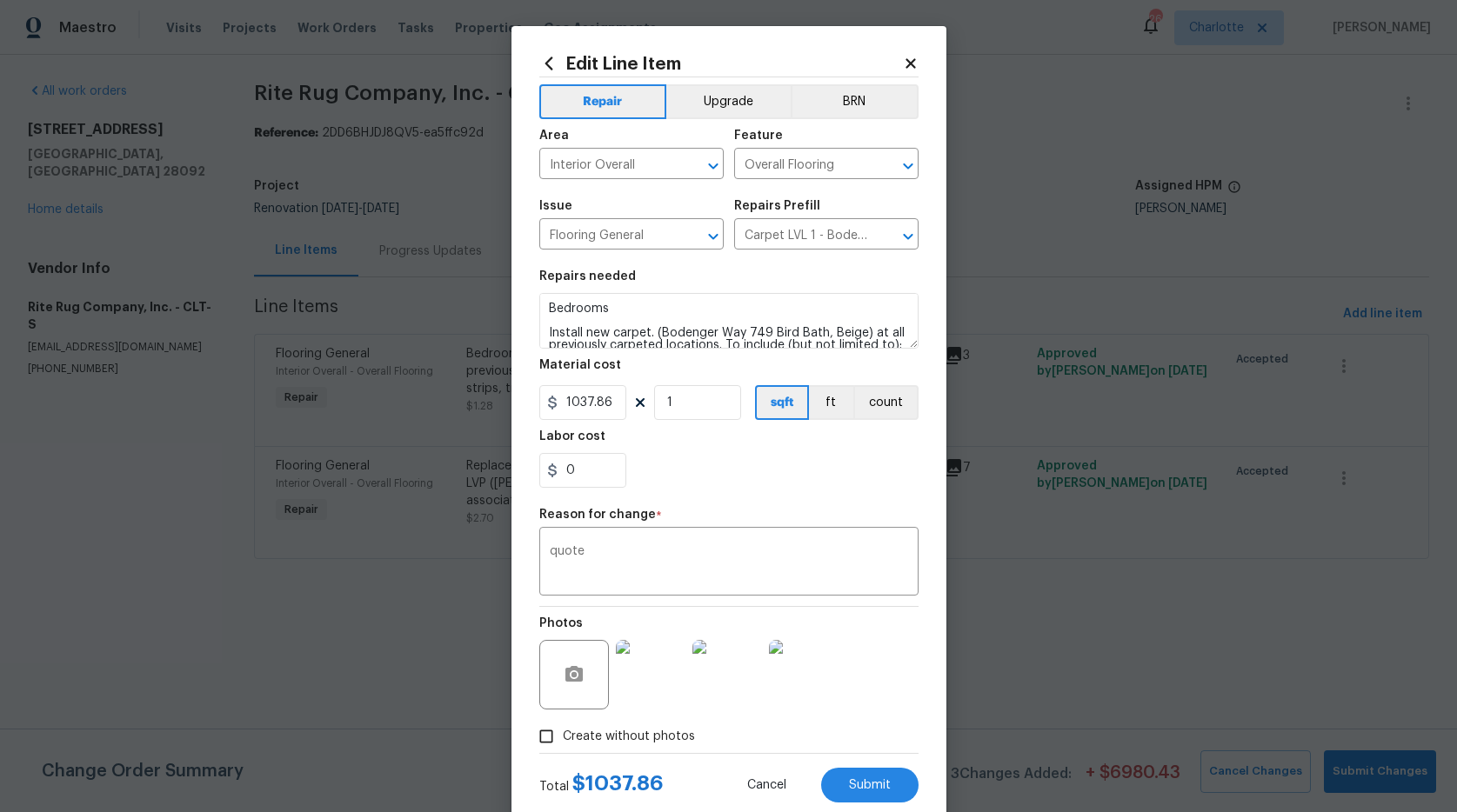
click at [755, 474] on div "0" at bounding box center [728, 470] width 379 height 34
click at [844, 772] on button "Submit" at bounding box center [870, 785] width 98 height 34
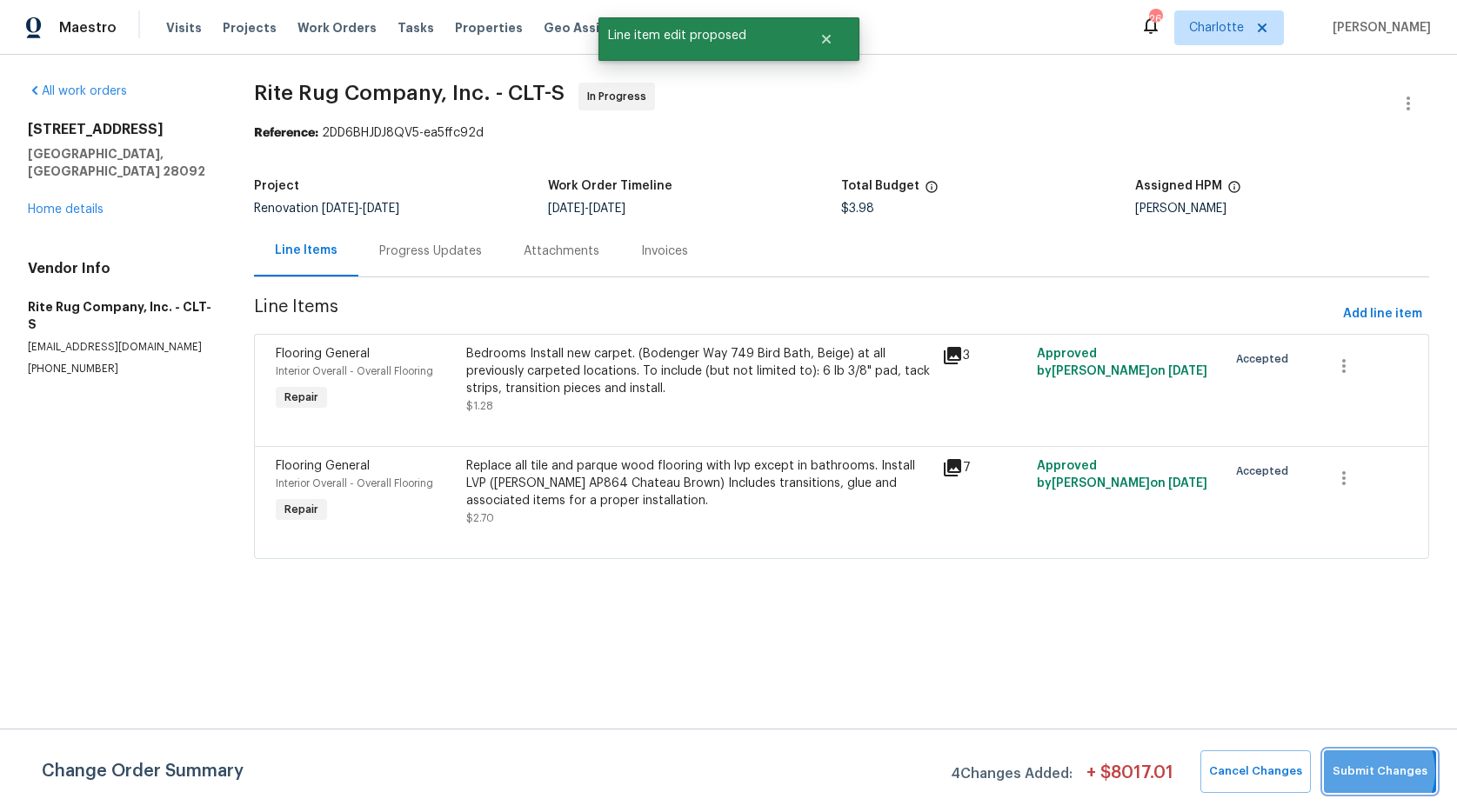
click at [1372, 771] on span "Submit Changes" at bounding box center [1380, 772] width 95 height 20
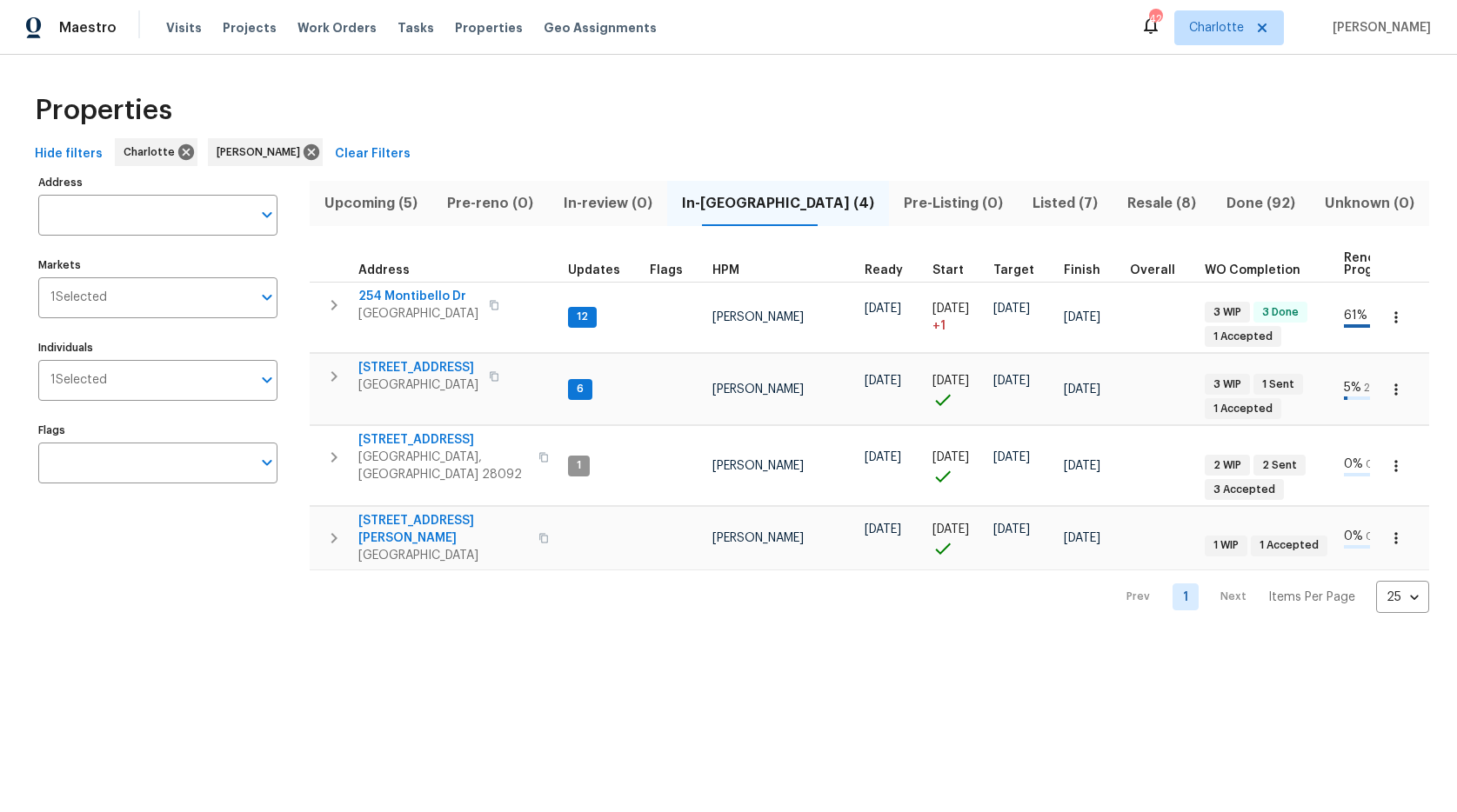
click at [382, 199] on span "Upcoming (5)" at bounding box center [372, 203] width 102 height 24
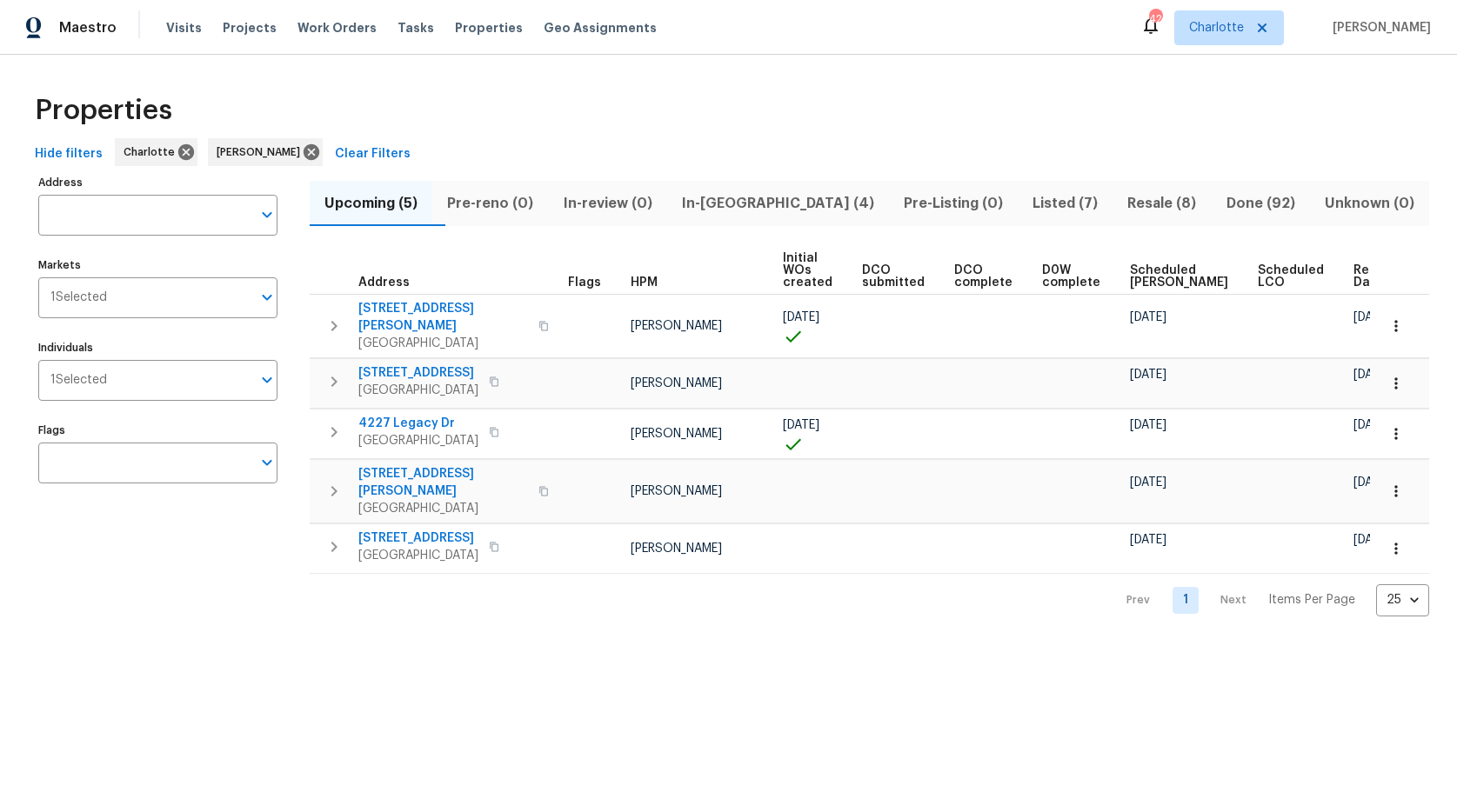
click at [1354, 275] on span "Ready Date" at bounding box center [1372, 277] width 38 height 24
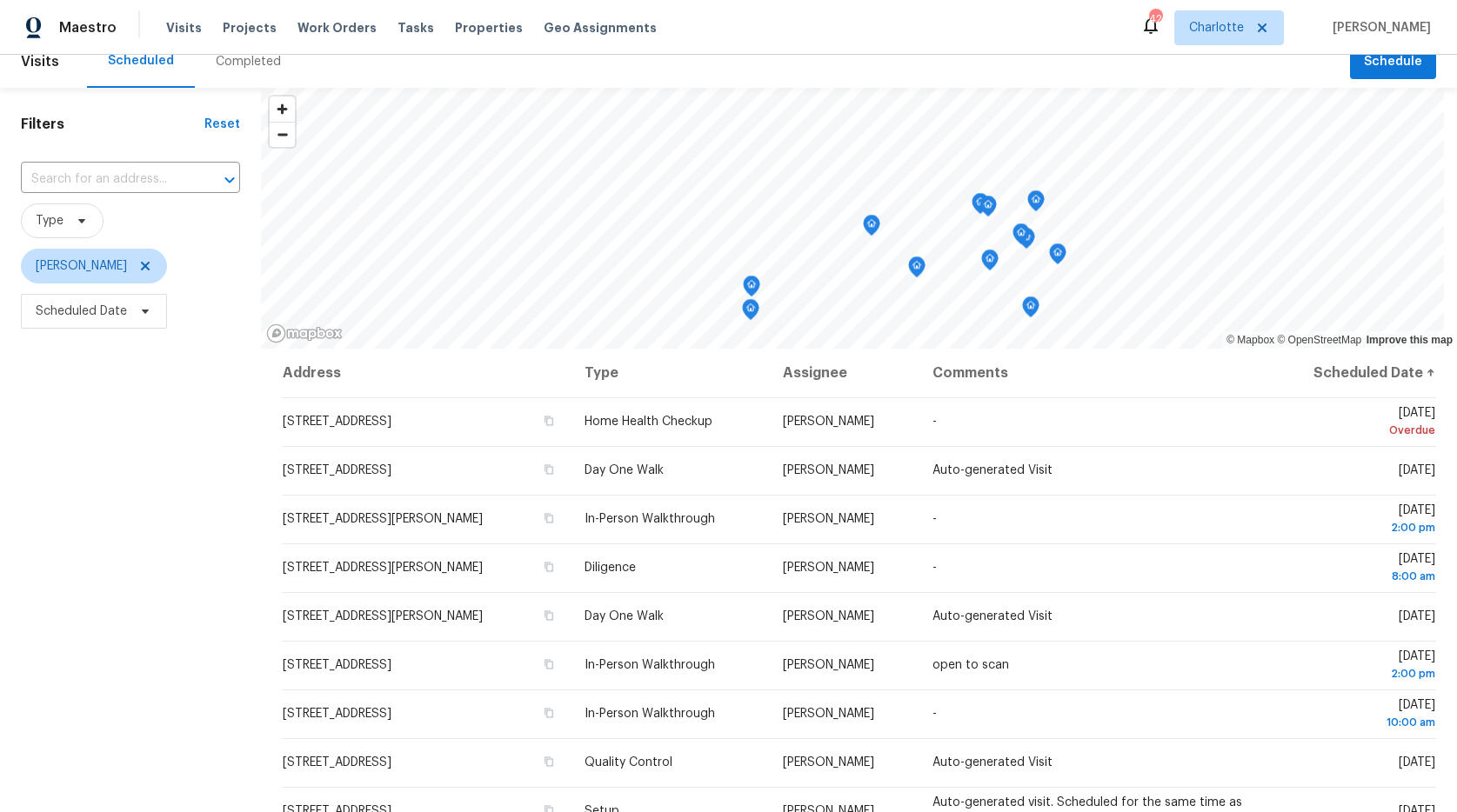
scroll to position [20, 0]
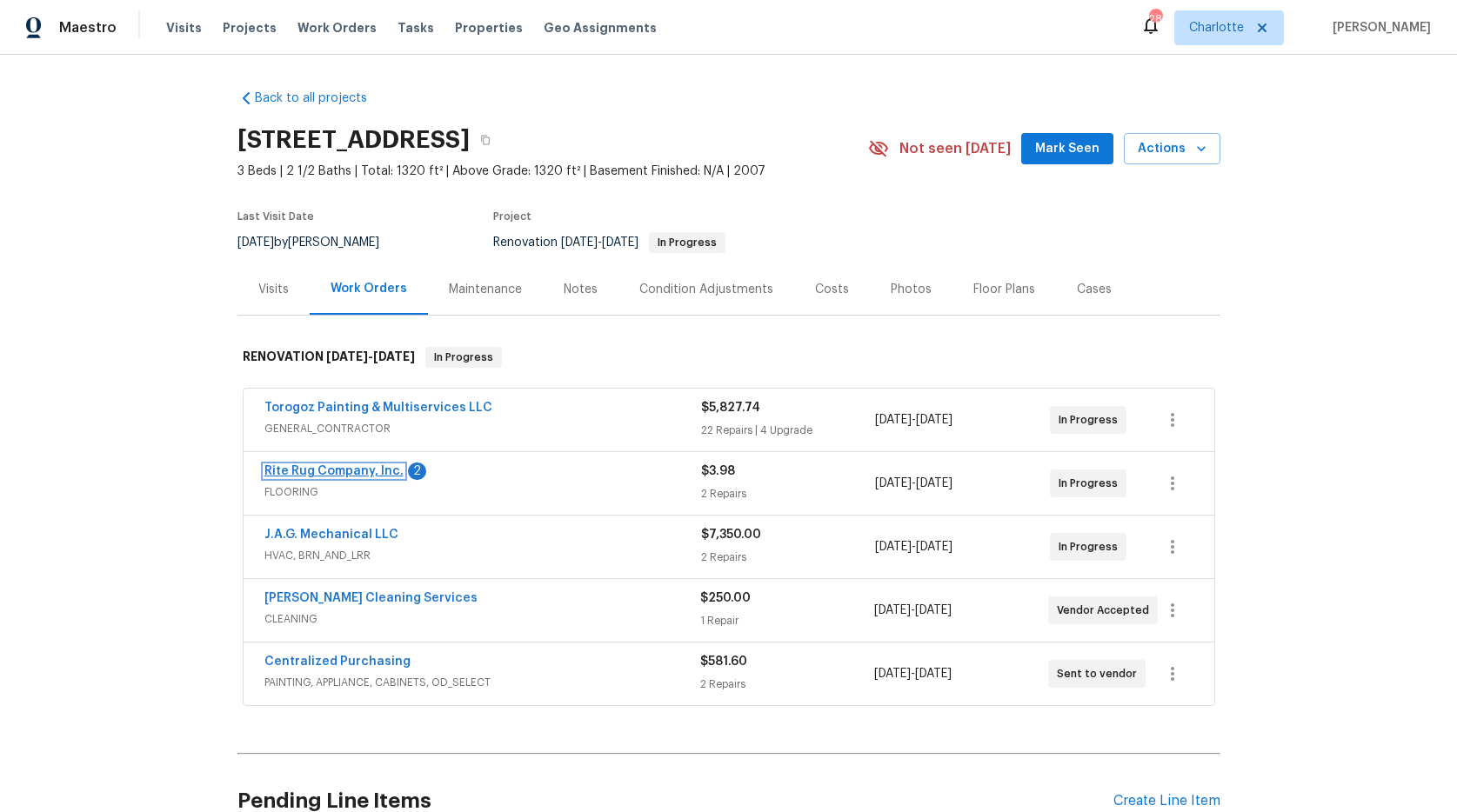
click at [295, 469] on link "Rite Rug Company, Inc." at bounding box center [335, 471] width 139 height 12
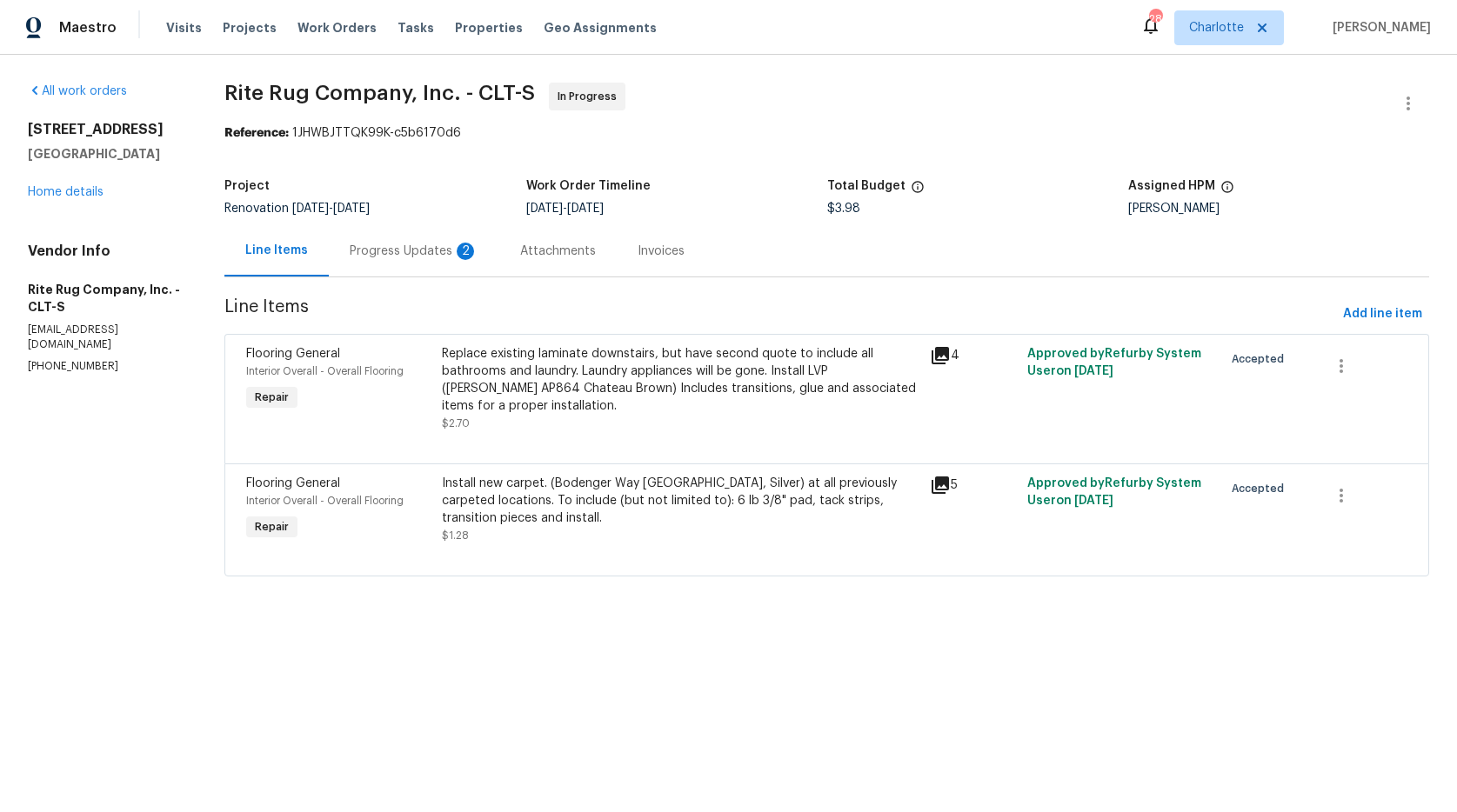
click at [400, 252] on div "Progress Updates 2" at bounding box center [413, 251] width 129 height 18
click at [308, 252] on div "Line Items" at bounding box center [276, 250] width 62 height 18
click at [400, 248] on div "Progress Updates" at bounding box center [400, 251] width 102 height 18
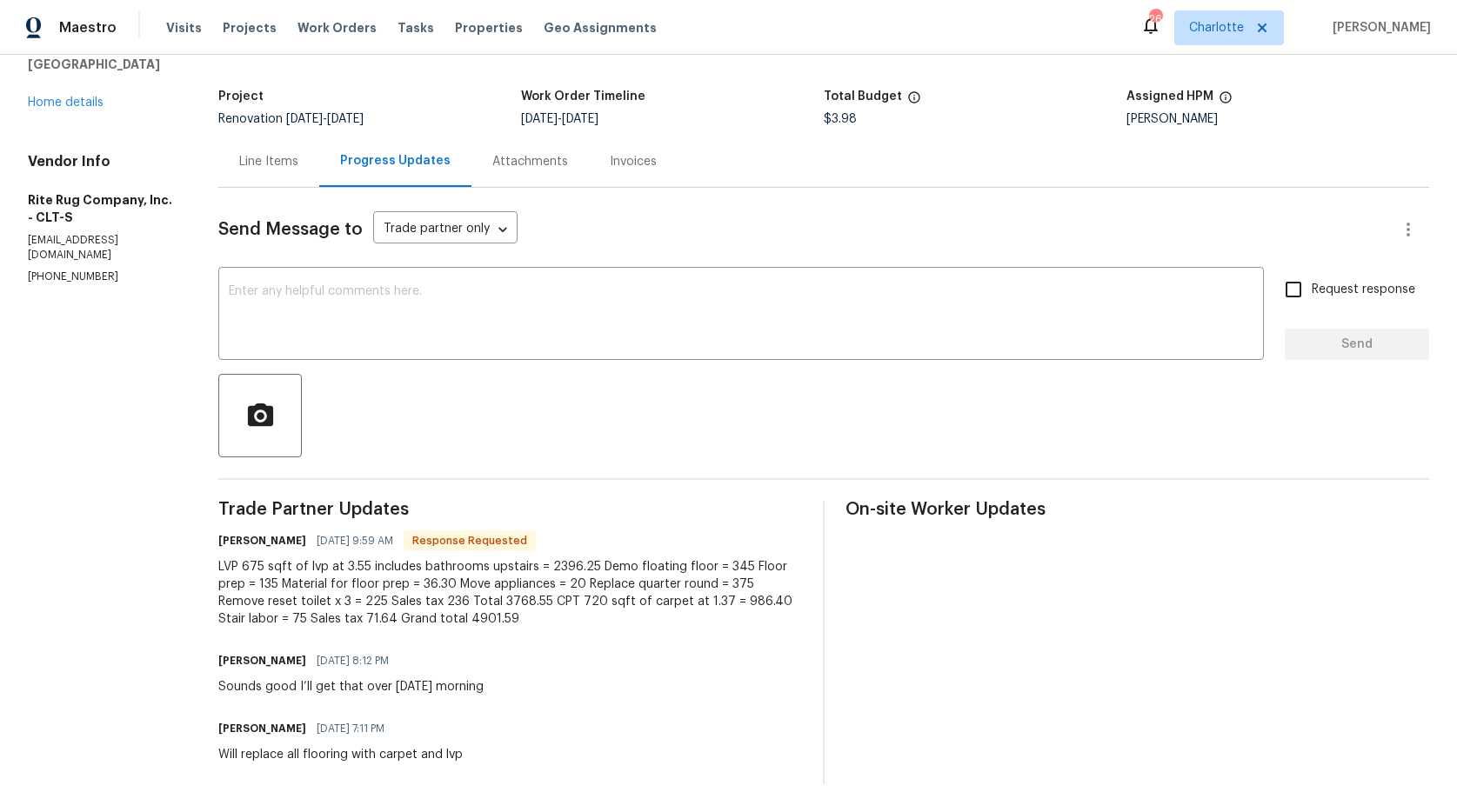
scroll to position [103, 0]
click at [285, 153] on div "Line Items" at bounding box center [269, 162] width 59 height 18
click at [285, 149] on section "Rite Rug Company, Inc. - CLT-S In Progress Reference: 1JHWBJTTQK99K-c5b6170d6 P…" at bounding box center [823, 389] width 1211 height 792
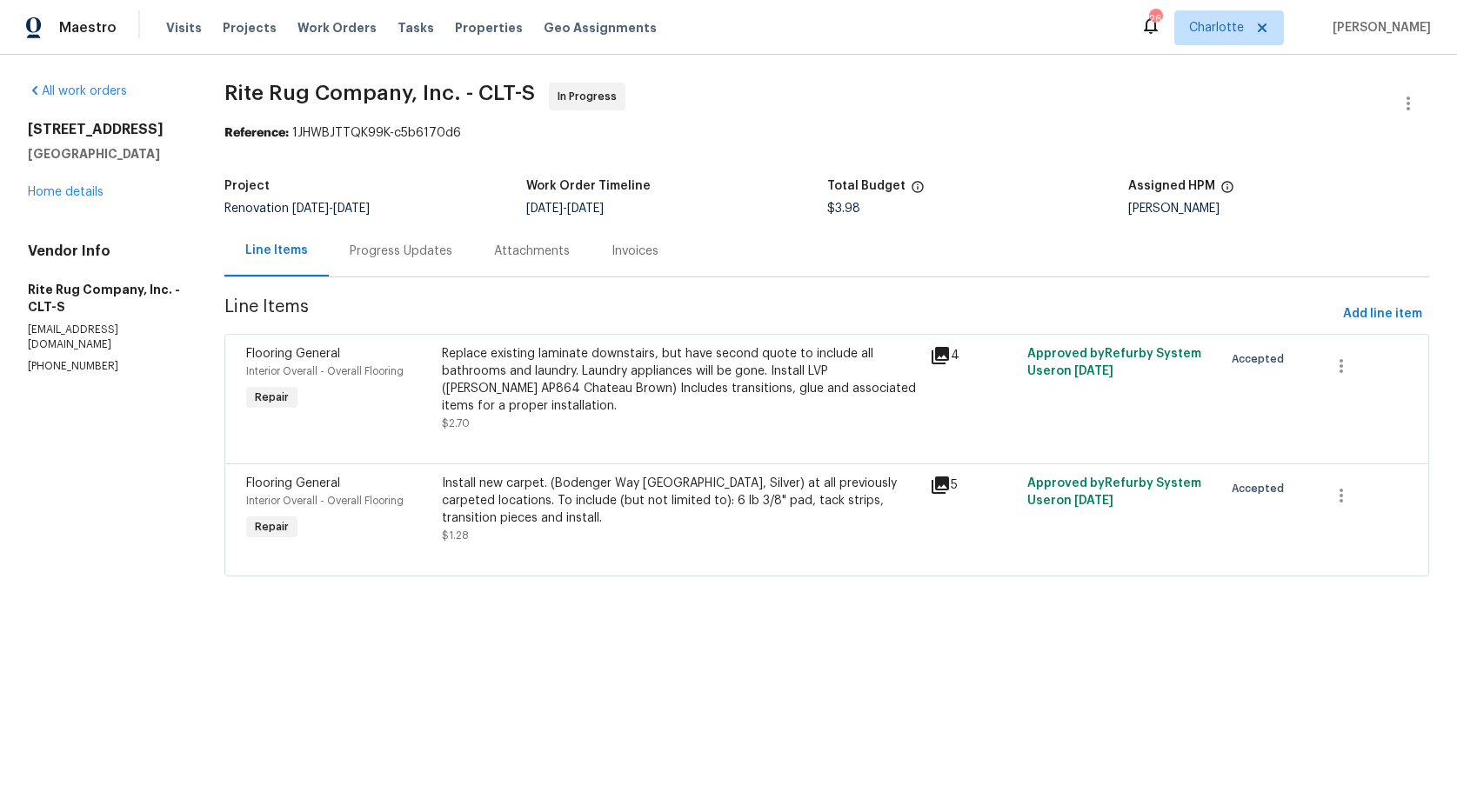
click at [422, 392] on div "Flooring General Interior Overall - Overall Flooring Repair" at bounding box center [338, 388] width 195 height 98
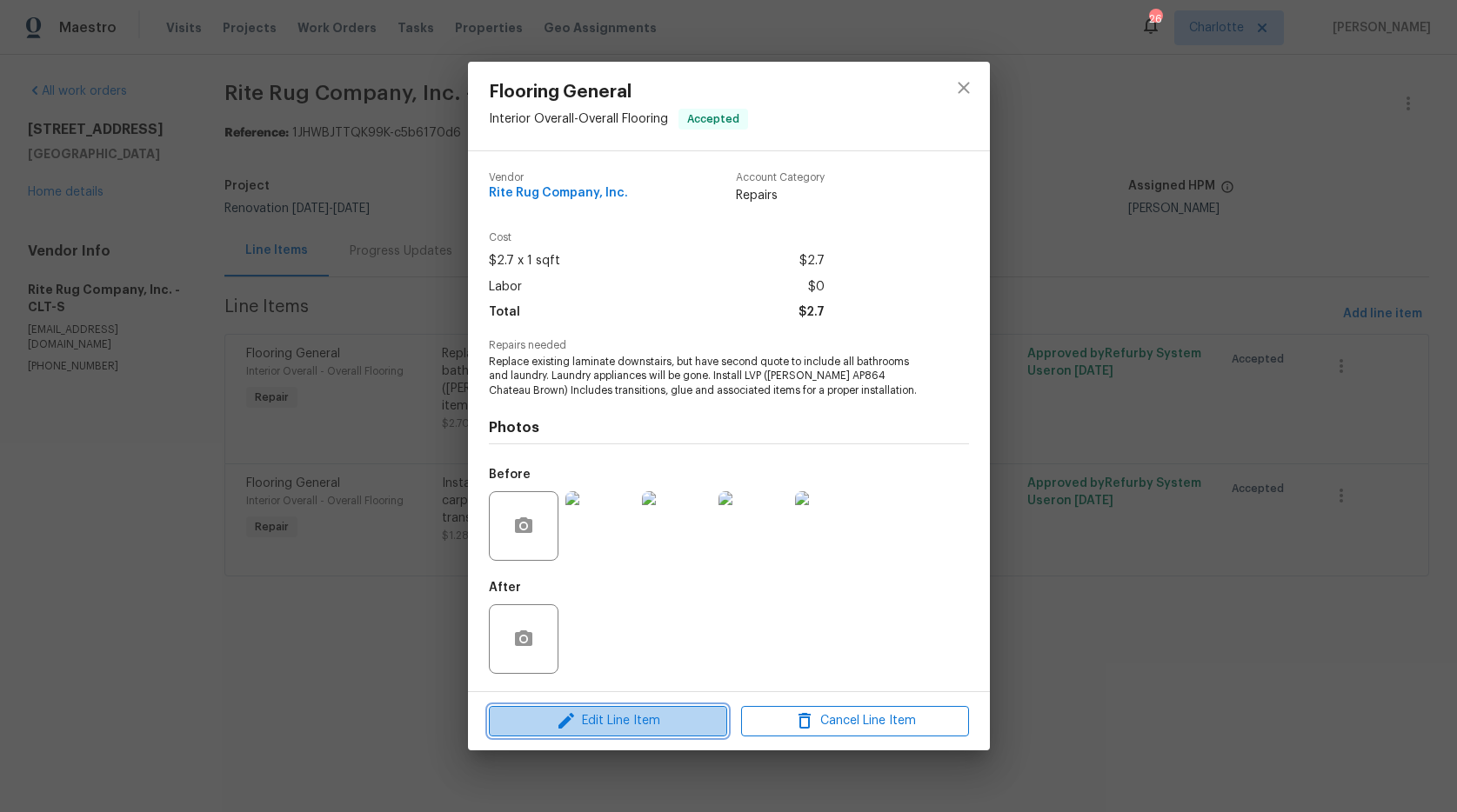
click at [595, 721] on span "Edit Line Item" at bounding box center [608, 721] width 228 height 21
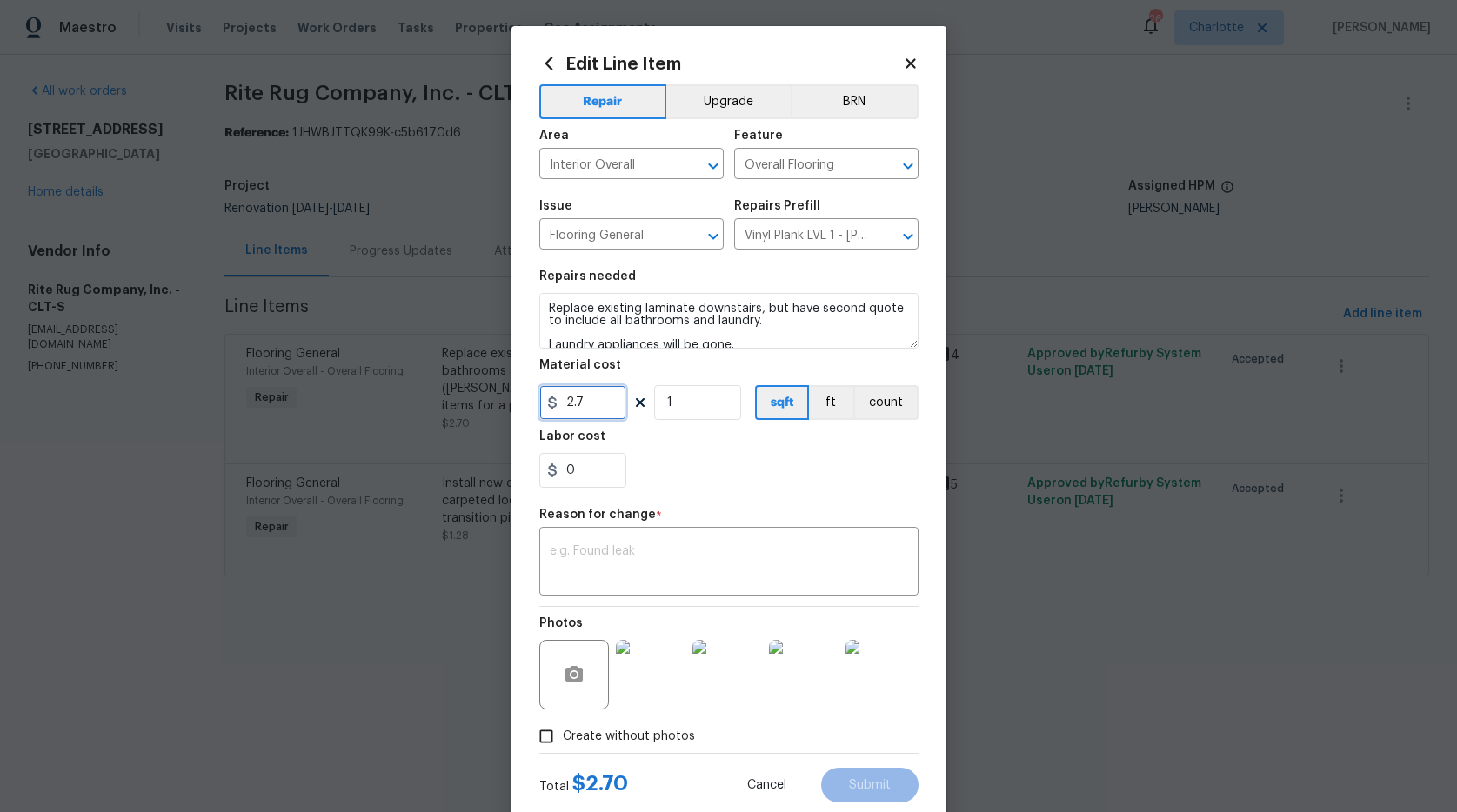
drag, startPoint x: 582, startPoint y: 399, endPoint x: 490, endPoint y: 399, distance: 92.0
click at [490, 399] on div "Edit Line Item Repair Upgrade BRN Area Interior Overall ​ Feature Overall Floor…" at bounding box center [728, 406] width 1457 height 812
type input "3768.25"
click at [825, 569] on textarea at bounding box center [729, 563] width 359 height 36
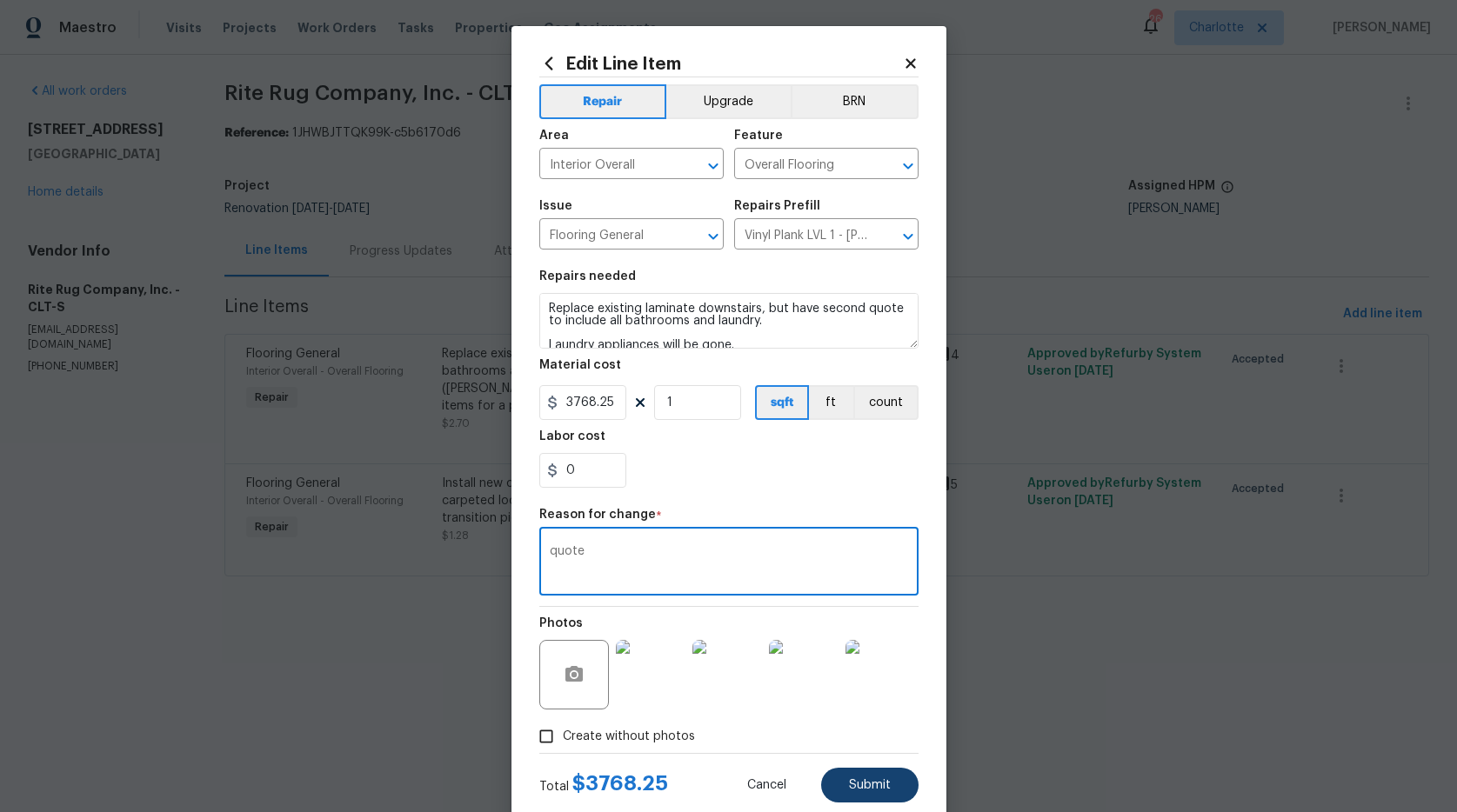
type textarea "quote"
click at [867, 779] on span "Submit" at bounding box center [870, 786] width 42 height 13
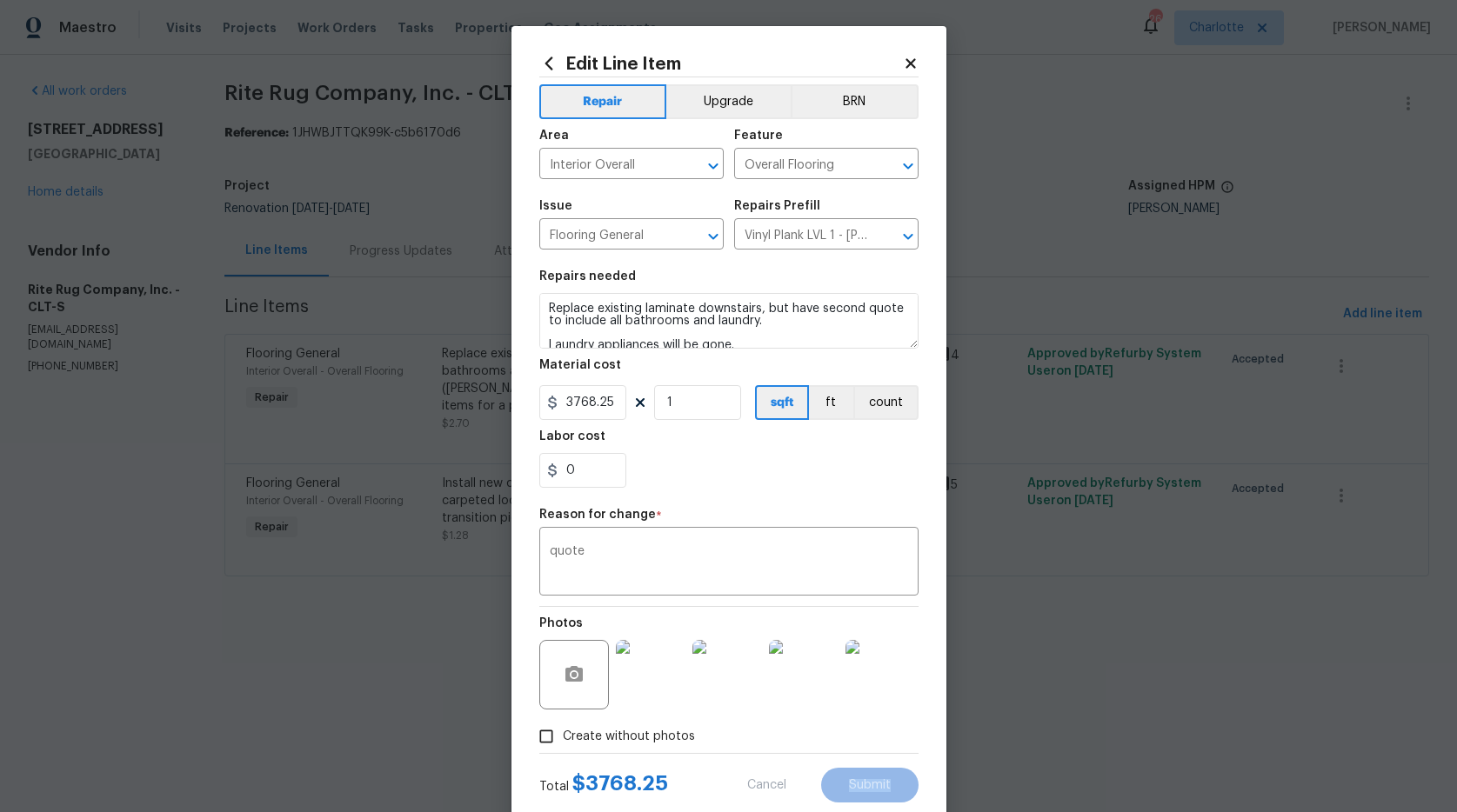
type input "2.7"
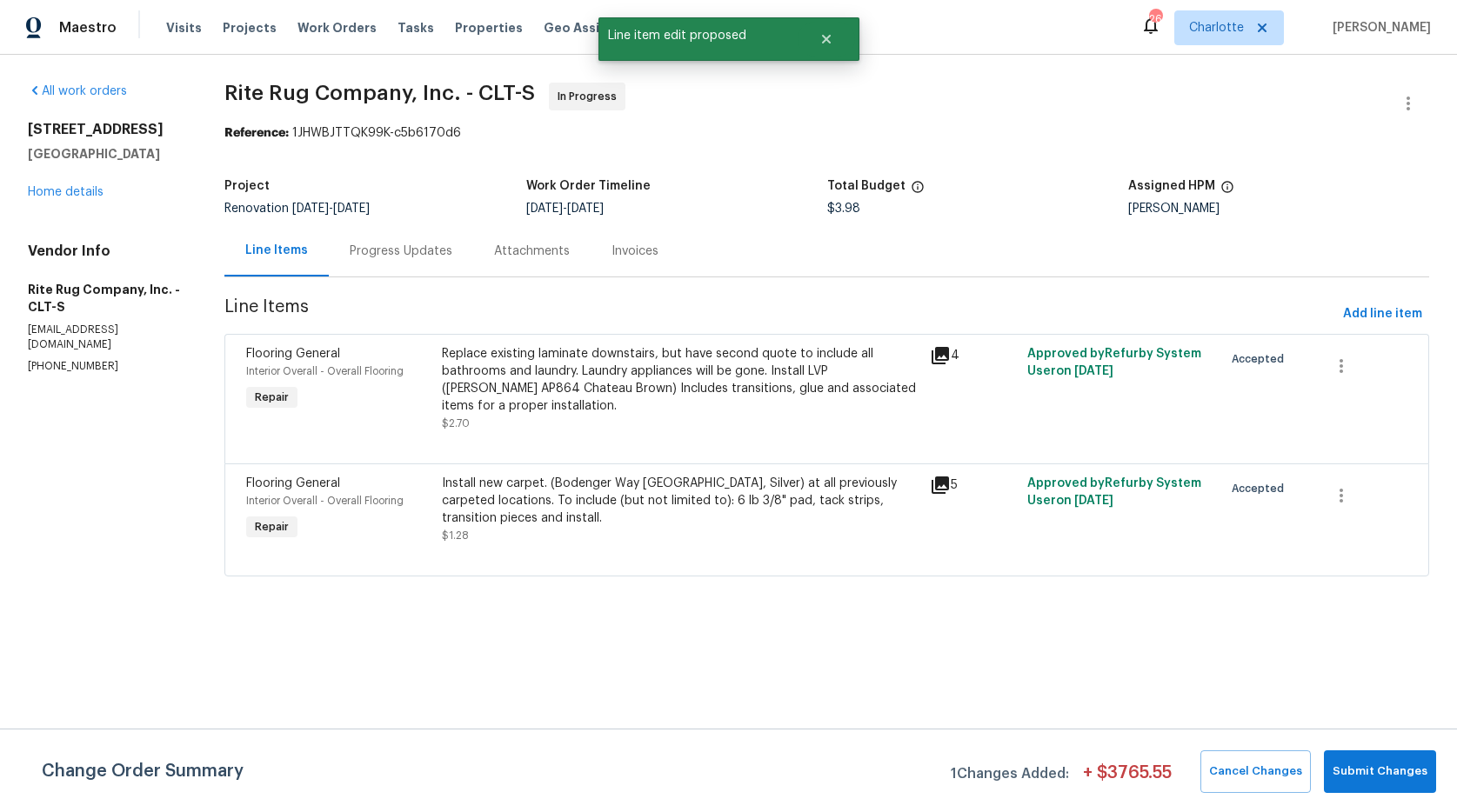
click at [406, 254] on div "Progress Updates" at bounding box center [400, 251] width 102 height 18
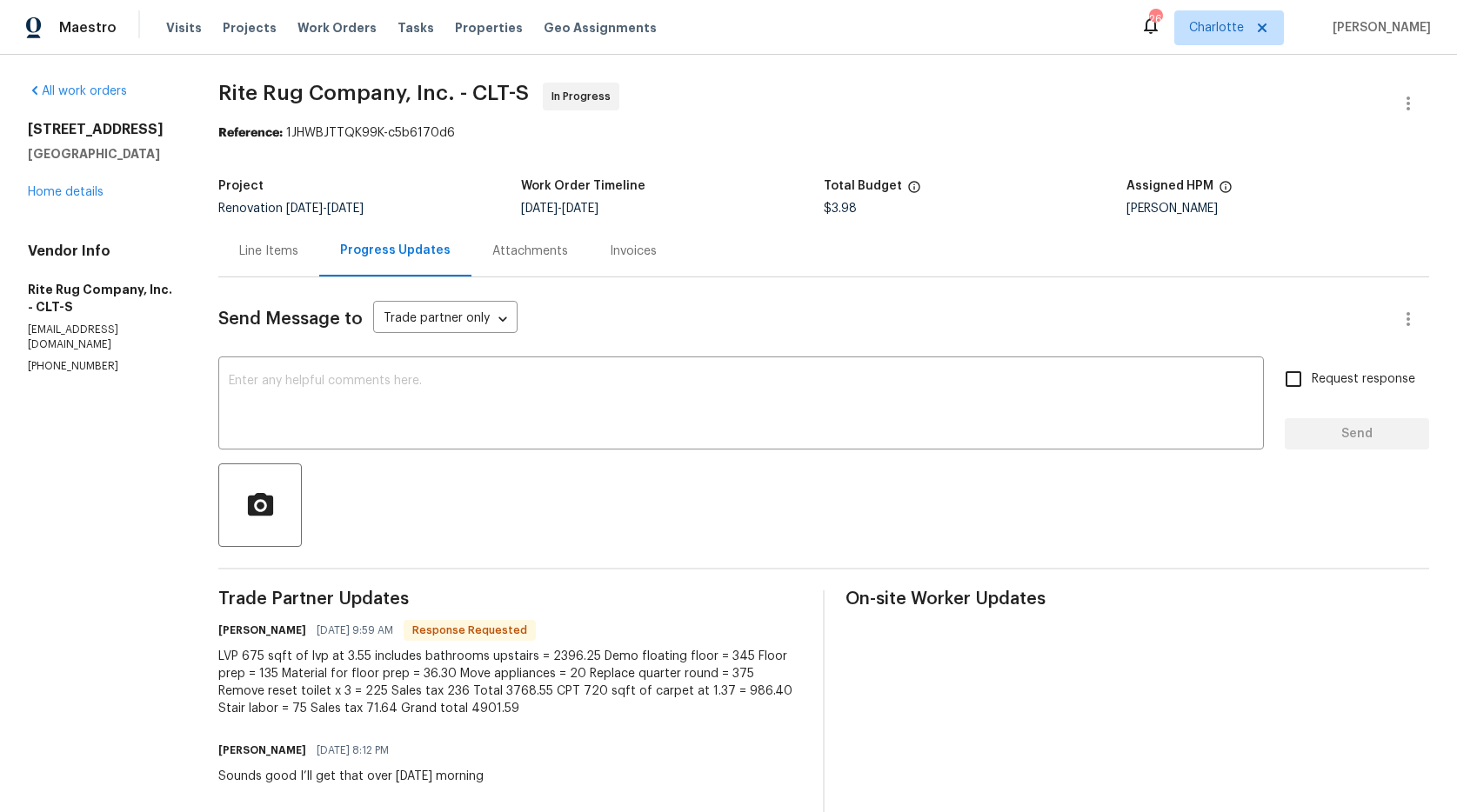
click at [272, 252] on div "Line Items" at bounding box center [269, 251] width 59 height 18
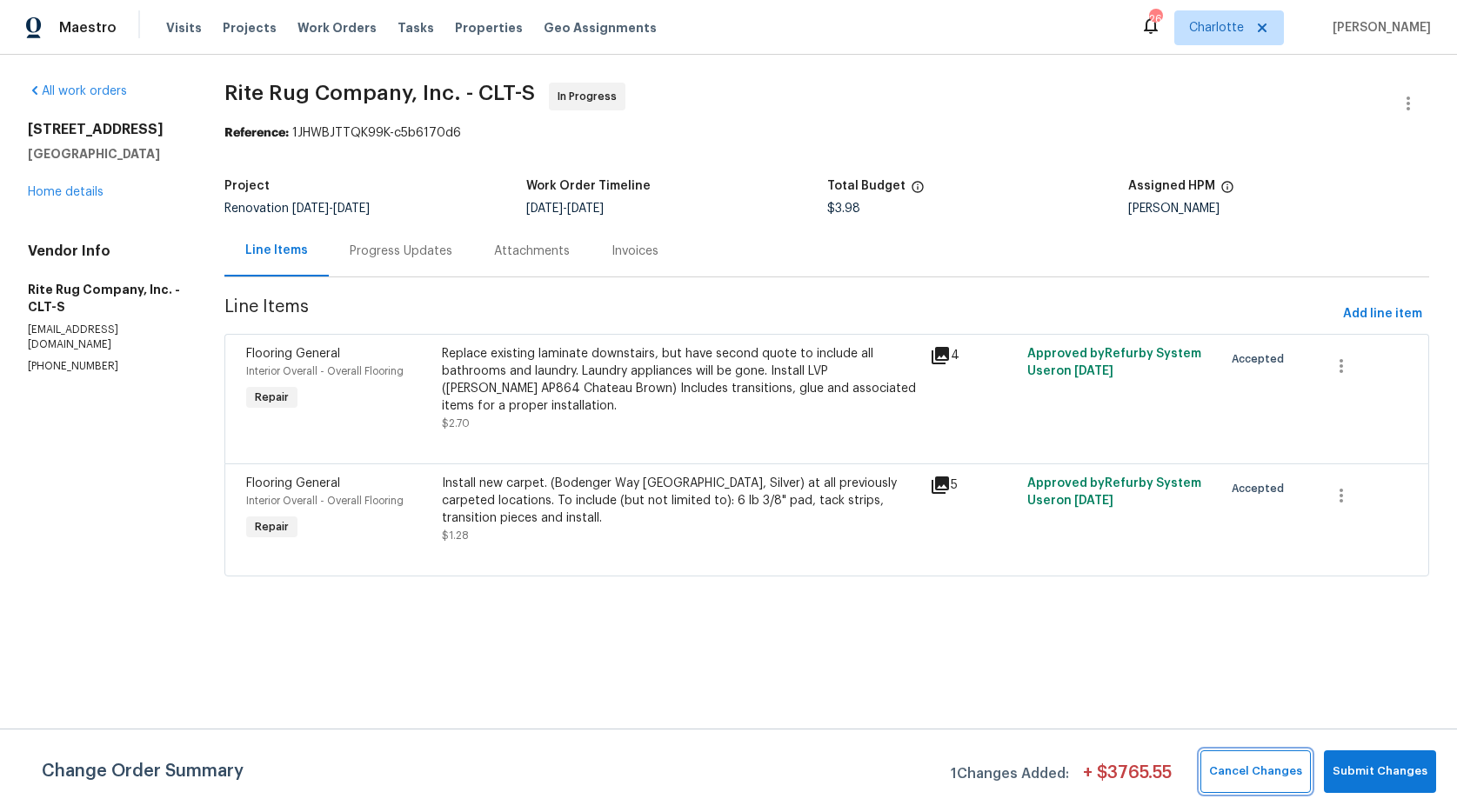
click at [1275, 779] on span "Cancel Changes" at bounding box center [1255, 772] width 93 height 20
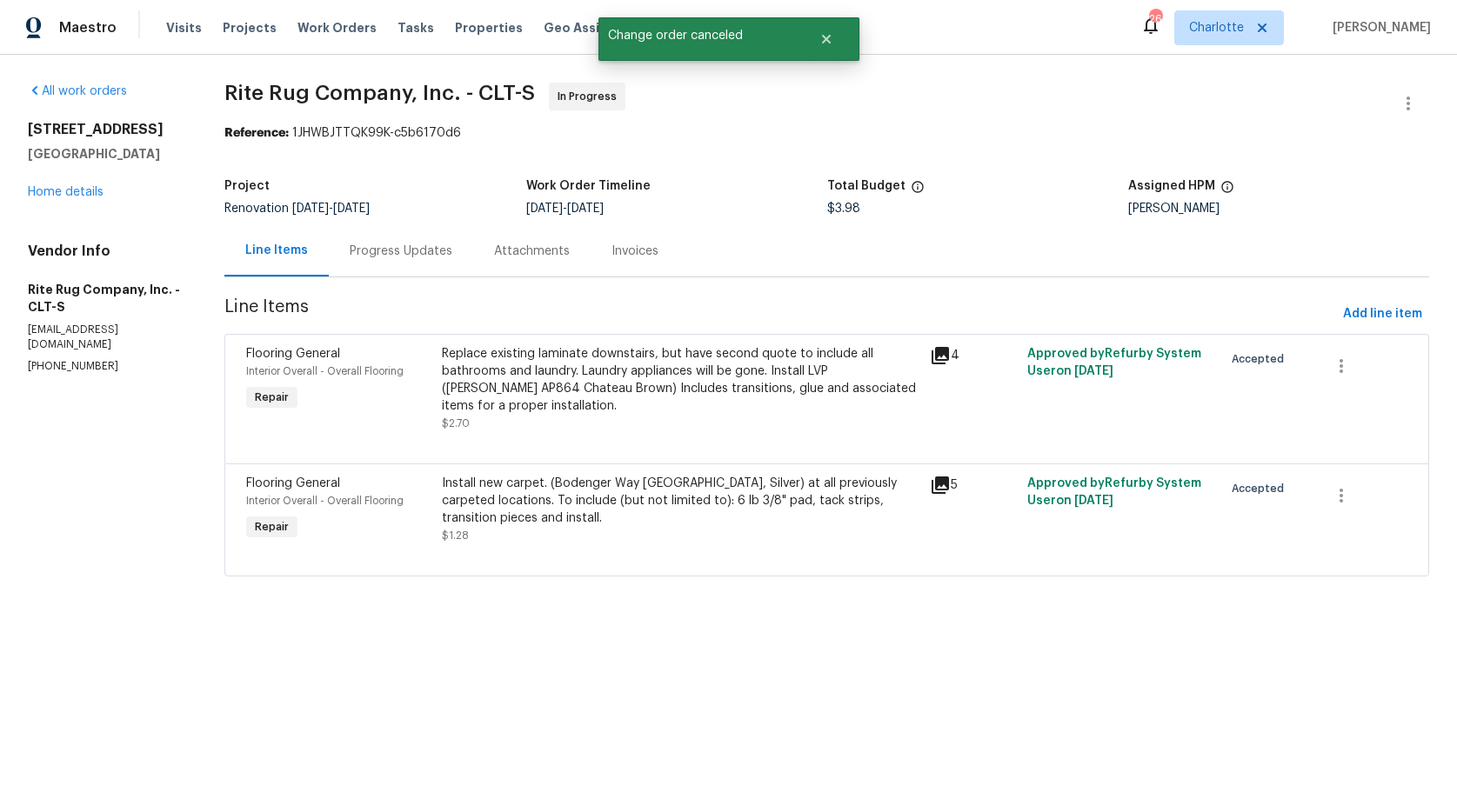
click at [485, 385] on div "Replace existing laminate downstairs, but have second quote to include all bath…" at bounding box center [681, 380] width 478 height 70
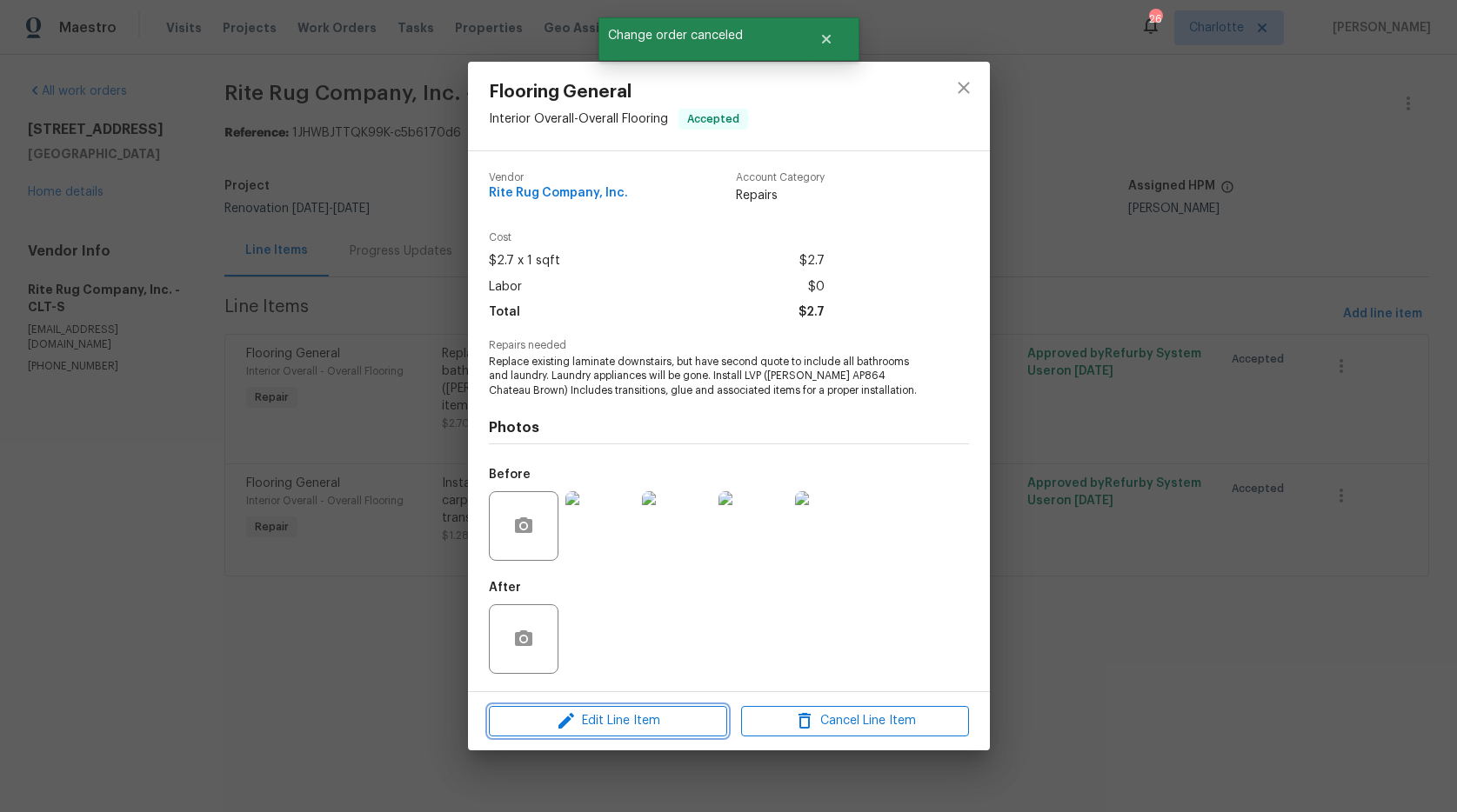
click at [625, 718] on span "Edit Line Item" at bounding box center [608, 721] width 228 height 21
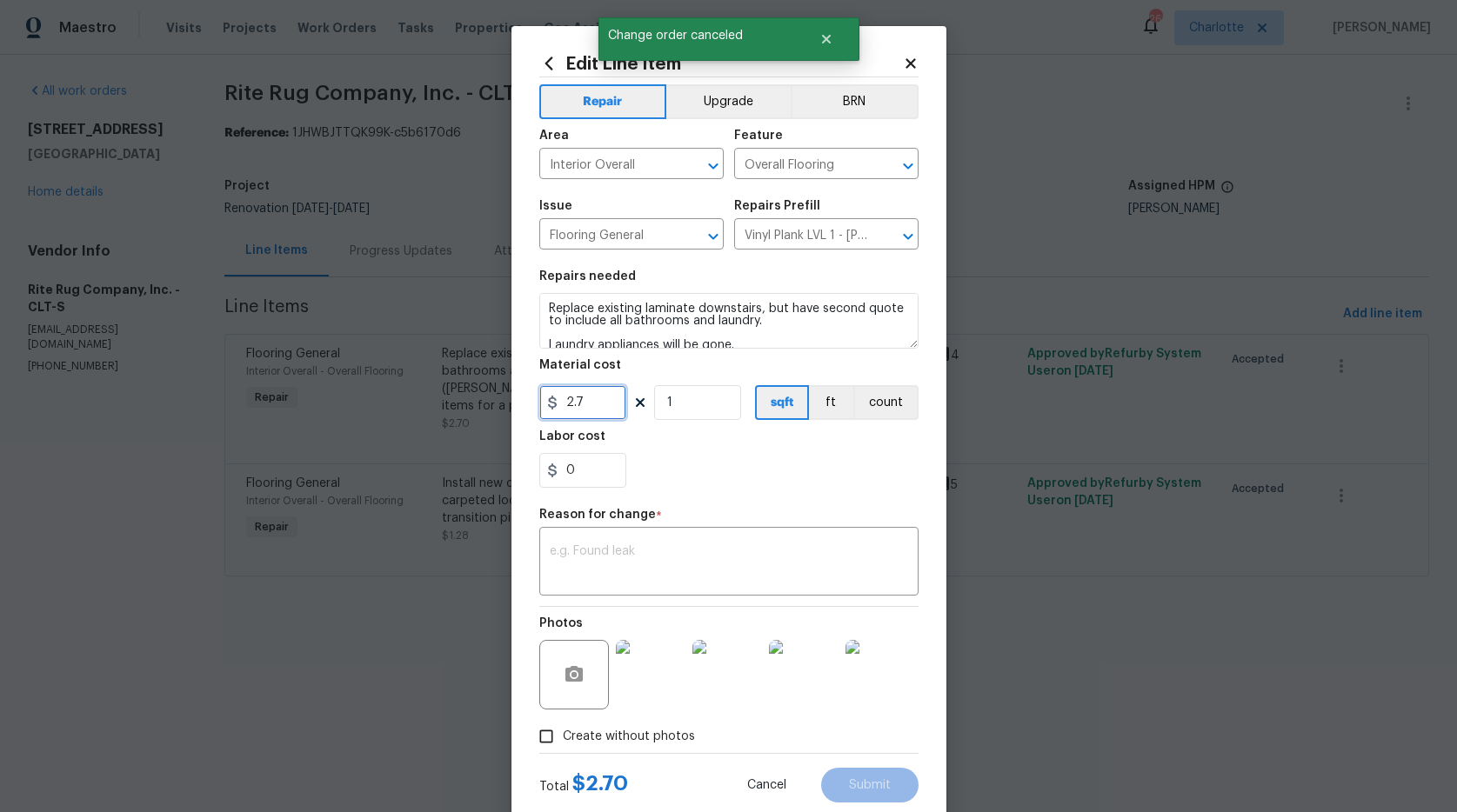
drag, startPoint x: 602, startPoint y: 405, endPoint x: 454, endPoint y: 378, distance: 150.4
click at [475, 381] on div "Edit Line Item Repair Upgrade BRN Area Interior Overall ​ Feature Overall Floor…" at bounding box center [728, 406] width 1457 height 812
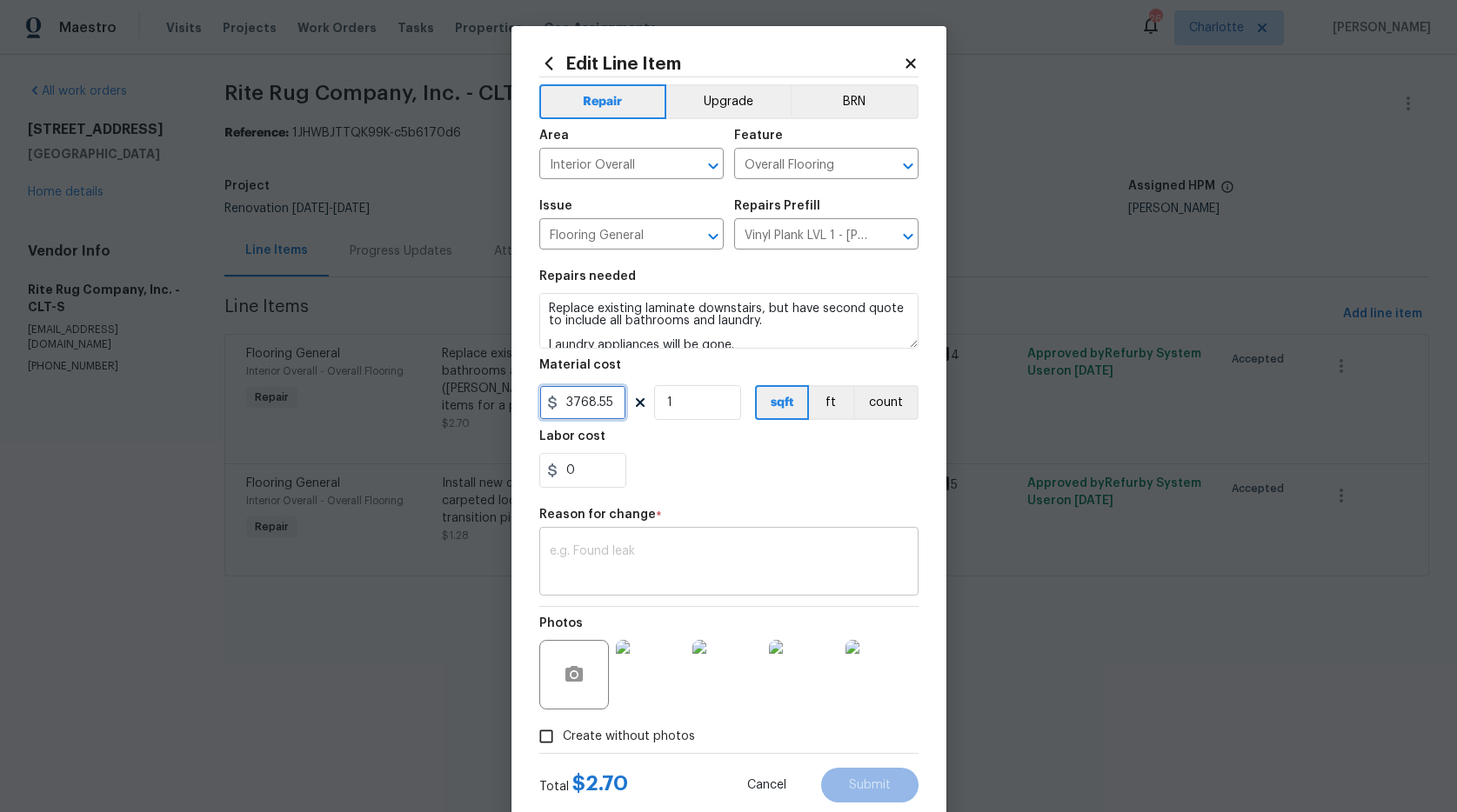
type input "3768.55"
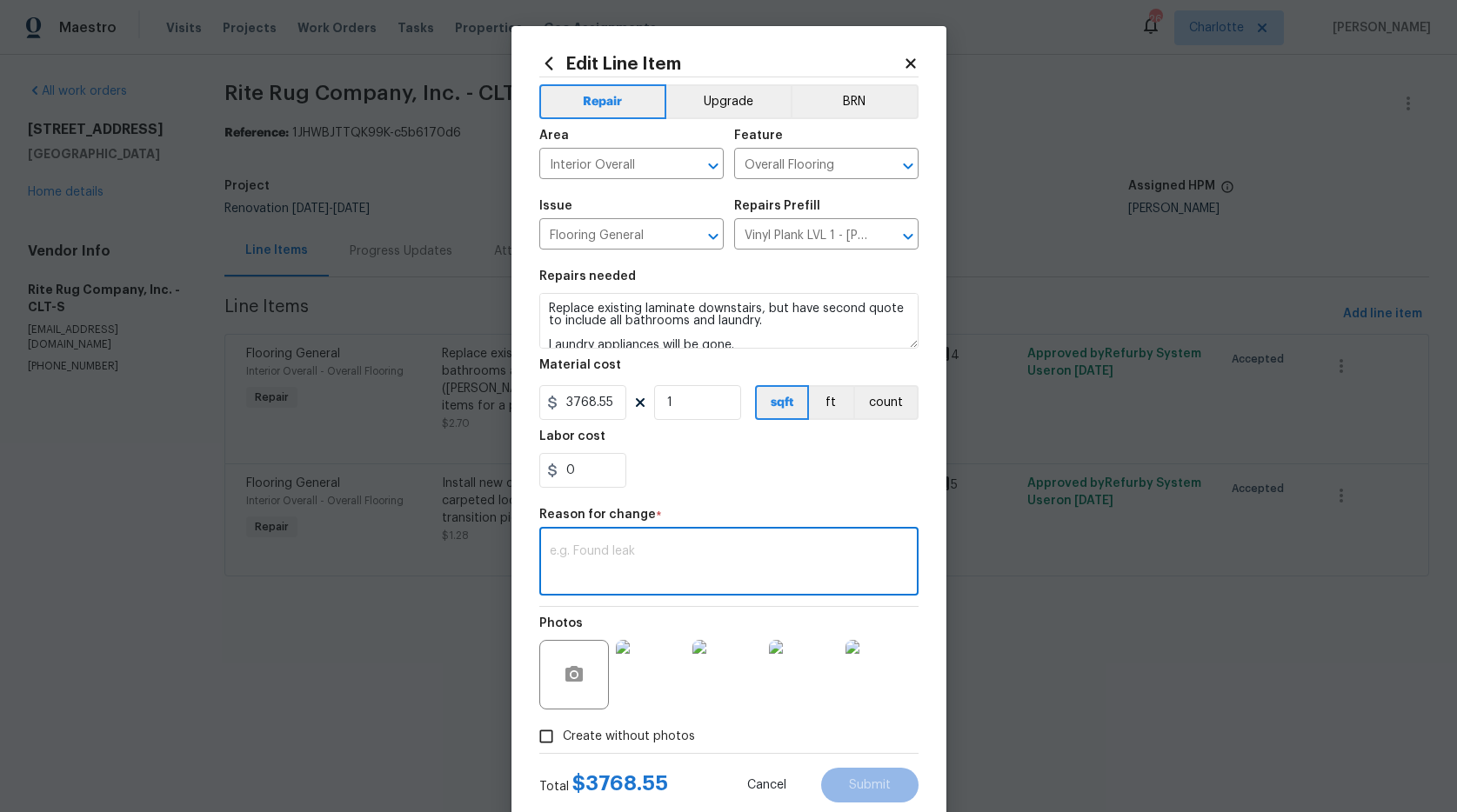
click at [567, 553] on textarea at bounding box center [729, 563] width 359 height 36
type textarea "quote"
click at [831, 774] on button "Submit" at bounding box center [870, 785] width 98 height 34
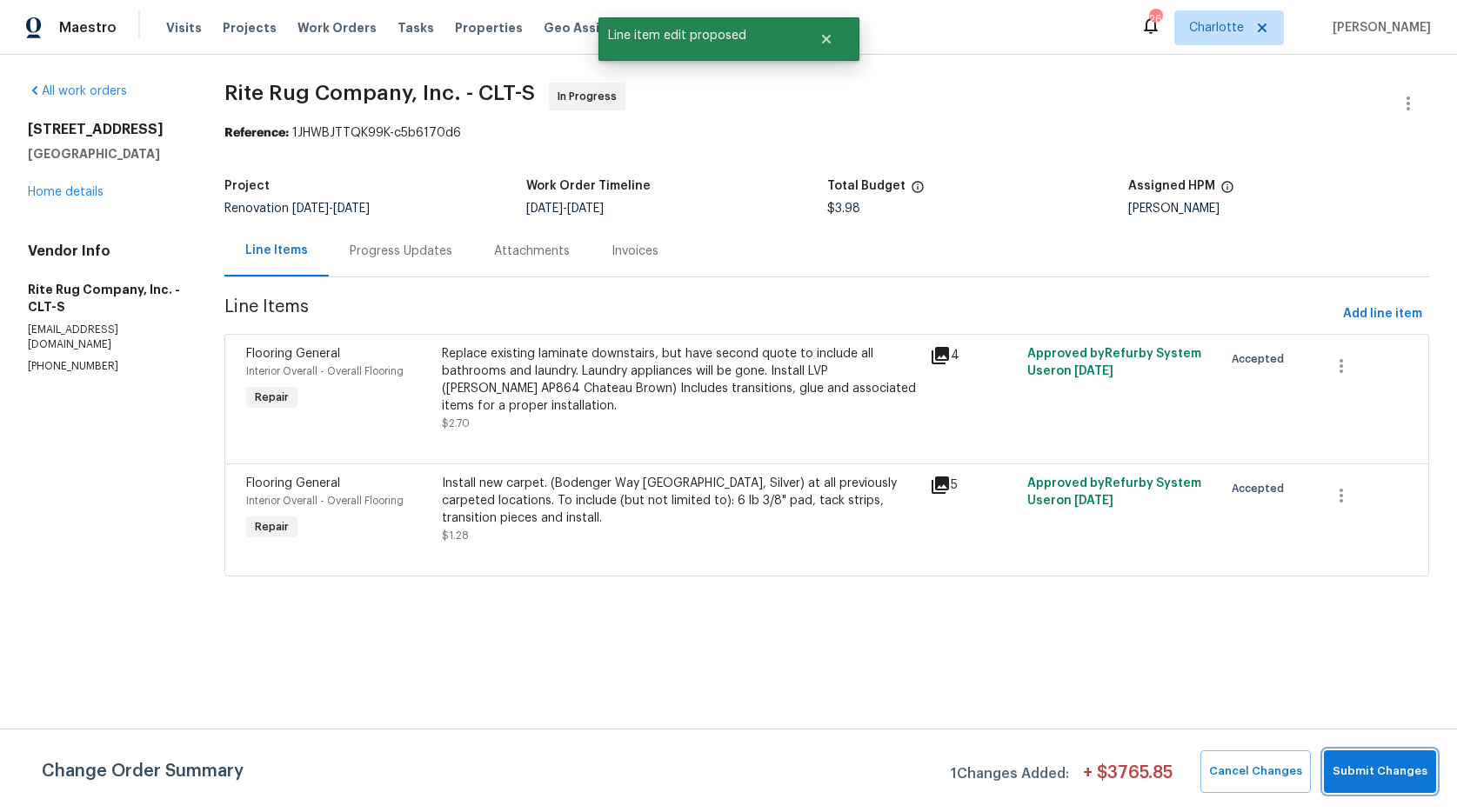
click at [1361, 771] on span "Submit Changes" at bounding box center [1380, 772] width 95 height 20
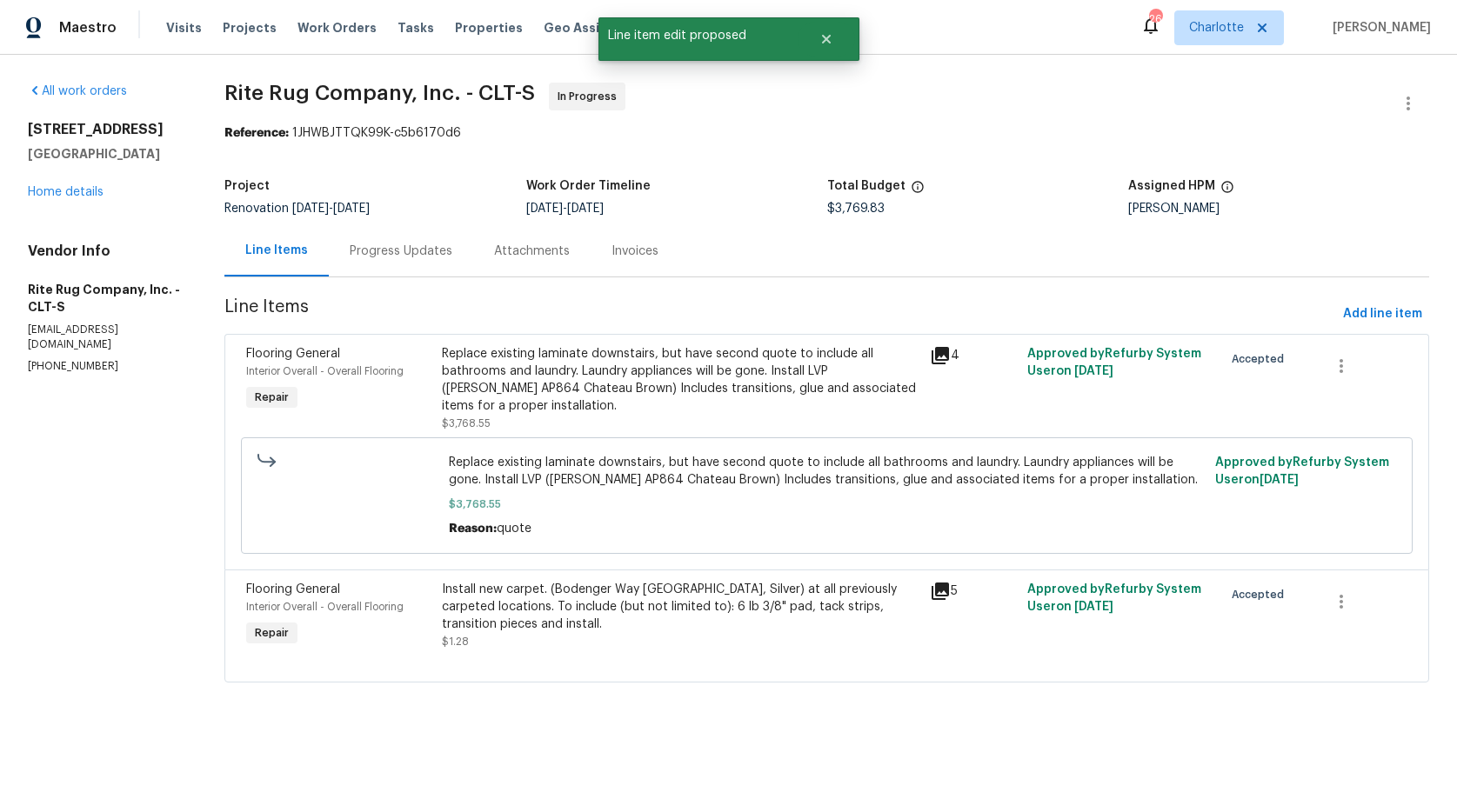
click at [366, 253] on div "Progress Updates" at bounding box center [400, 251] width 102 height 18
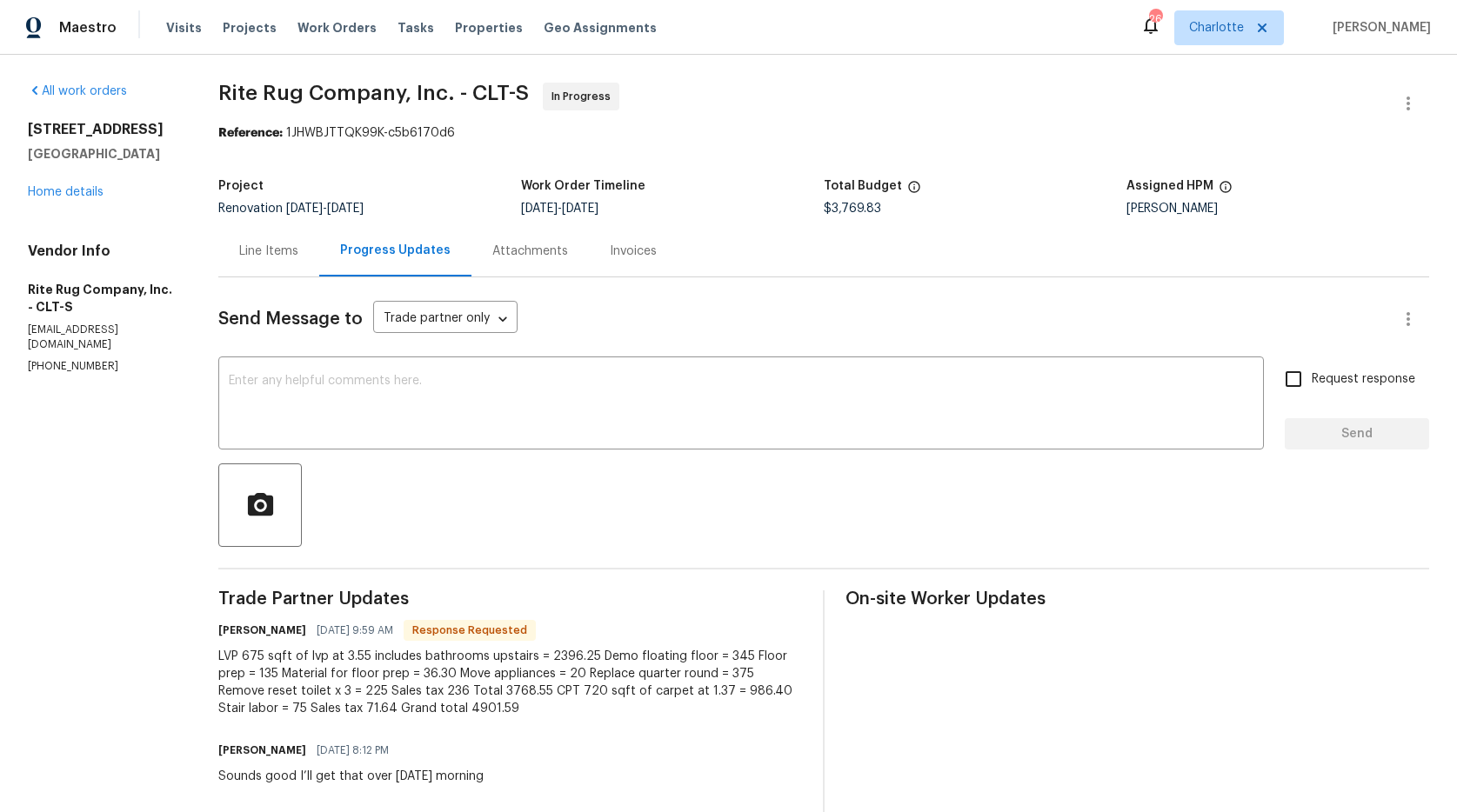
click at [279, 256] on div "Line Items" at bounding box center [269, 251] width 59 height 18
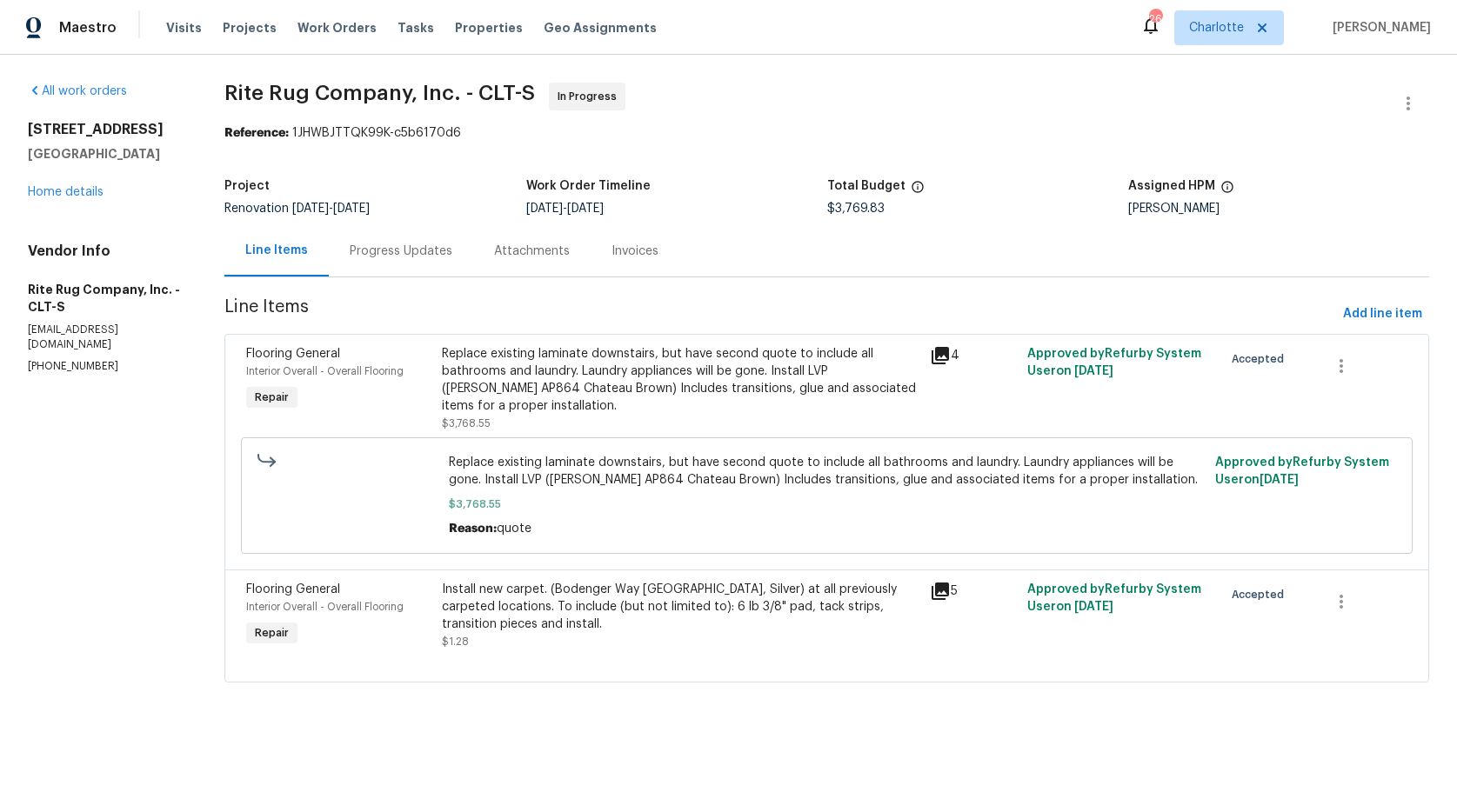
click at [486, 608] on div "Install new carpet. (Bodenger Way 945 Winter Ash, Silver) at all previously car…" at bounding box center [681, 607] width 478 height 52
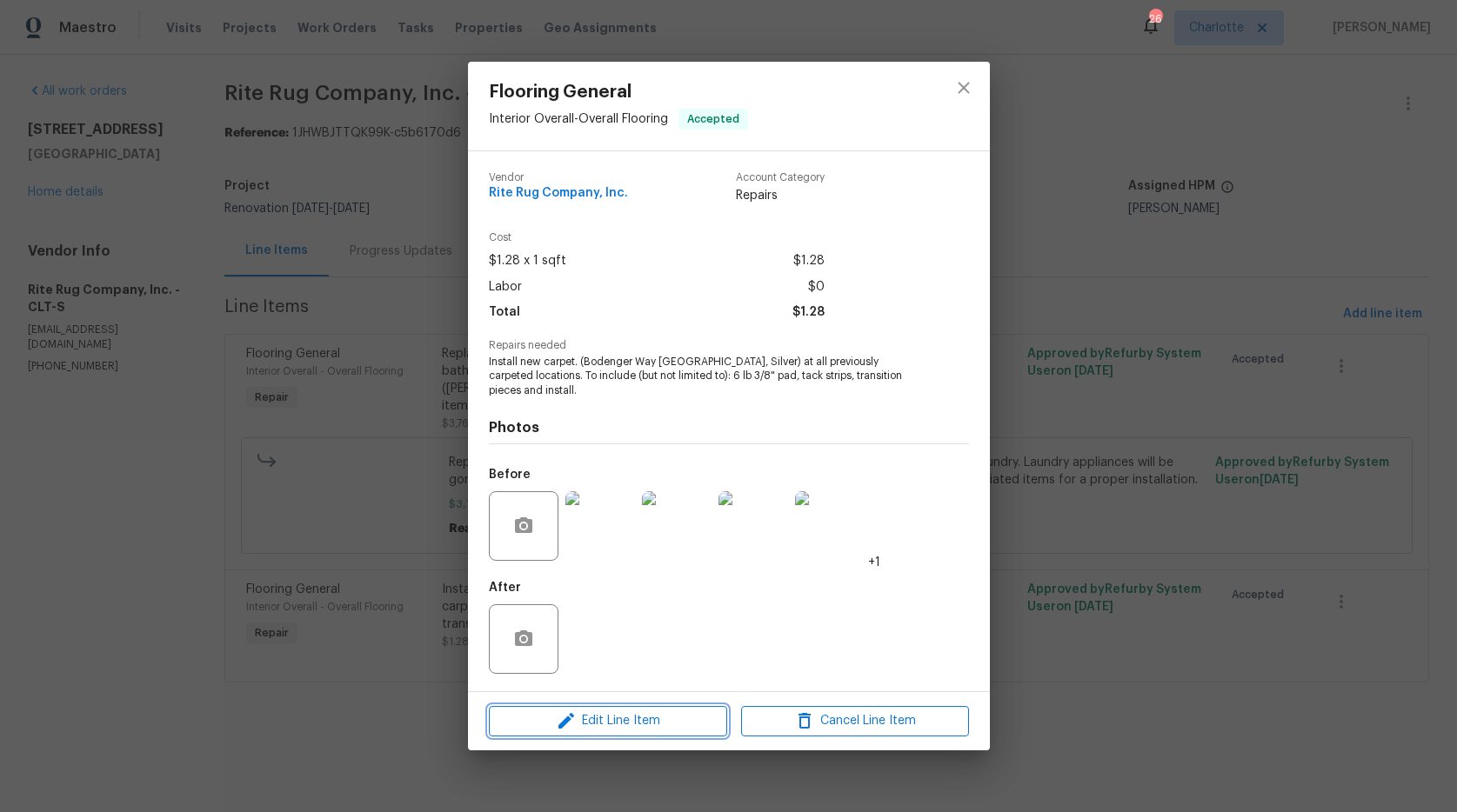
click at [609, 716] on span "Edit Line Item" at bounding box center [608, 721] width 228 height 21
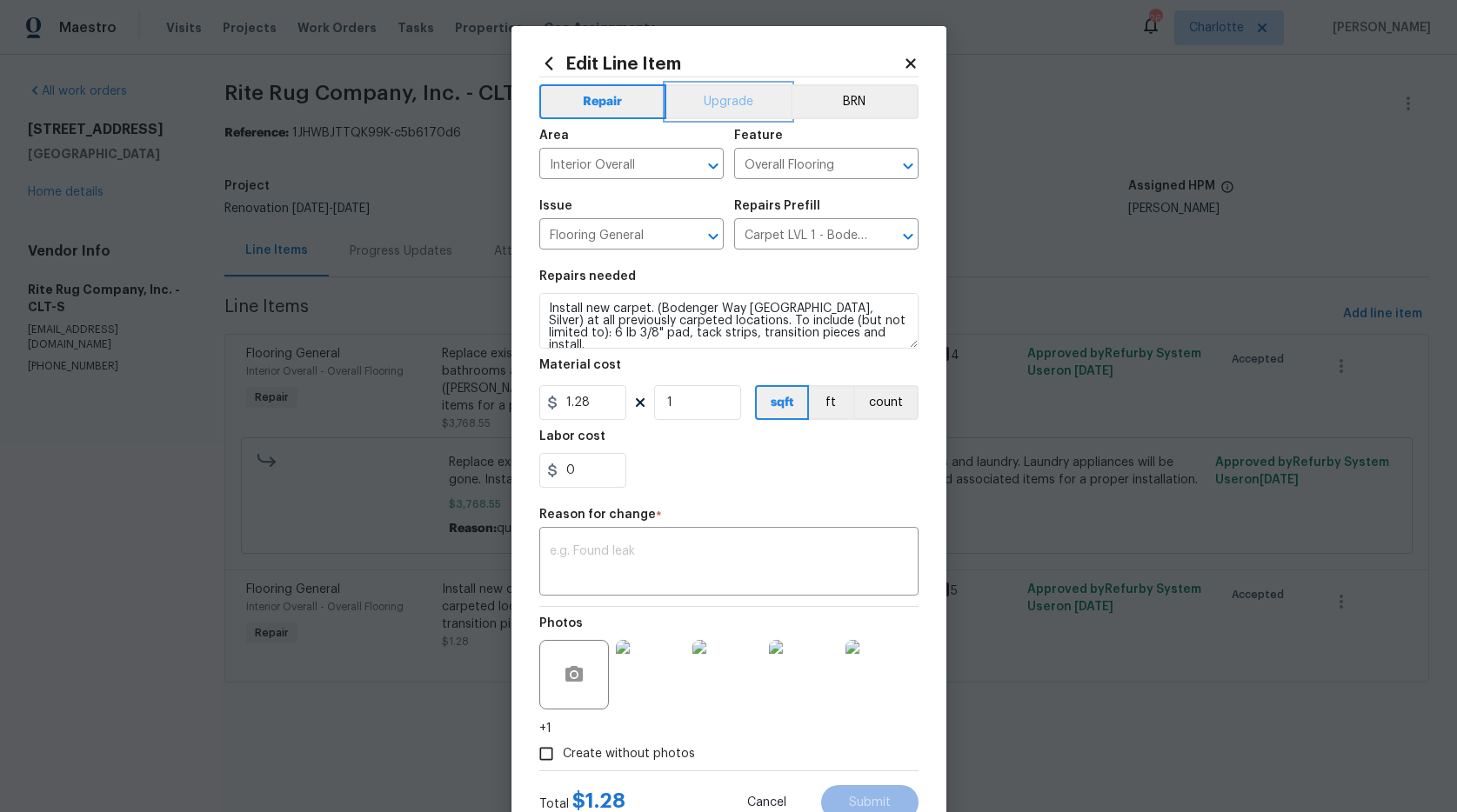
click at [698, 94] on button "Upgrade" at bounding box center [728, 101] width 125 height 34
click at [905, 59] on icon at bounding box center [911, 63] width 16 height 16
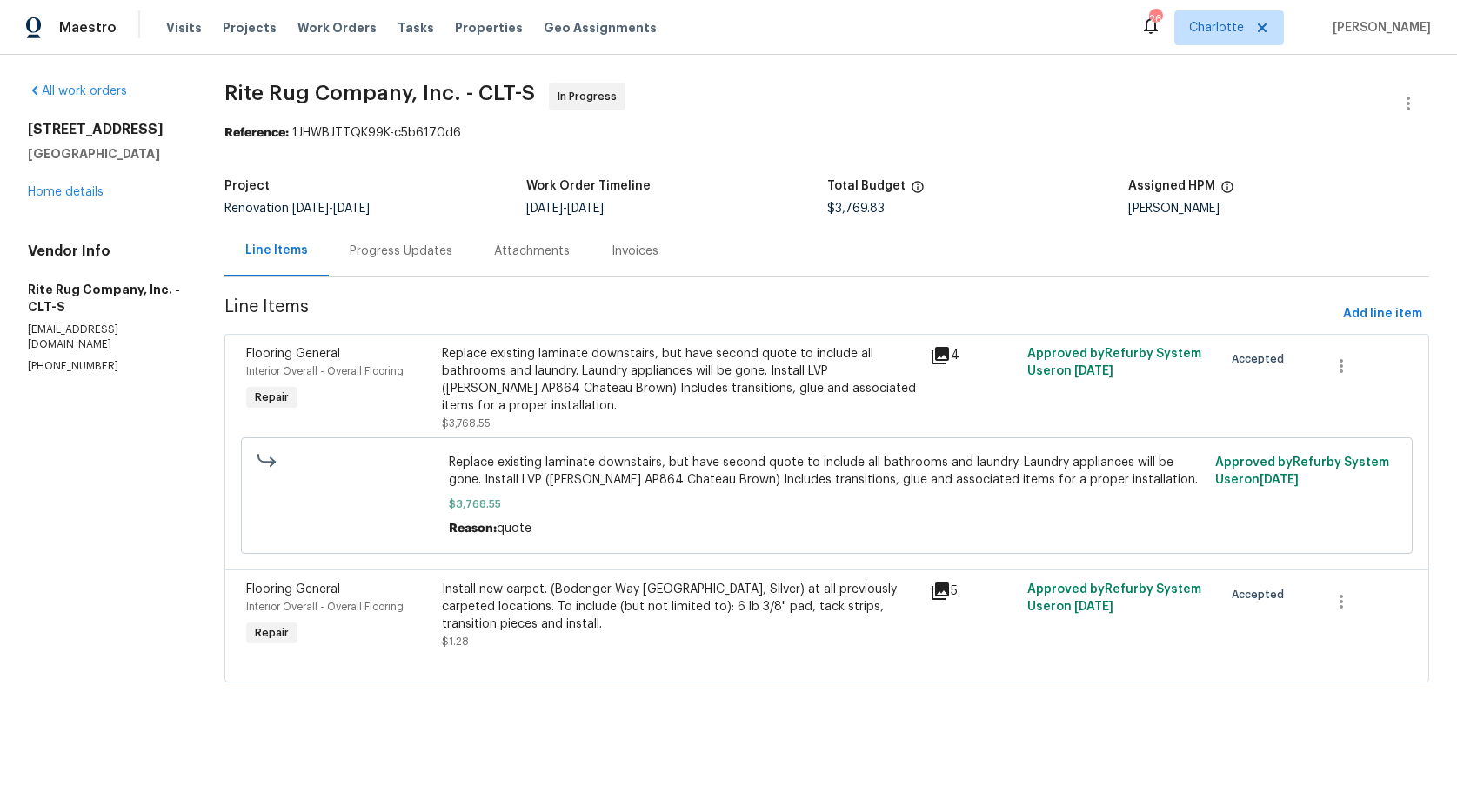
click at [361, 249] on div "Progress Updates" at bounding box center [400, 251] width 102 height 18
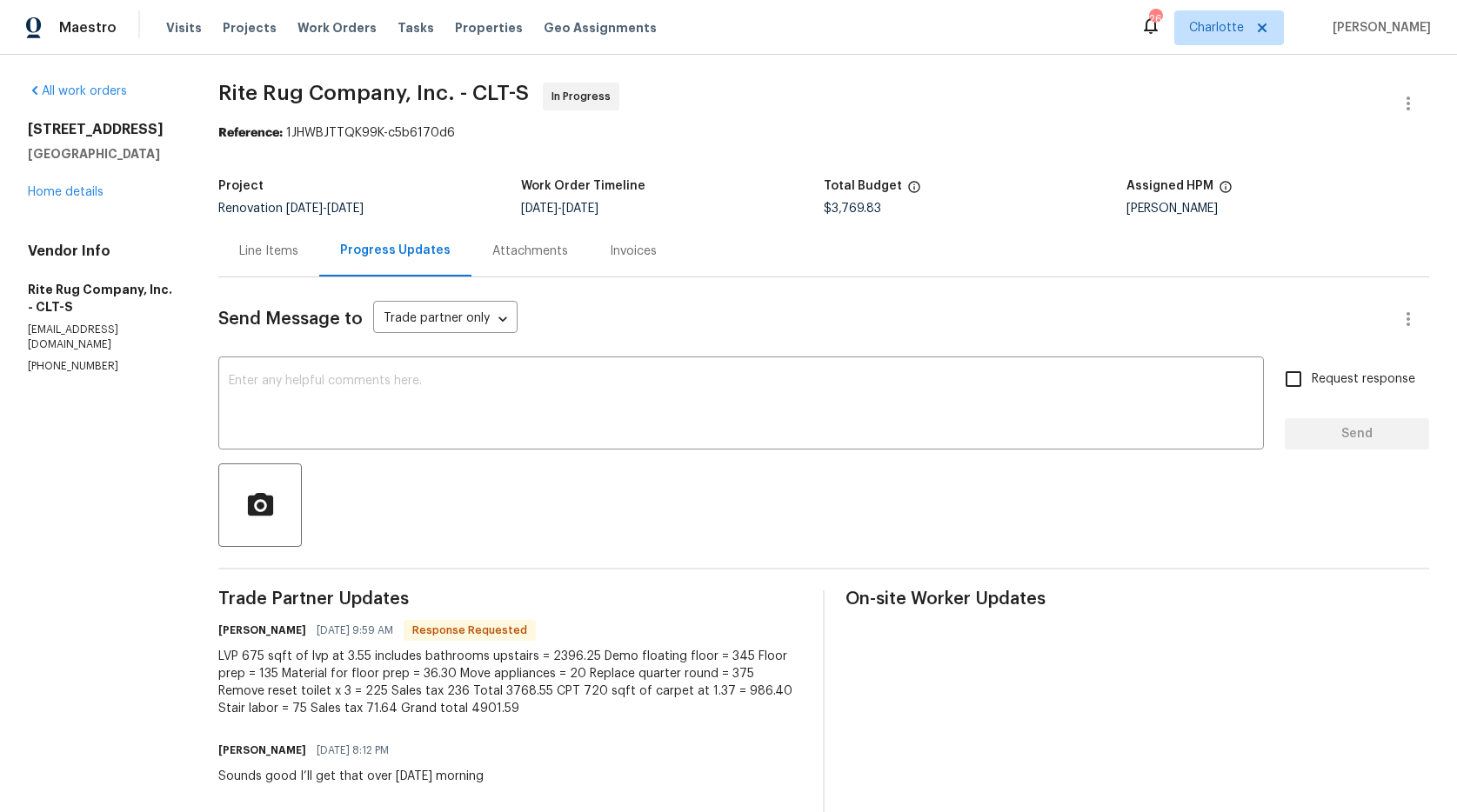
click at [292, 244] on div "Line Items" at bounding box center [269, 251] width 59 height 18
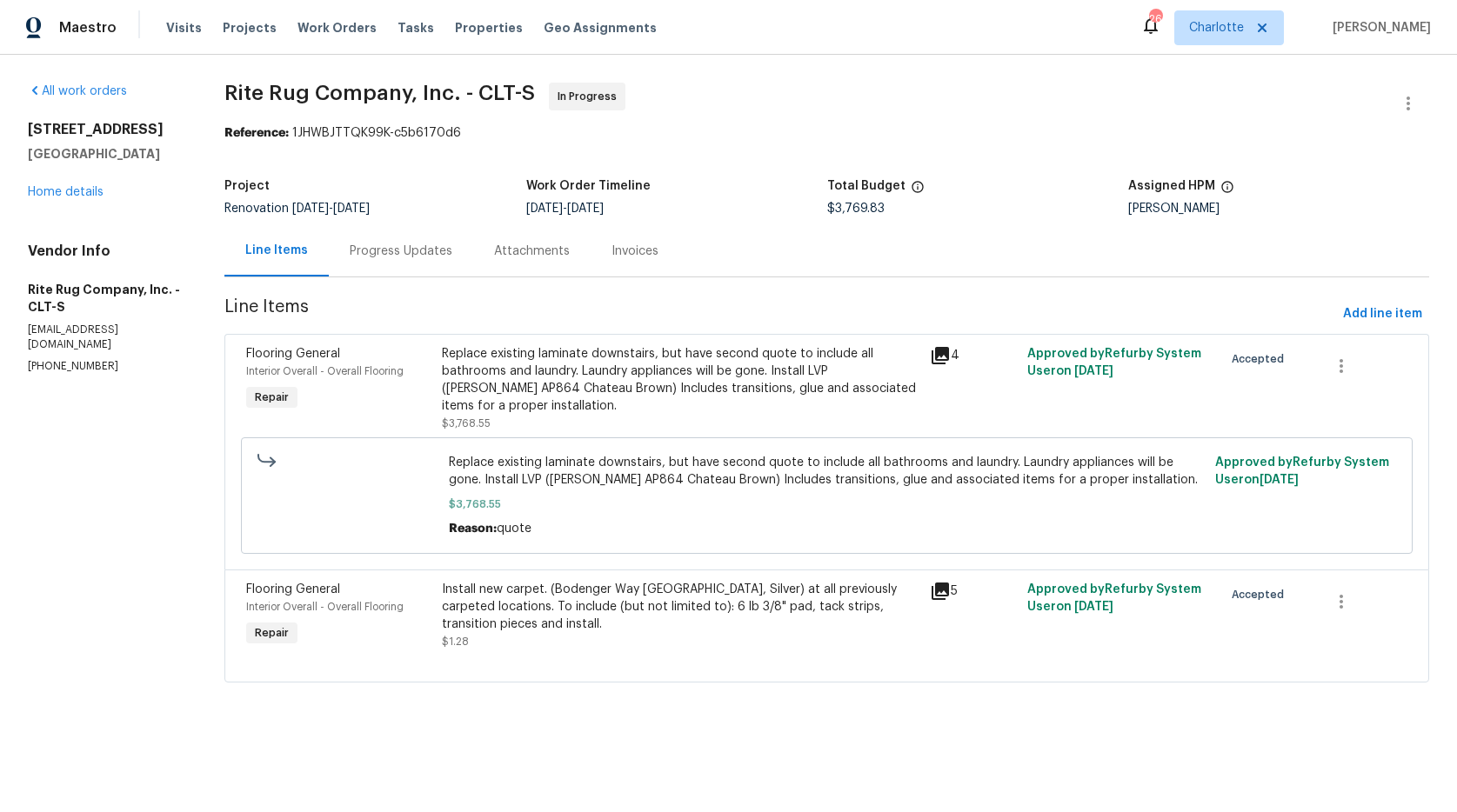
click at [459, 645] on span "$1.28" at bounding box center [455, 641] width 27 height 10
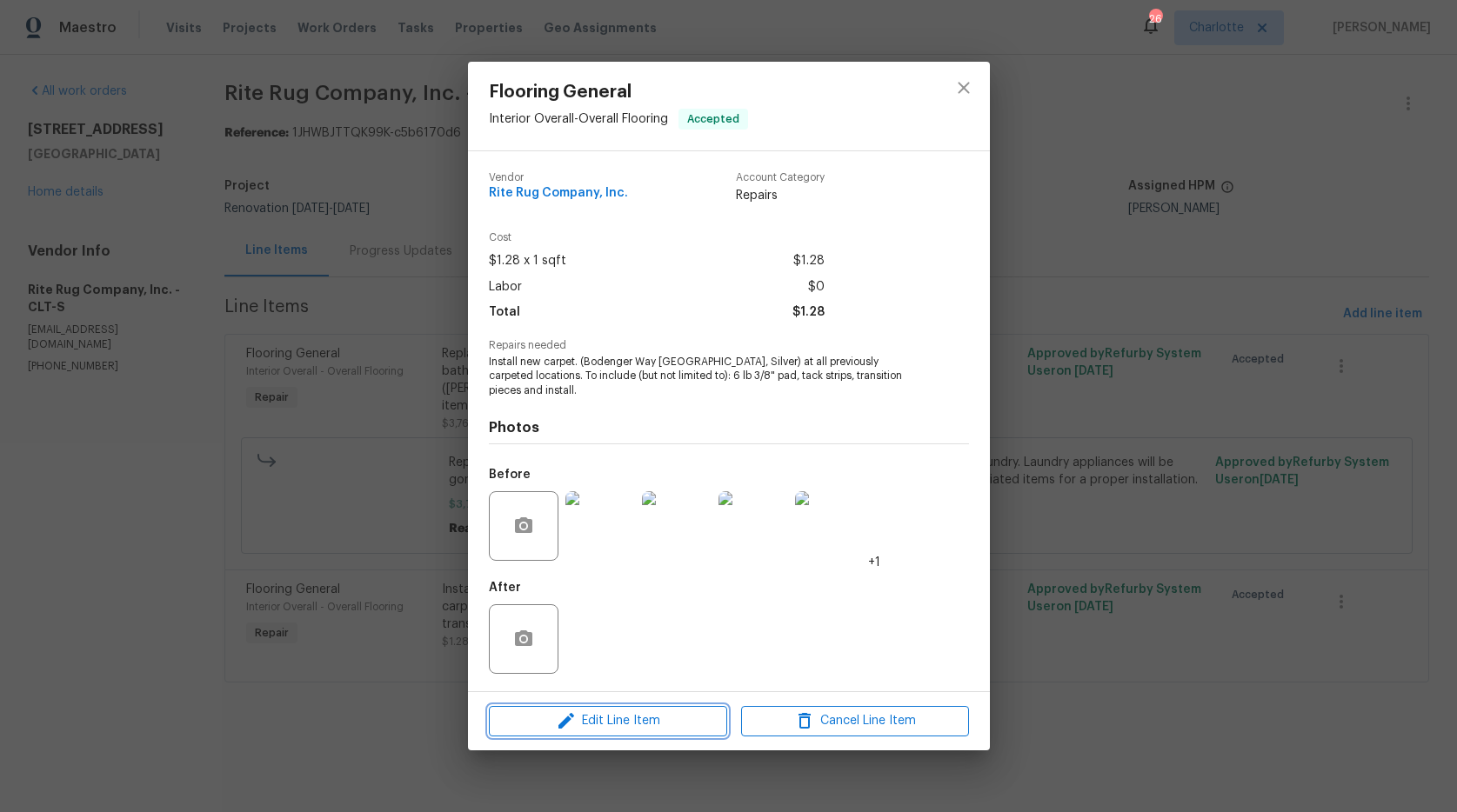
click at [550, 727] on span "Edit Line Item" at bounding box center [608, 721] width 228 height 21
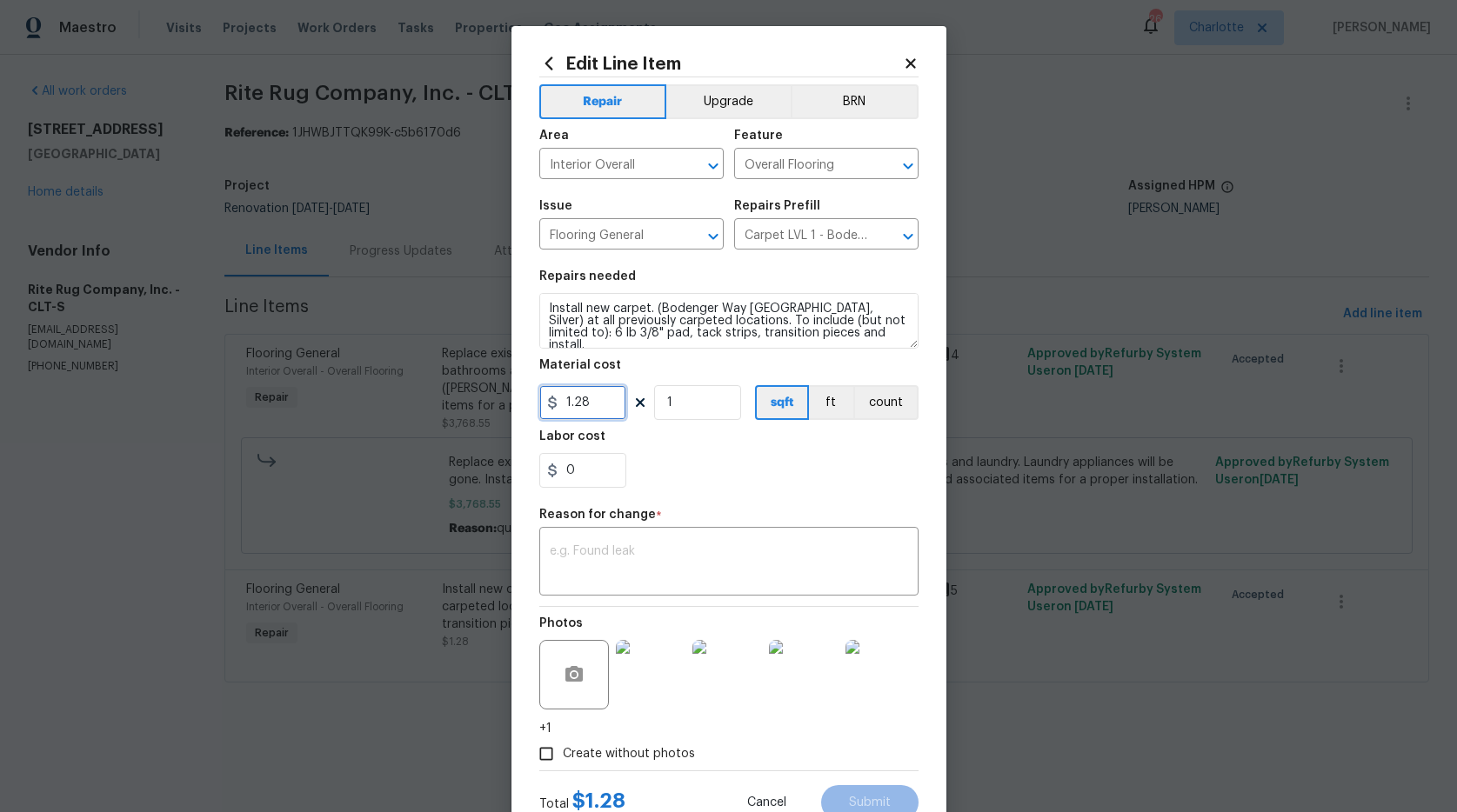
drag, startPoint x: 547, startPoint y: 402, endPoint x: 530, endPoint y: 399, distance: 17.3
click at [530, 399] on div "Edit Line Item Repair Upgrade BRN Area Interior Overall ​ Feature Overall Floor…" at bounding box center [729, 437] width 435 height 822
type input "986.4"
click at [742, 111] on button "Upgrade" at bounding box center [728, 101] width 125 height 34
click at [704, 577] on textarea at bounding box center [729, 563] width 359 height 36
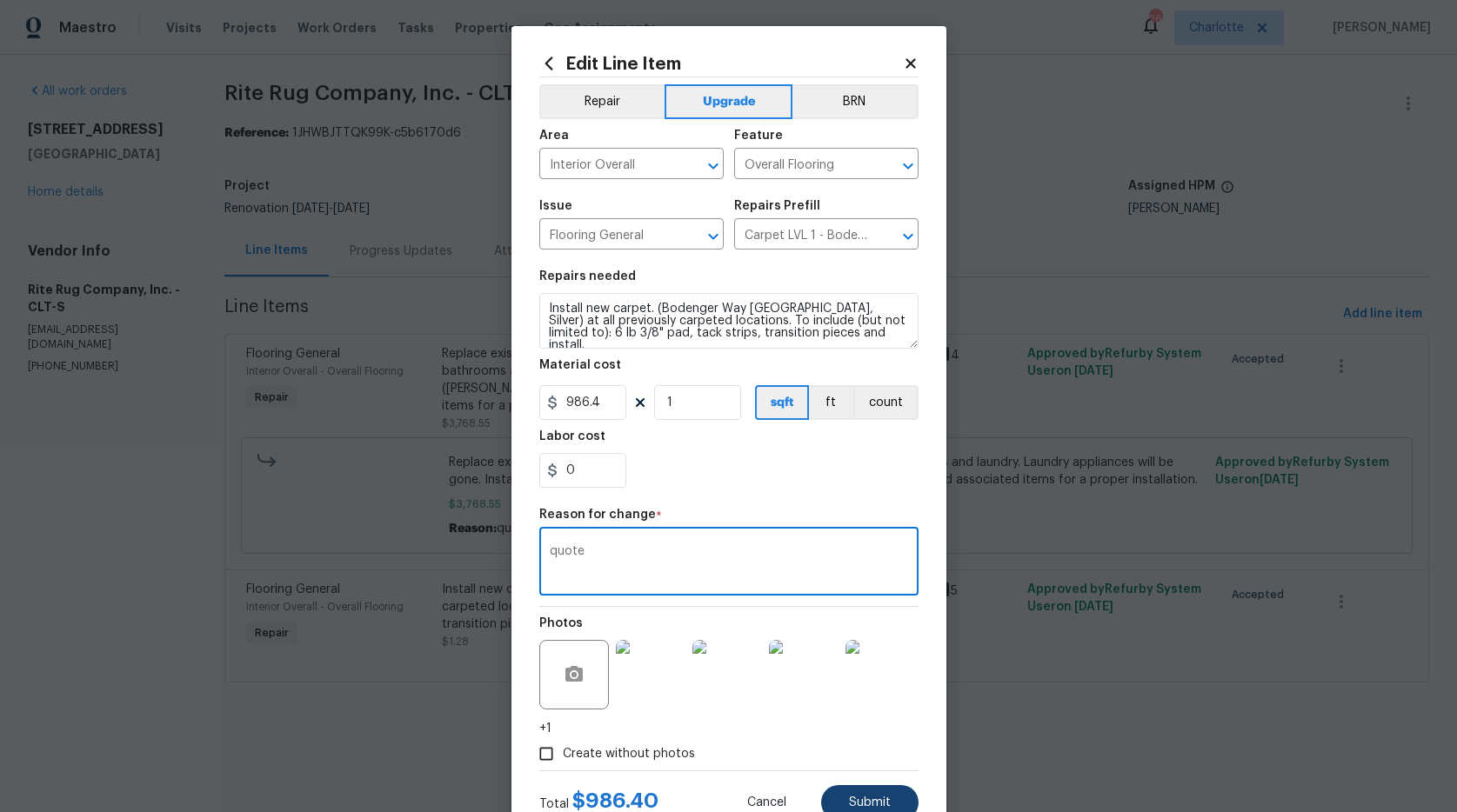
type textarea "quote"
click at [869, 801] on span "Submit" at bounding box center [870, 804] width 42 height 13
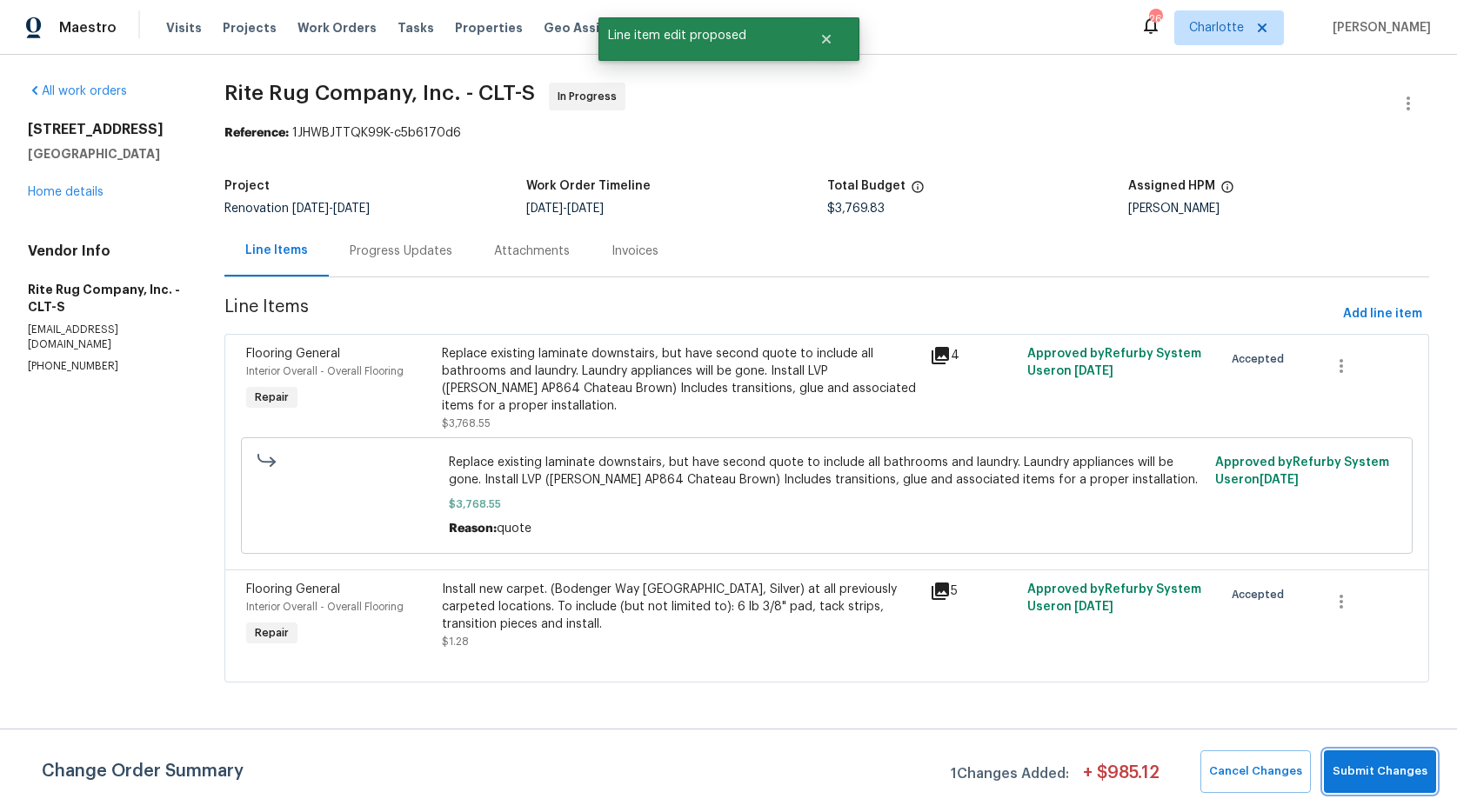
click at [1335, 758] on button "Submit Changes" at bounding box center [1380, 772] width 112 height 43
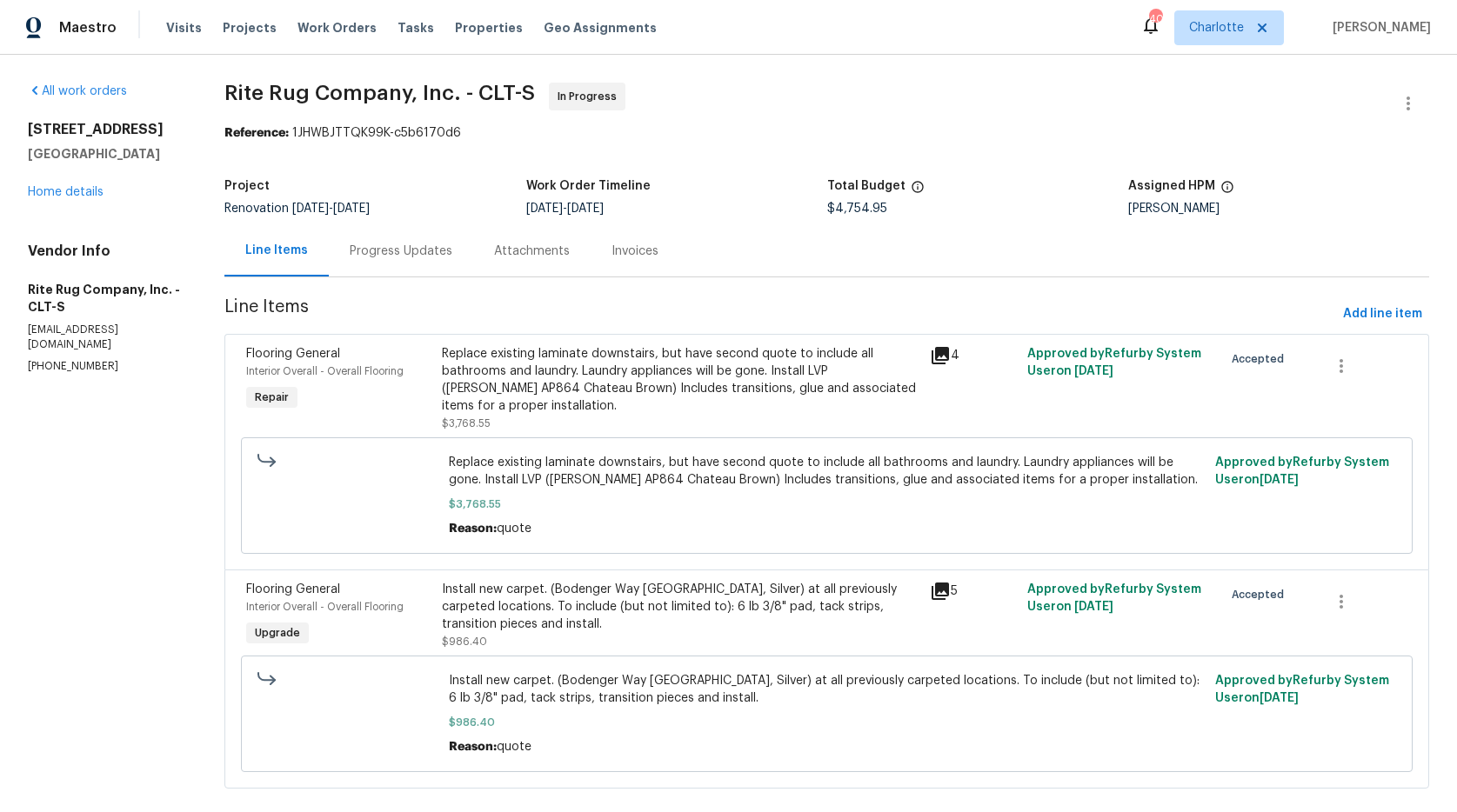
click at [412, 258] on div "Progress Updates" at bounding box center [400, 251] width 102 height 18
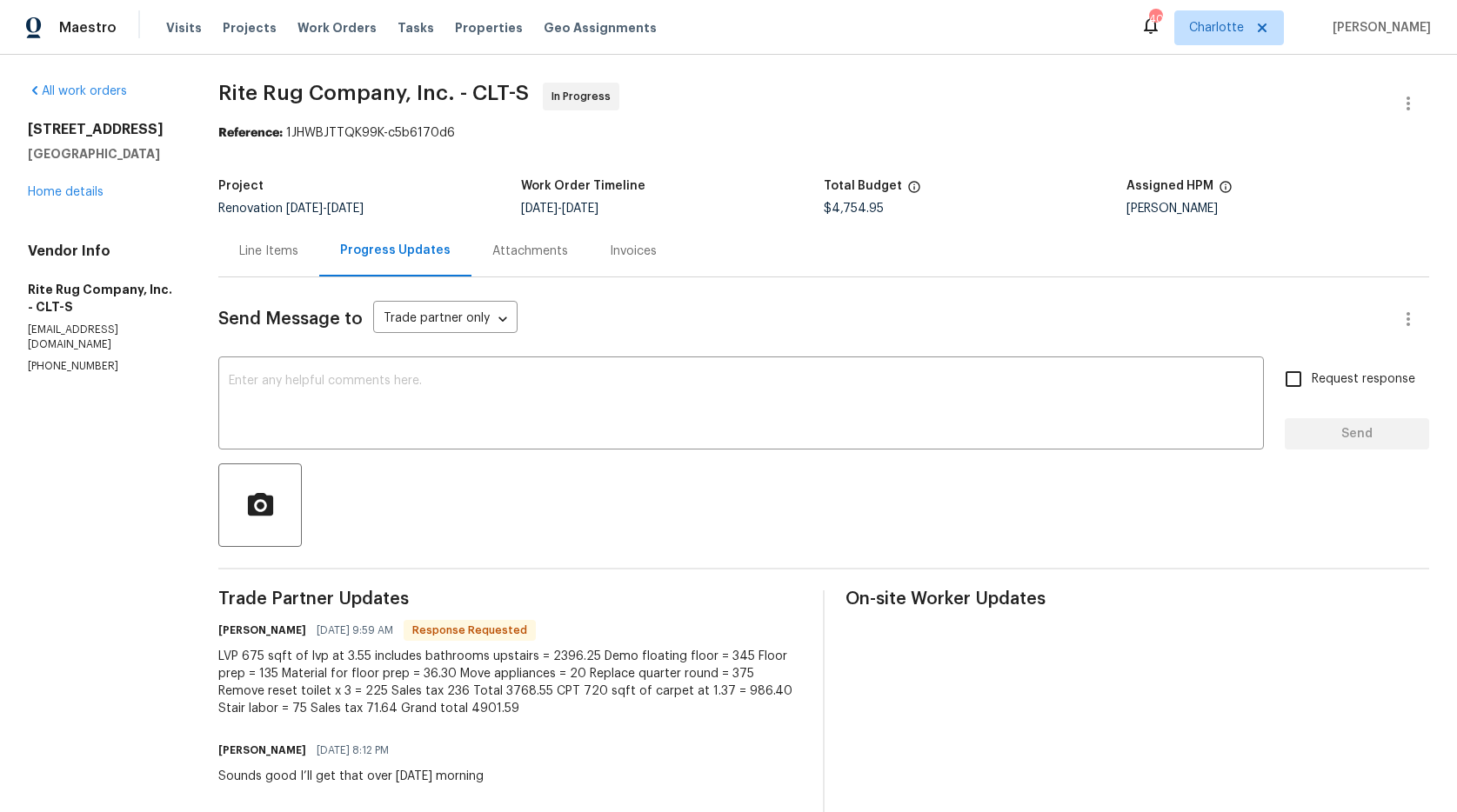
click at [269, 251] on div "Line Items" at bounding box center [269, 251] width 59 height 18
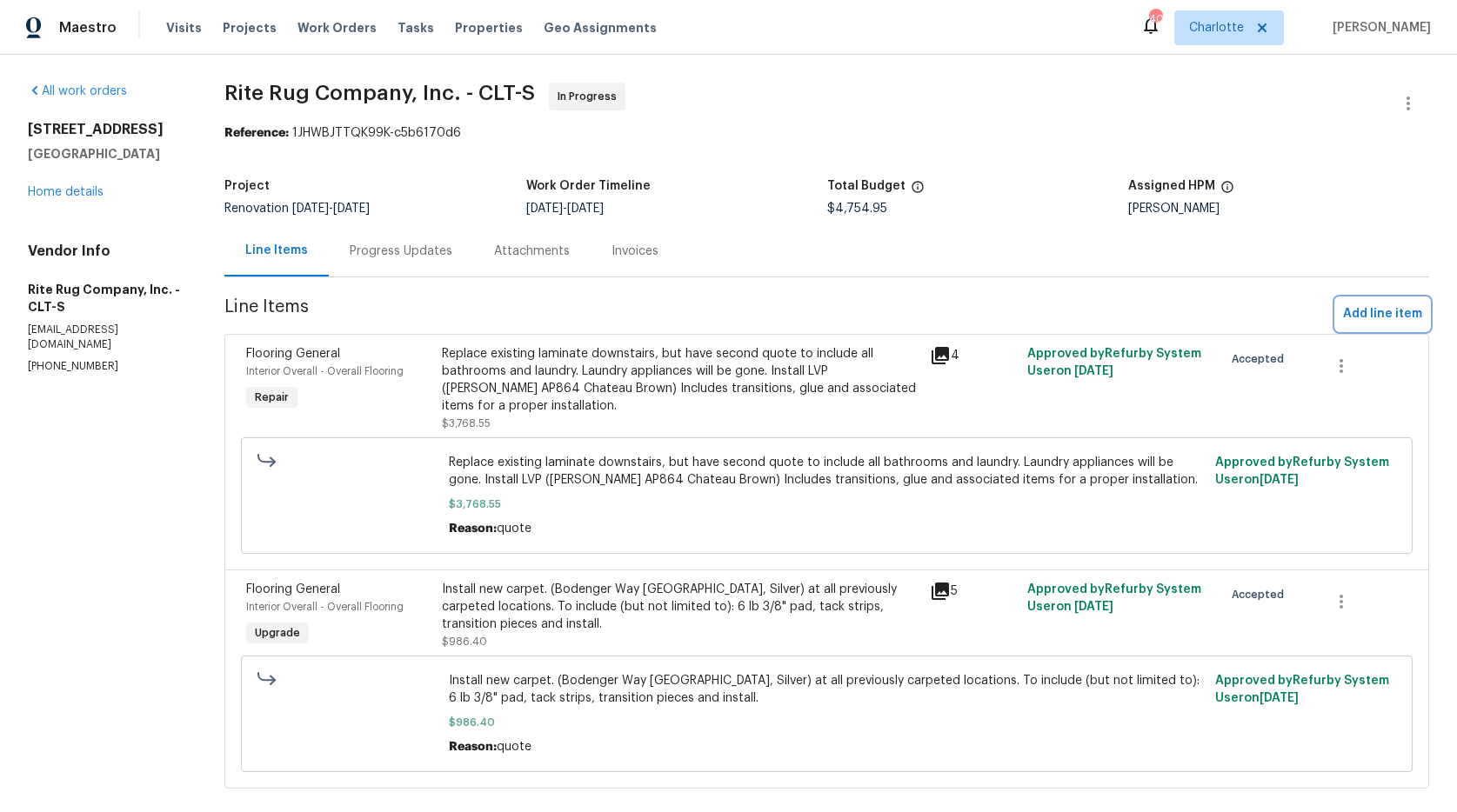
click at [1346, 310] on span "Add line item" at bounding box center [1383, 314] width 79 height 21
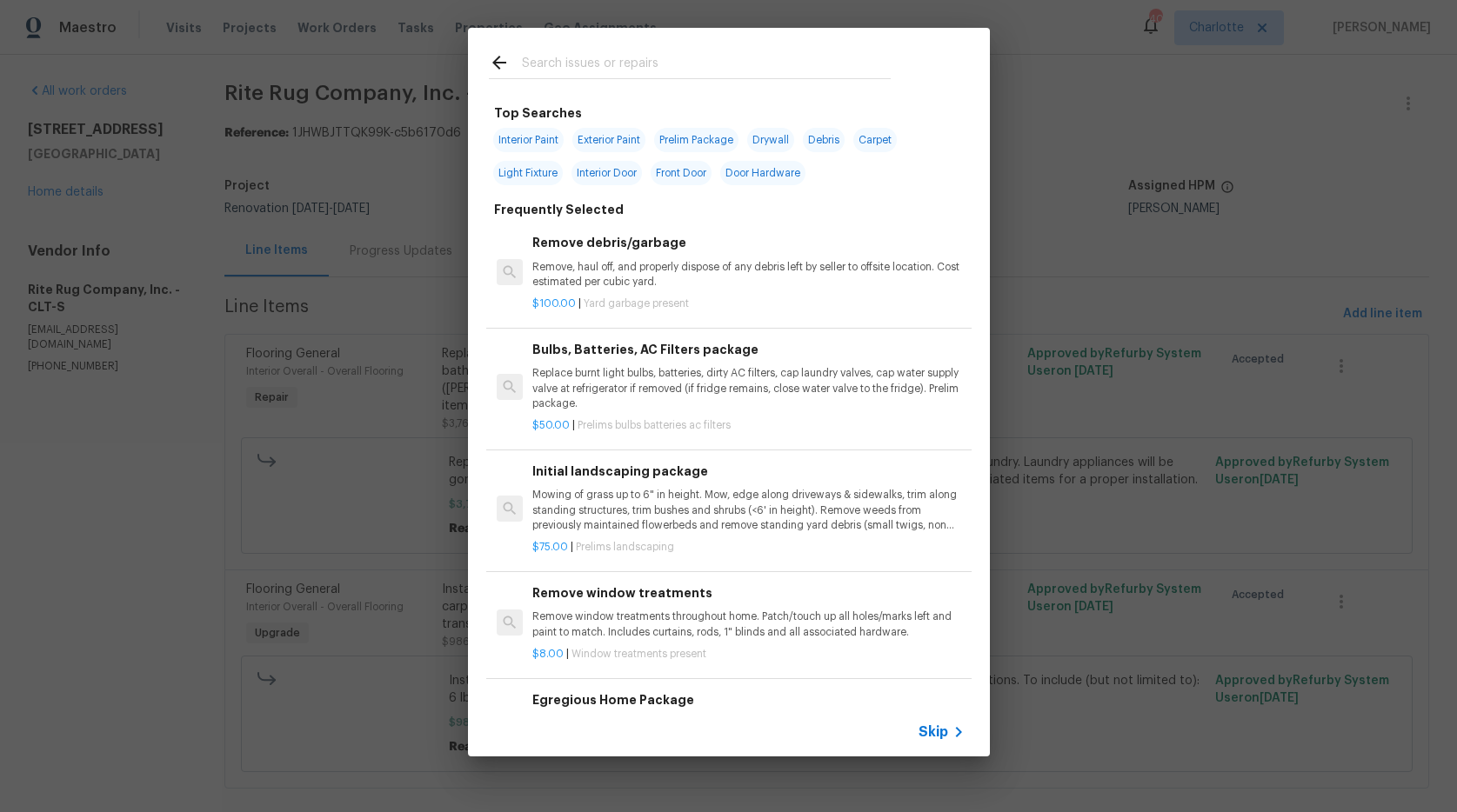
click at [563, 57] on input "text" at bounding box center [706, 65] width 369 height 26
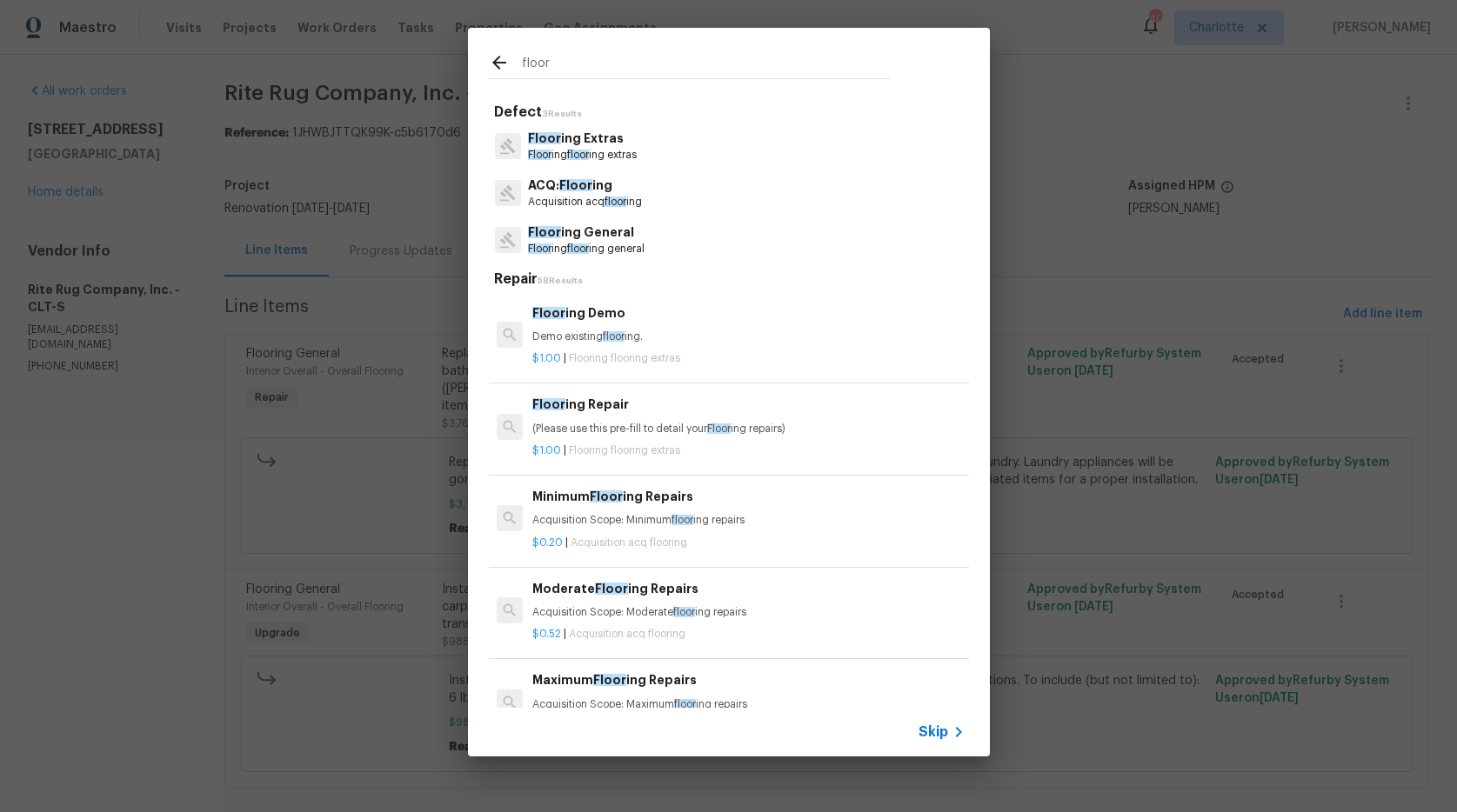
type input "floor"
click at [616, 148] on p "Floor ing floor ing extras" at bounding box center [582, 155] width 109 height 15
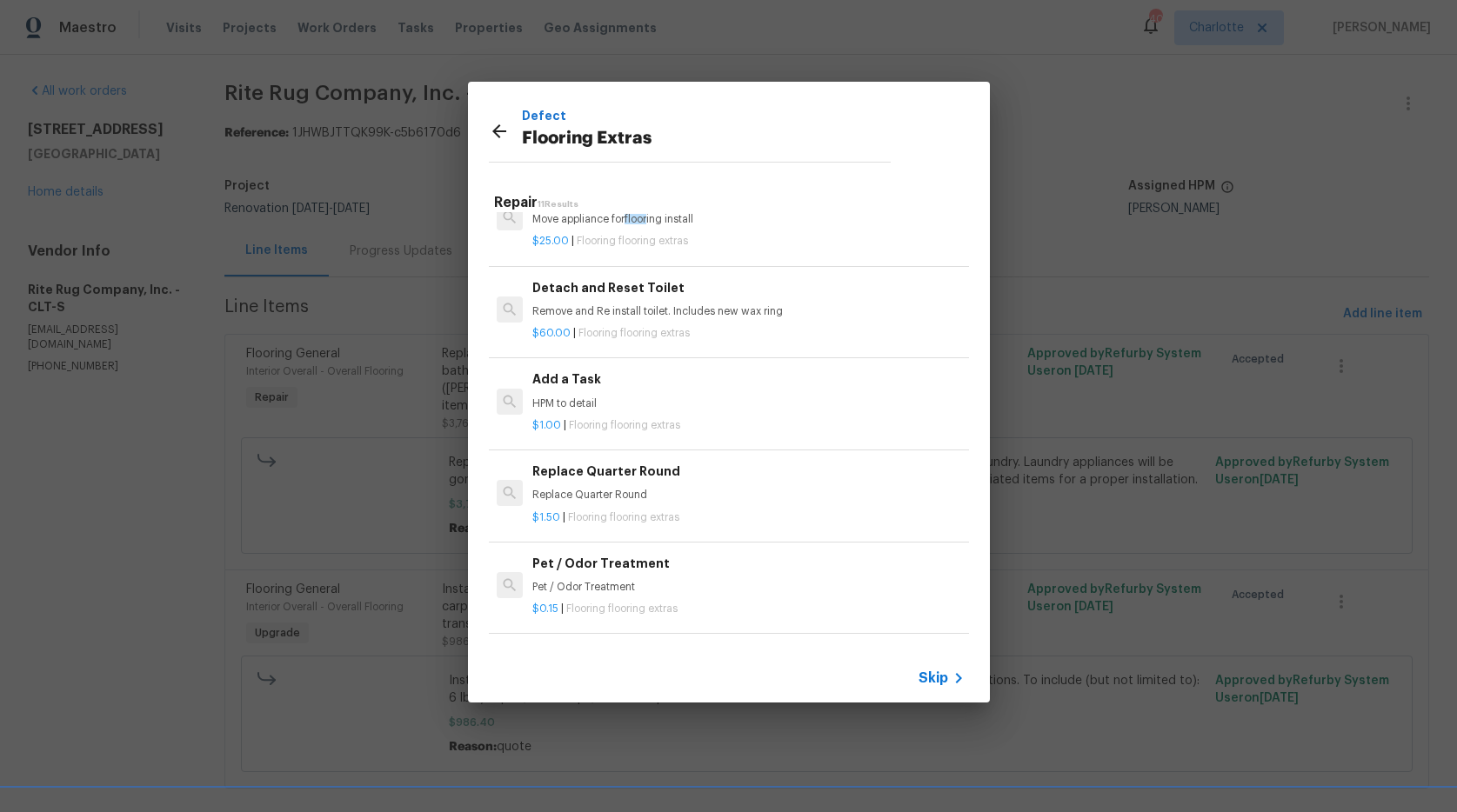
scroll to position [593, 0]
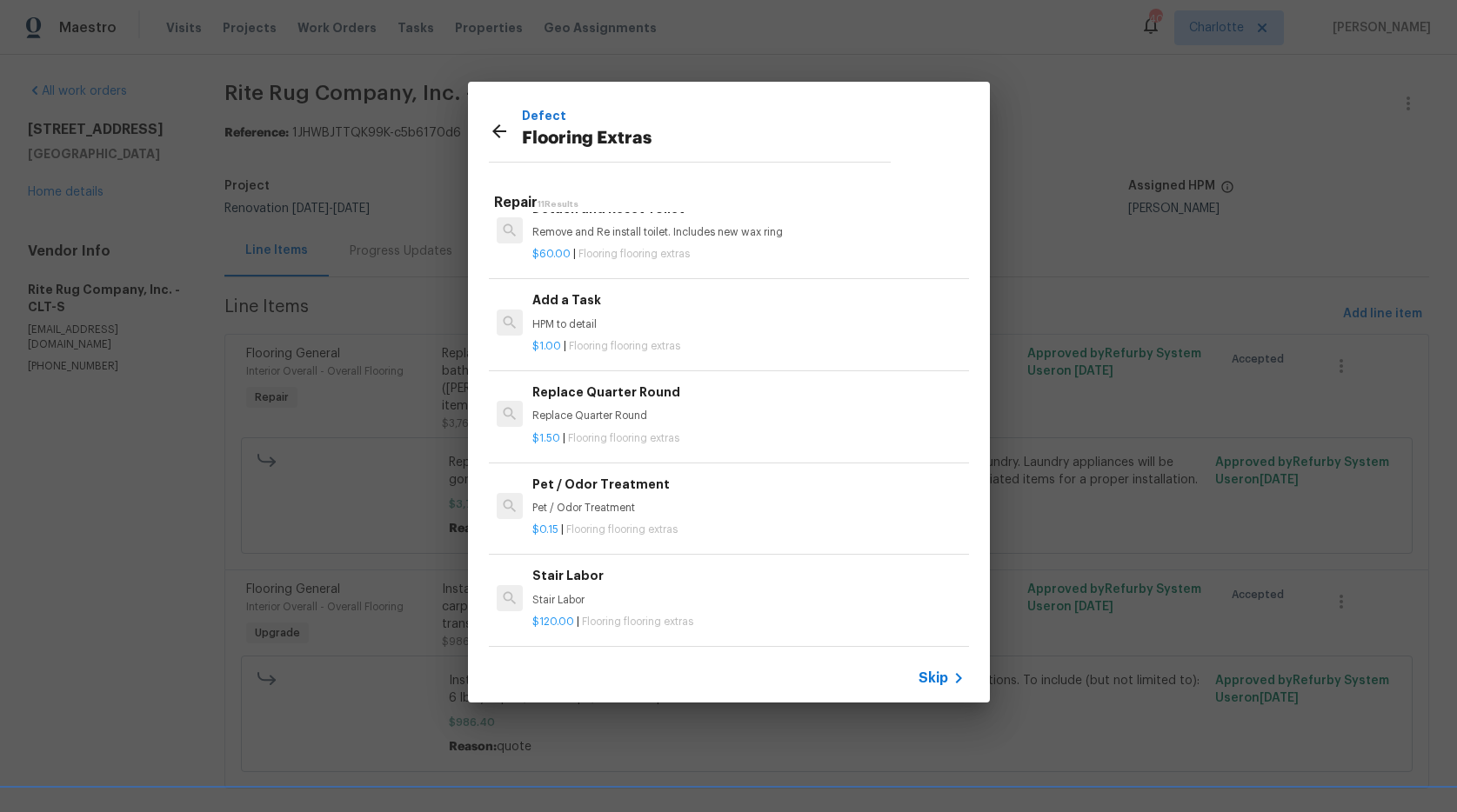
click at [594, 594] on p "Stair Labor" at bounding box center [748, 601] width 431 height 15
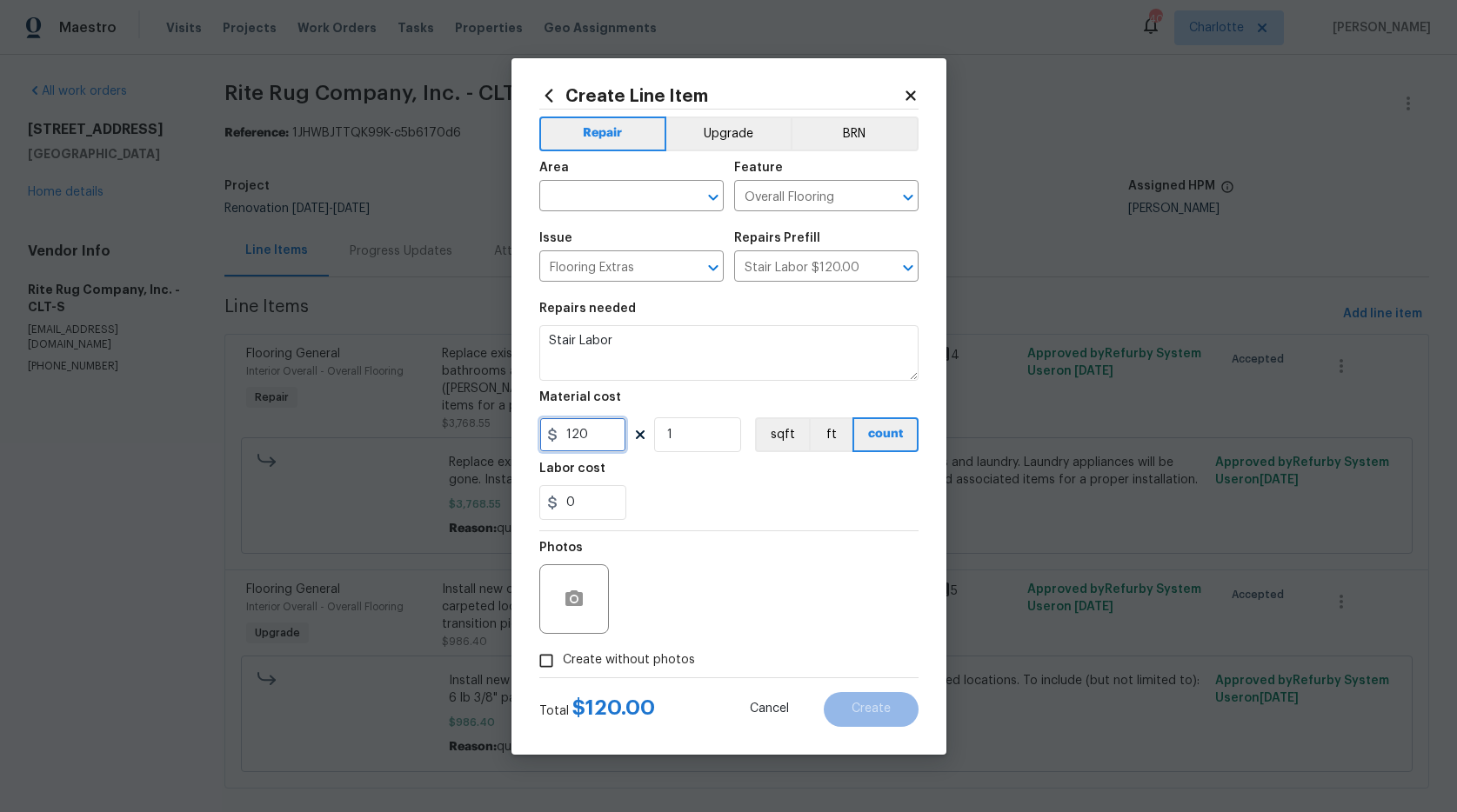
drag, startPoint x: 586, startPoint y: 433, endPoint x: 485, endPoint y: 425, distance: 101.3
click at [485, 425] on div "Create Line Item Repair Upgrade BRN Area ​ Feature Overall Flooring ​ Issue Flo…" at bounding box center [728, 406] width 1457 height 812
type input "75"
type input "71.64"
click at [651, 651] on span "Create without photos" at bounding box center [629, 661] width 132 height 19
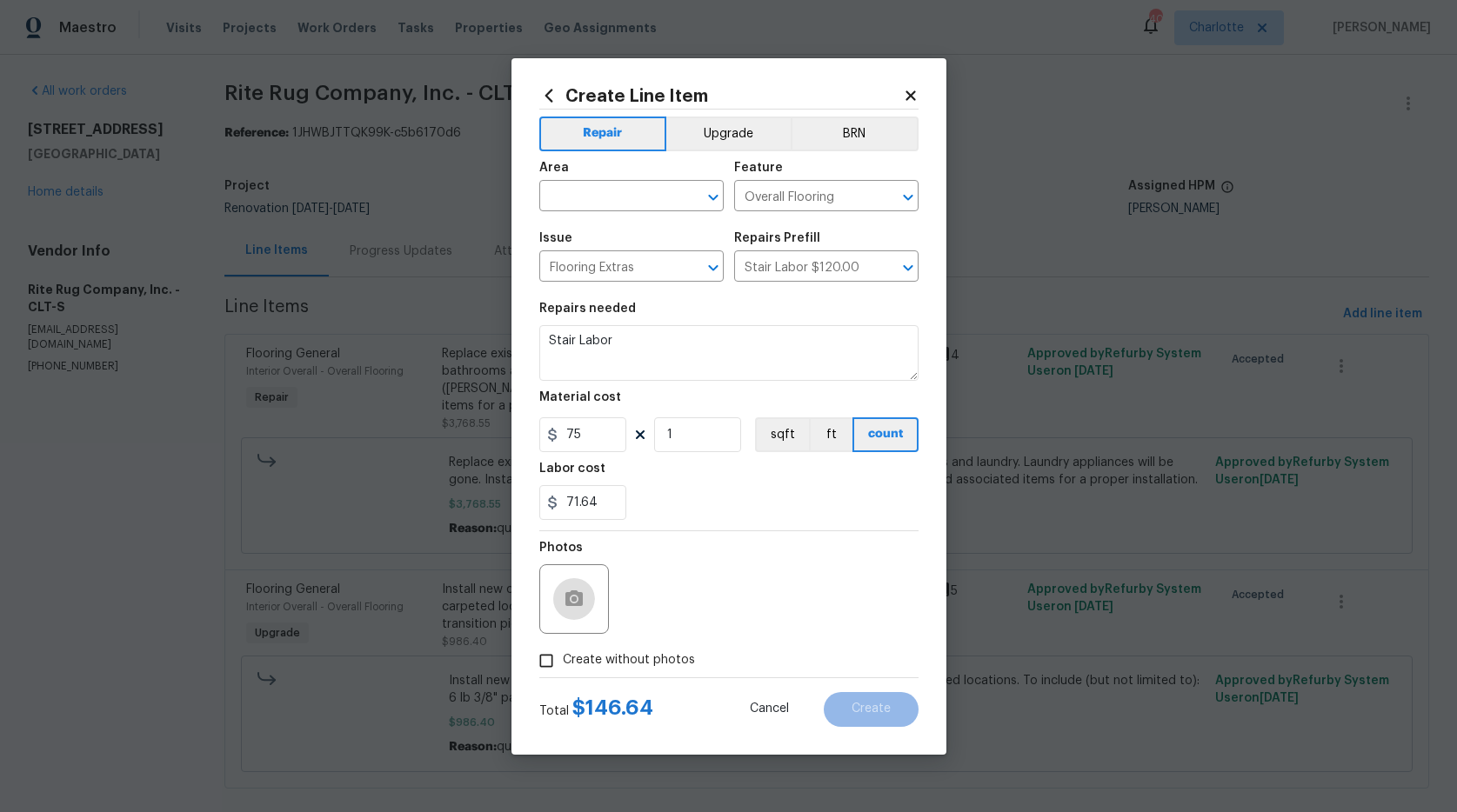
click at [563, 650] on input "Create without photos" at bounding box center [546, 661] width 33 height 33
checkbox input "true"
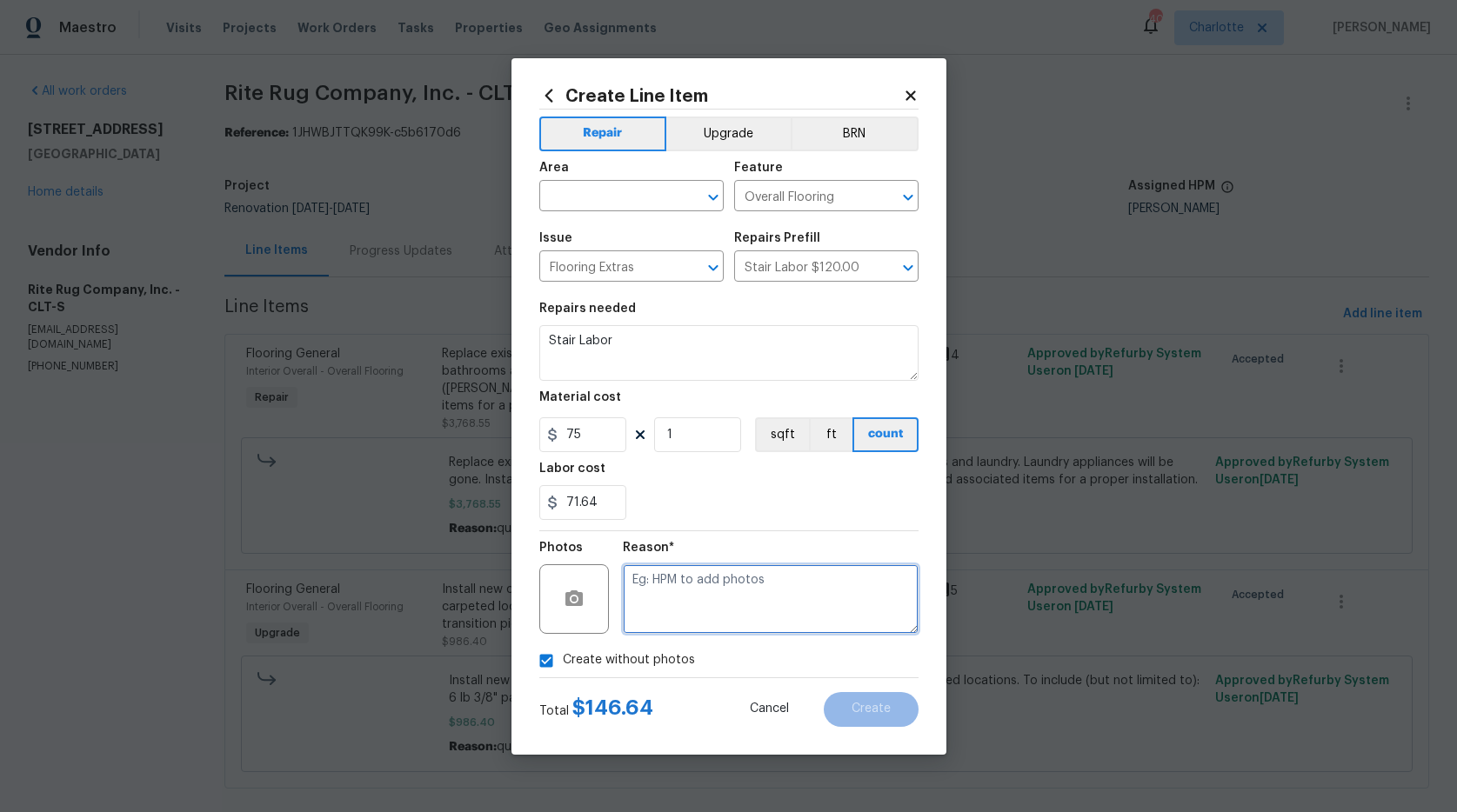
click at [677, 616] on textarea at bounding box center [770, 599] width 295 height 70
type textarea "na"
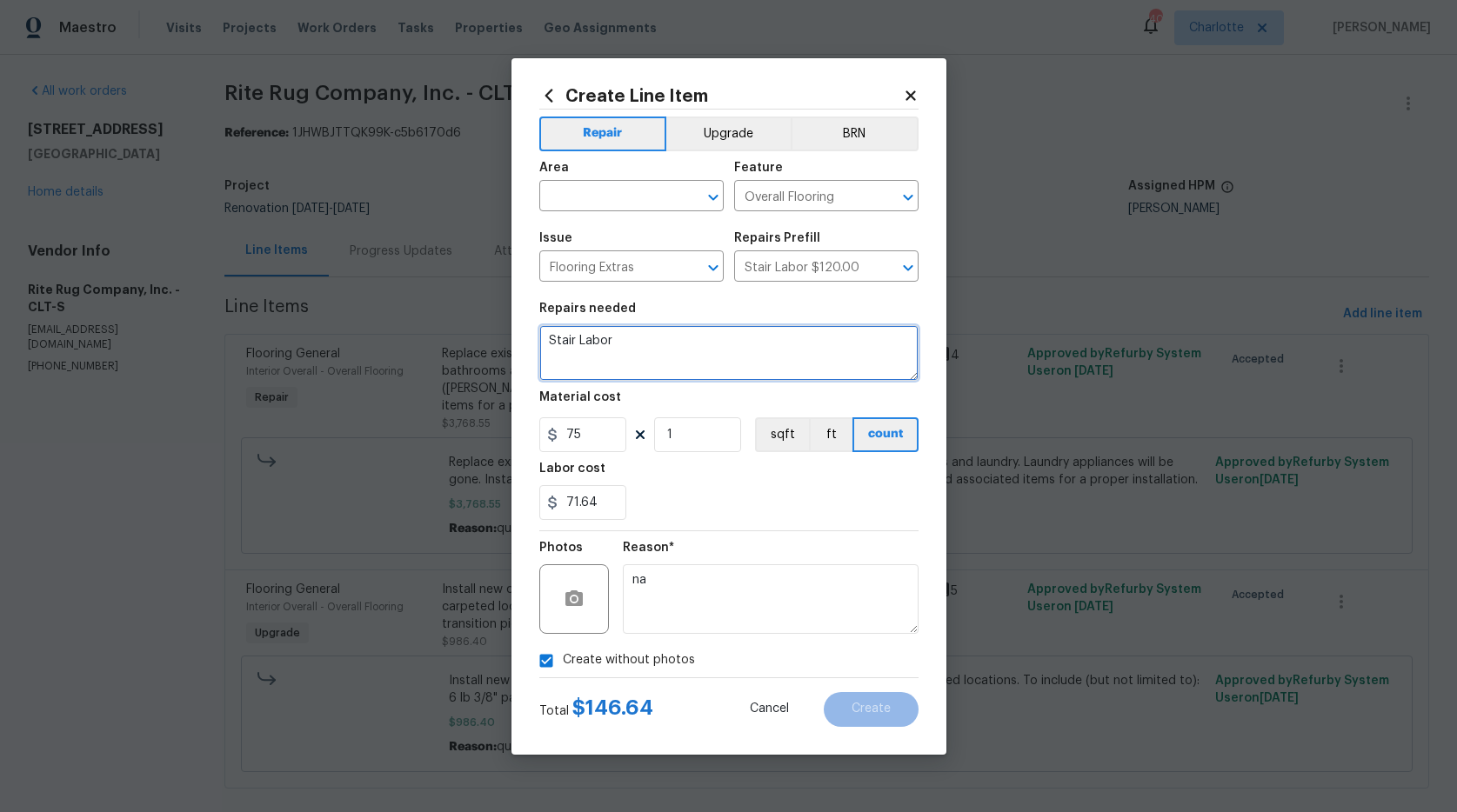
click at [660, 333] on textarea "Stair Labor" at bounding box center [728, 353] width 379 height 56
type textarea "Stair Labor and tax"
click at [788, 537] on div "Reason* na" at bounding box center [770, 588] width 295 height 113
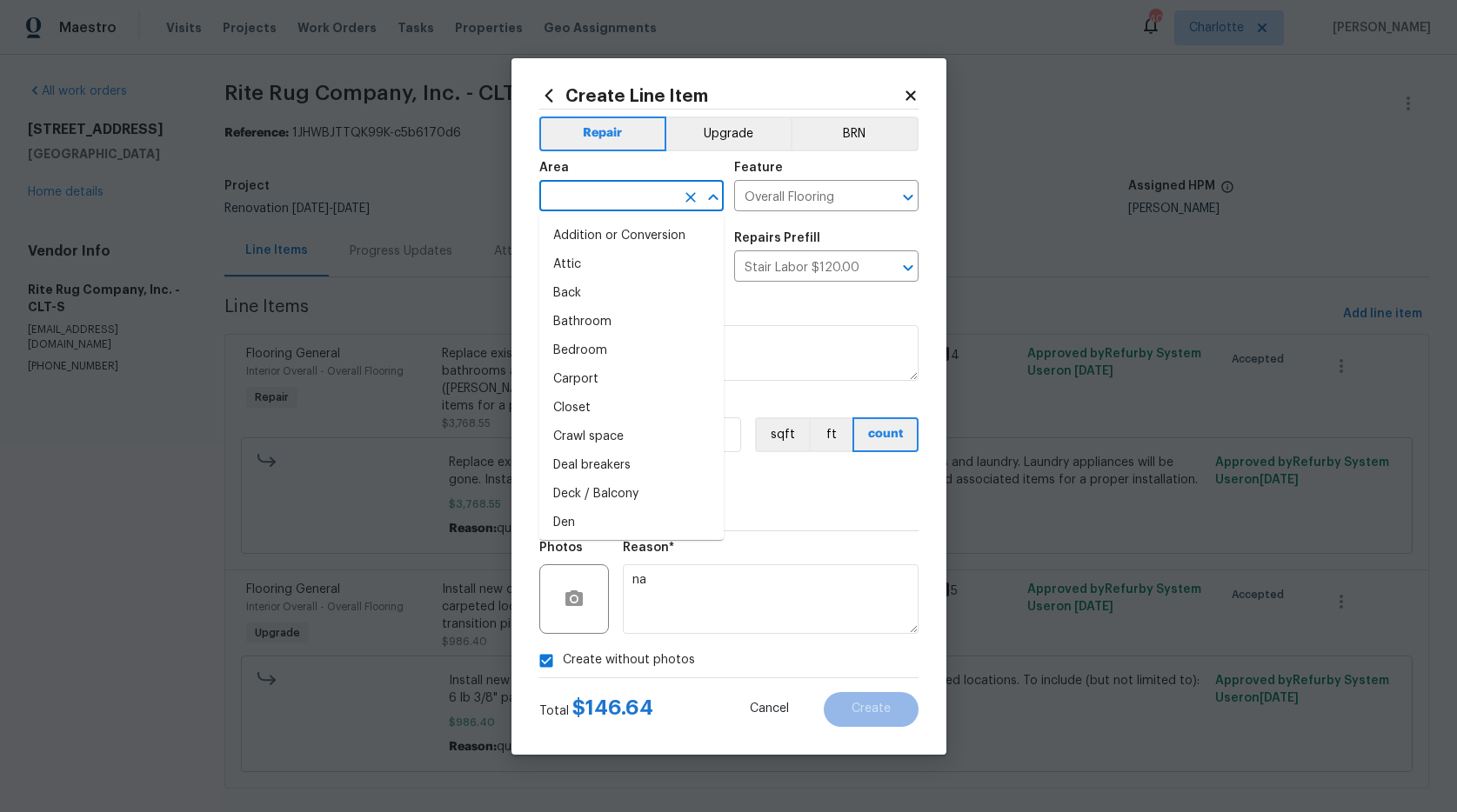
click at [591, 190] on input "text" at bounding box center [607, 197] width 136 height 27
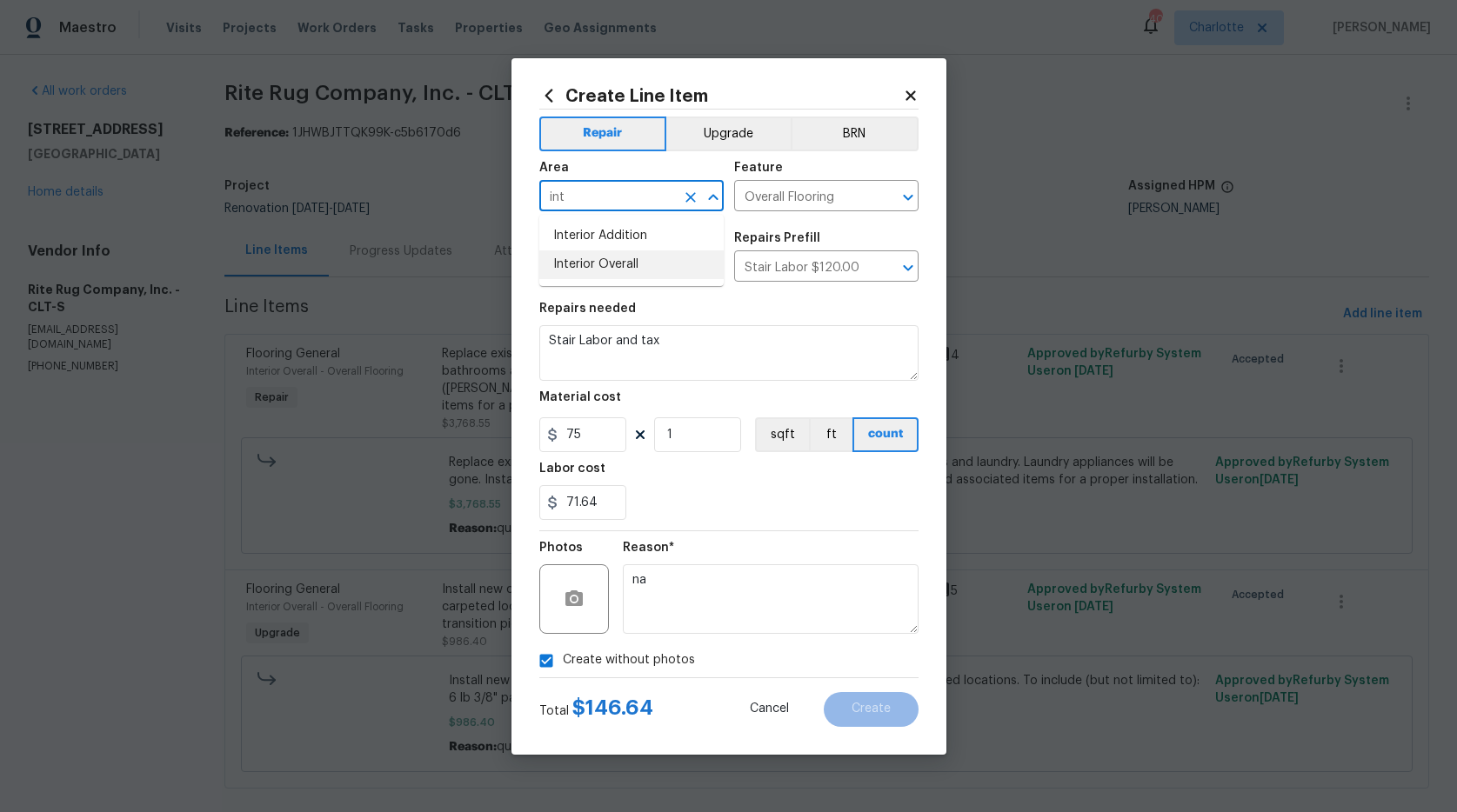
click at [623, 264] on li "Interior Overall" at bounding box center [631, 265] width 184 height 29
type input "Interior Overall"
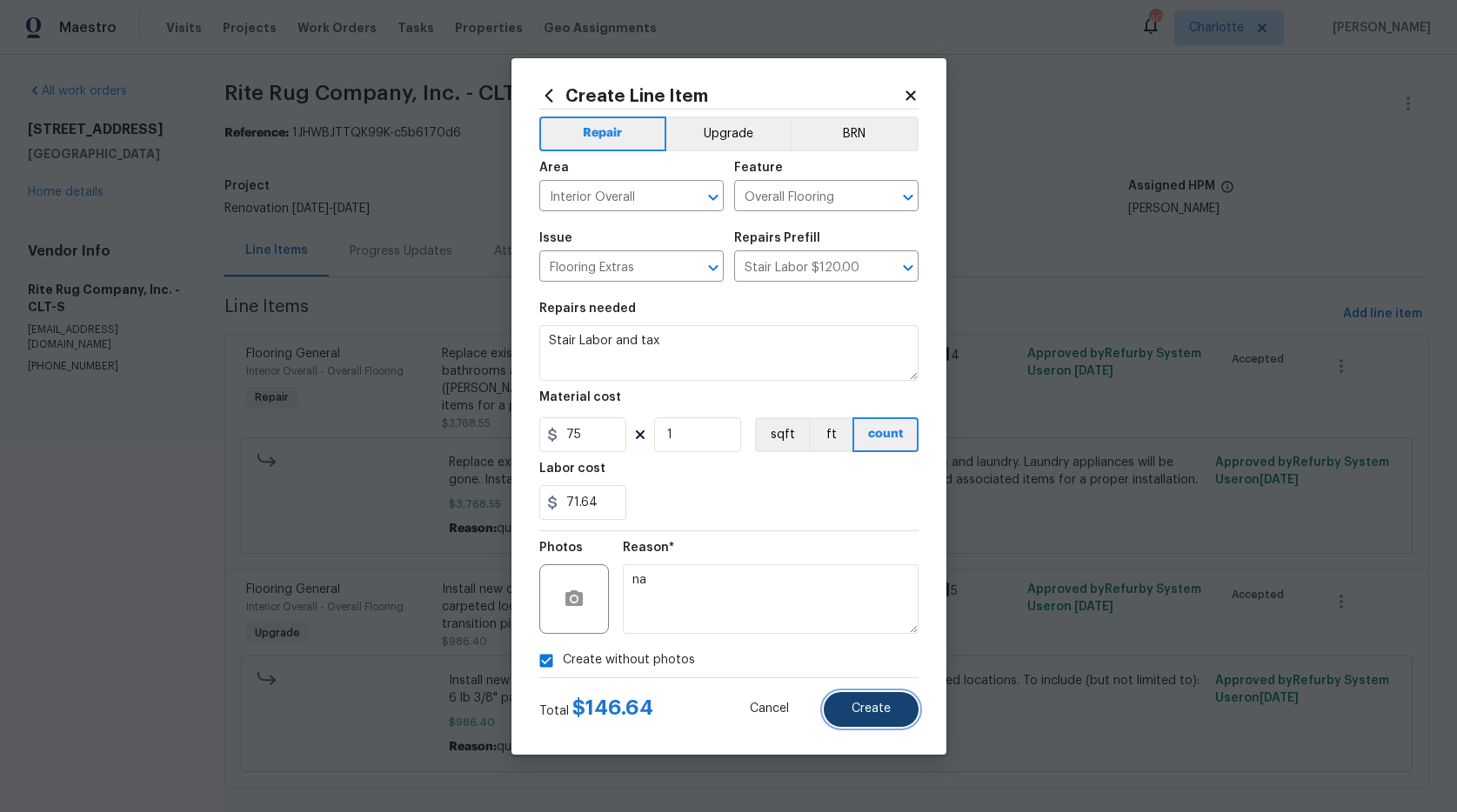
click at [855, 703] on span "Create" at bounding box center [872, 710] width 39 height 13
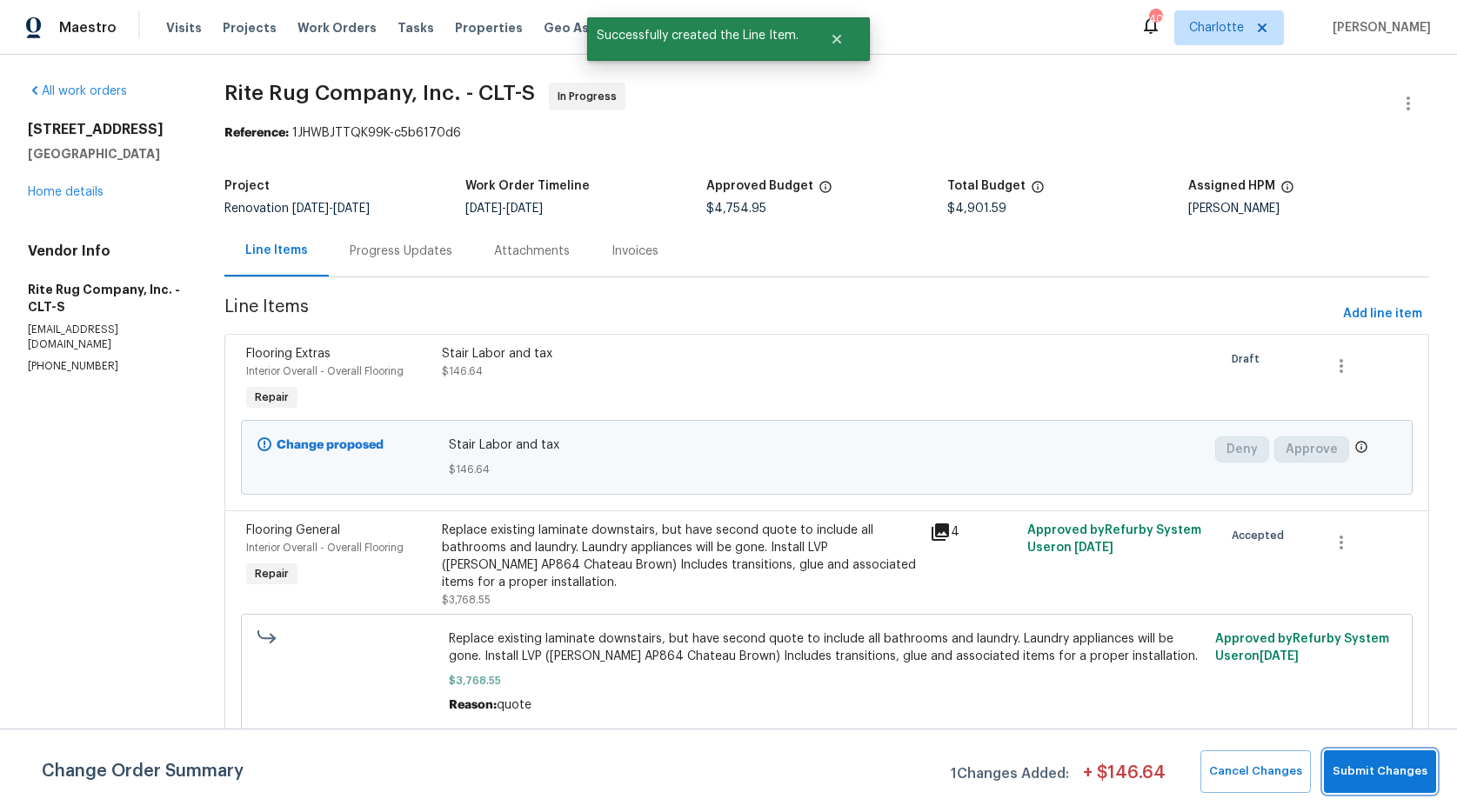
click at [1347, 769] on span "Submit Changes" at bounding box center [1380, 772] width 95 height 20
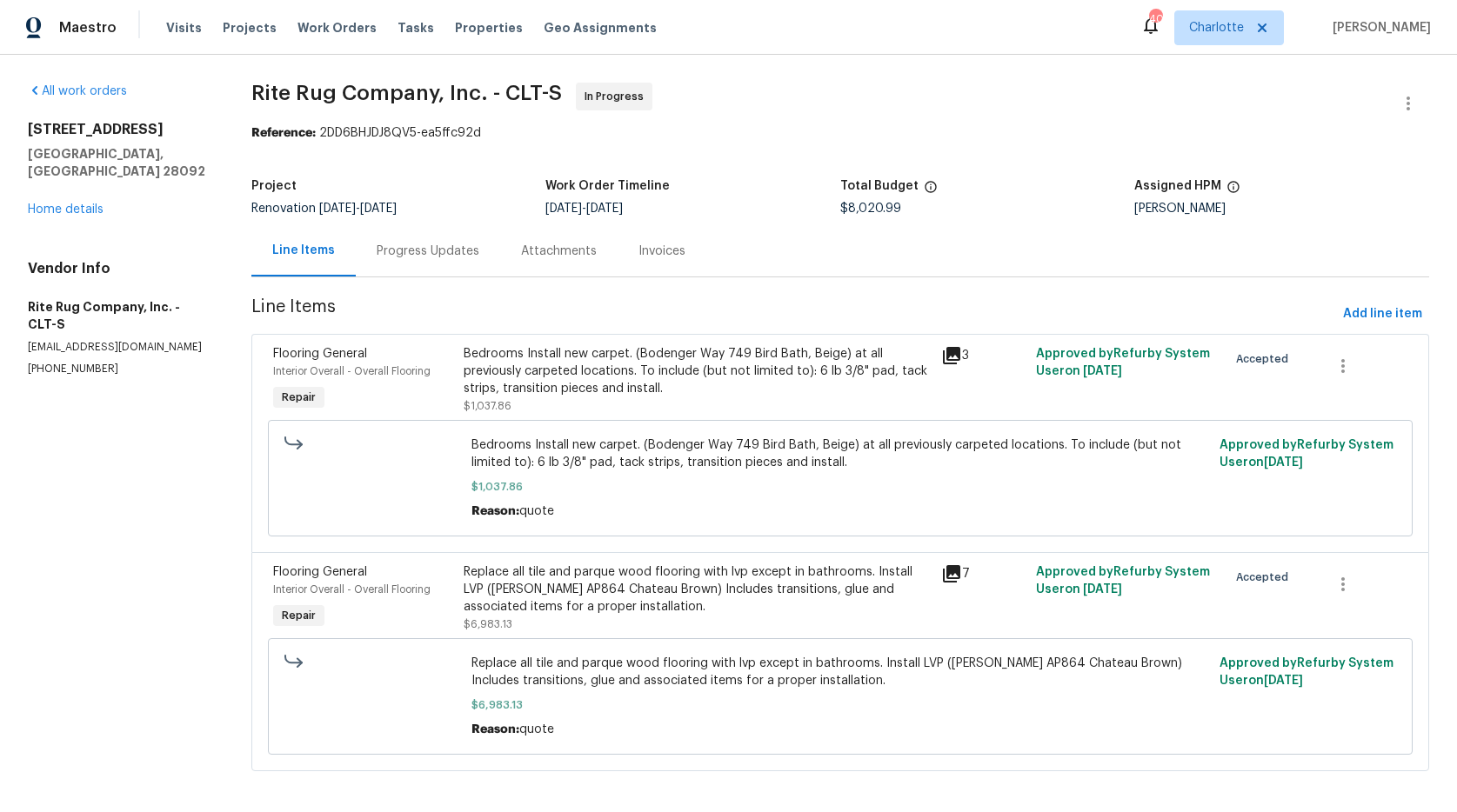
click at [402, 259] on div "Progress Updates" at bounding box center [427, 251] width 102 height 18
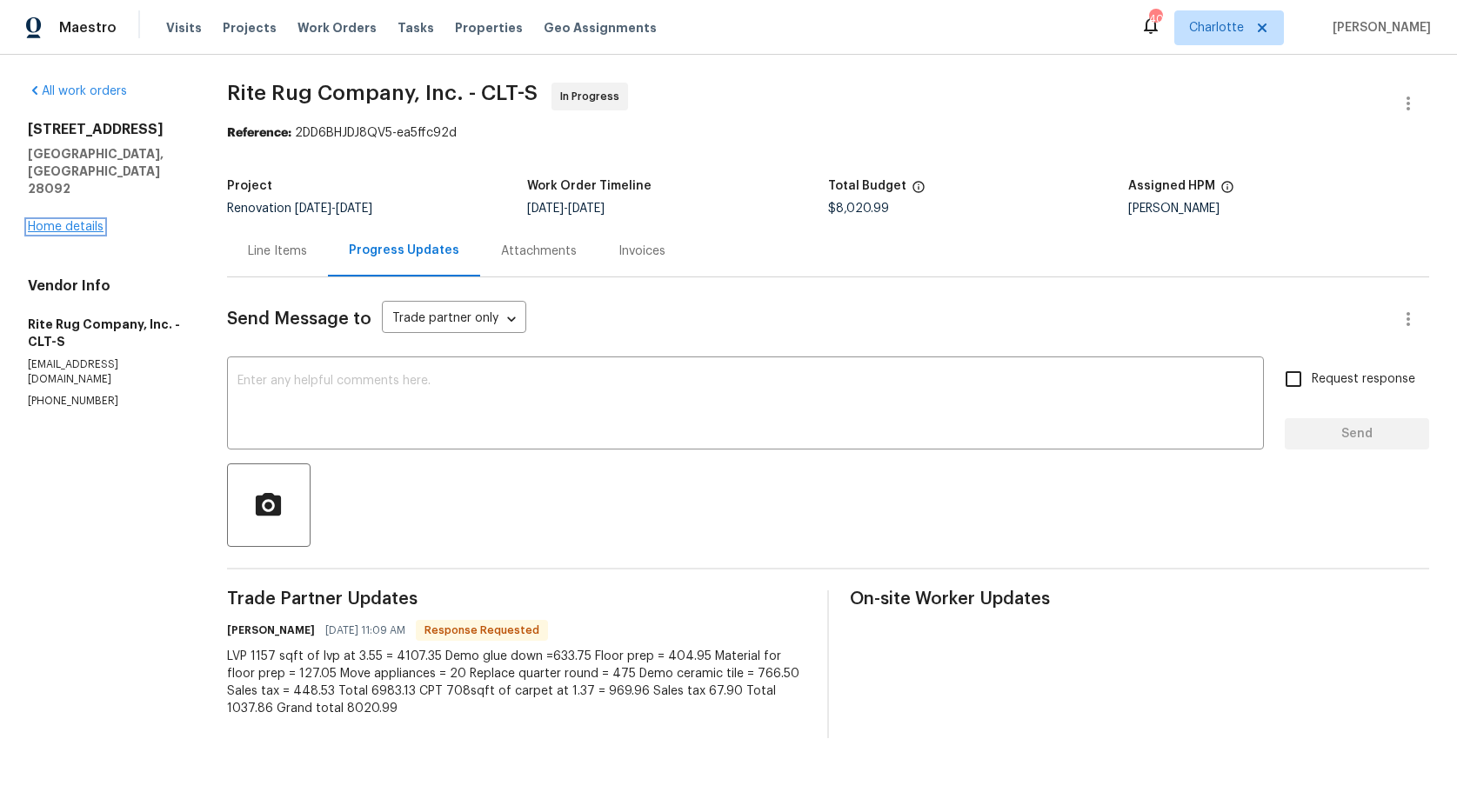
click at [71, 221] on link "Home details" at bounding box center [65, 227] width 75 height 12
